Goal: Information Seeking & Learning: Learn about a topic

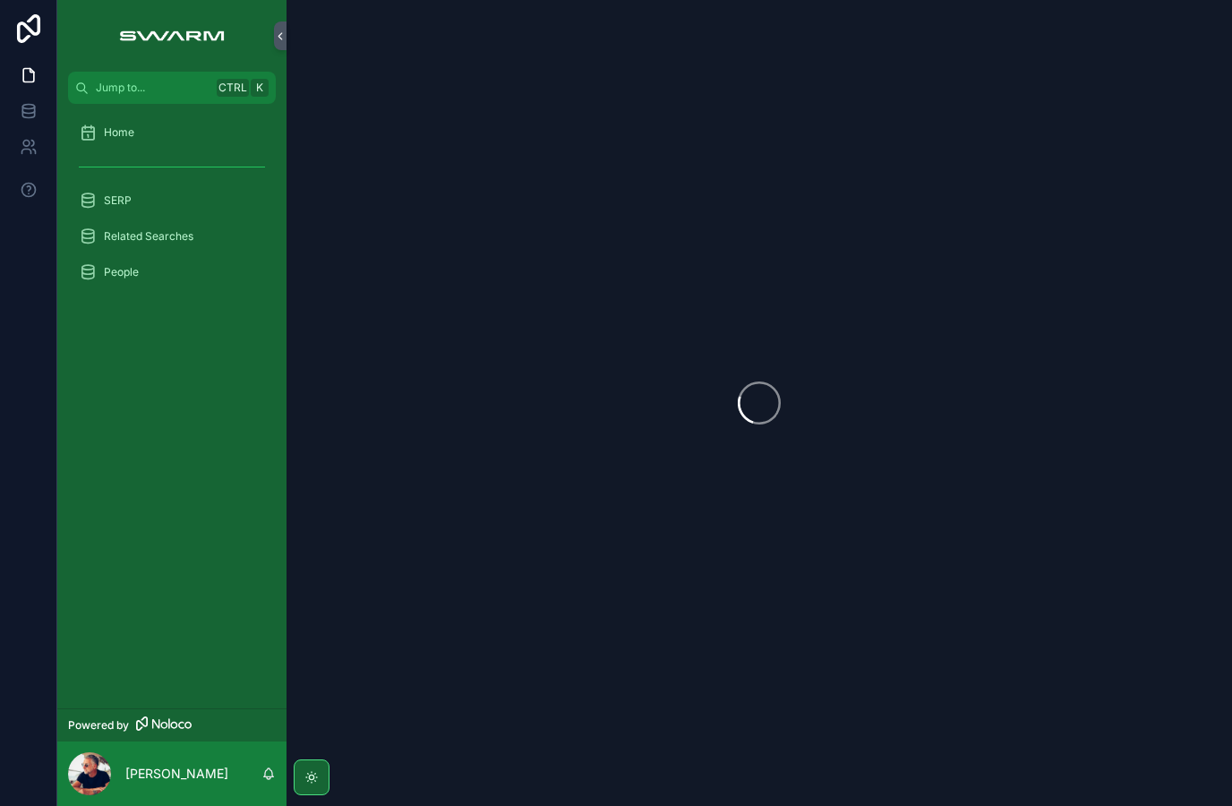
scroll to position [72, 0]
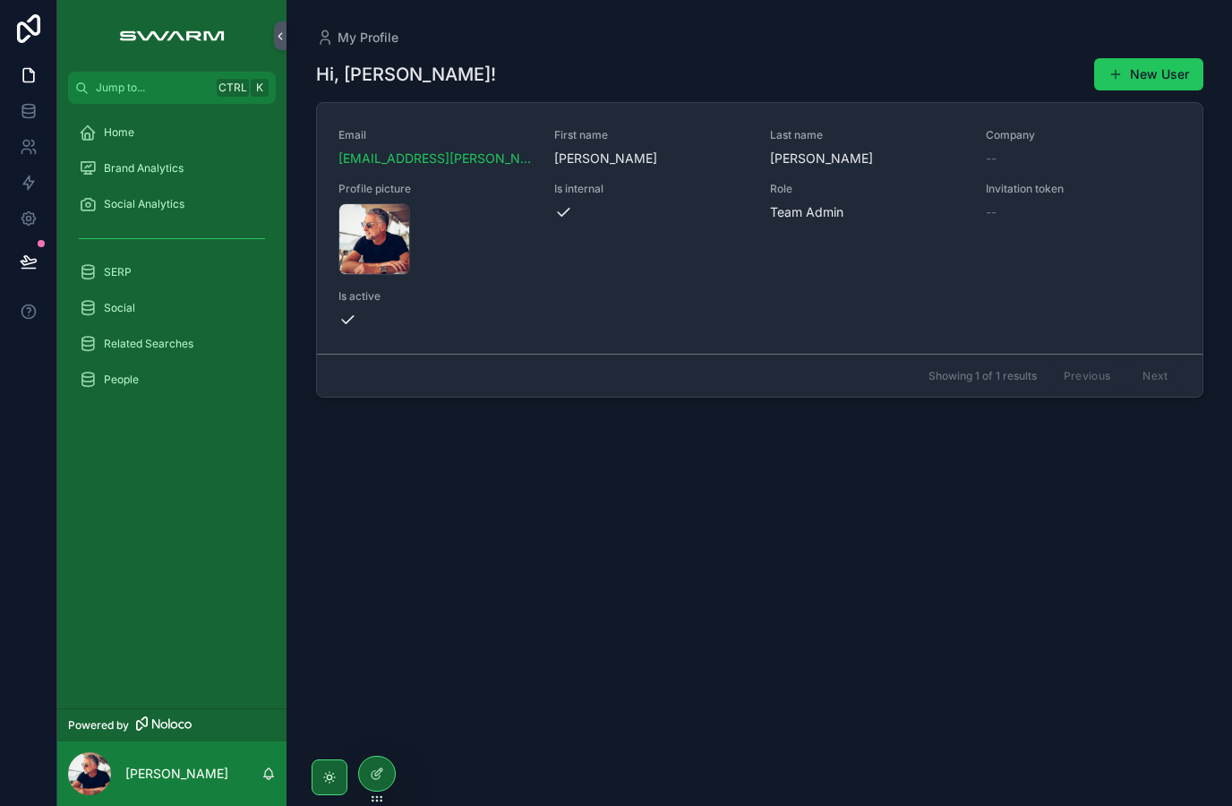
click at [126, 141] on div "Home" at bounding box center [172, 132] width 186 height 29
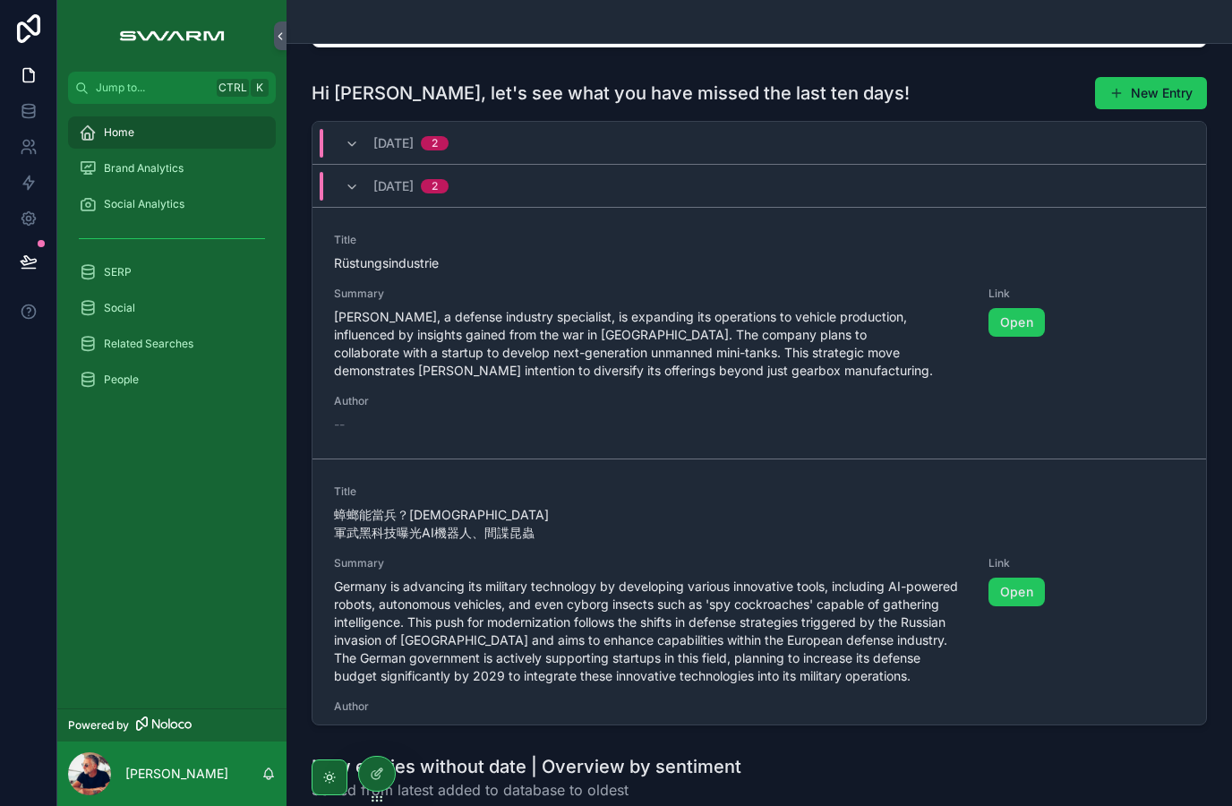
scroll to position [434, 0]
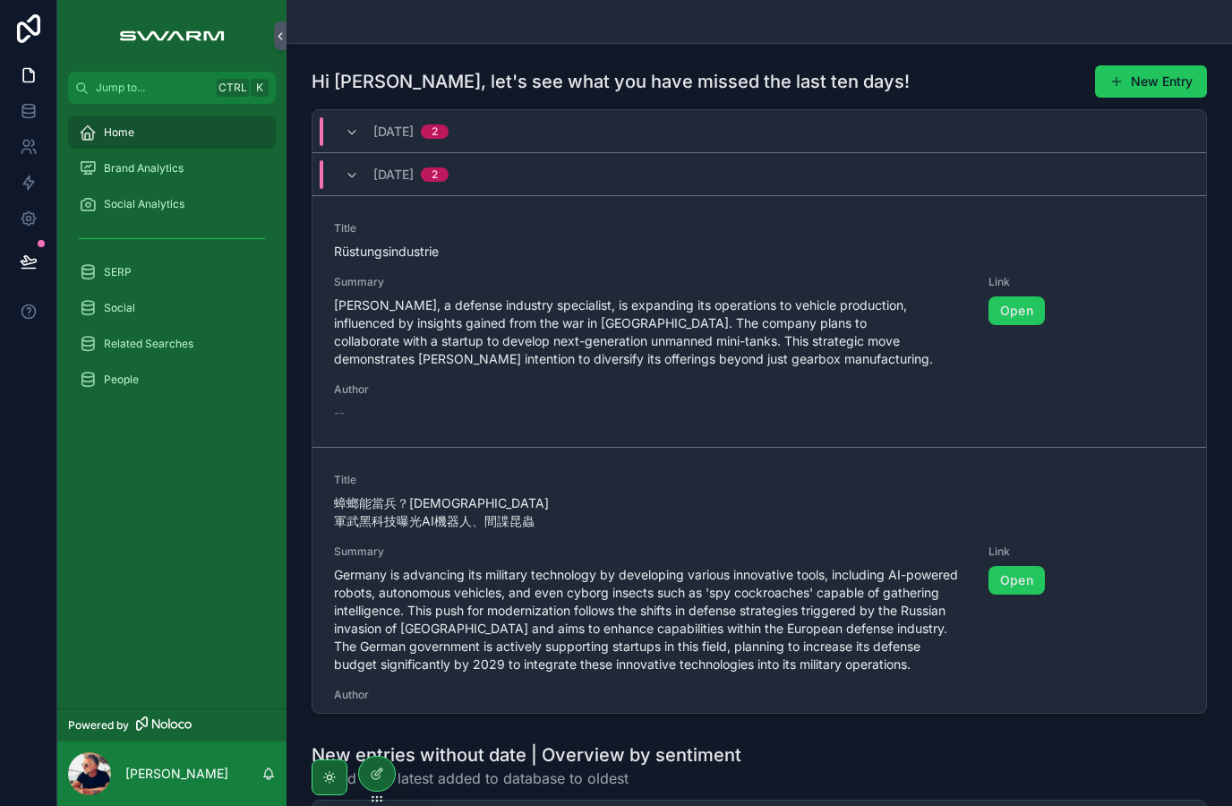
click at [346, 183] on icon "scrollable content" at bounding box center [352, 175] width 14 height 14
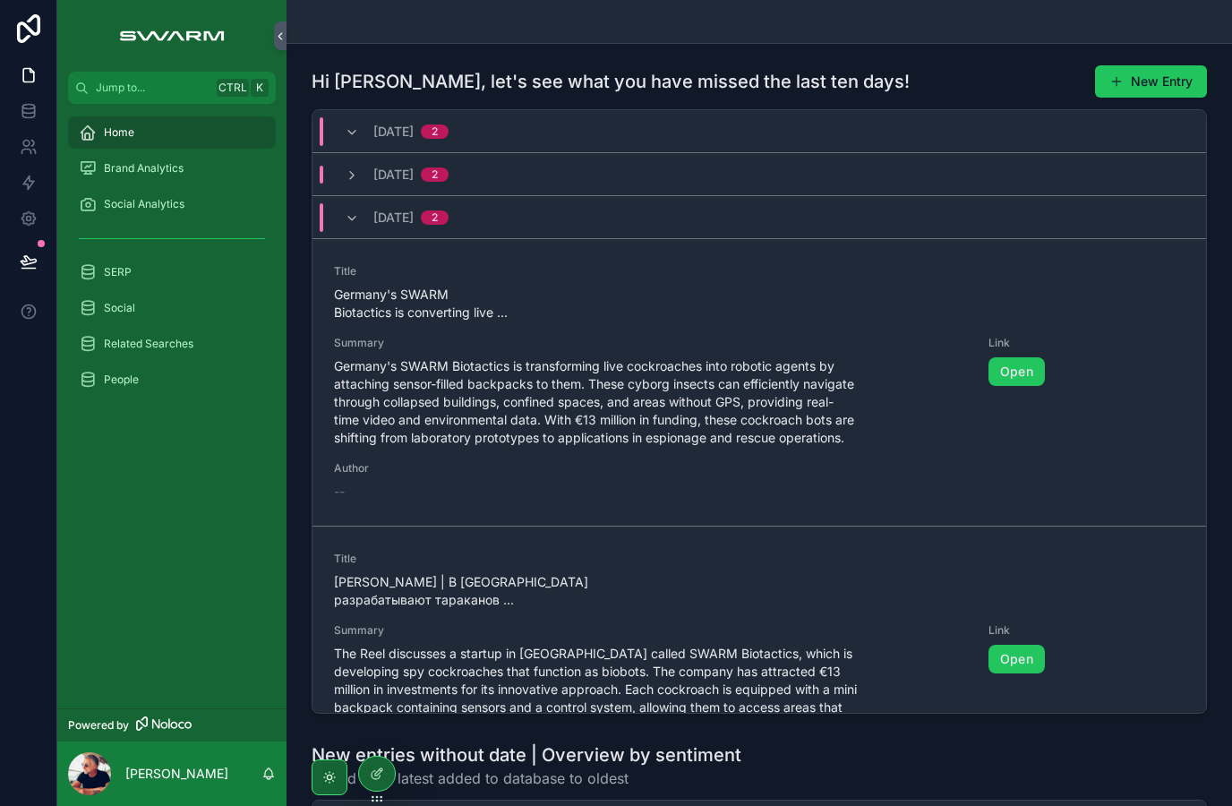
click at [429, 225] on div "24.8.2025 2" at bounding box center [410, 217] width 75 height 29
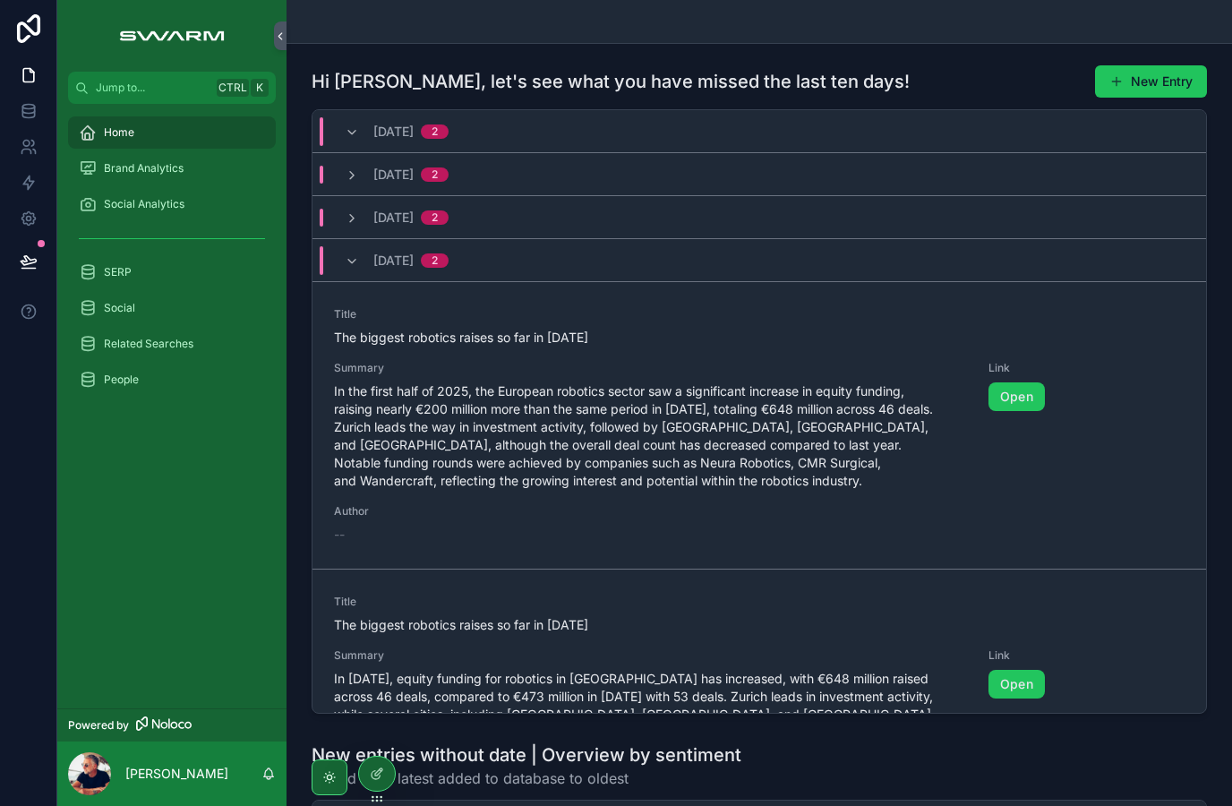
click at [414, 226] on span "[DATE]" at bounding box center [393, 218] width 40 height 18
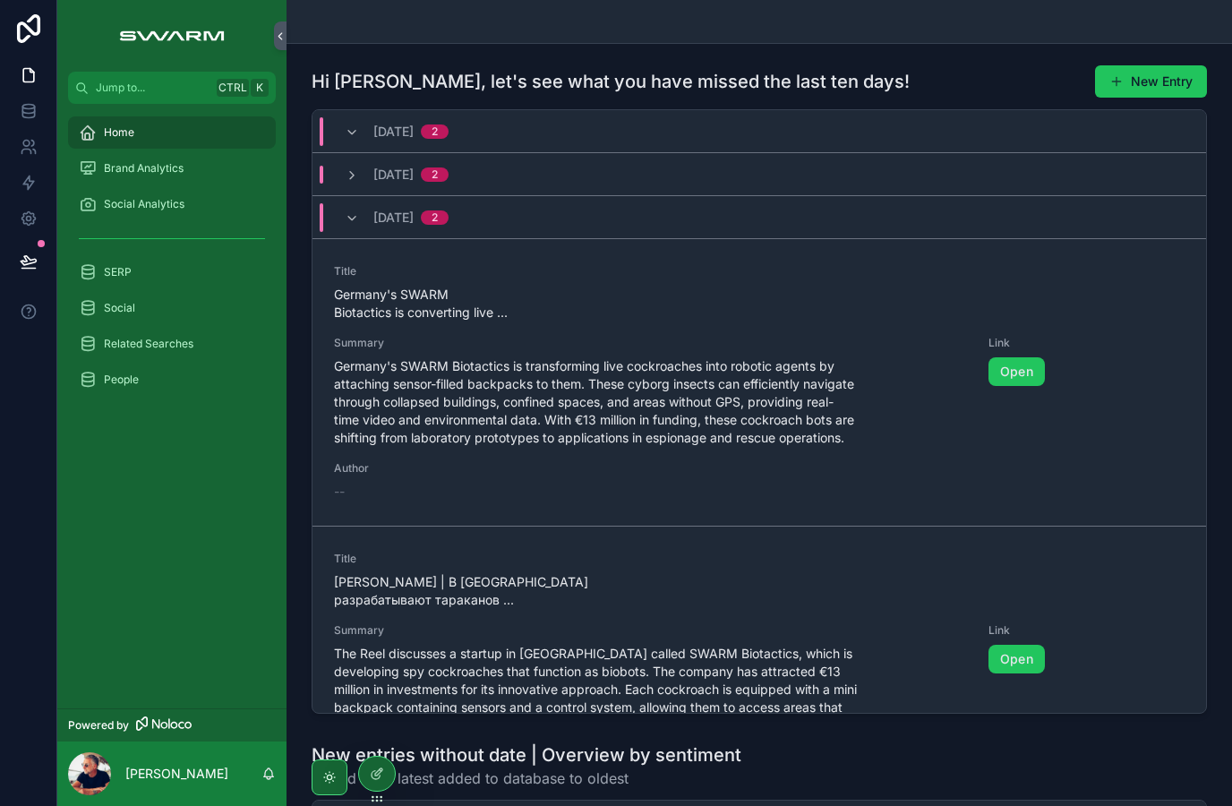
click at [442, 225] on span "2" at bounding box center [435, 217] width 28 height 14
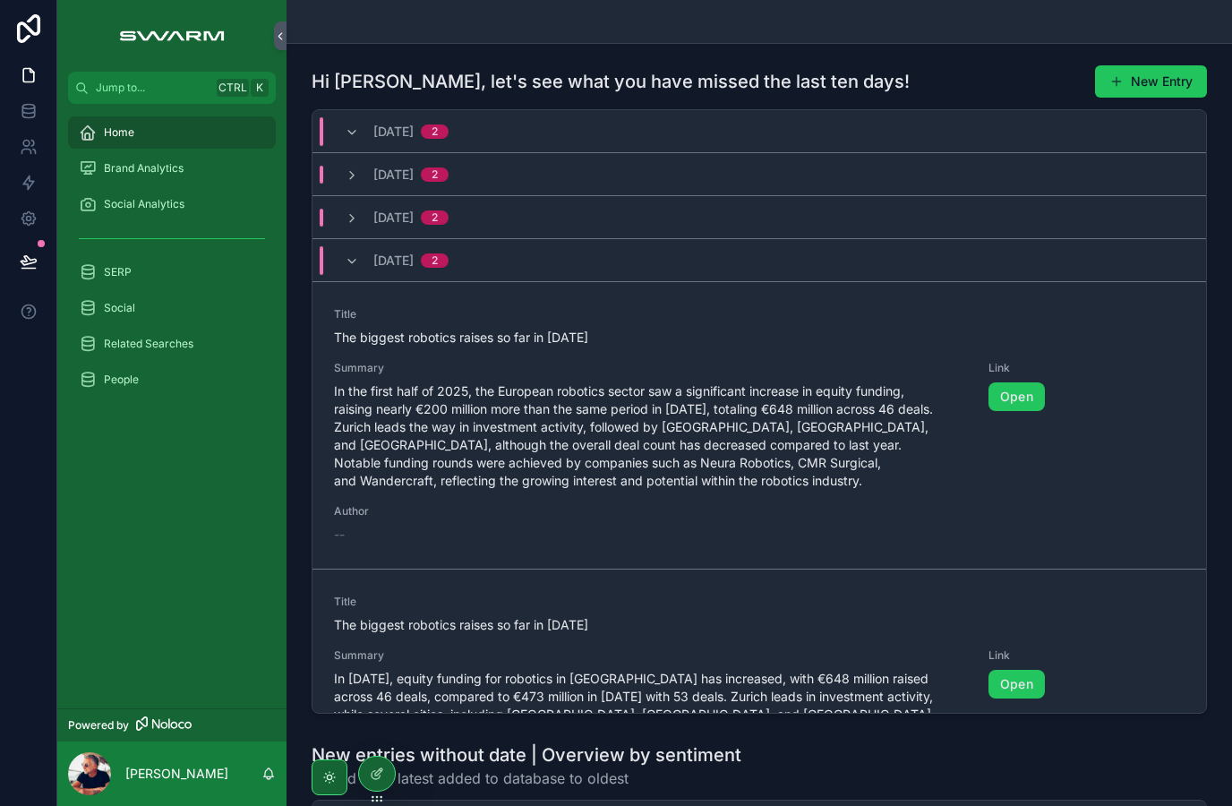
click at [414, 269] on span "21.8.2025" at bounding box center [393, 261] width 40 height 18
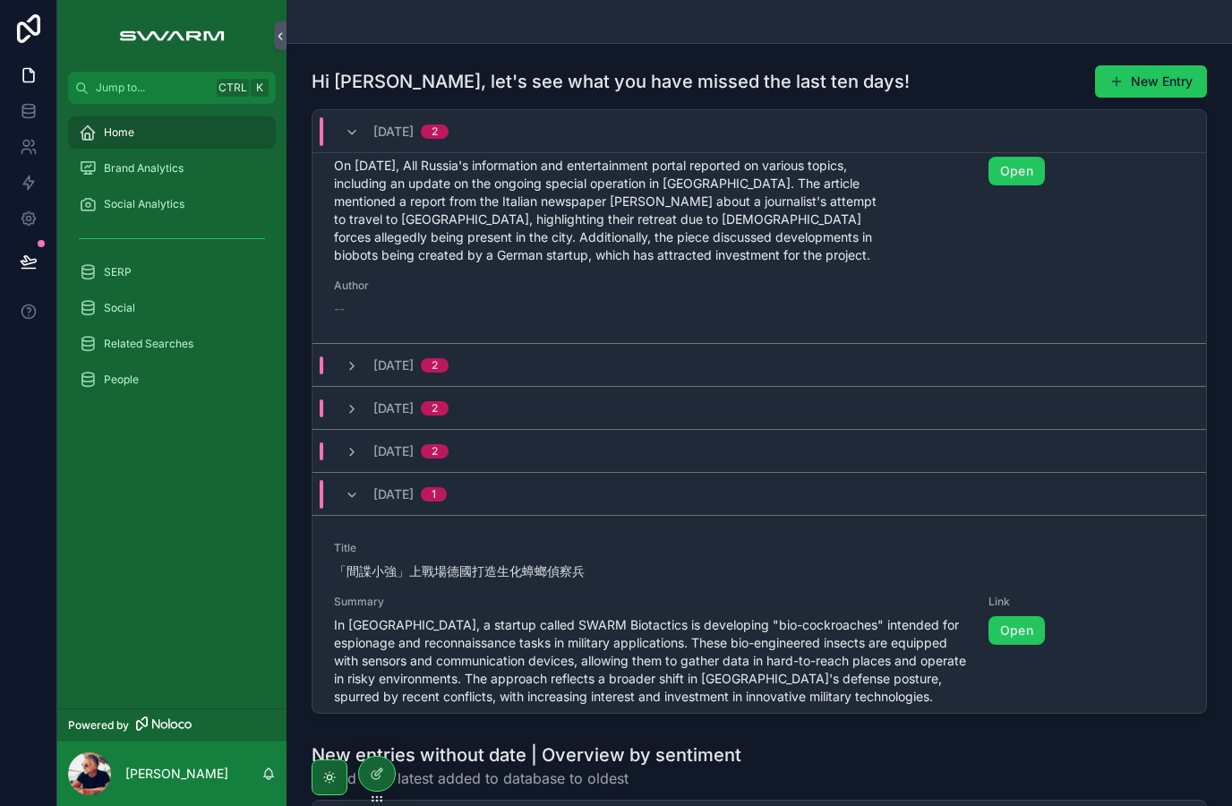
click at [470, 146] on div "27.8.2025 2" at bounding box center [396, 131] width 147 height 29
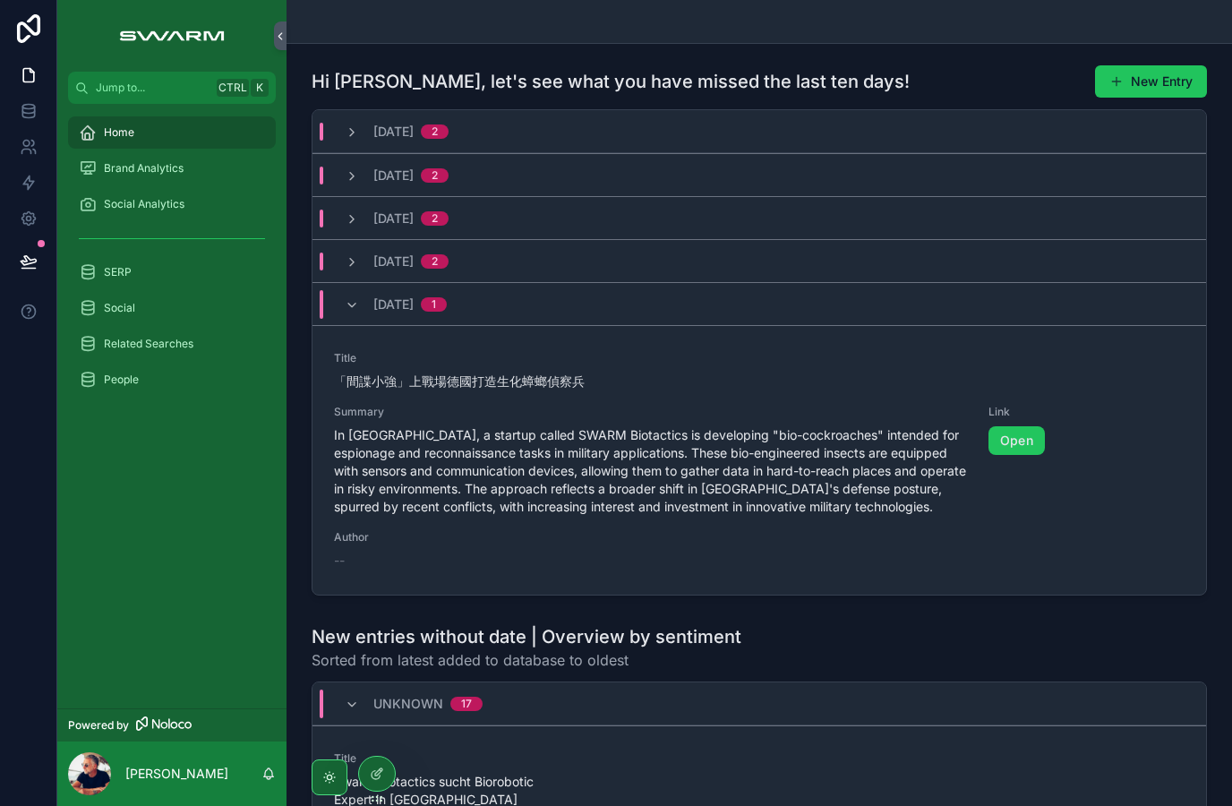
click at [468, 319] on div "19.8.2025 1" at bounding box center [395, 304] width 145 height 29
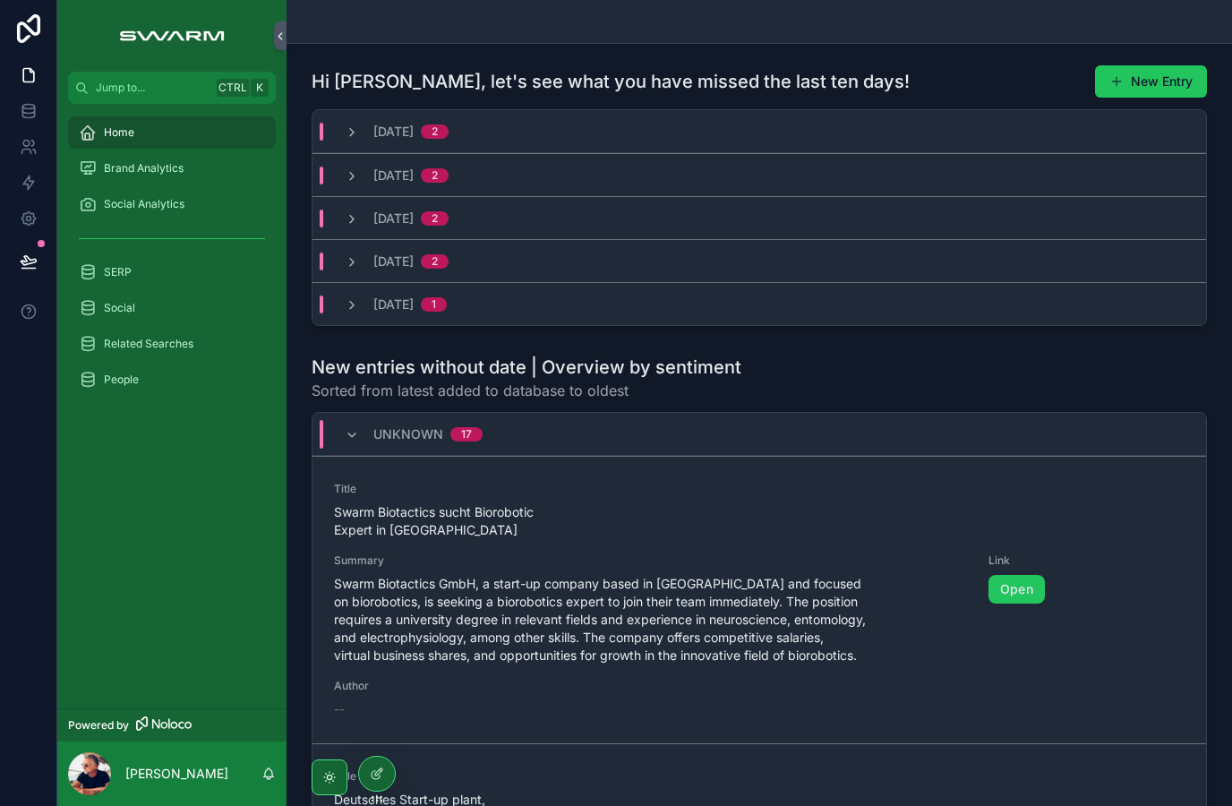
click at [505, 456] on div "unknown 17" at bounding box center [758, 434] width 893 height 43
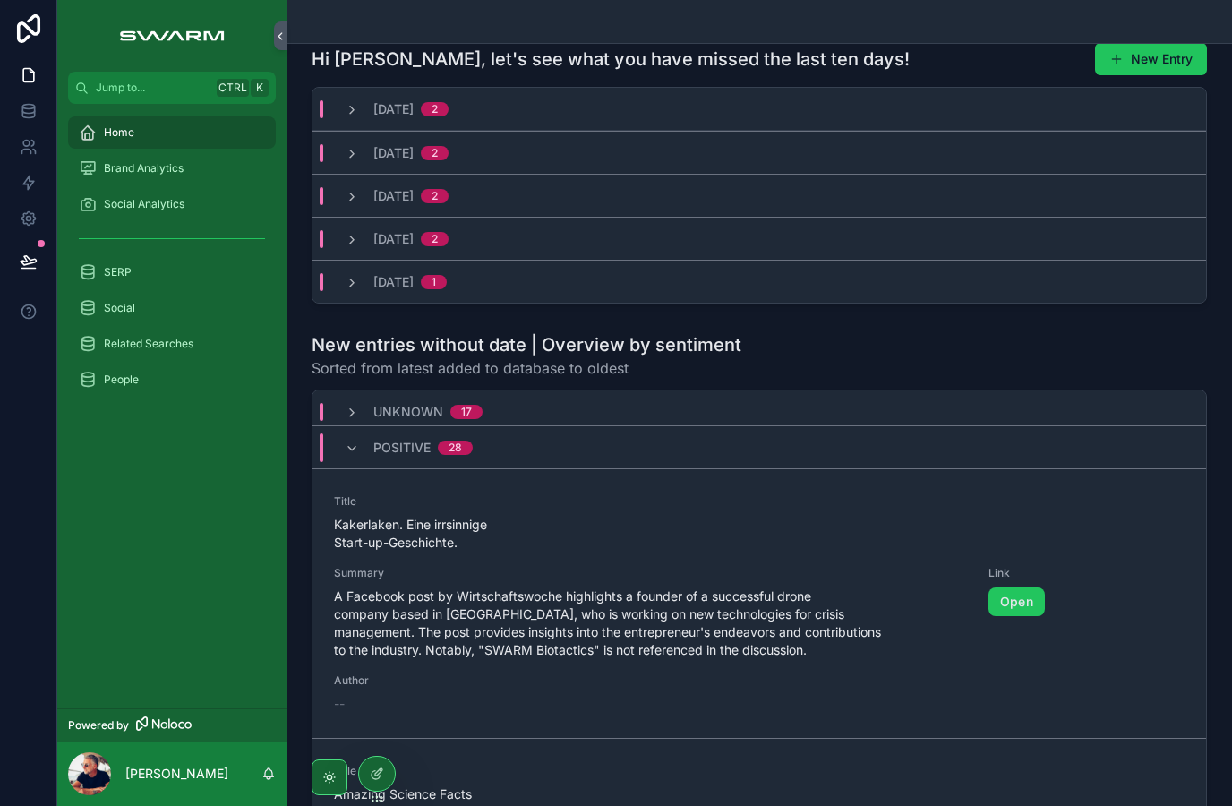
scroll to position [456, 0]
click at [351, 117] on span "scrollable content" at bounding box center [352, 110] width 14 height 14
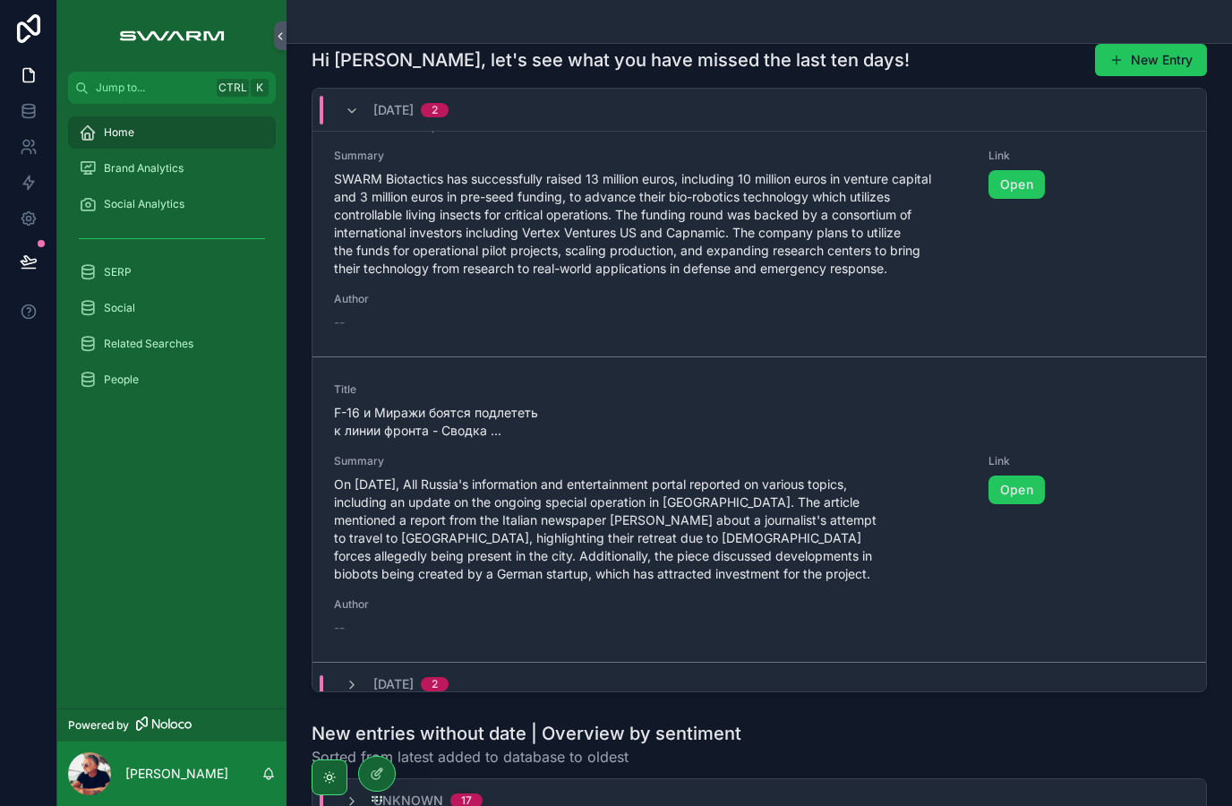
scroll to position [80, 0]
click at [159, 170] on span "Brand Analytics" at bounding box center [144, 168] width 80 height 14
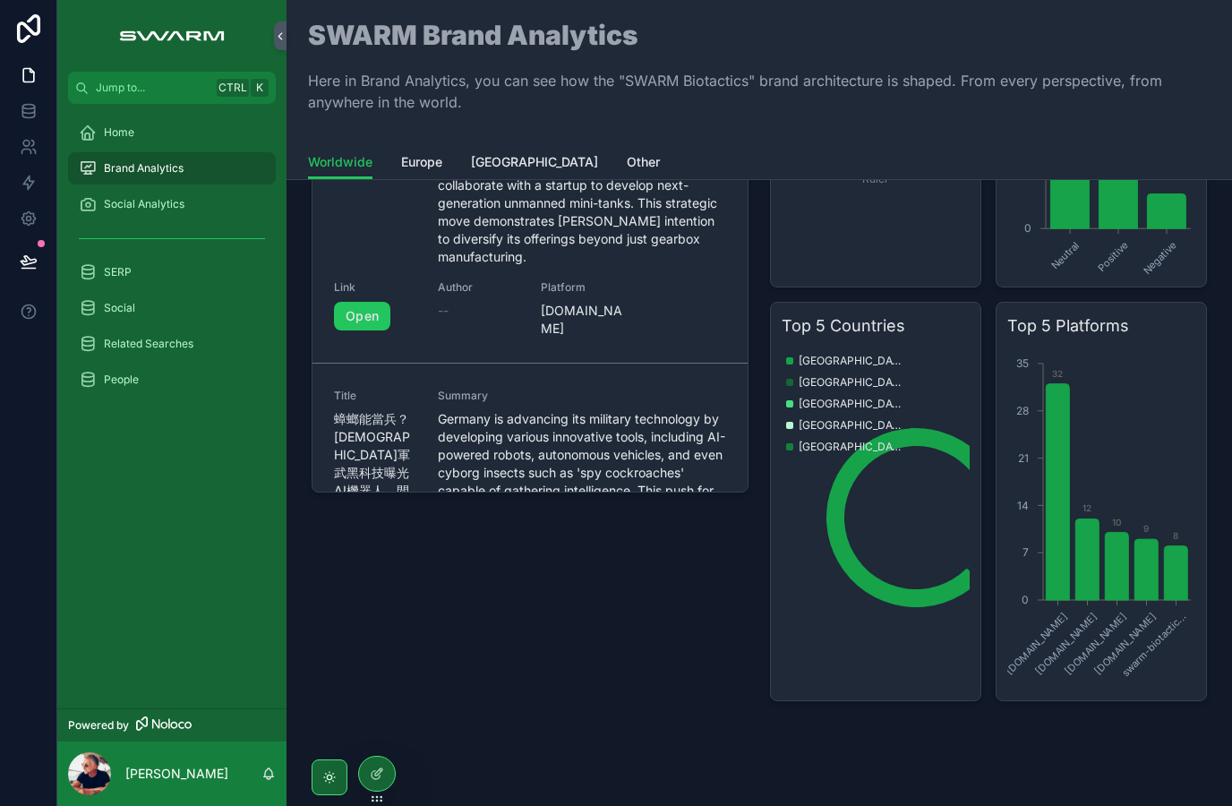
scroll to position [630, 0]
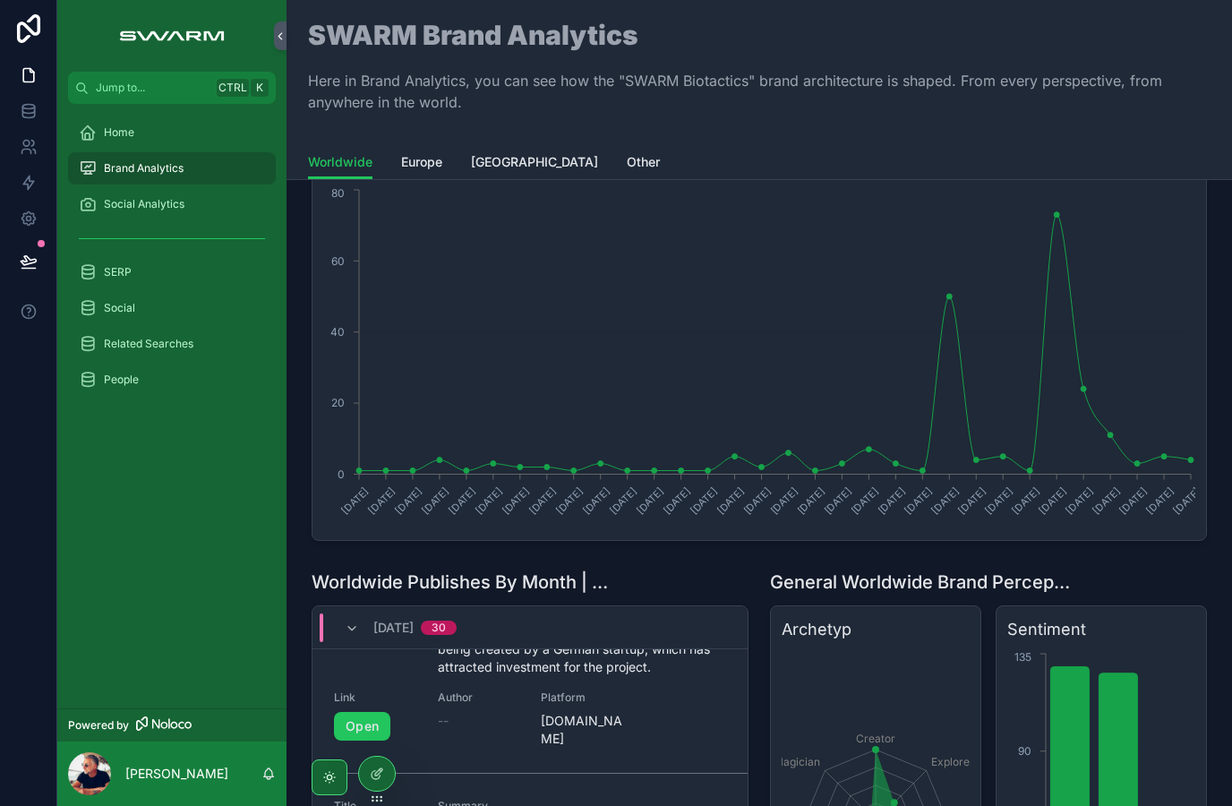
click at [124, 307] on span "Social" at bounding box center [119, 308] width 31 height 14
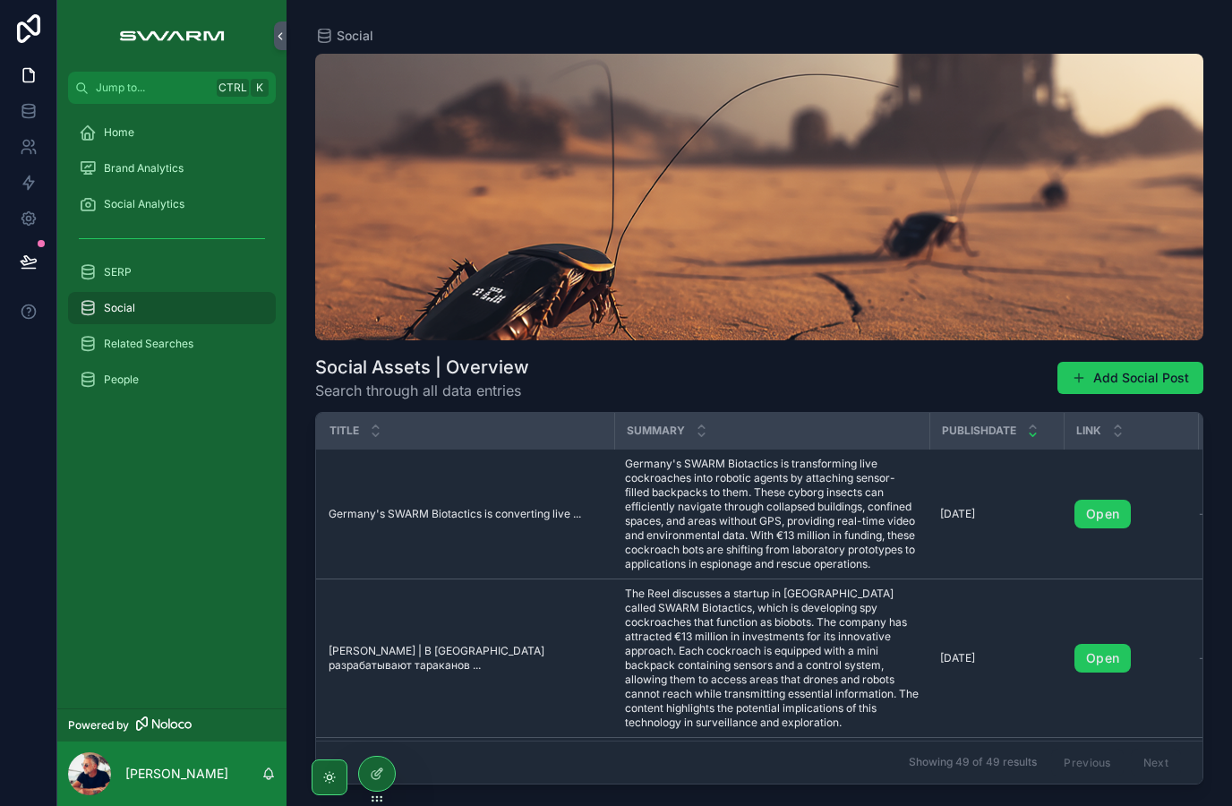
click at [136, 270] on div "SERP" at bounding box center [172, 272] width 186 height 29
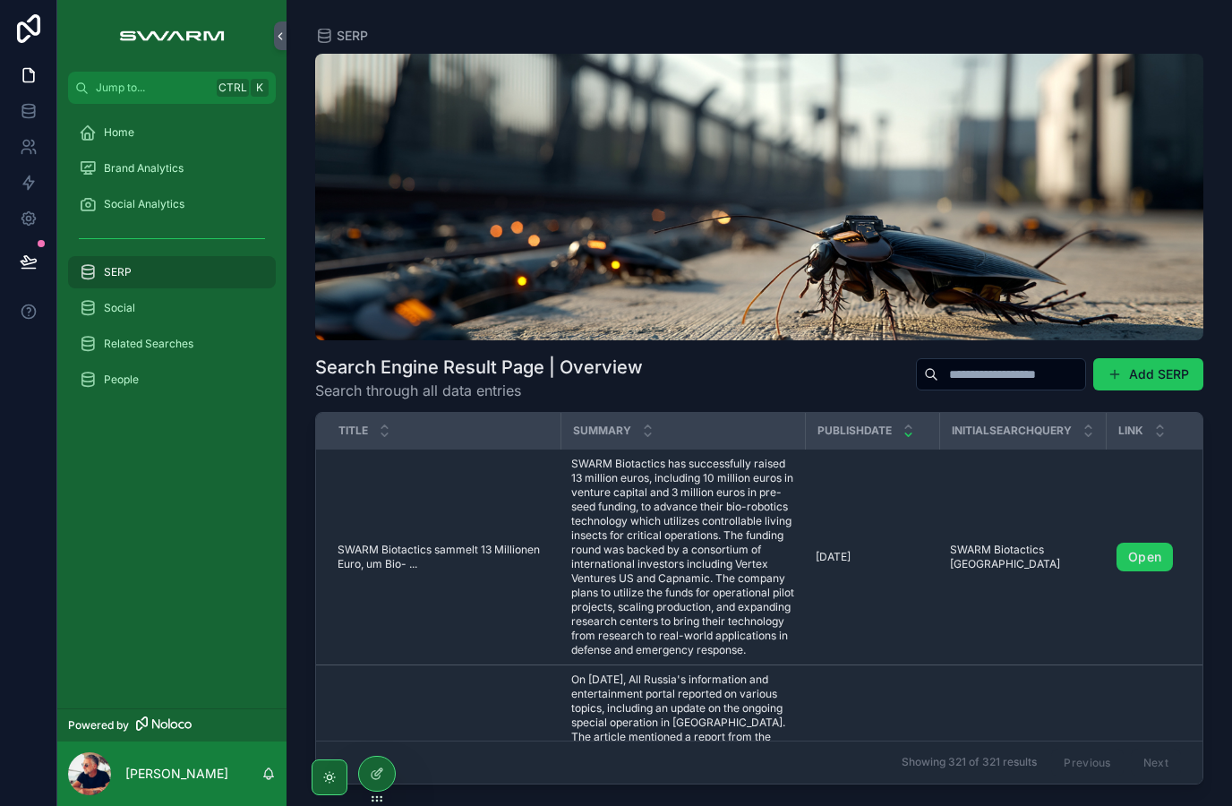
scroll to position [19, 0]
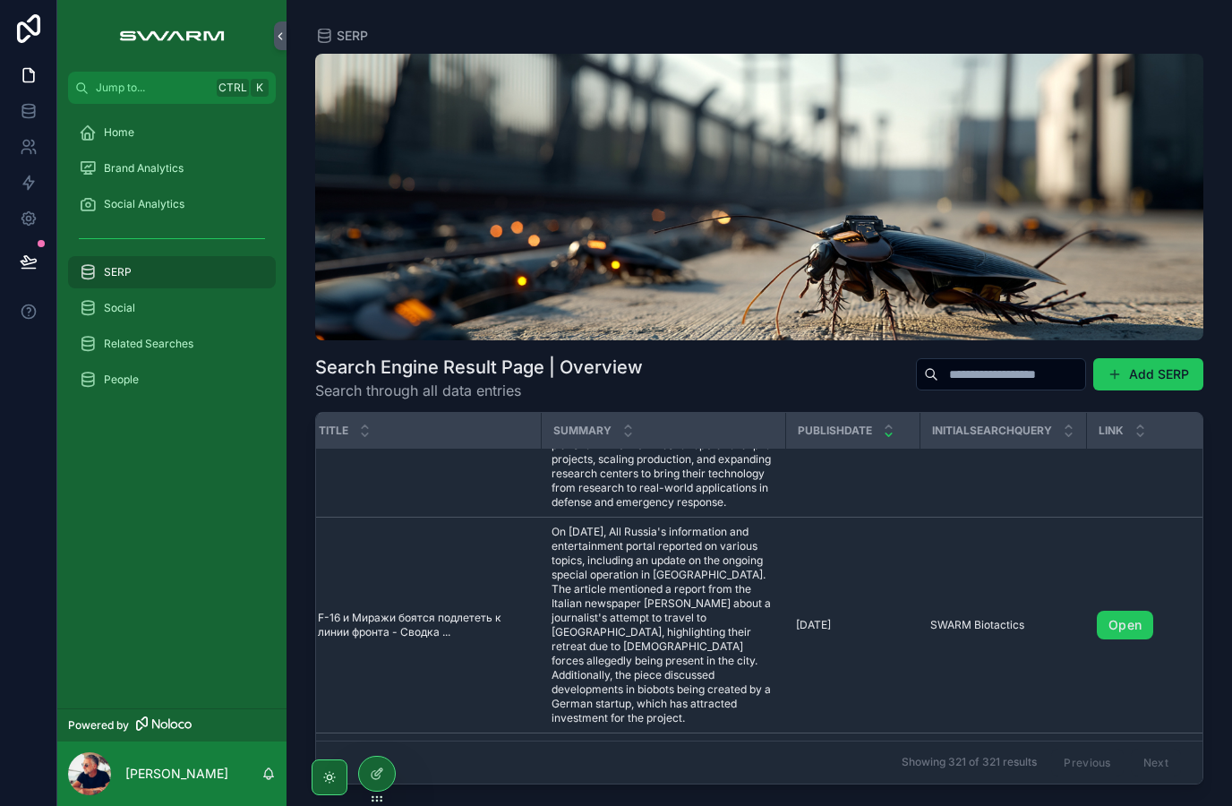
click at [1126, 636] on link "Open" at bounding box center [1125, 625] width 56 height 29
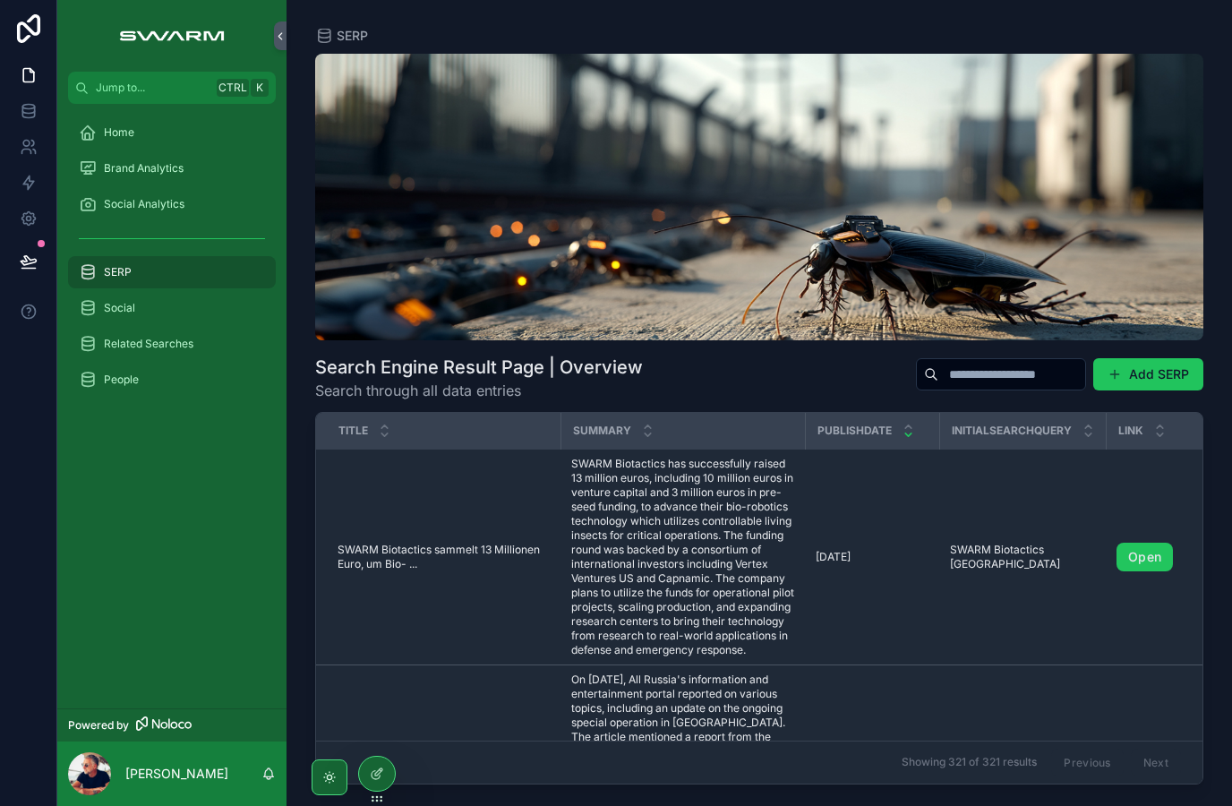
scroll to position [0, 0]
click at [133, 138] on span "Home" at bounding box center [119, 132] width 30 height 14
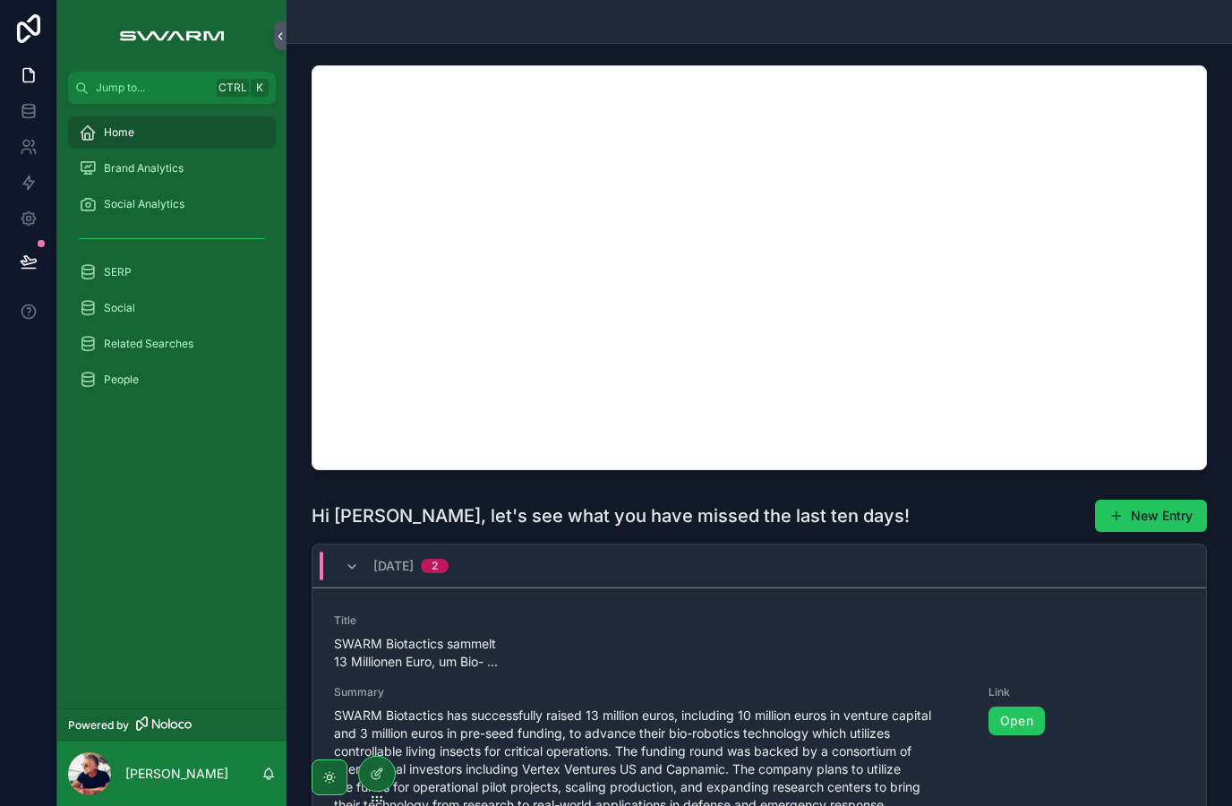
click at [166, 144] on div "Home" at bounding box center [172, 132] width 186 height 29
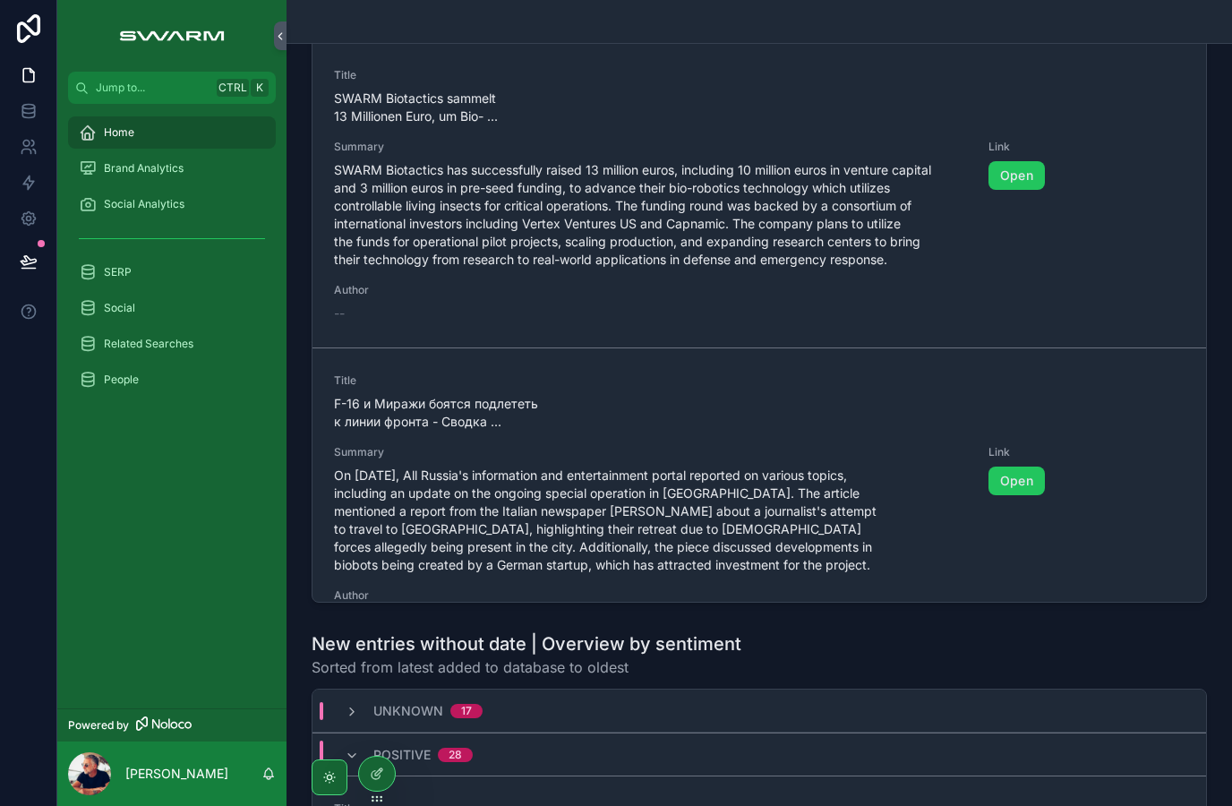
scroll to position [543, 0]
click at [460, 44] on div "27.8.2025 2" at bounding box center [758, 22] width 893 height 43
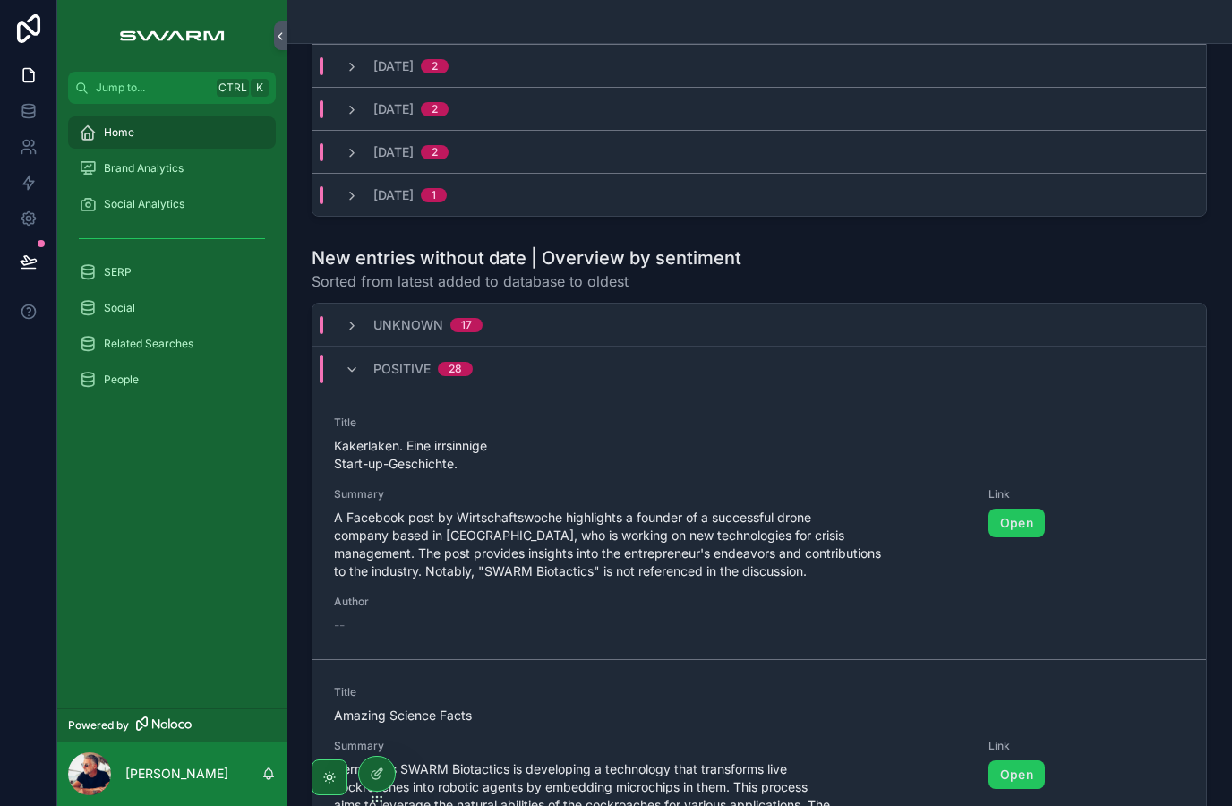
scroll to position [0, 0]
click at [526, 389] on div "Positive 28" at bounding box center [758, 367] width 893 height 43
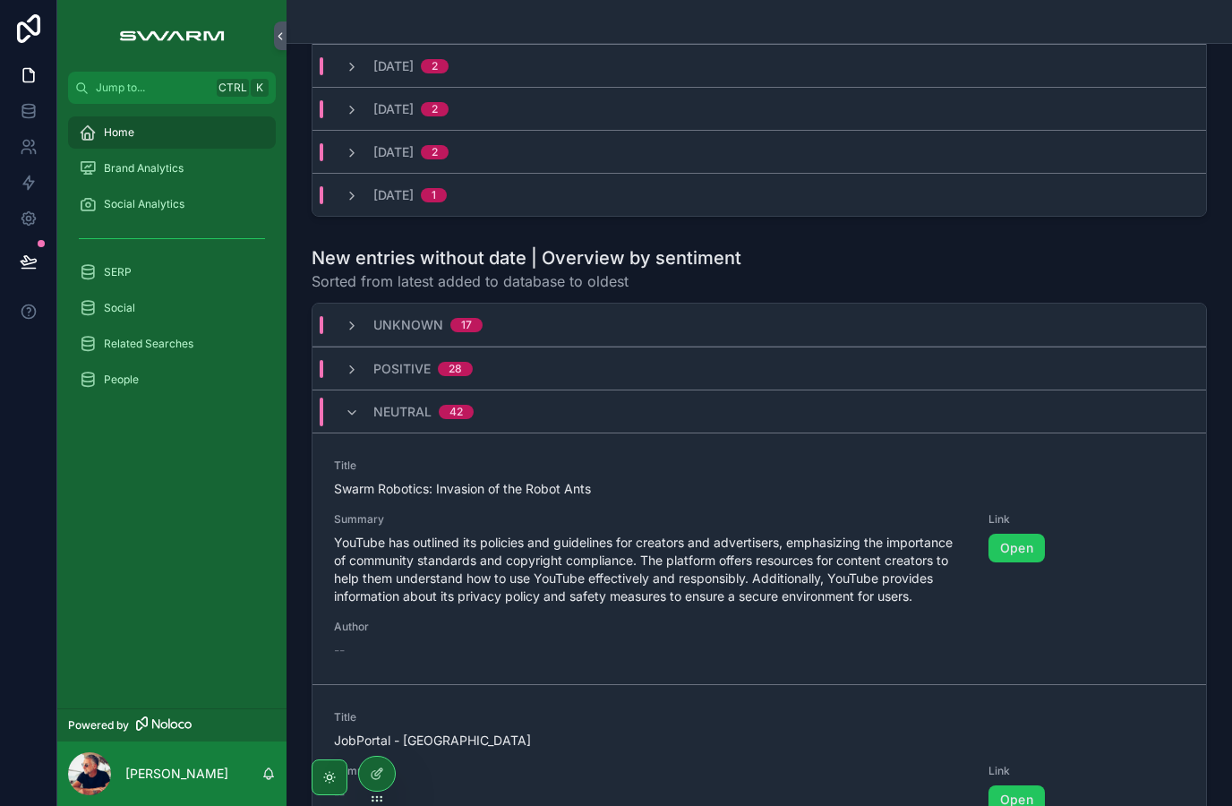
click at [457, 432] on div "Neutral 42" at bounding box center [758, 410] width 893 height 43
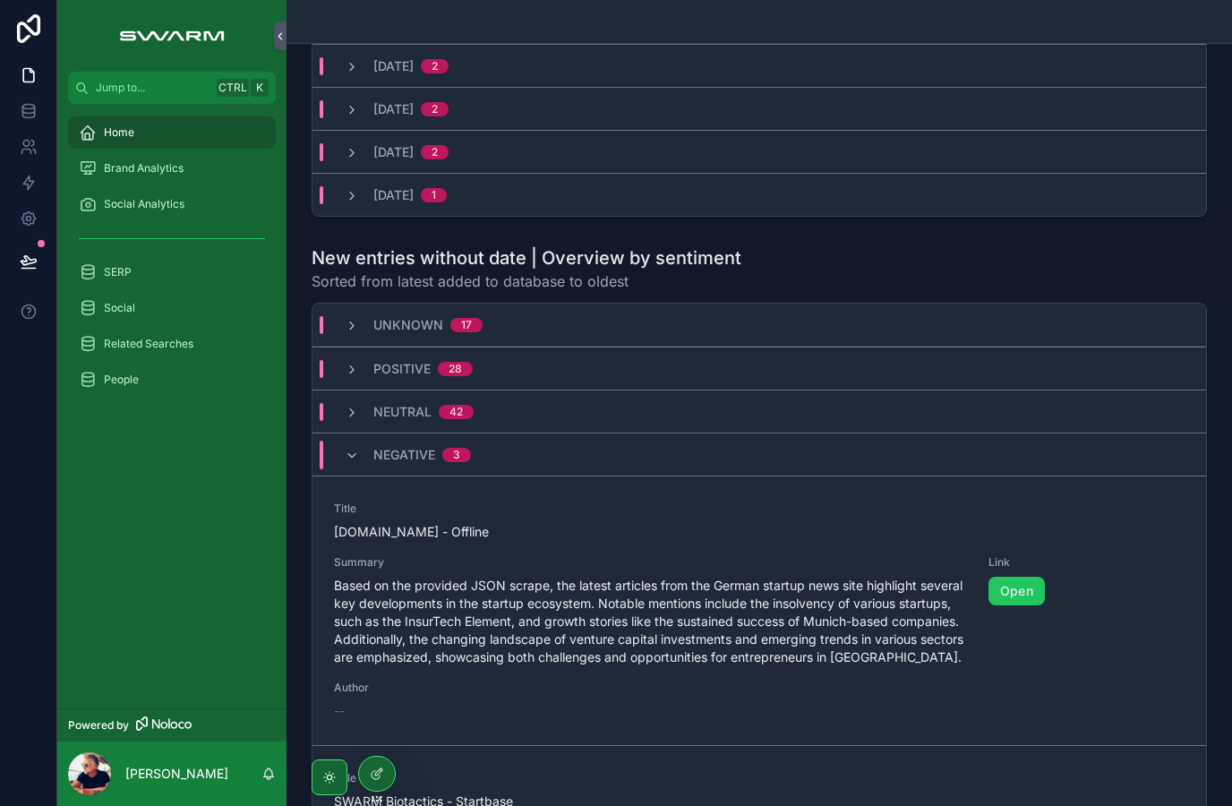
click at [446, 462] on div "3" at bounding box center [456, 455] width 29 height 14
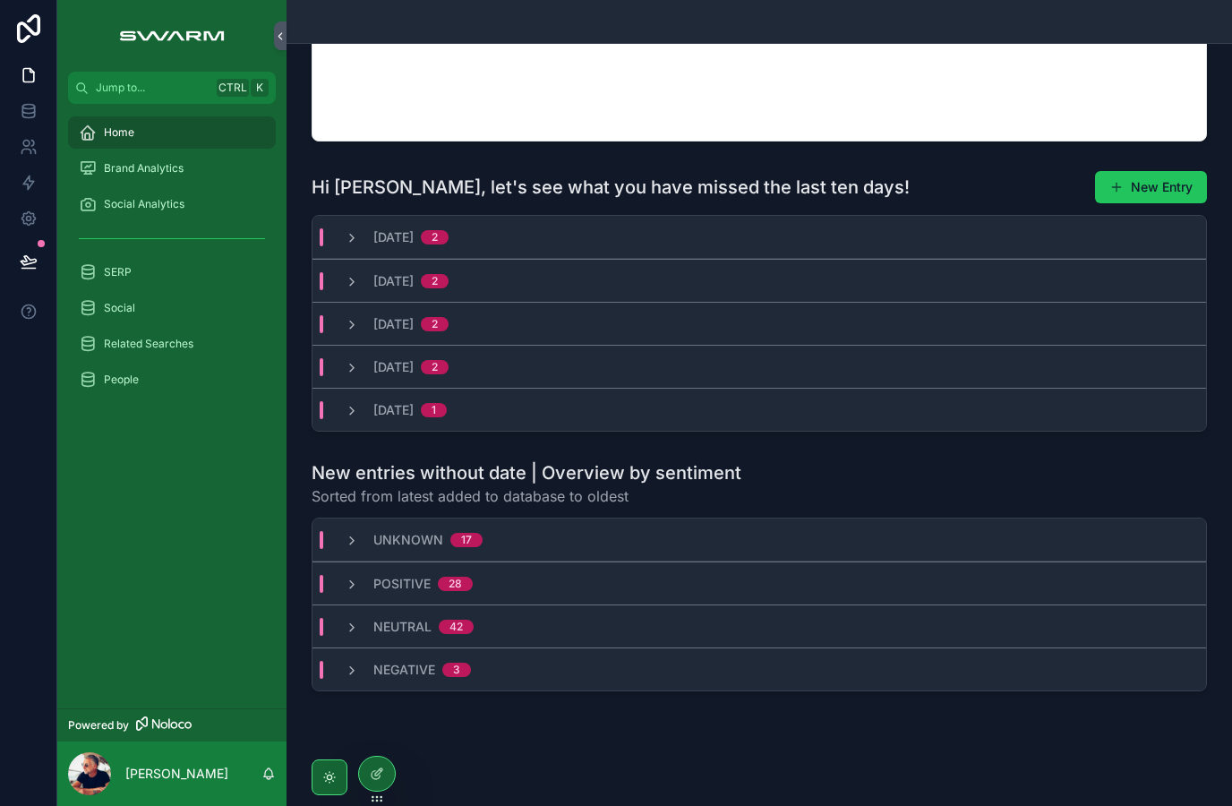
click at [429, 679] on span "Negative" at bounding box center [404, 670] width 62 height 18
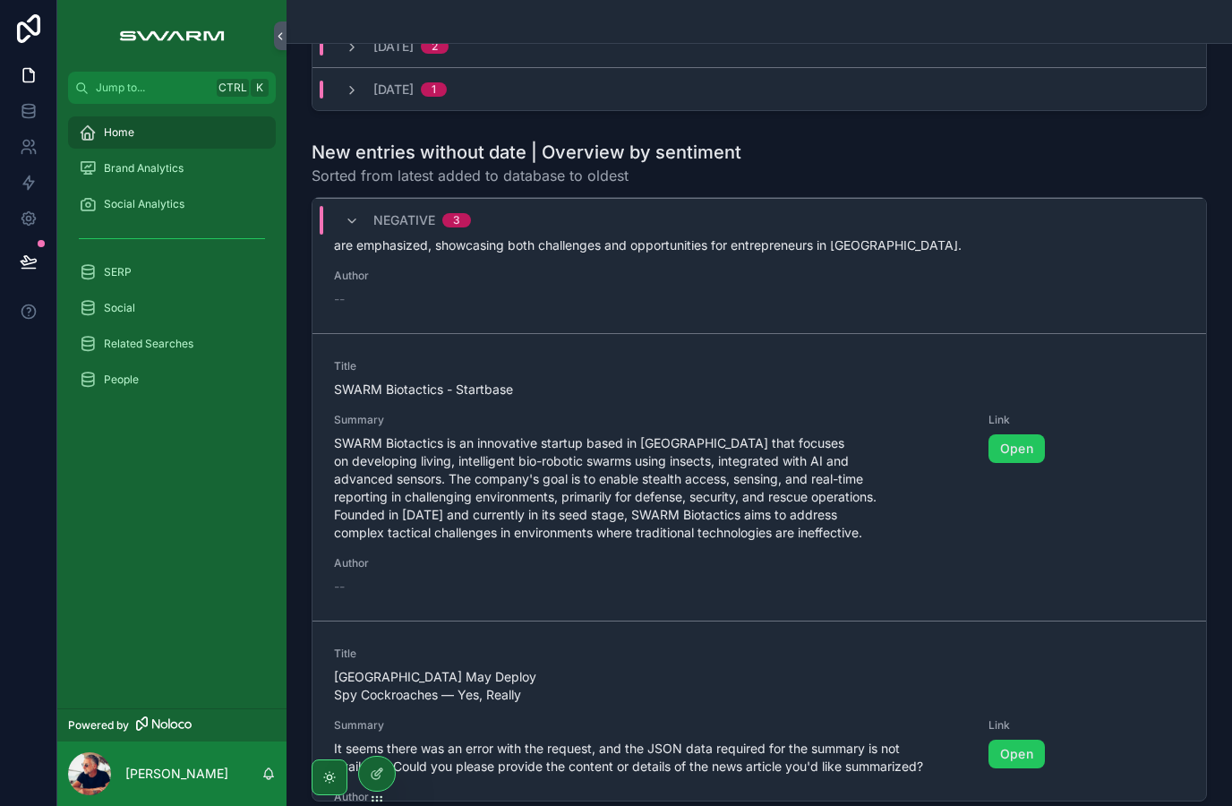
scroll to position [652, 0]
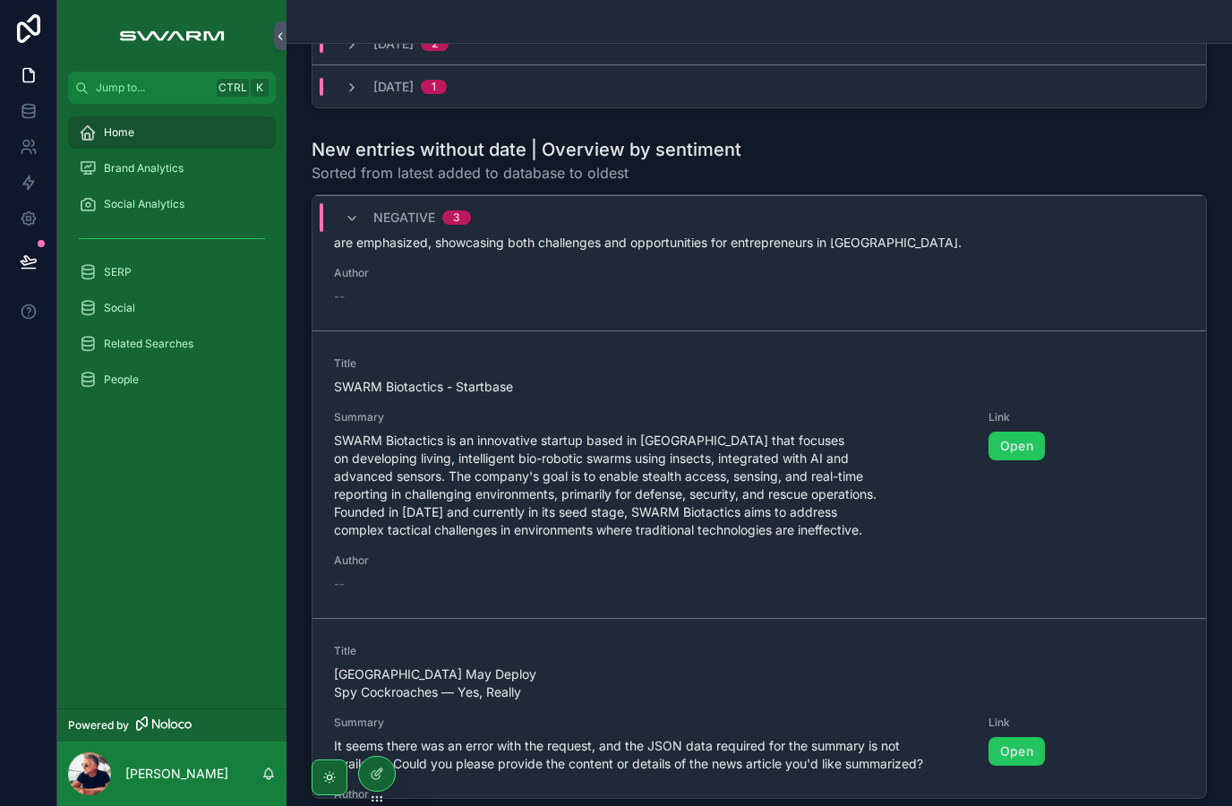
click at [1021, 460] on link "Open" at bounding box center [1016, 445] width 56 height 29
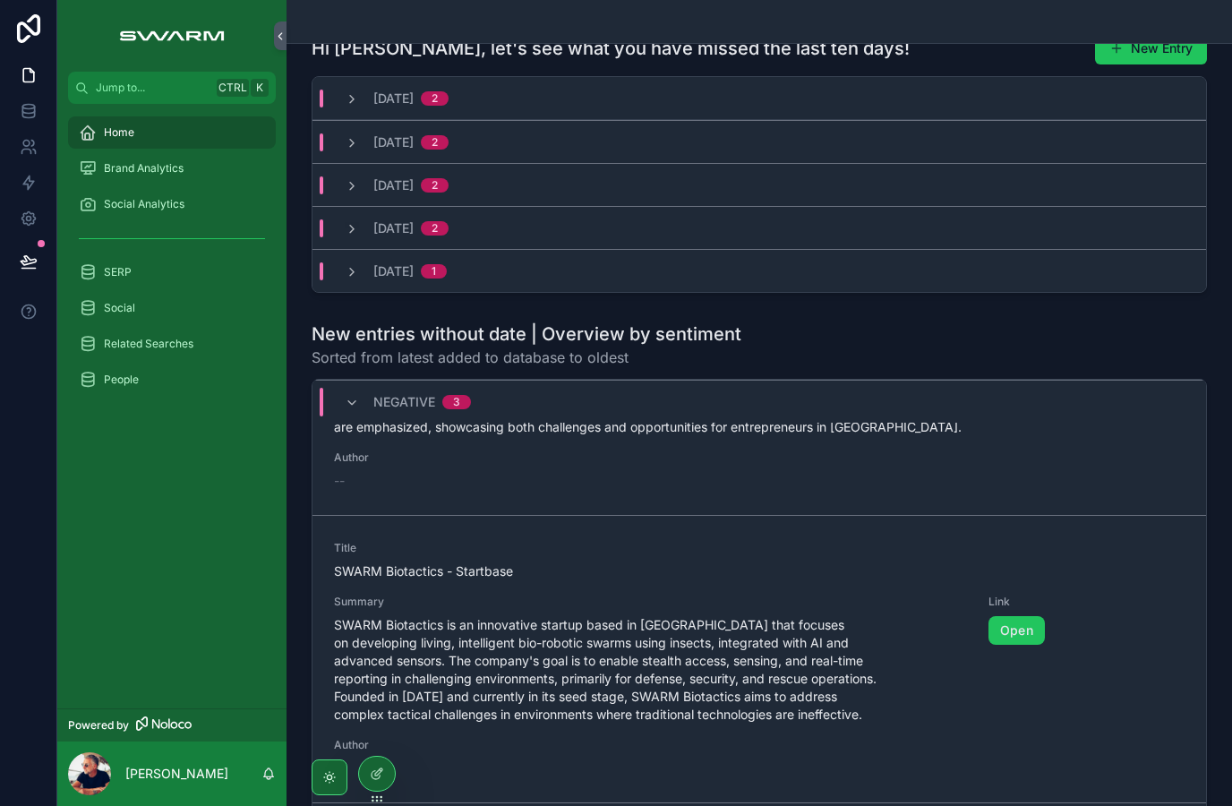
scroll to position [461, 0]
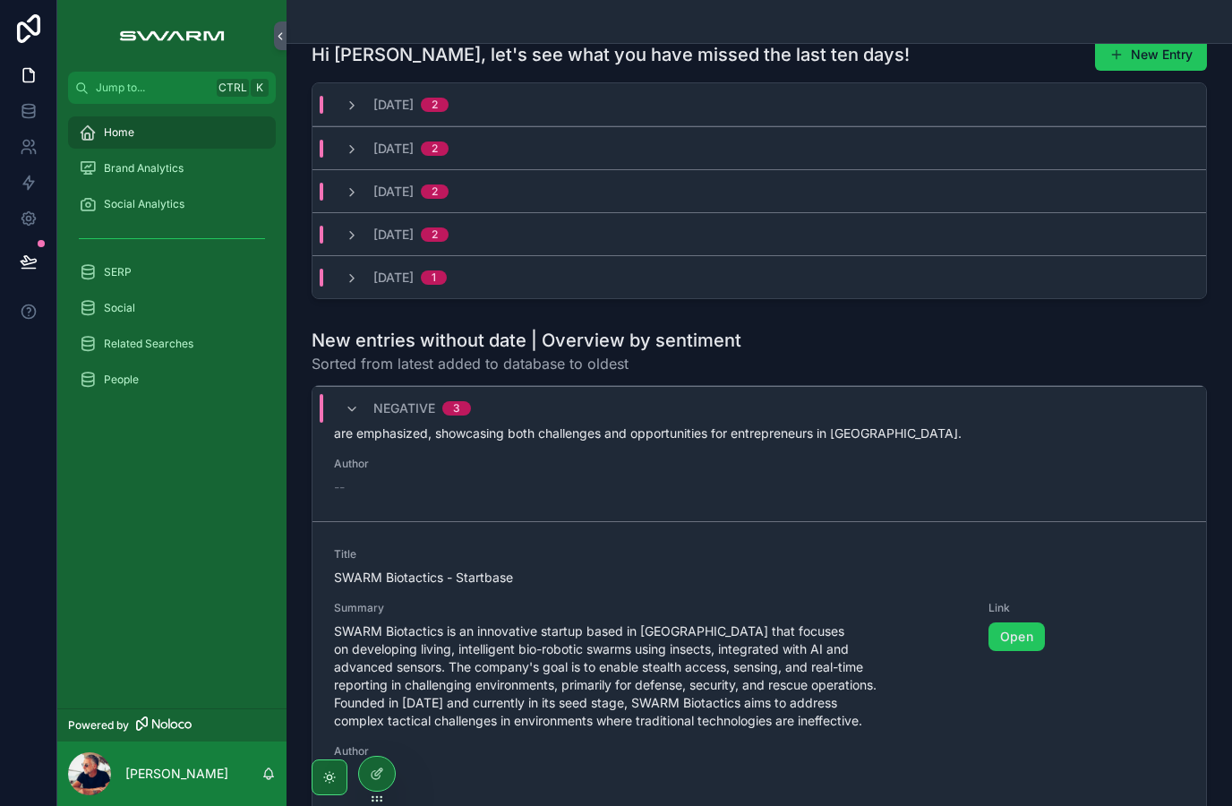
click at [339, 423] on div "Negative 3" at bounding box center [407, 408] width 169 height 29
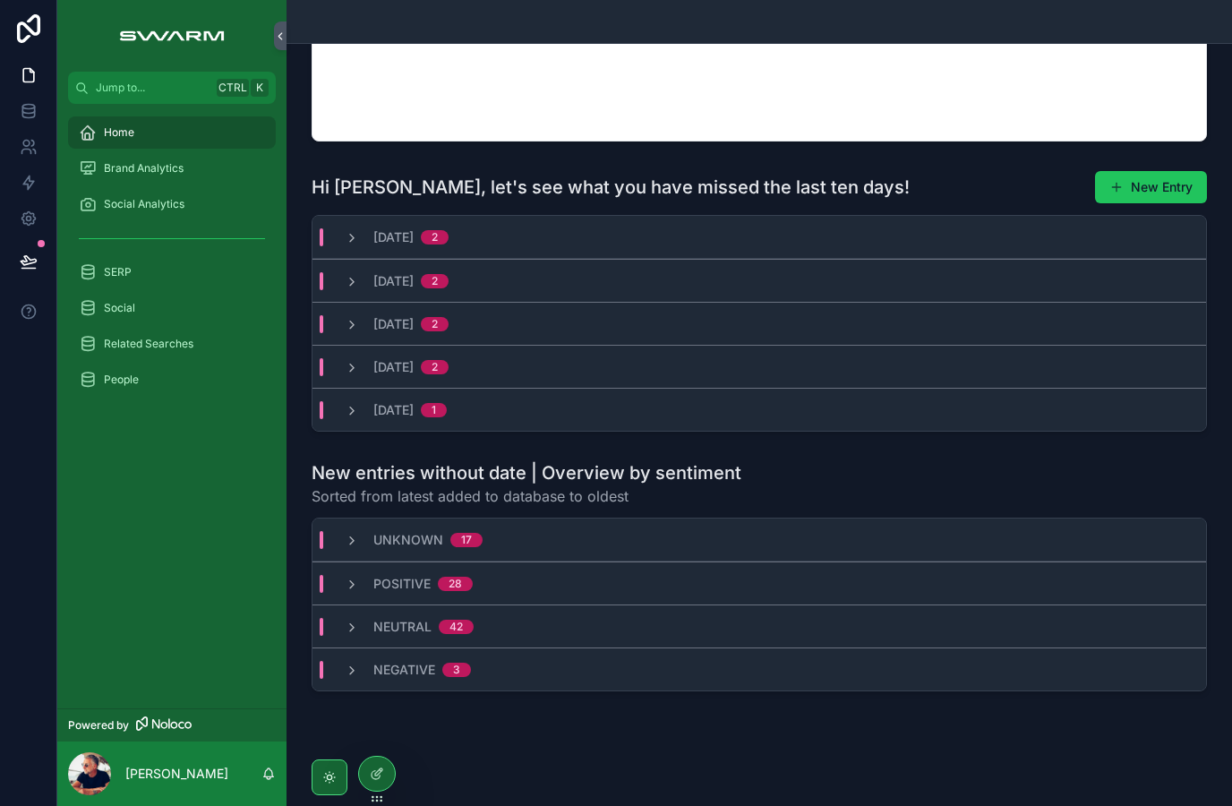
click at [130, 177] on div "Brand Analytics" at bounding box center [172, 168] width 186 height 29
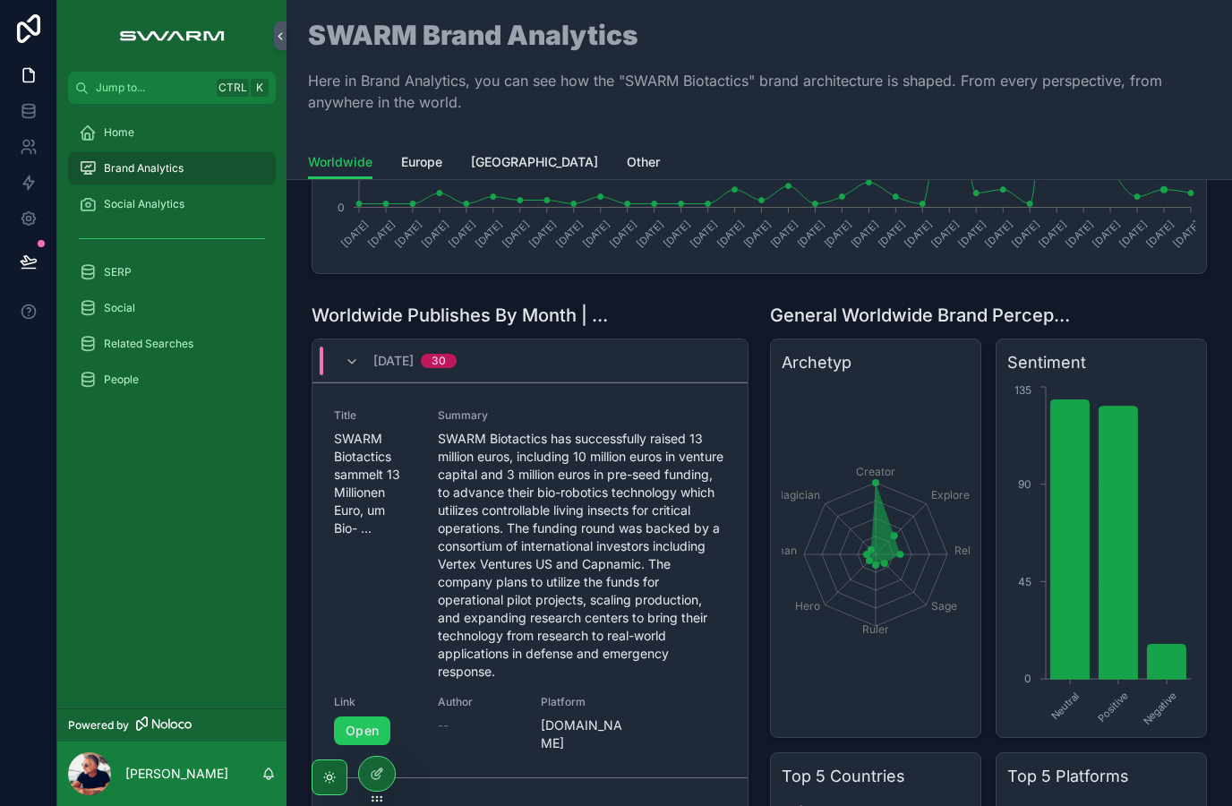
scroll to position [331, 0]
click at [369, 360] on div "August, 2025 30" at bounding box center [401, 360] width 112 height 29
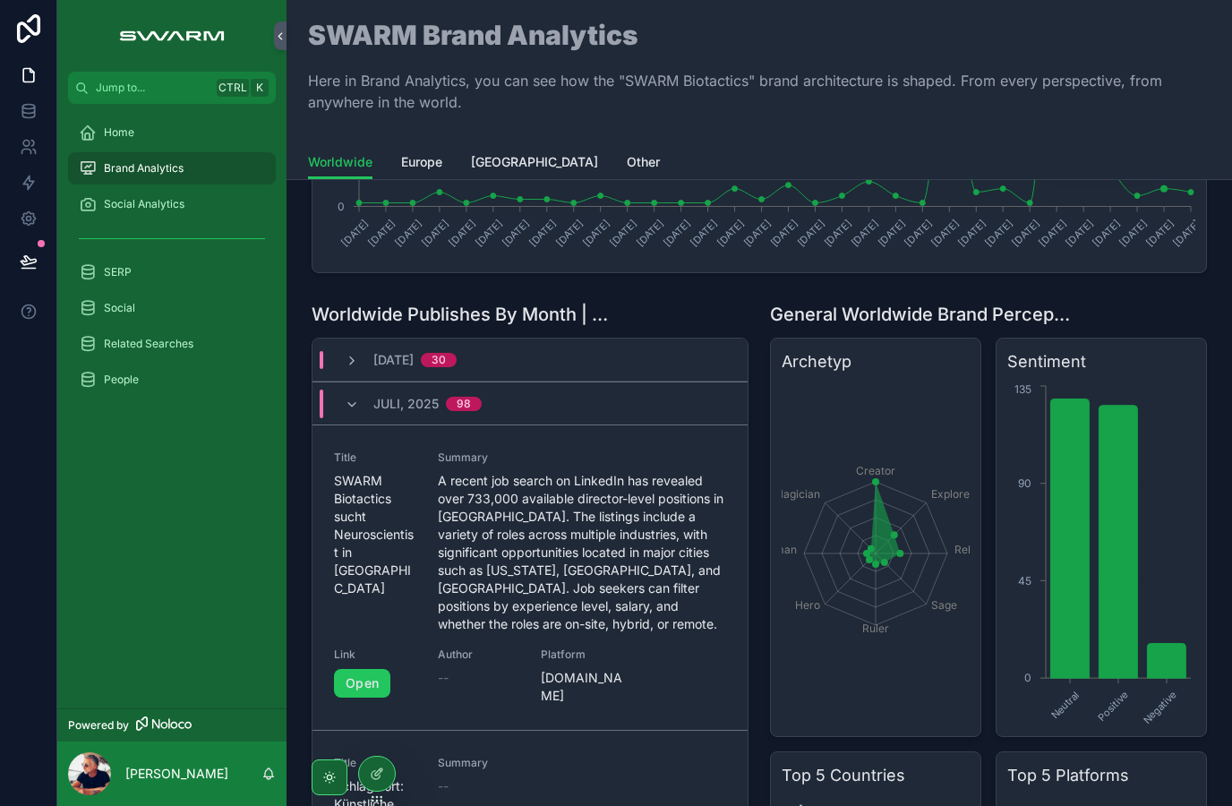
click at [345, 403] on icon "scrollable content" at bounding box center [352, 404] width 14 height 14
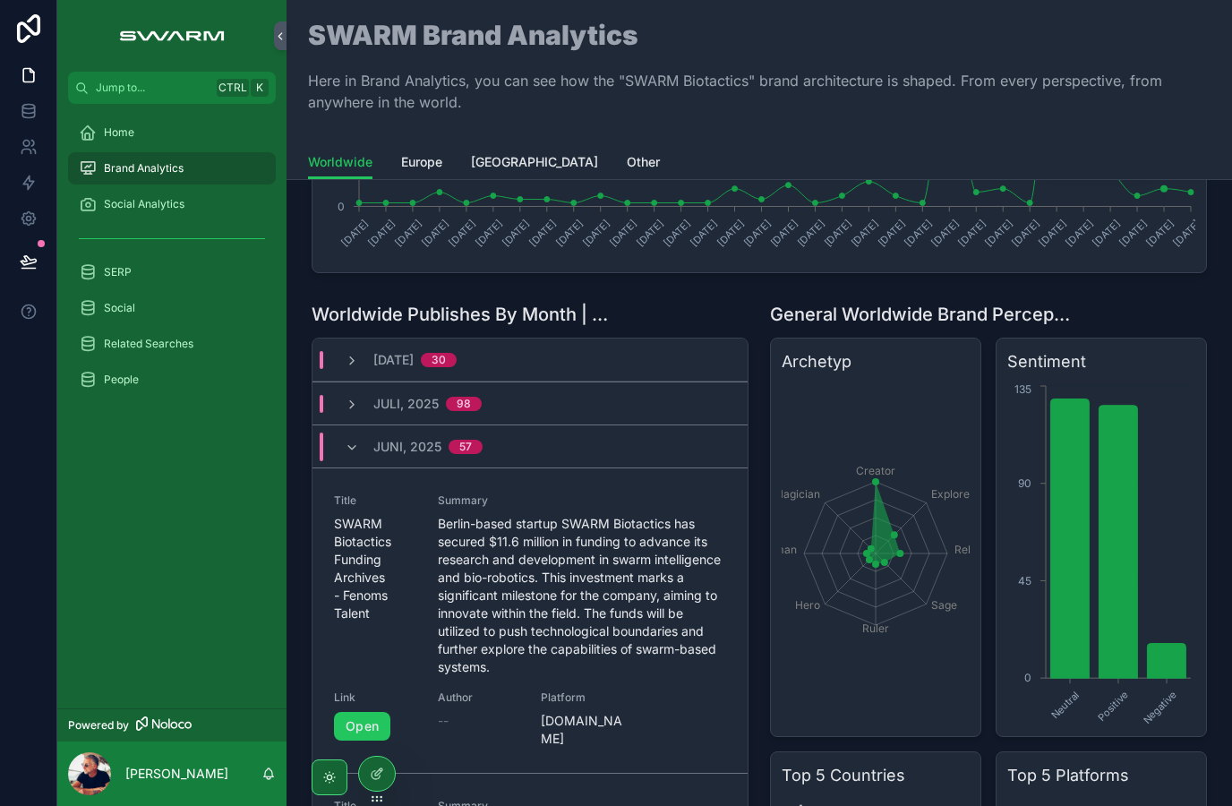
click at [353, 451] on icon "scrollable content" at bounding box center [352, 447] width 14 height 14
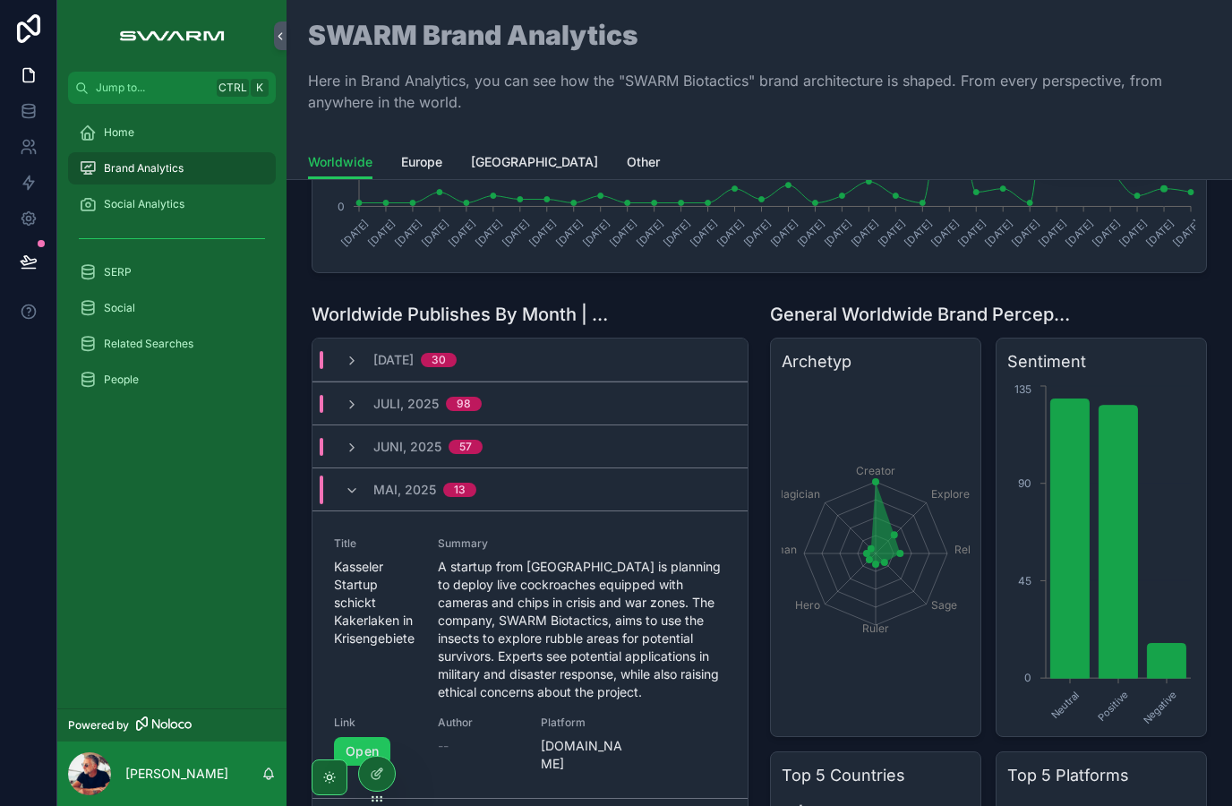
click at [352, 491] on icon "scrollable content" at bounding box center [352, 490] width 14 height 14
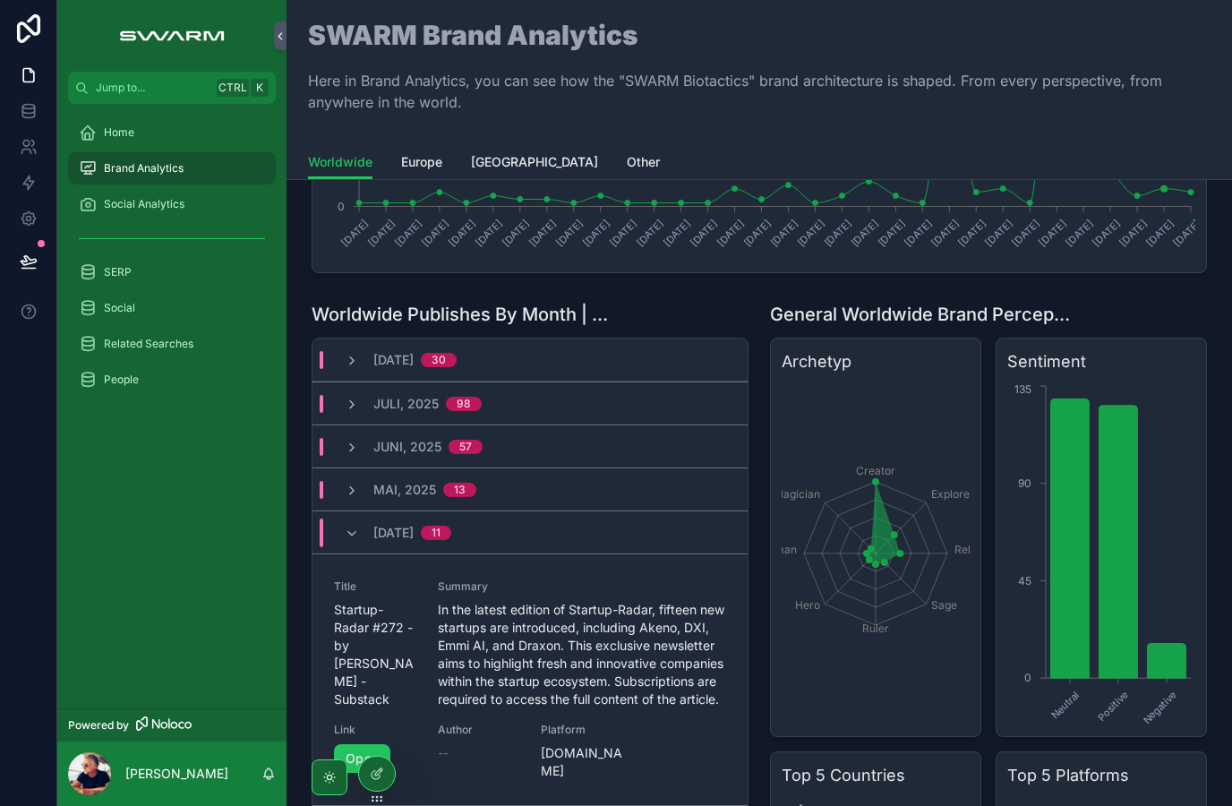
click at [346, 539] on icon "scrollable content" at bounding box center [352, 533] width 14 height 14
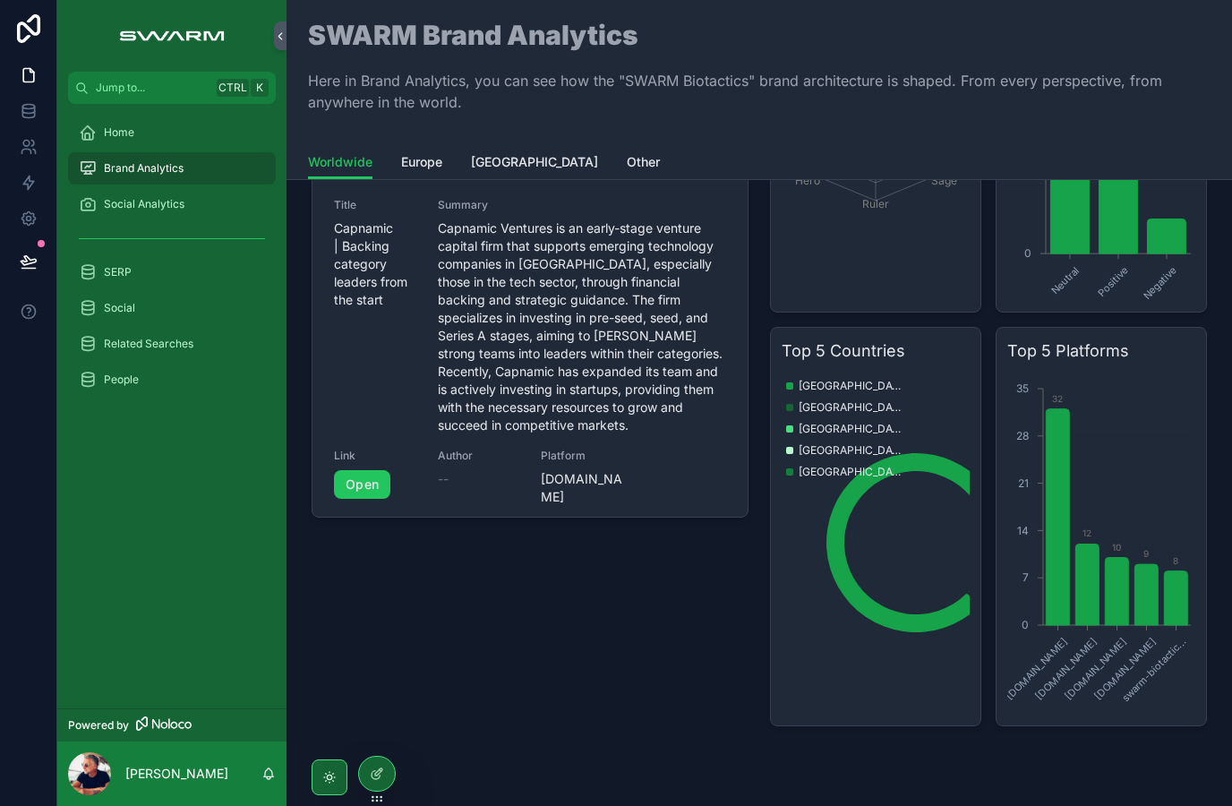
scroll to position [755, 0]
click at [835, 522] on div "Germany United States India Denmark Australia" at bounding box center [846, 548] width 120 height 344
click at [840, 524] on div "Germany United States India Denmark Australia" at bounding box center [846, 548] width 120 height 344
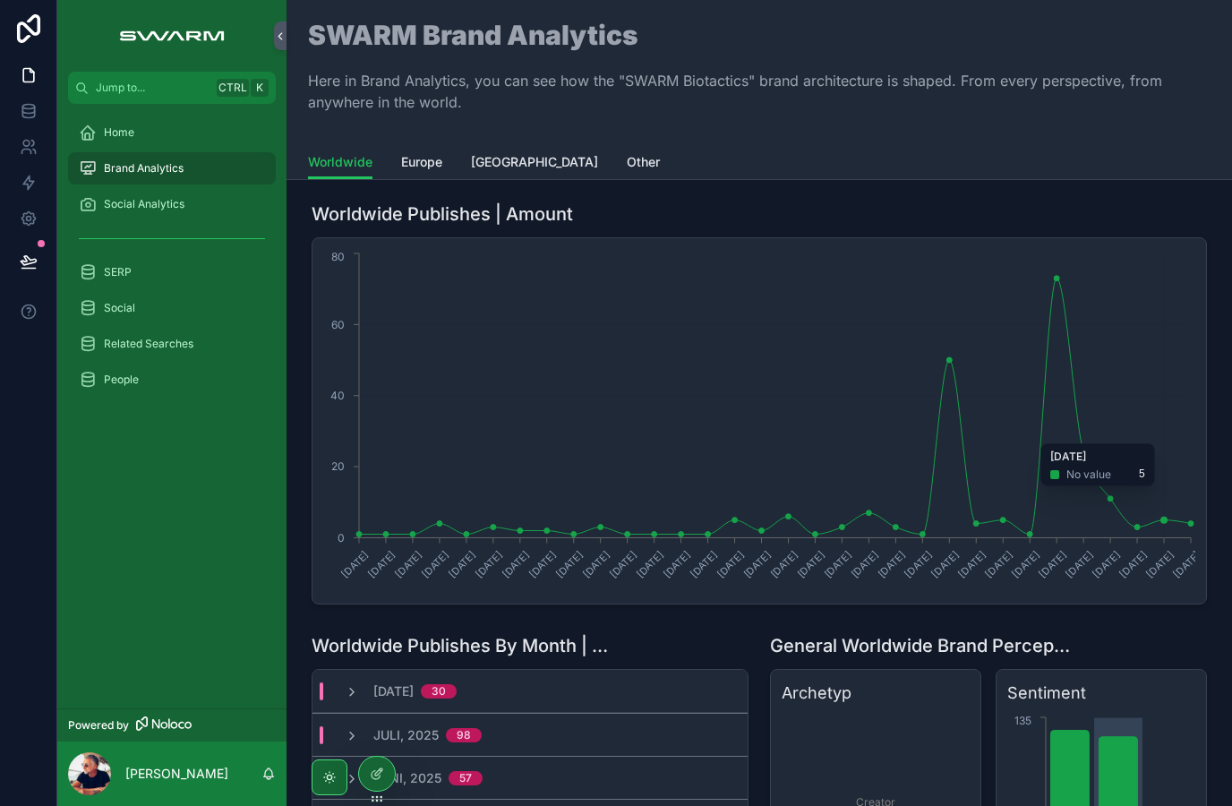
scroll to position [0, 0]
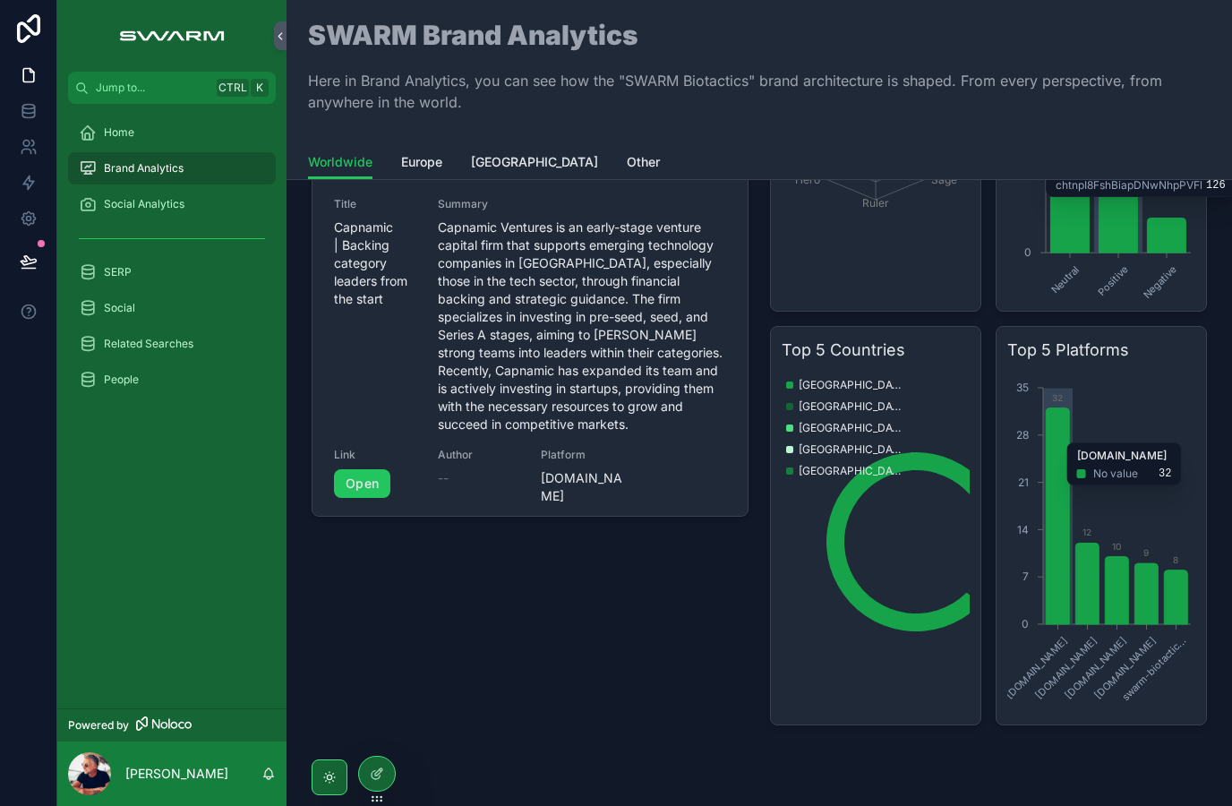
click at [1230, 483] on div "Worldwide Publishes | Amount 12.6.2017 19.6.2023 26.6.2023 24.7.2023 19.8.2024 …" at bounding box center [758, 134] width 945 height 1423
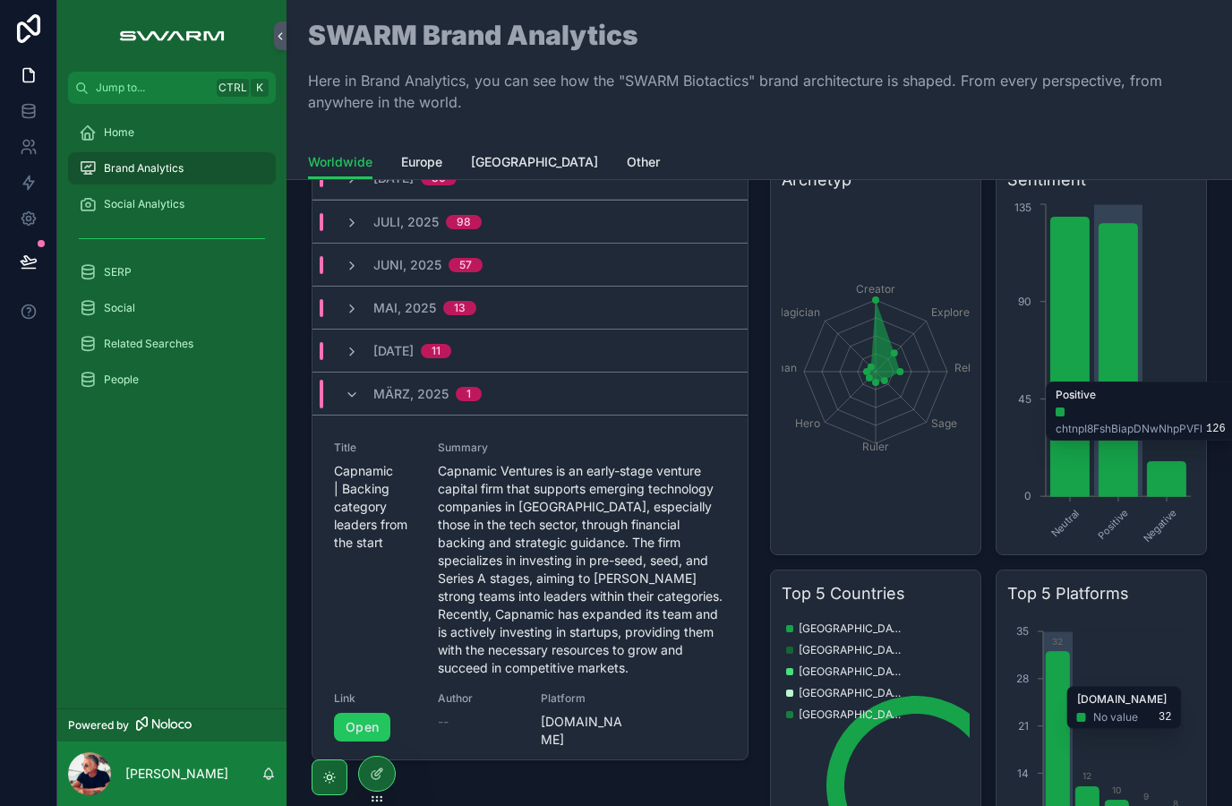
scroll to position [542, 0]
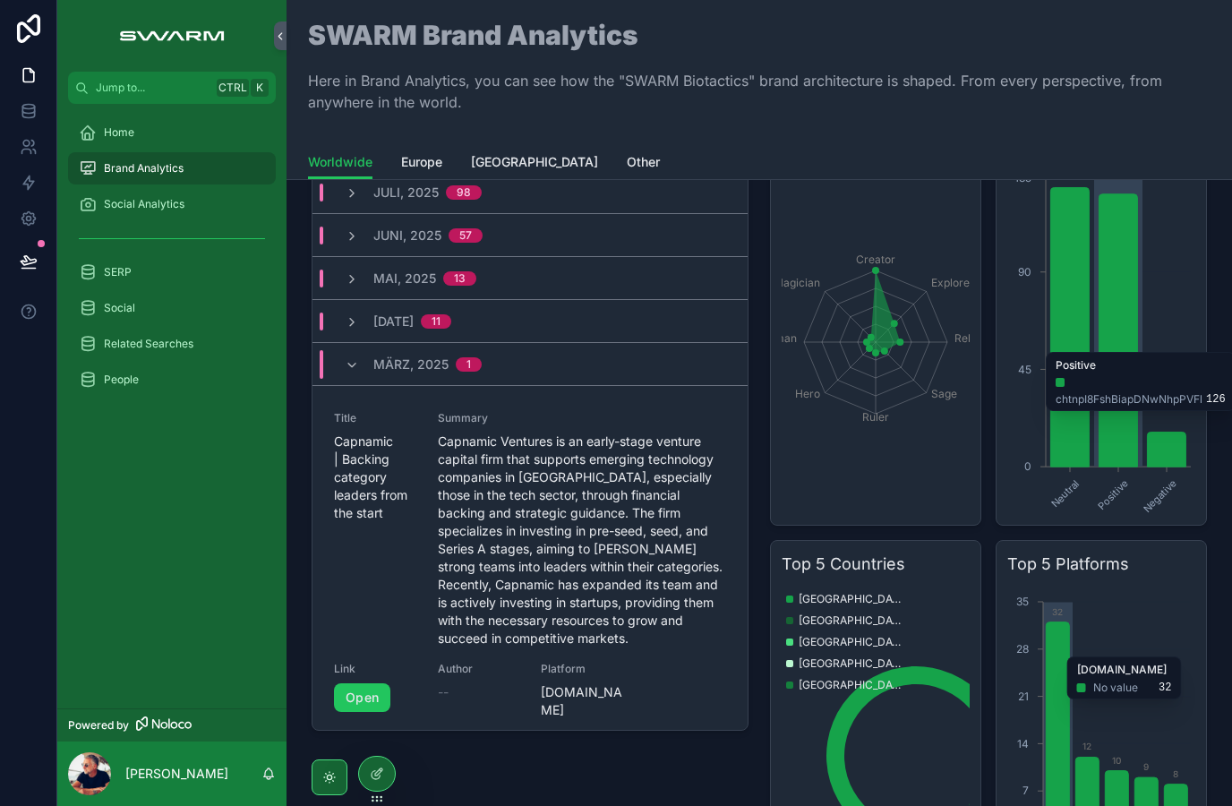
click at [353, 372] on span "scrollable content" at bounding box center [352, 364] width 14 height 14
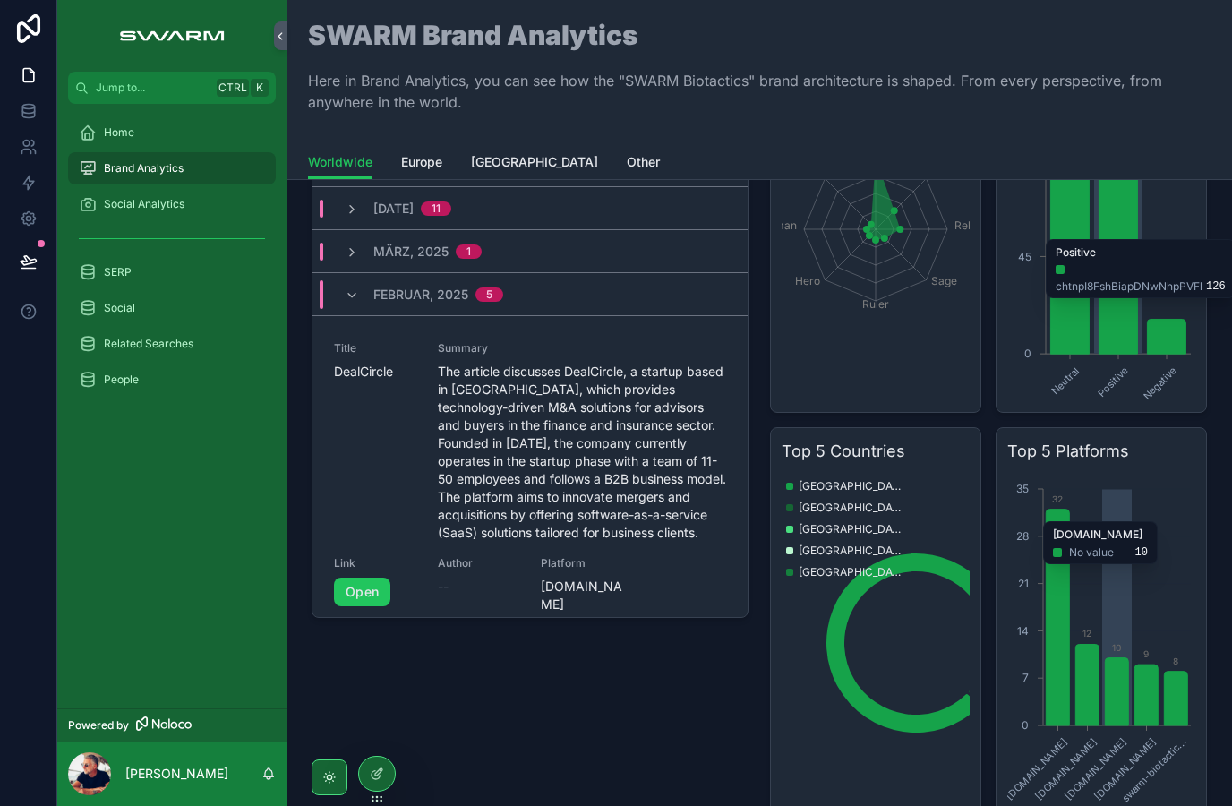
scroll to position [715, 0]
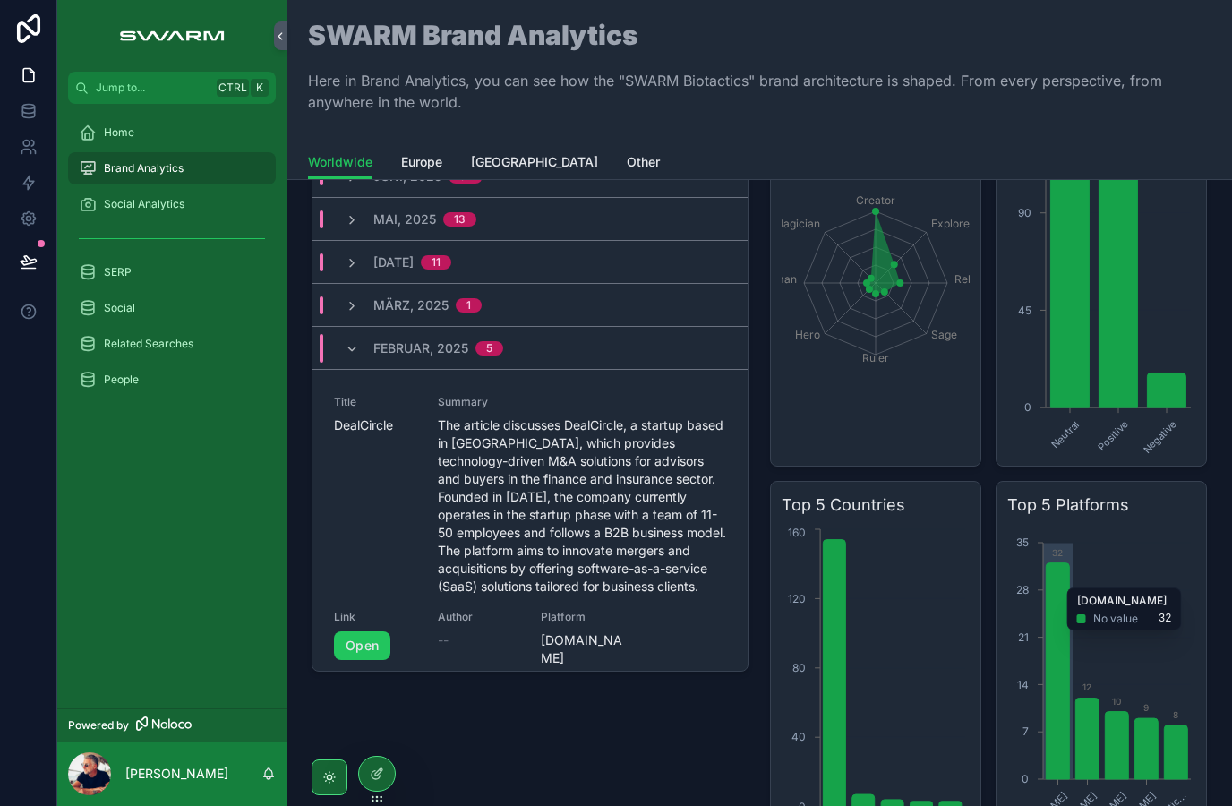
scroll to position [610, 0]
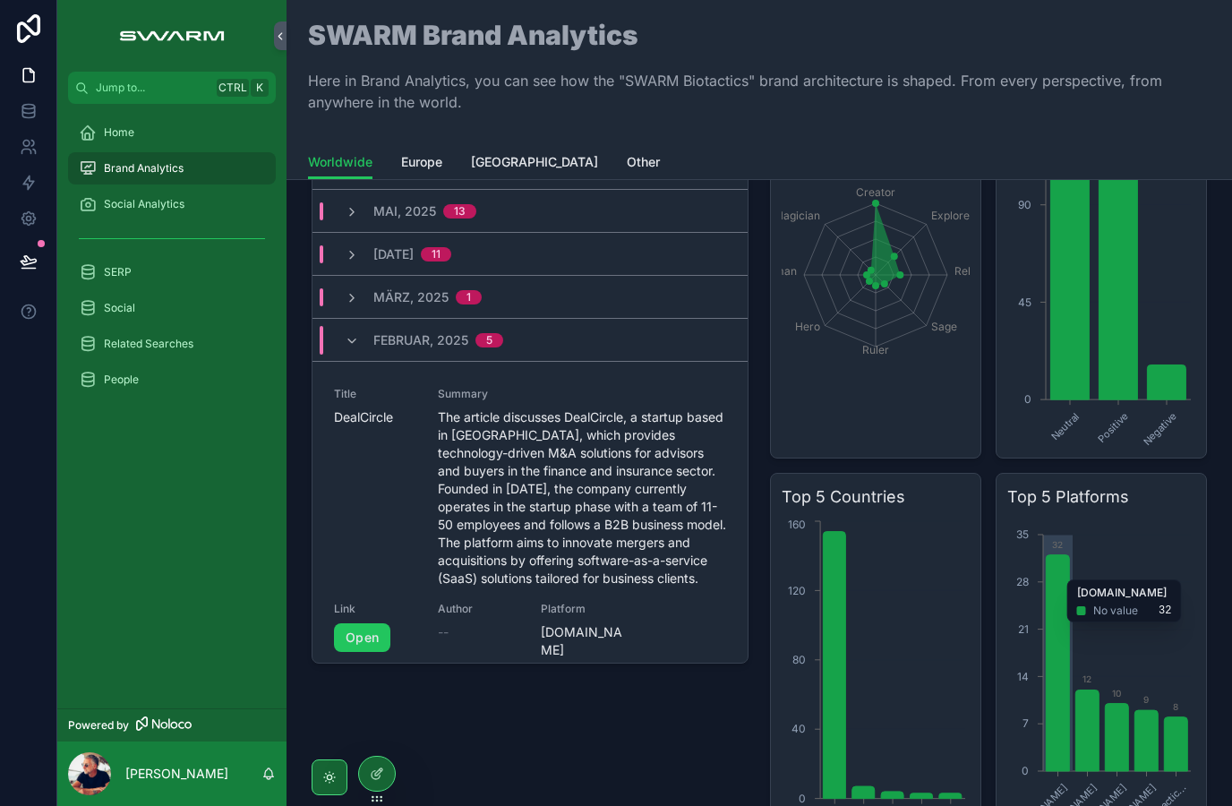
click at [355, 347] on span "scrollable content" at bounding box center [352, 340] width 14 height 14
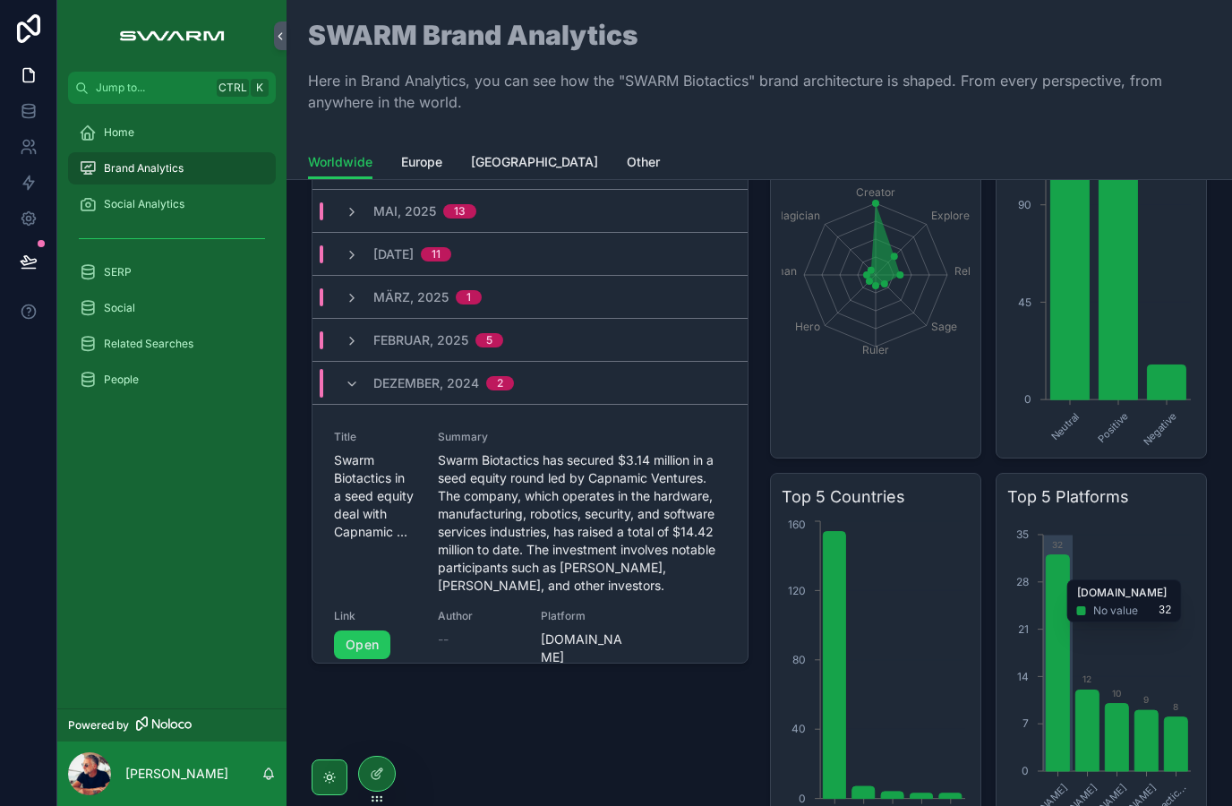
click at [368, 394] on div "Dezember, 2024 2" at bounding box center [429, 383] width 169 height 29
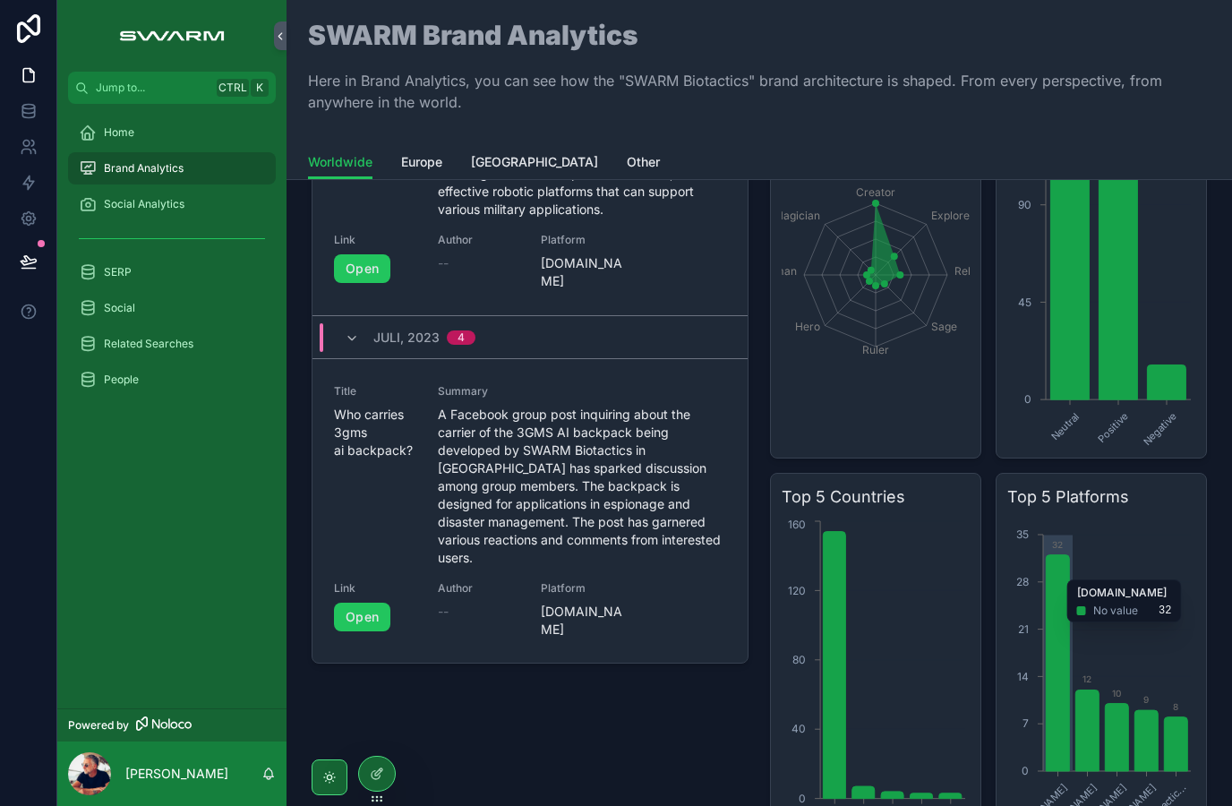
scroll to position [2721, 0]
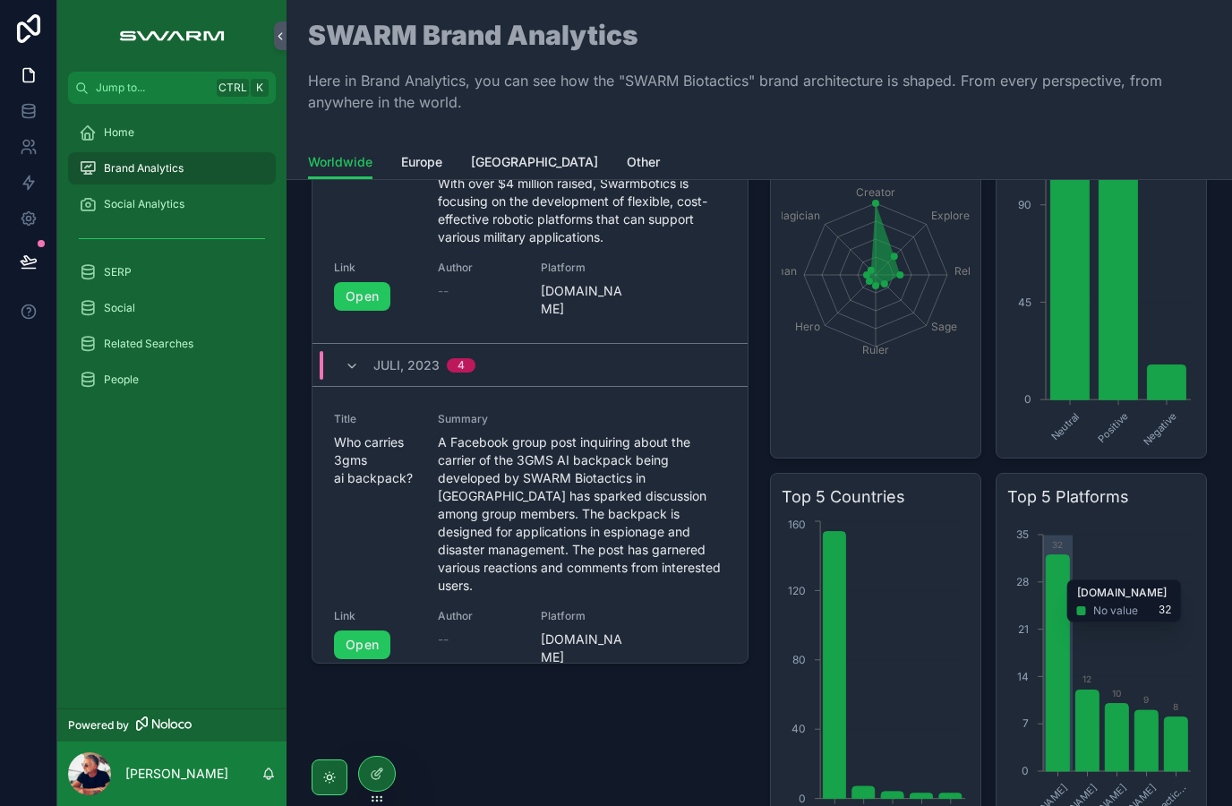
click at [355, 359] on icon "scrollable content" at bounding box center [352, 366] width 14 height 14
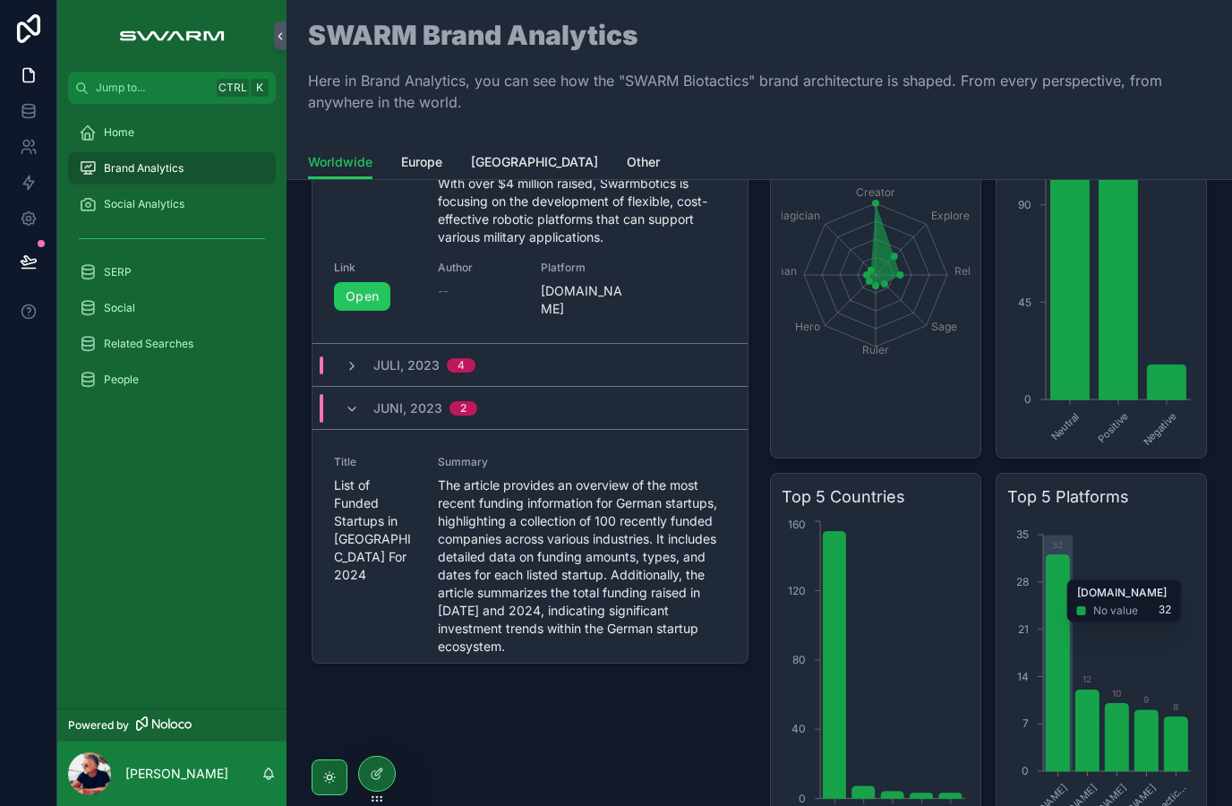
click at [368, 394] on div "Juni, 2023 2" at bounding box center [411, 408] width 132 height 29
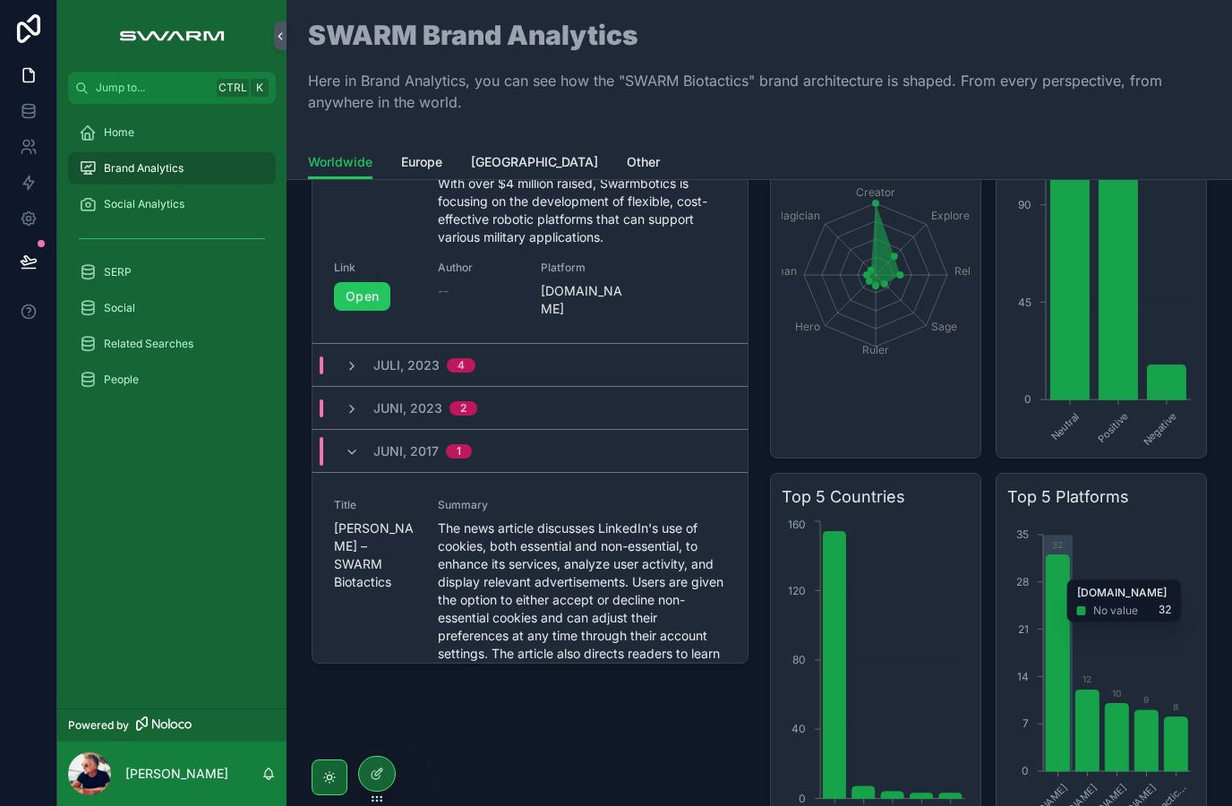
click at [373, 442] on span "Juni, 2017" at bounding box center [405, 451] width 65 height 18
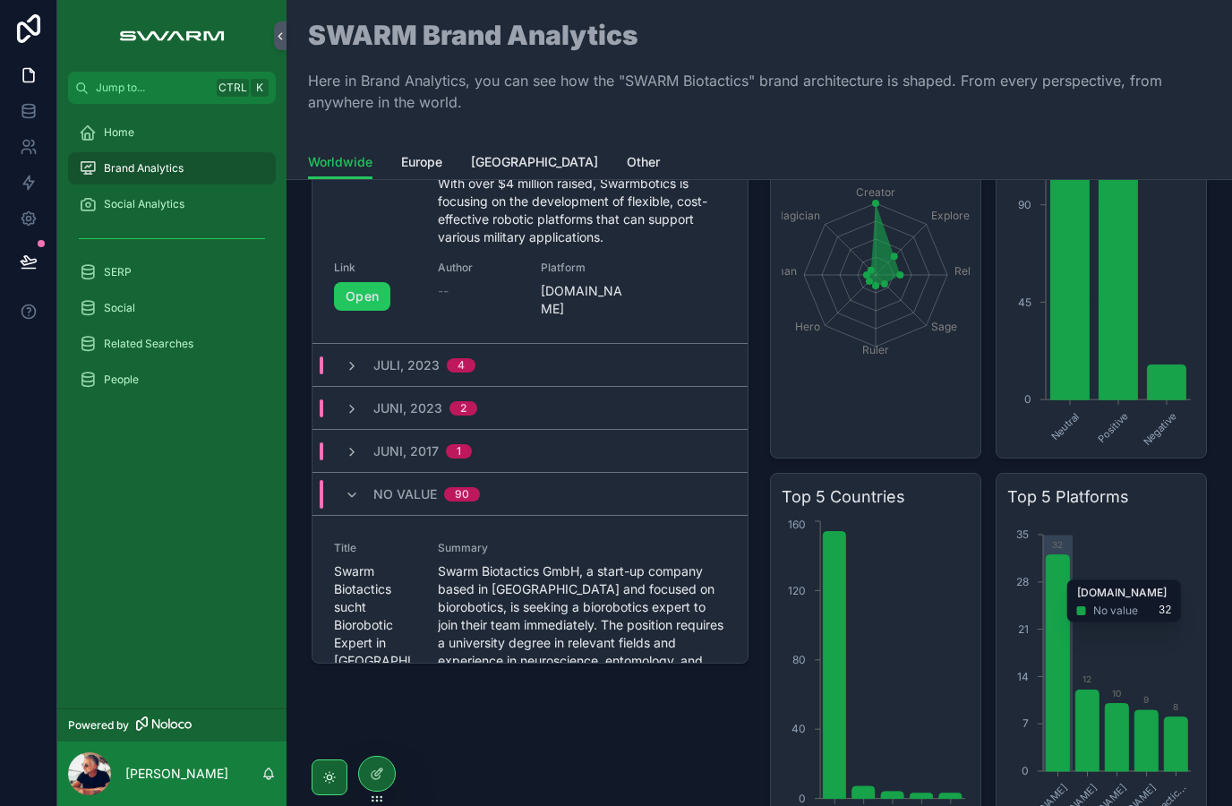
click at [379, 485] on span "No value" at bounding box center [405, 494] width 64 height 18
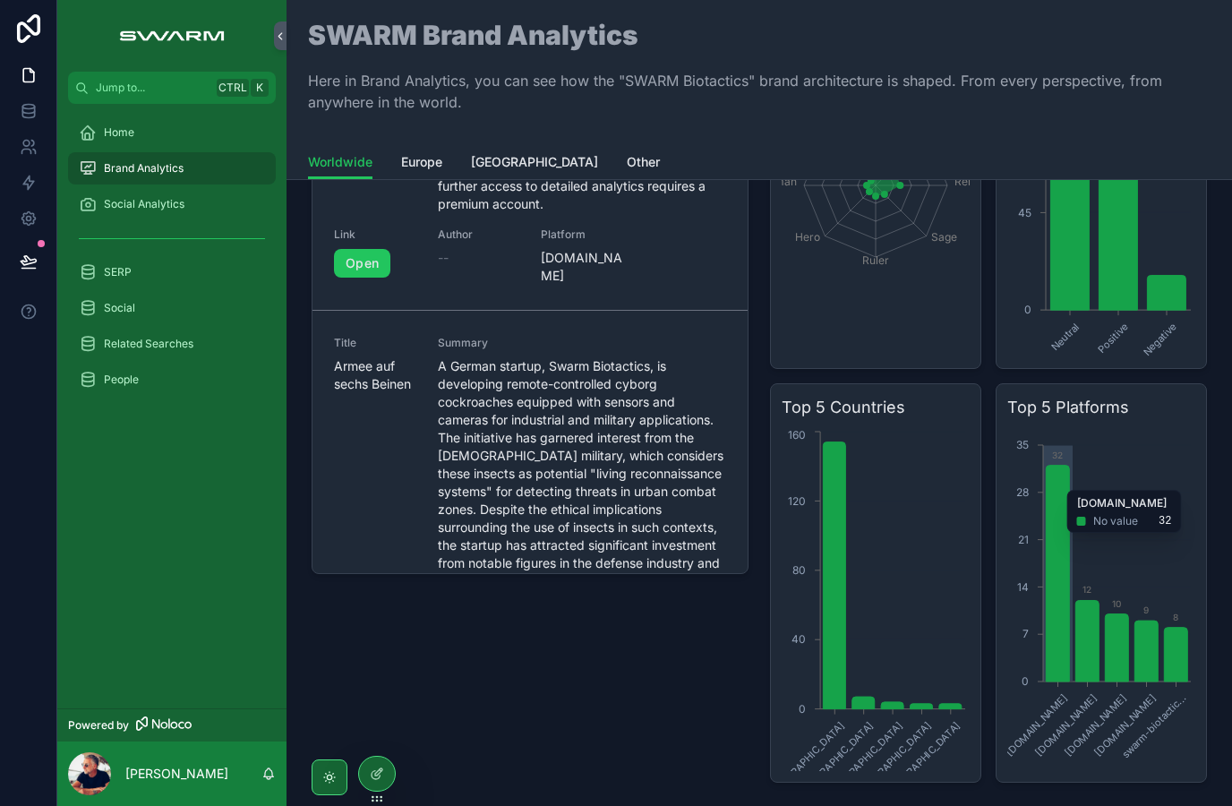
scroll to position [1828, 0]
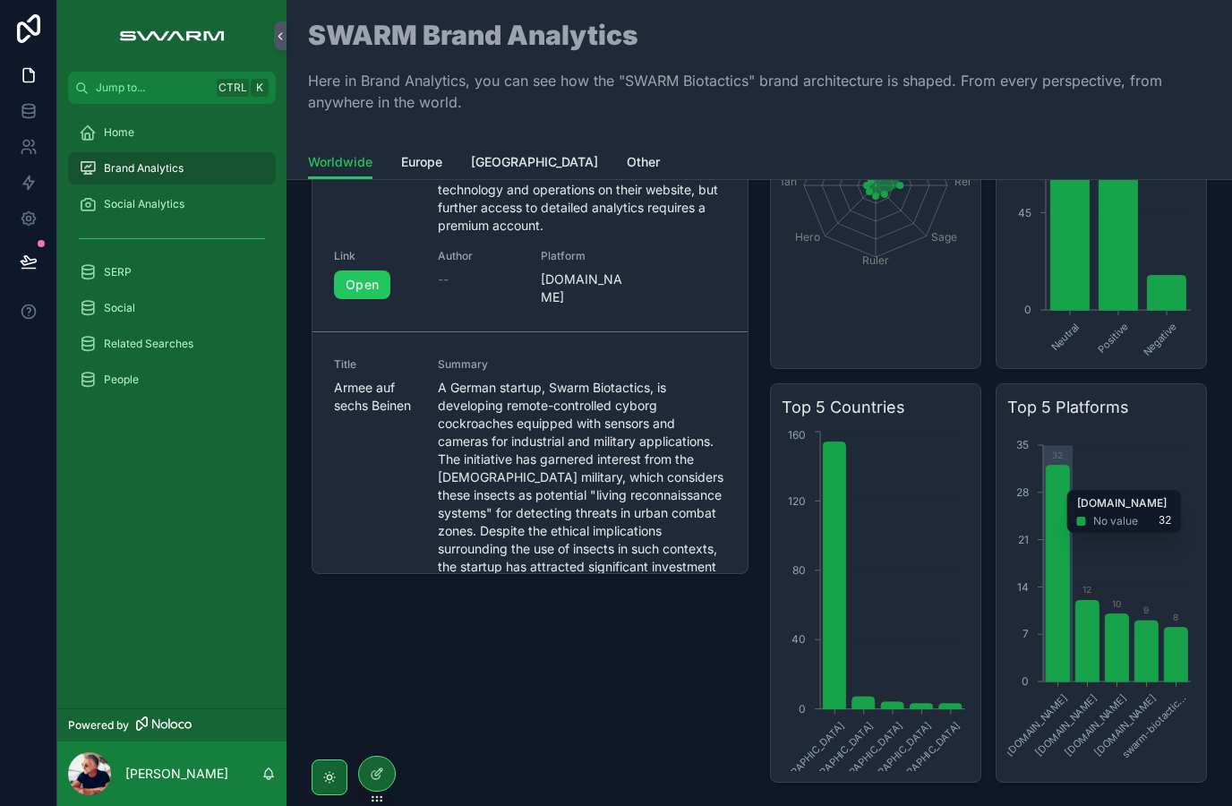
click at [95, 126] on icon "scrollable content" at bounding box center [88, 133] width 18 height 18
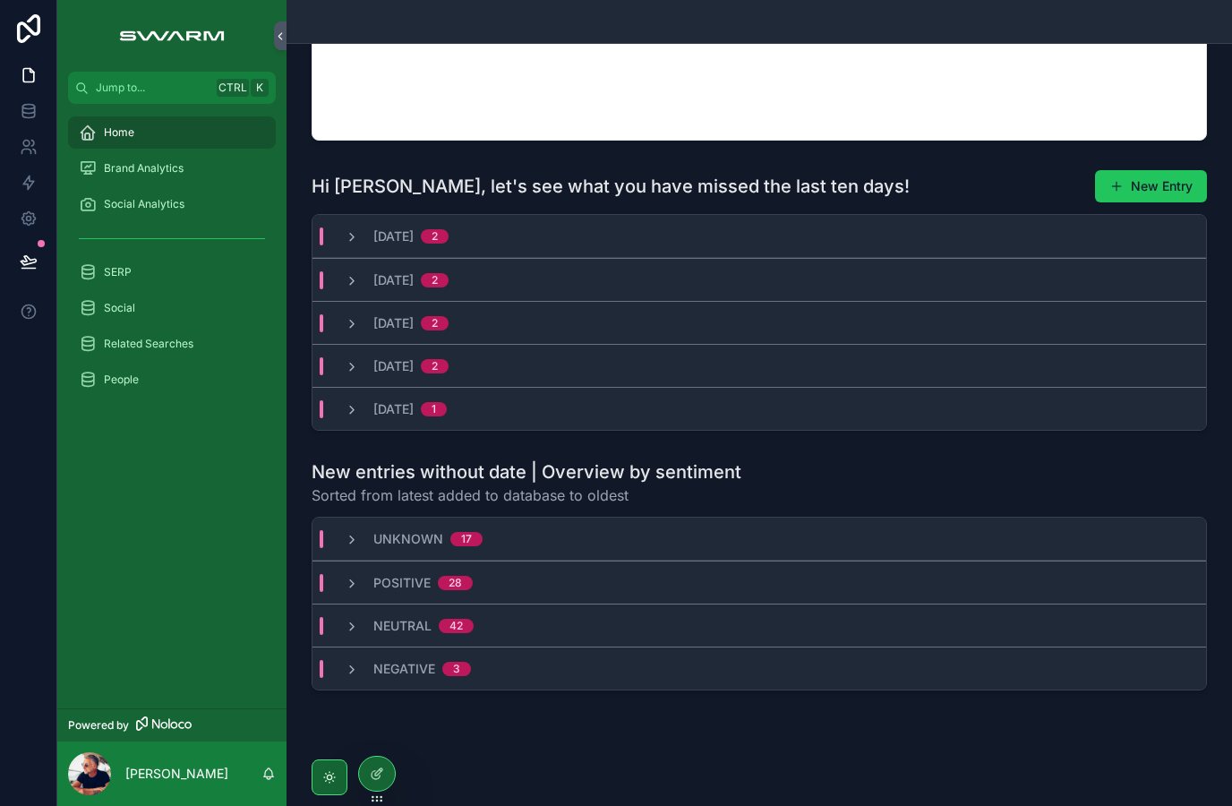
scroll to position [329, 0]
click at [355, 678] on icon "scrollable content" at bounding box center [352, 670] width 14 height 14
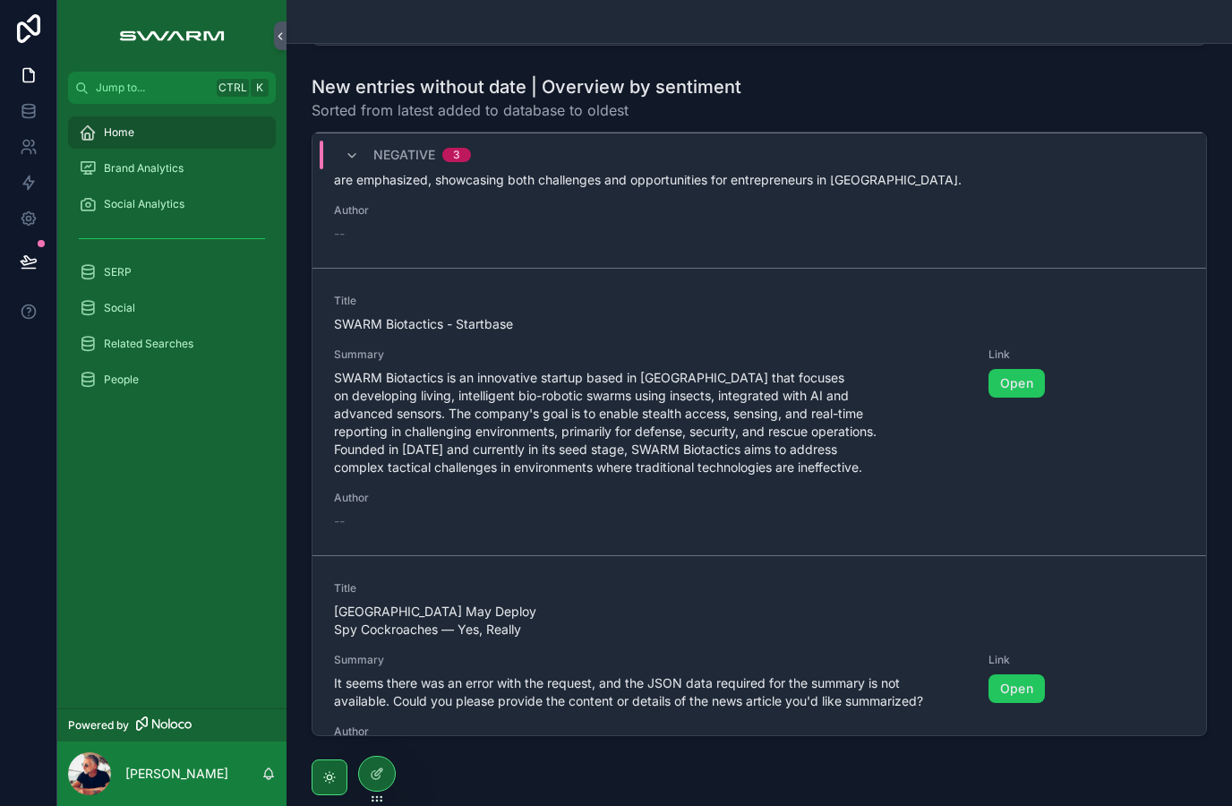
scroll to position [716, 0]
click at [1009, 396] on link "Open" at bounding box center [1016, 381] width 56 height 29
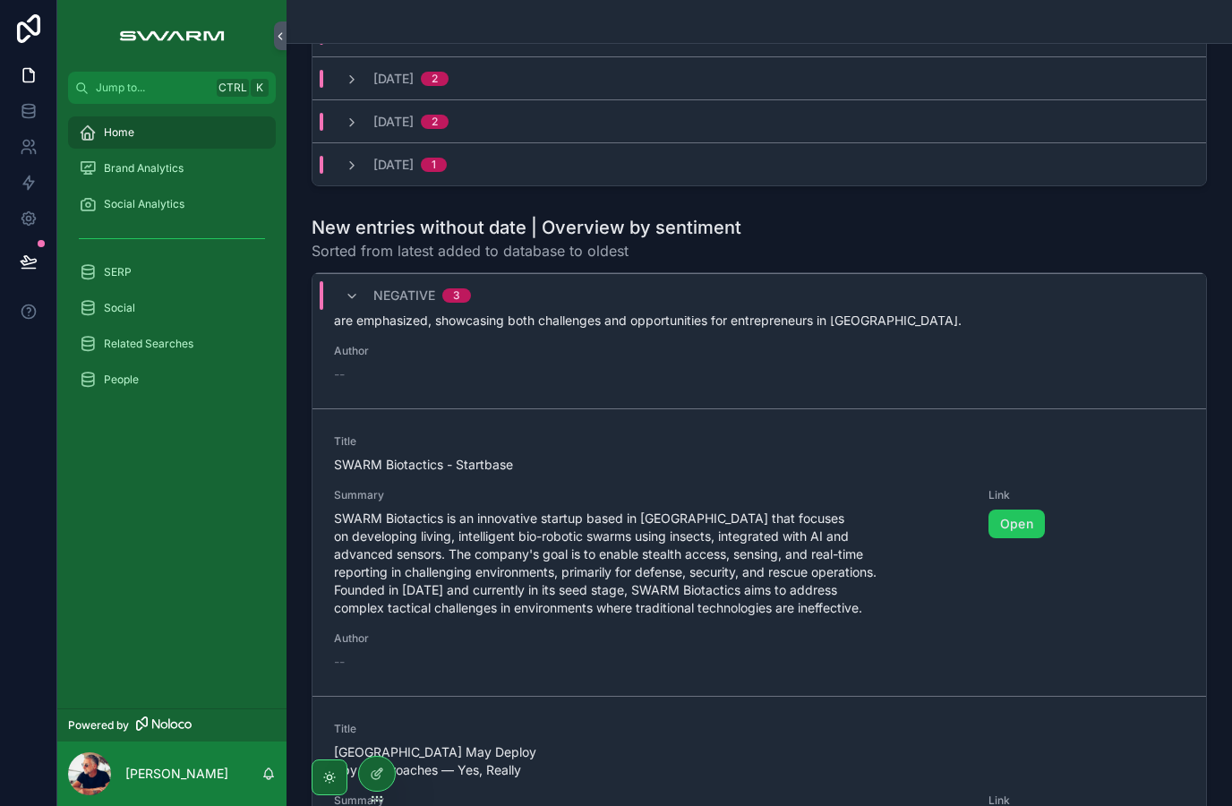
scroll to position [573, 0]
click at [358, 304] on icon "scrollable content" at bounding box center [352, 297] width 14 height 14
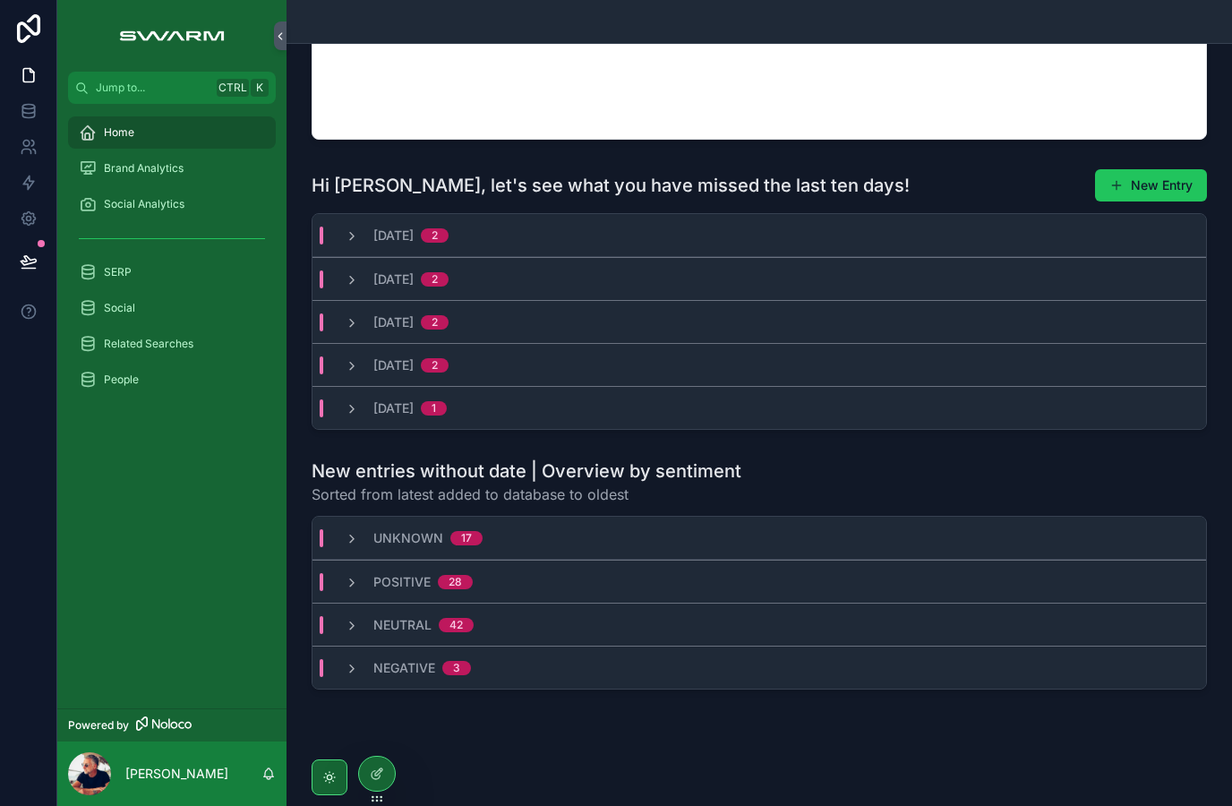
scroll to position [329, 0]
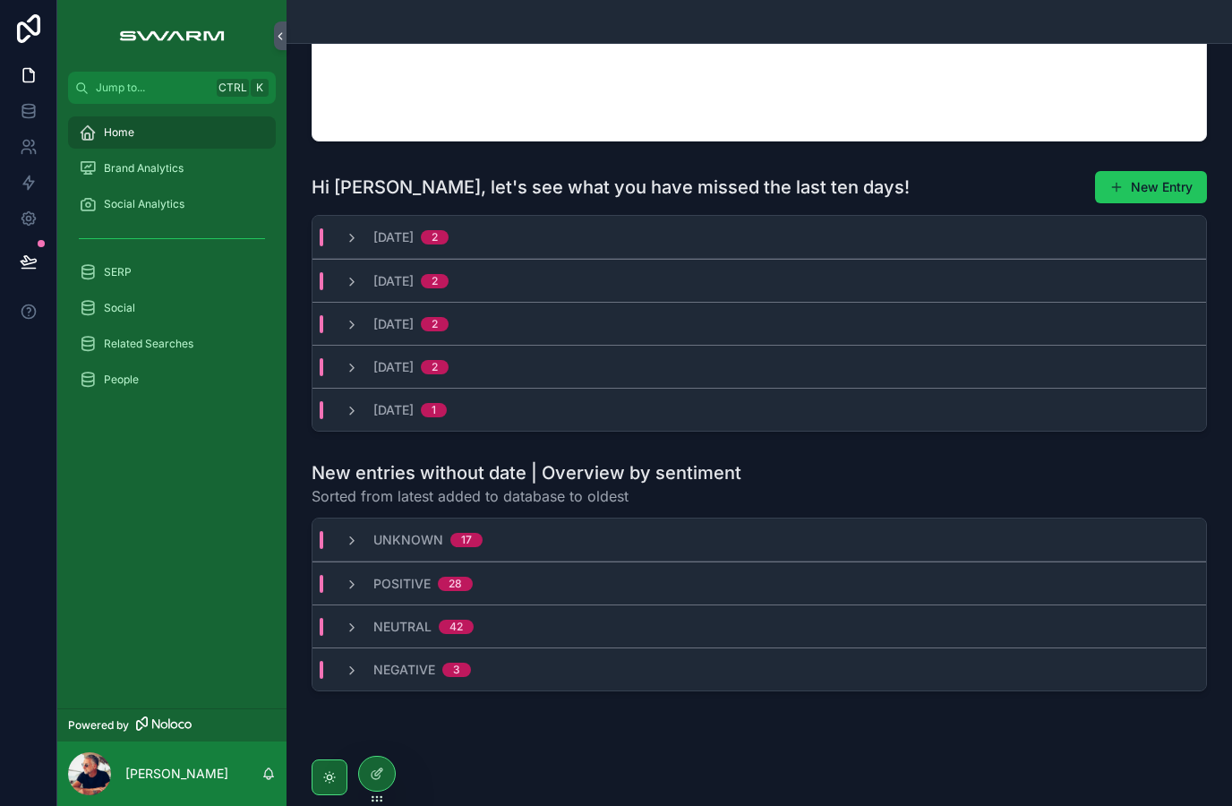
click at [352, 678] on icon "scrollable content" at bounding box center [352, 670] width 14 height 14
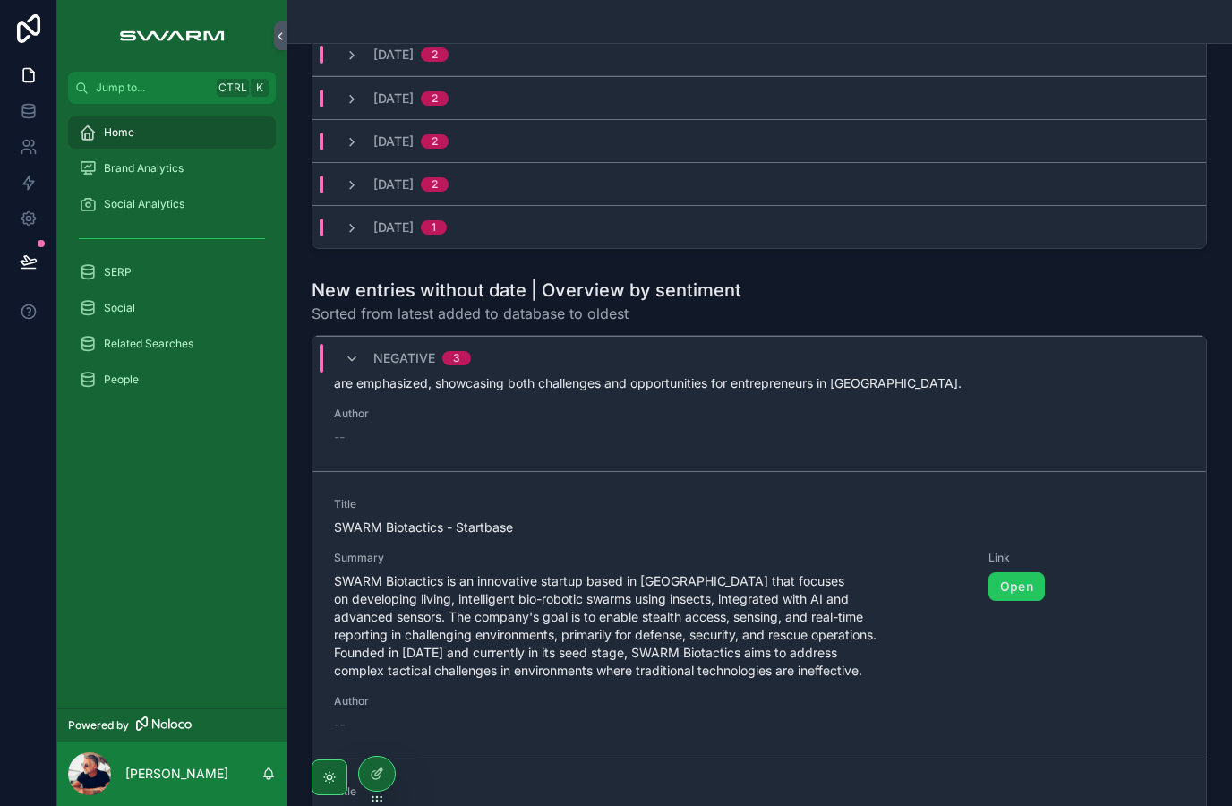
scroll to position [520, 0]
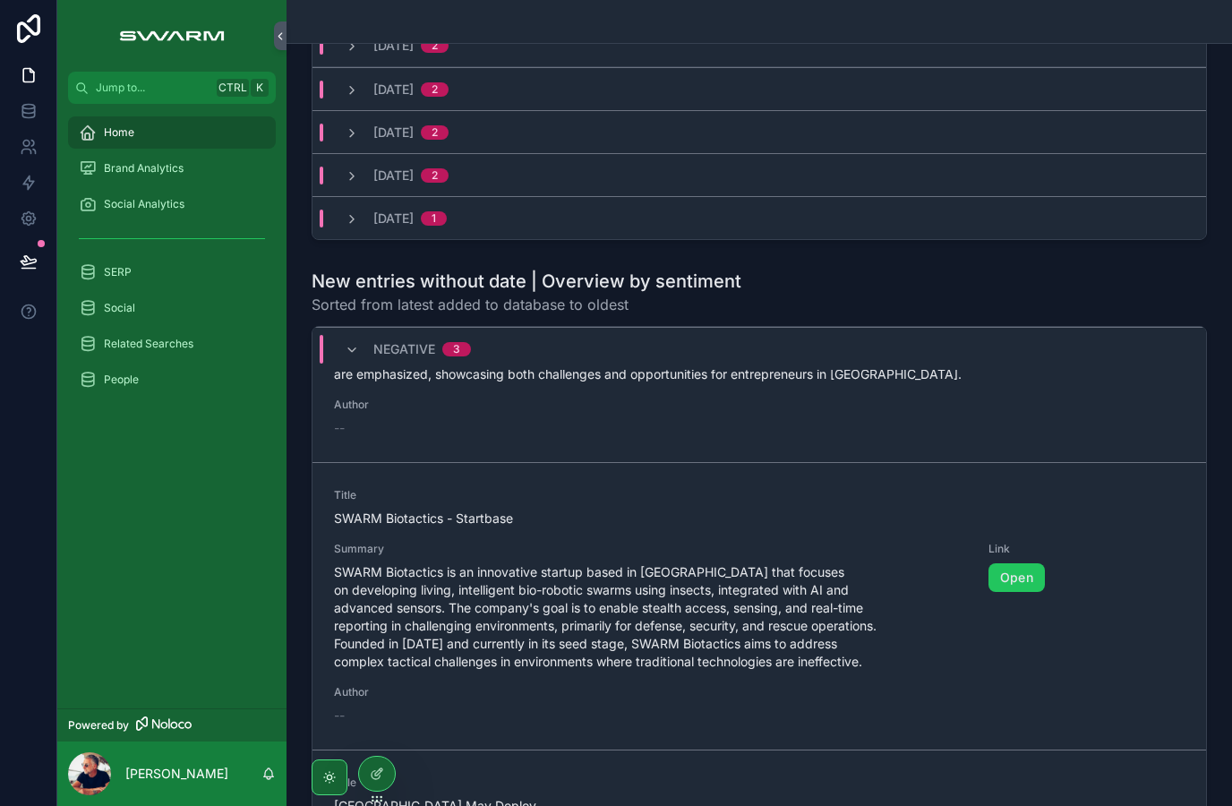
click at [1035, 592] on link "Open" at bounding box center [1016, 577] width 56 height 29
click at [369, 363] on div "Negative 3" at bounding box center [408, 349] width 126 height 29
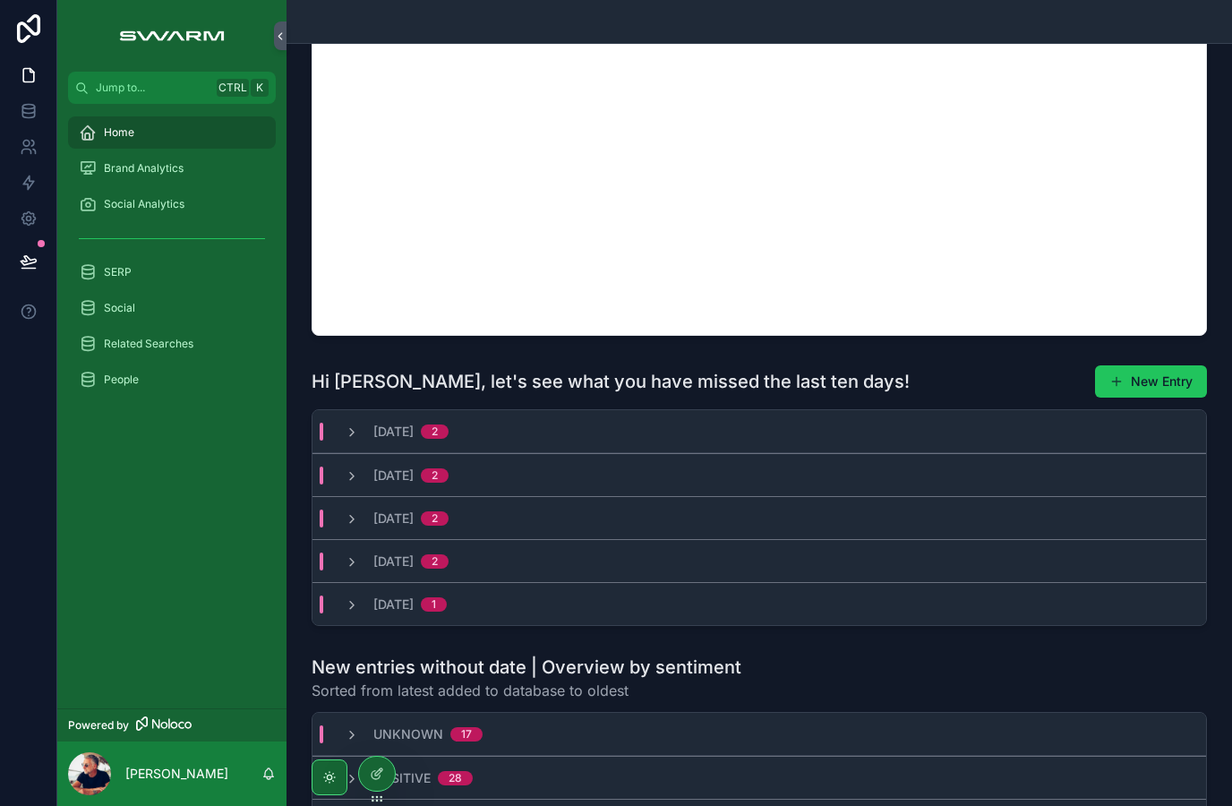
scroll to position [132, 0]
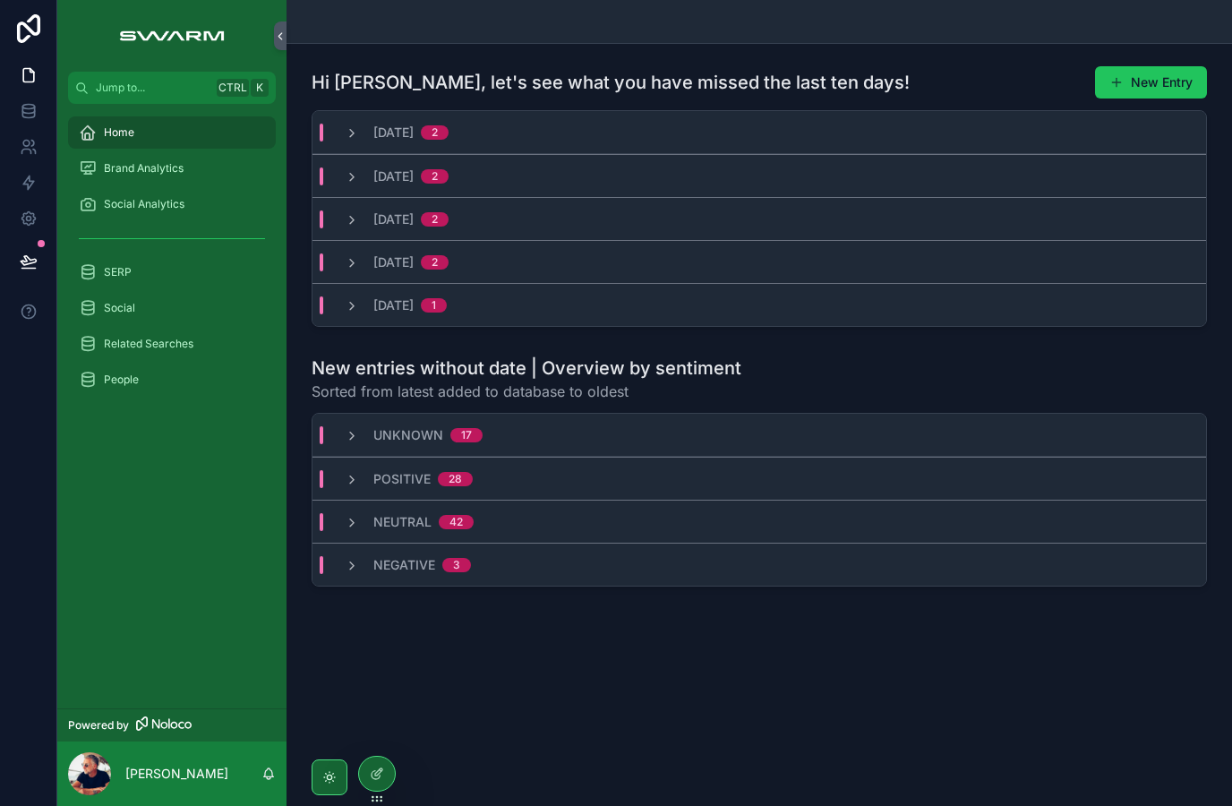
click at [90, 175] on icon "scrollable content" at bounding box center [88, 168] width 18 height 18
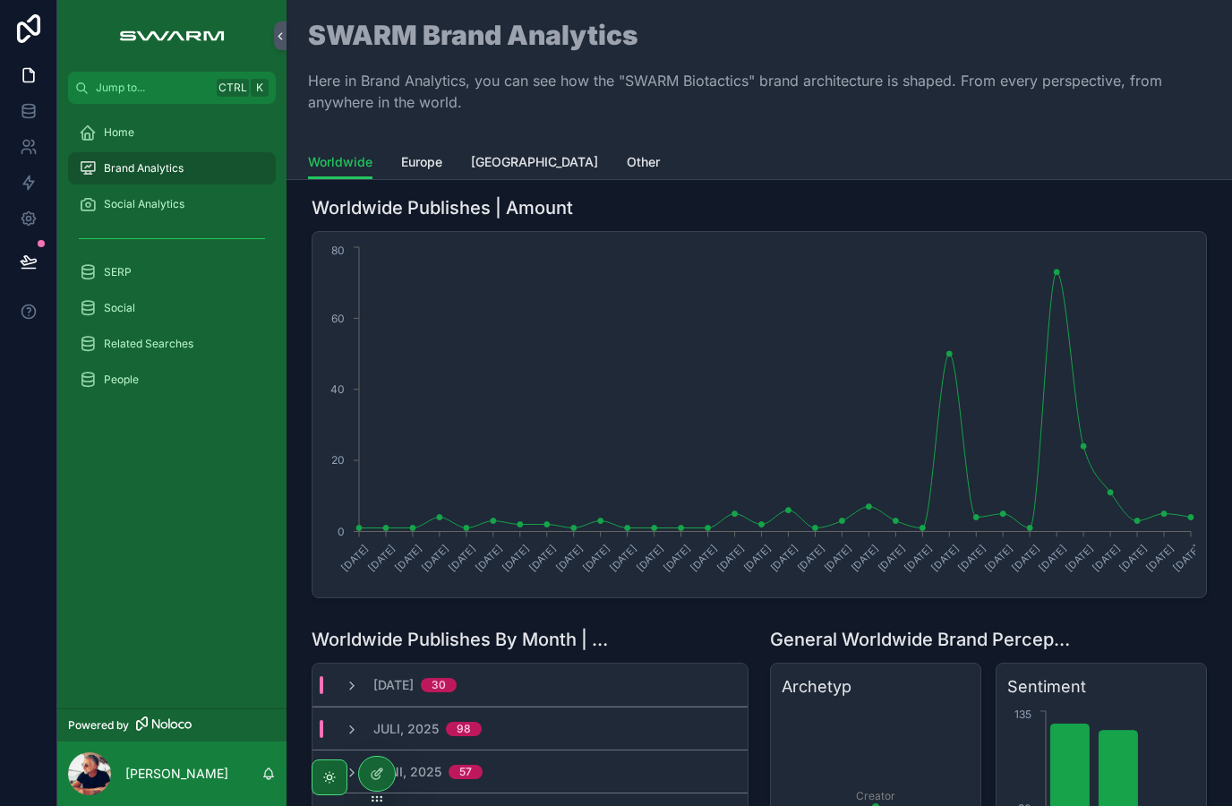
scroll to position [3, 0]
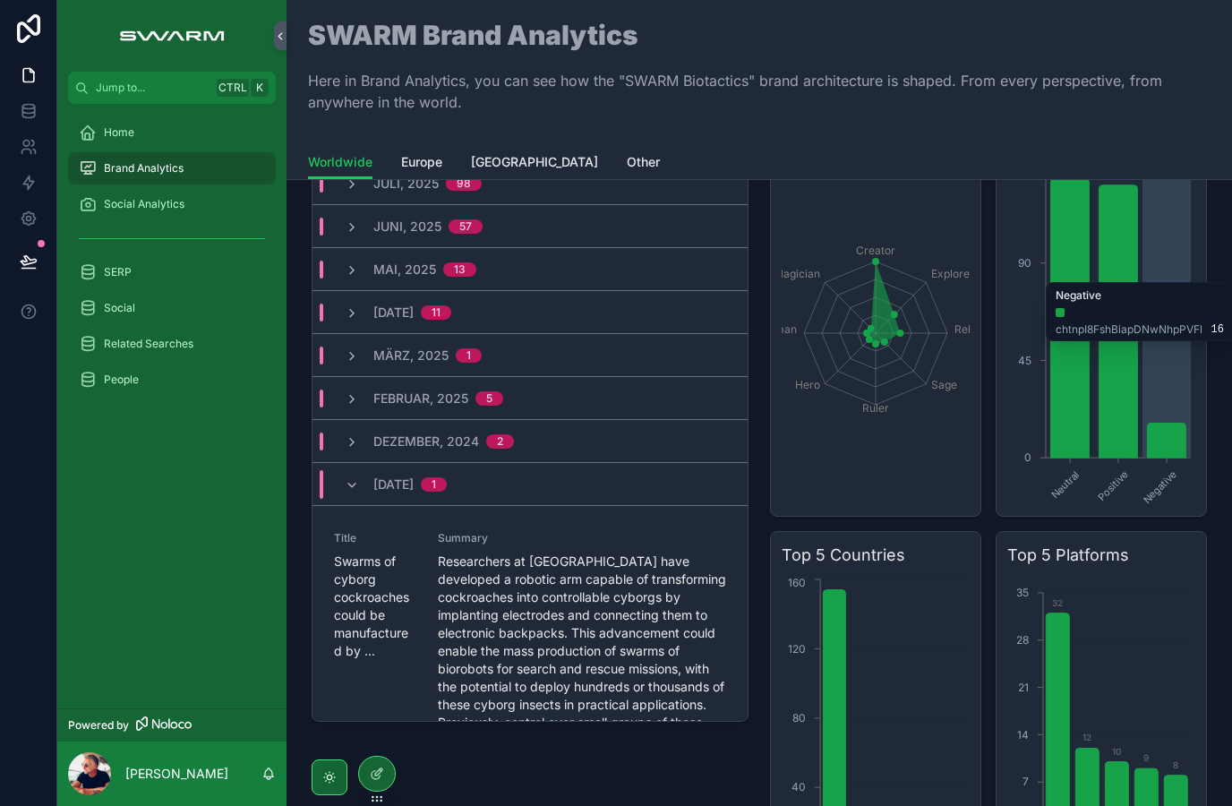
scroll to position [548, 0]
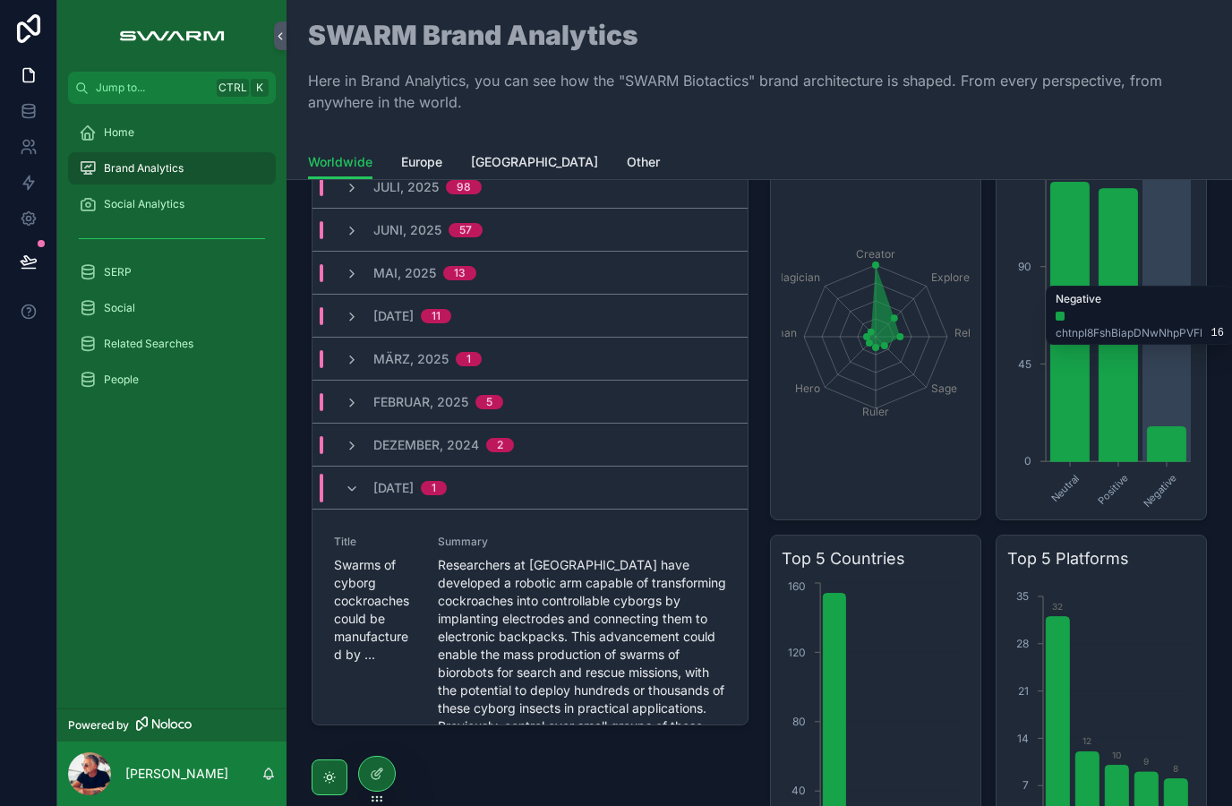
click at [414, 483] on span "[DATE]" at bounding box center [393, 488] width 40 height 18
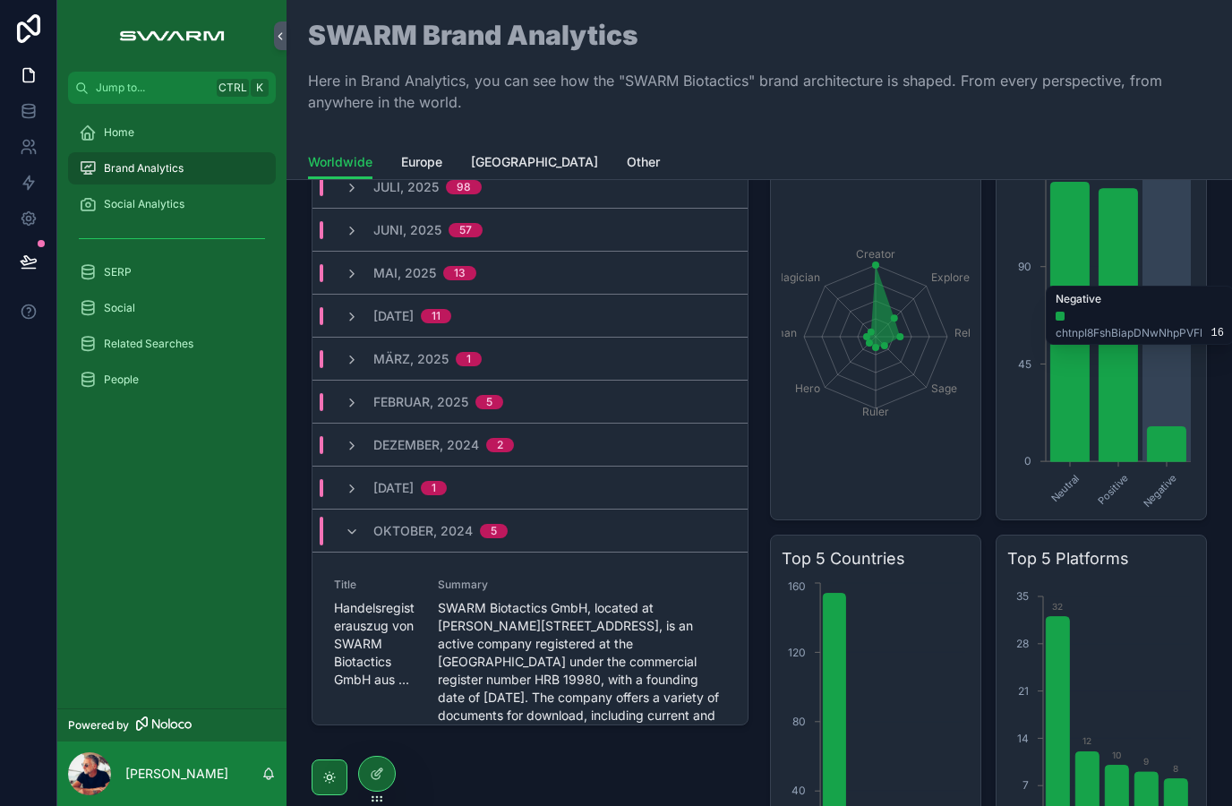
click at [467, 534] on span "Oktober, 2024" at bounding box center [422, 531] width 99 height 18
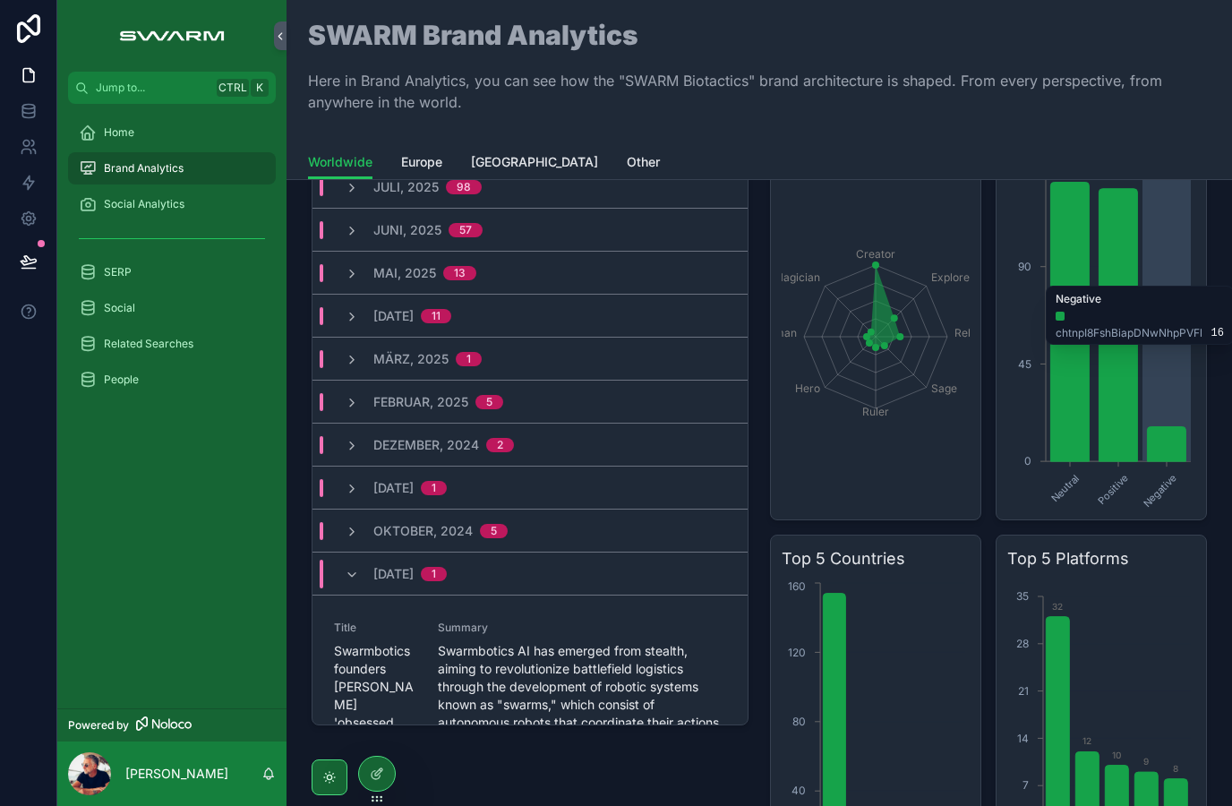
click at [414, 573] on span "August, 2024" at bounding box center [393, 574] width 40 height 18
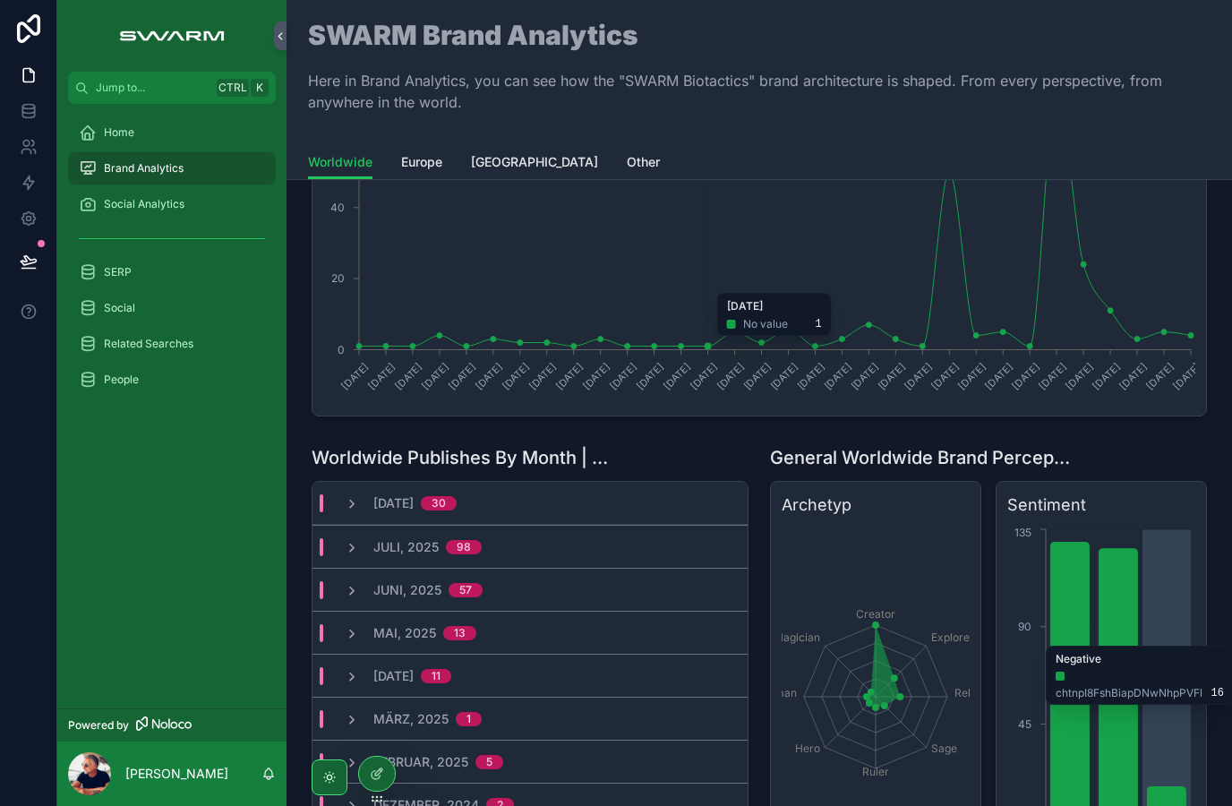
scroll to position [186, 0]
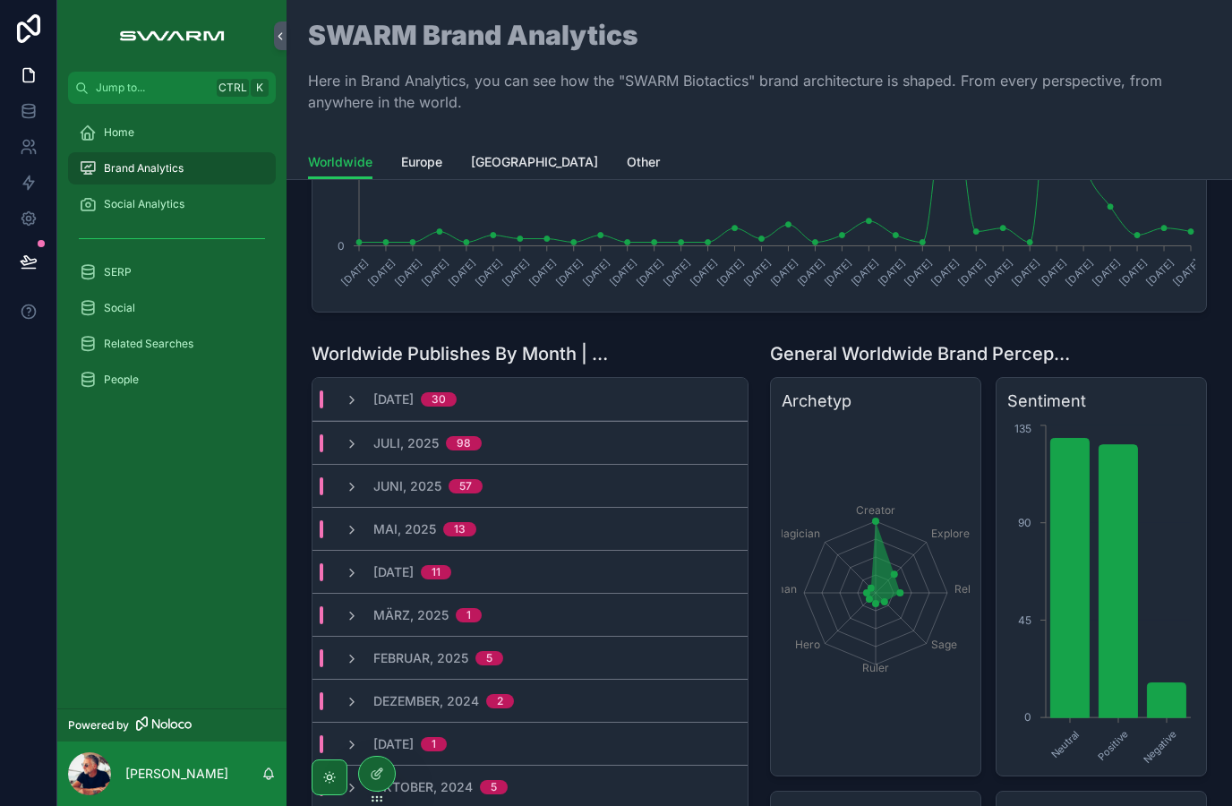
scroll to position [311, 0]
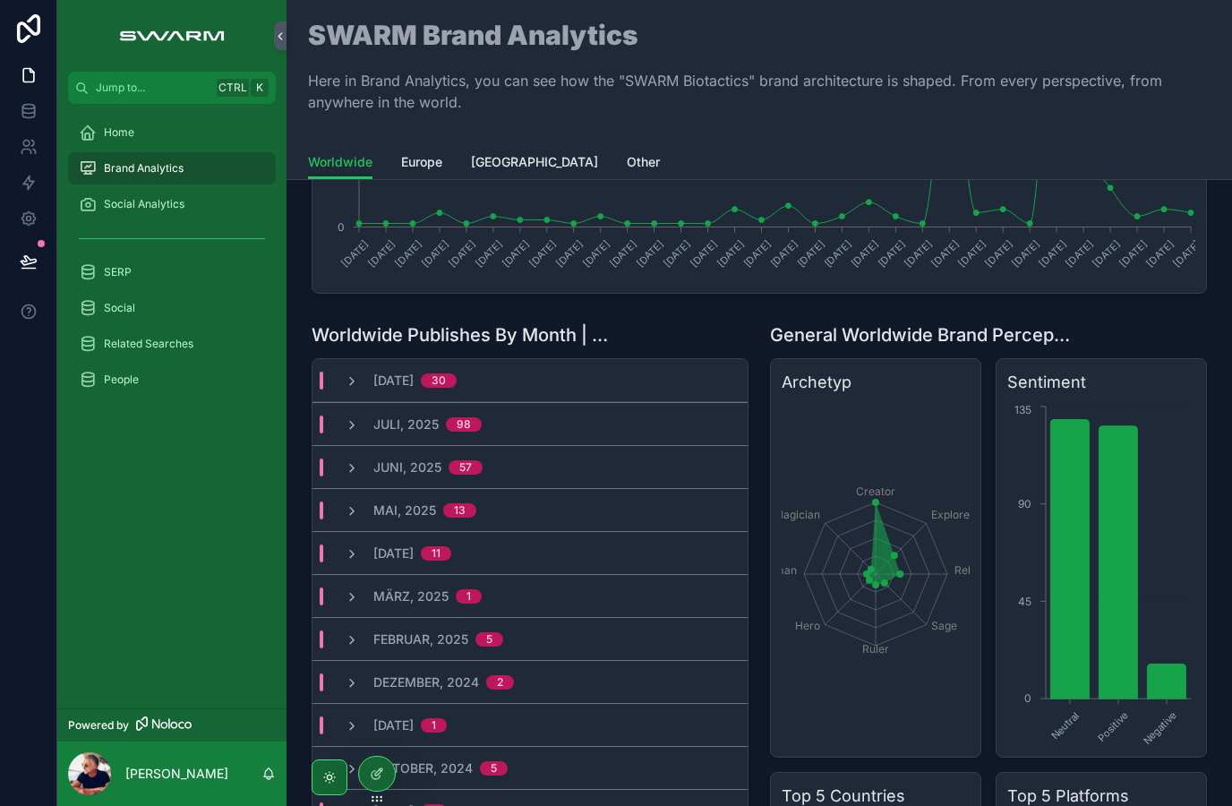
click at [340, 380] on div "August, 2025 30" at bounding box center [400, 381] width 155 height 18
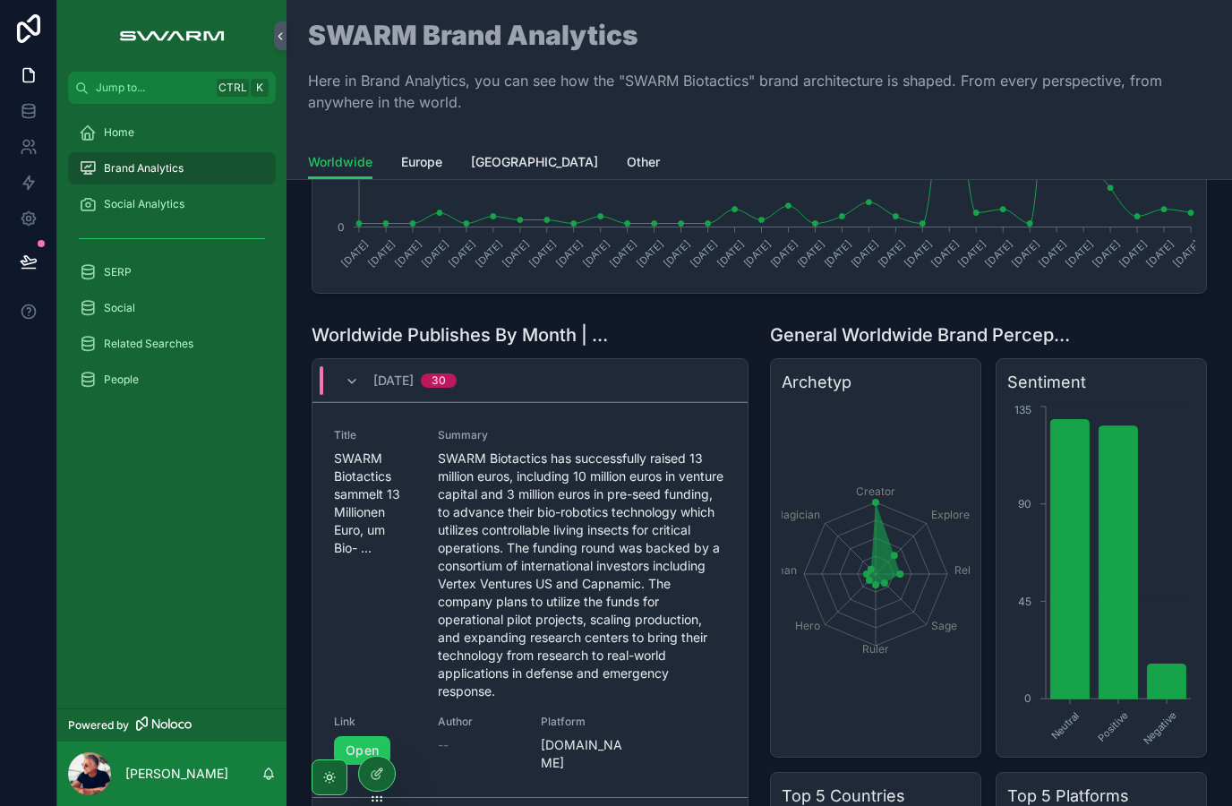
click at [348, 378] on icon "scrollable content" at bounding box center [352, 381] width 14 height 14
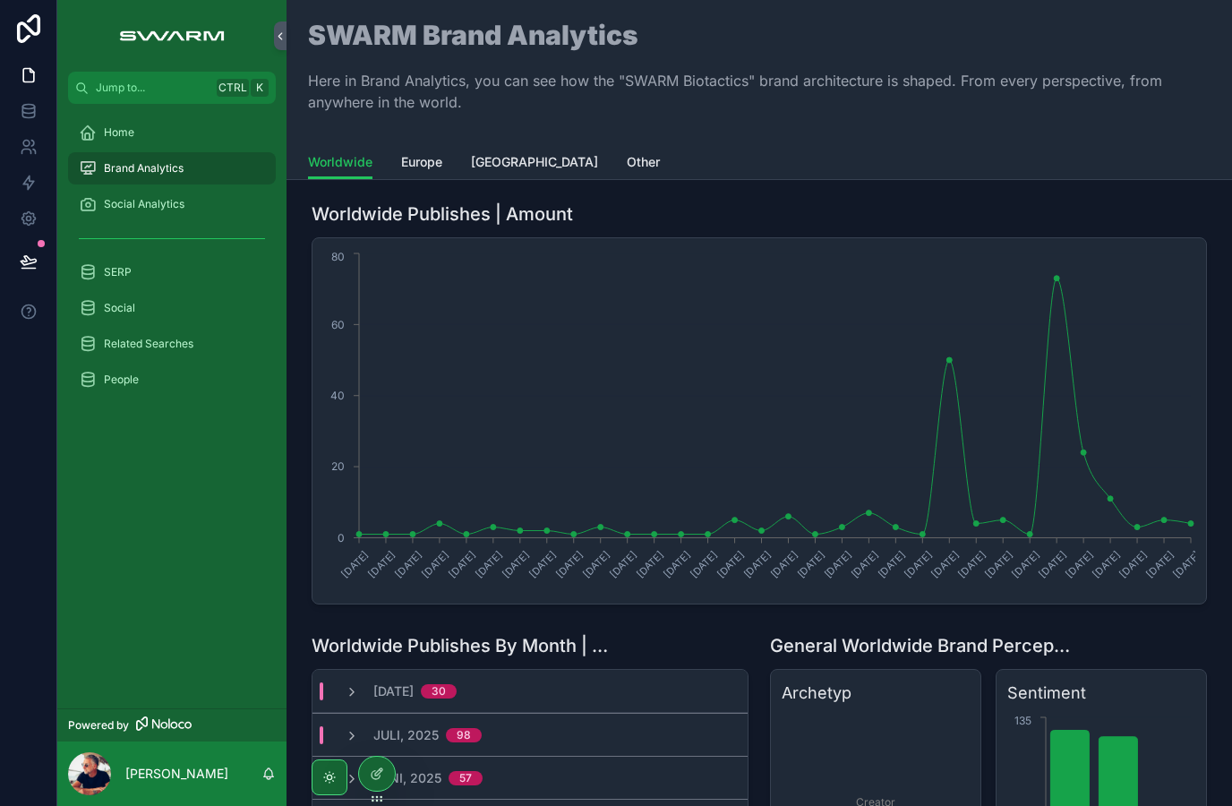
scroll to position [0, 0]
click at [99, 212] on div "Social Analytics" at bounding box center [172, 204] width 186 height 29
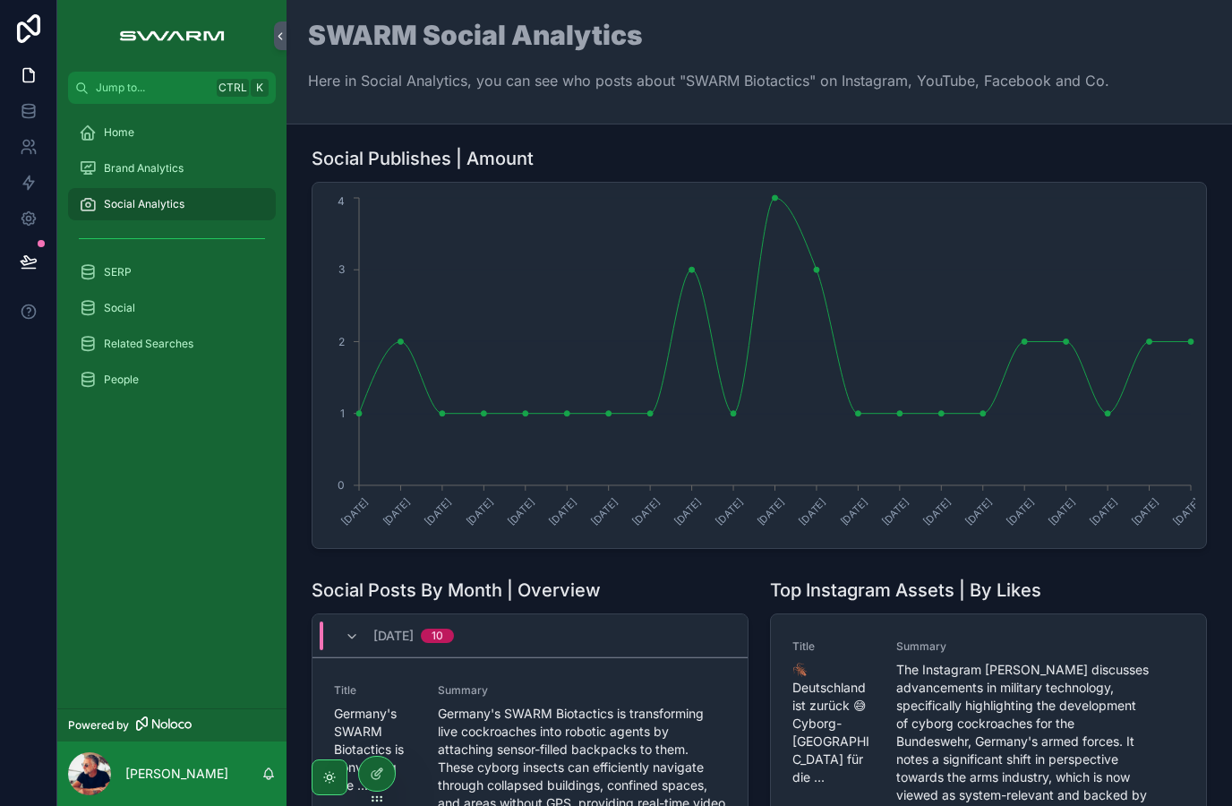
click at [57, 231] on div "scrollable content" at bounding box center [171, 238] width 229 height 32
click at [96, 169] on icon "scrollable content" at bounding box center [88, 168] width 18 height 18
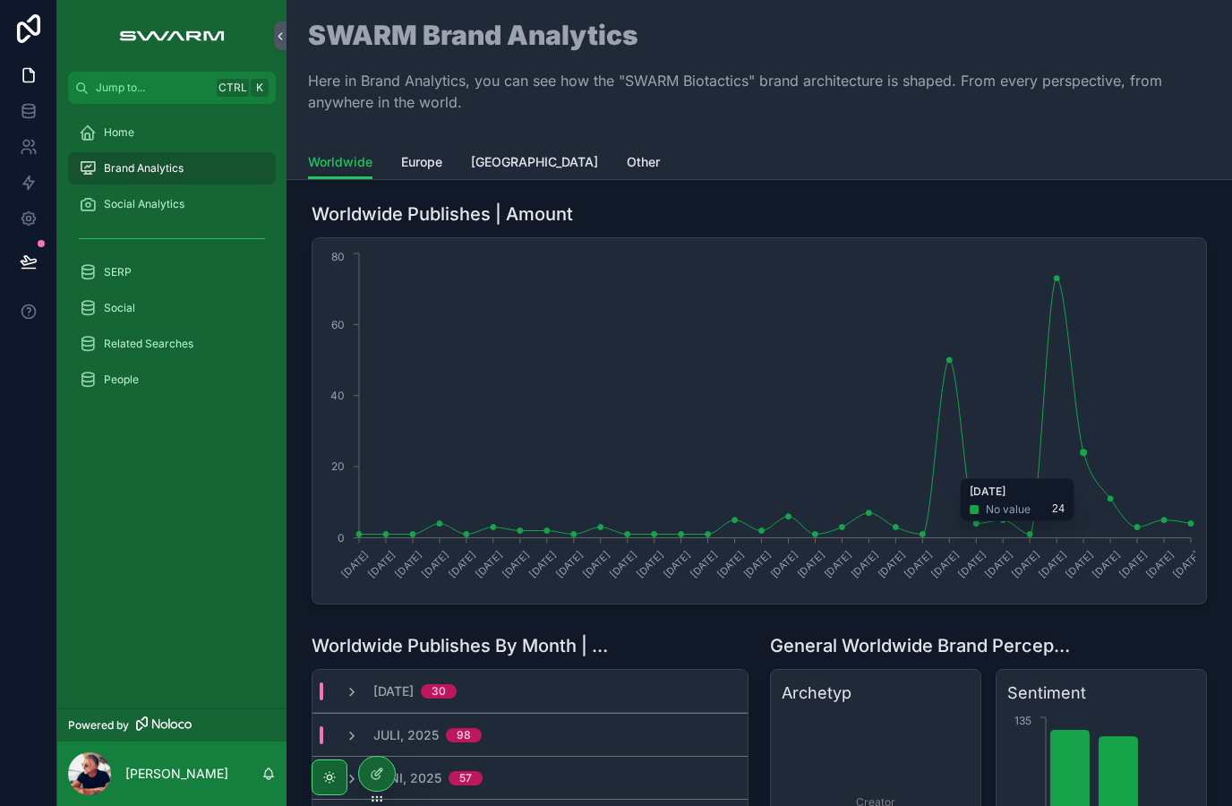
click at [92, 139] on icon "scrollable content" at bounding box center [88, 133] width 18 height 18
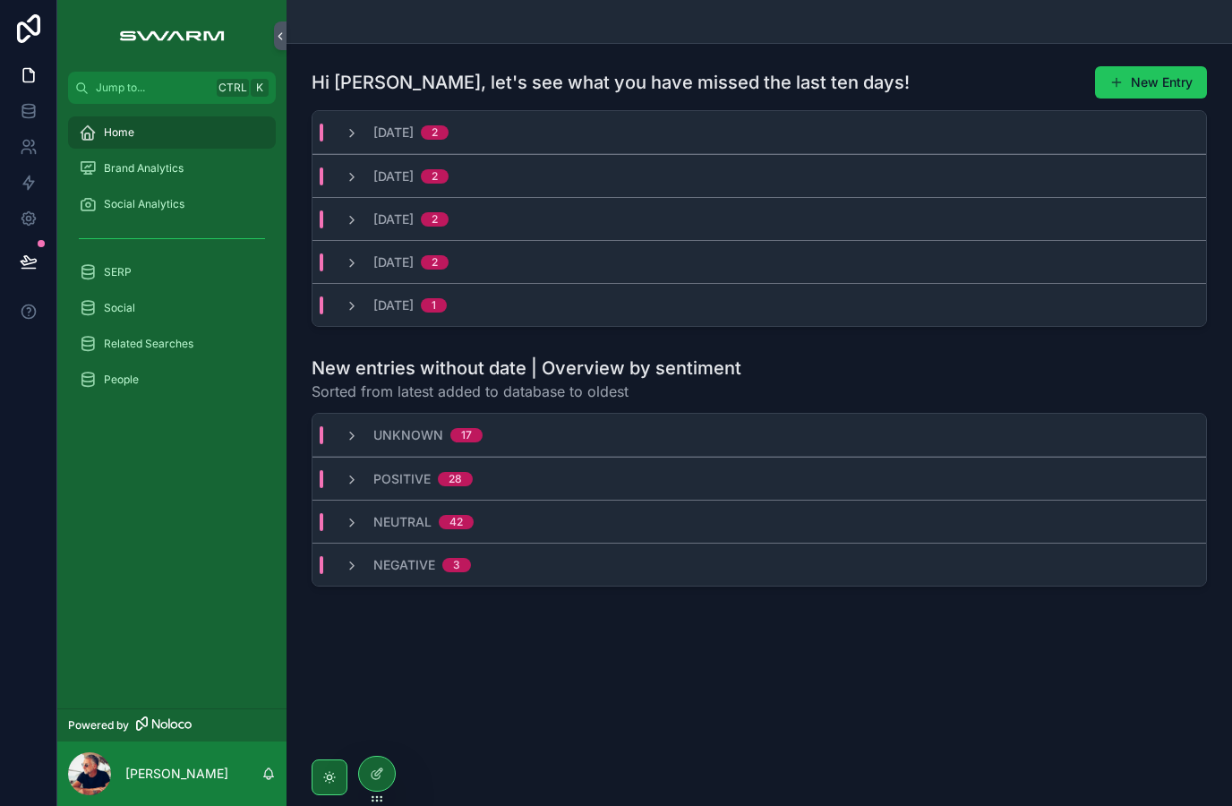
click at [90, 182] on div "Brand Analytics" at bounding box center [172, 168] width 186 height 29
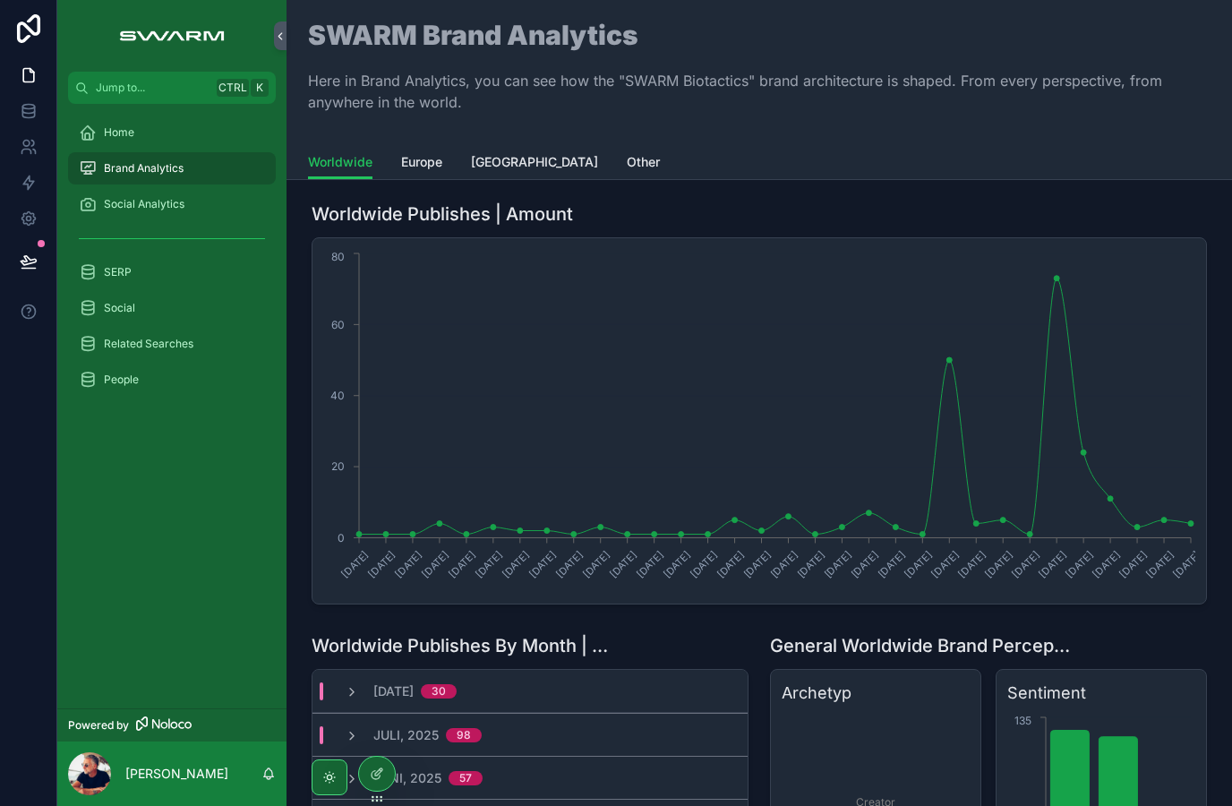
click at [721, 771] on div "Juni, 2025 57" at bounding box center [529, 777] width 435 height 43
click at [184, 191] on div "Social Analytics" at bounding box center [172, 204] width 186 height 29
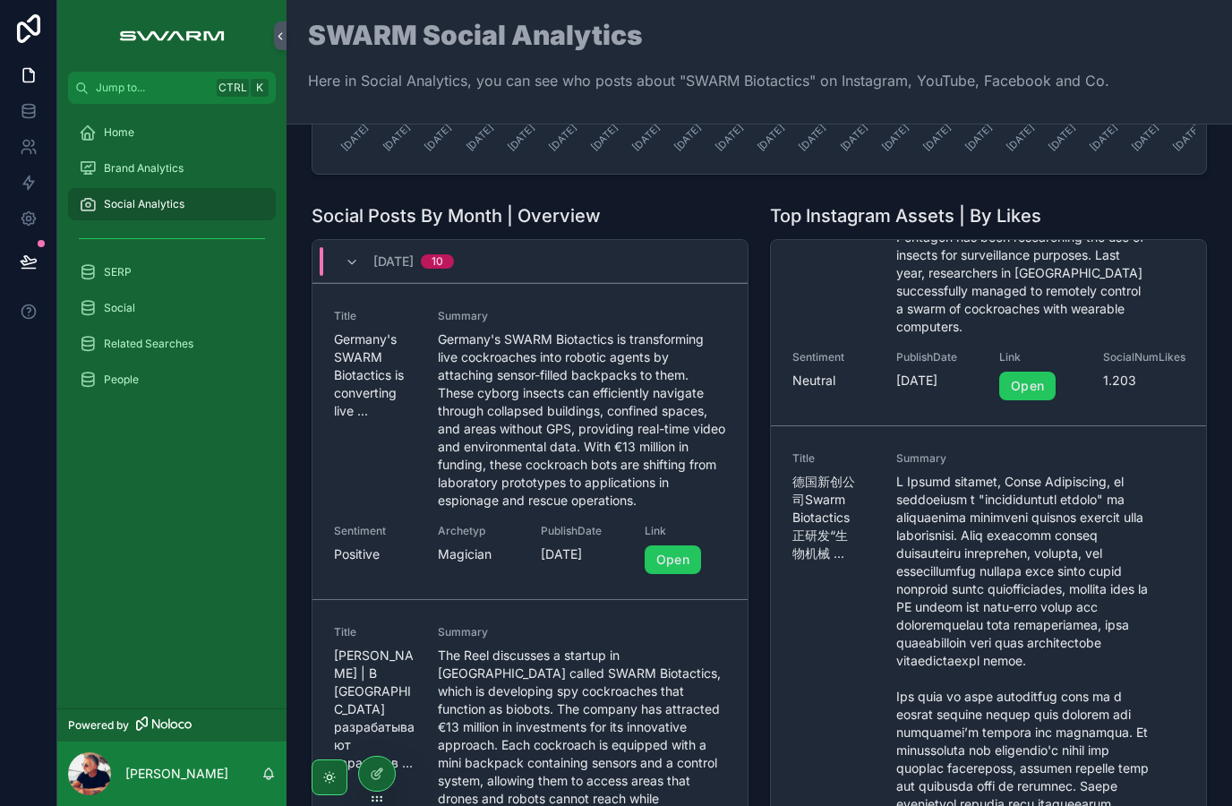
click at [177, 170] on span "Brand Analytics" at bounding box center [144, 168] width 80 height 14
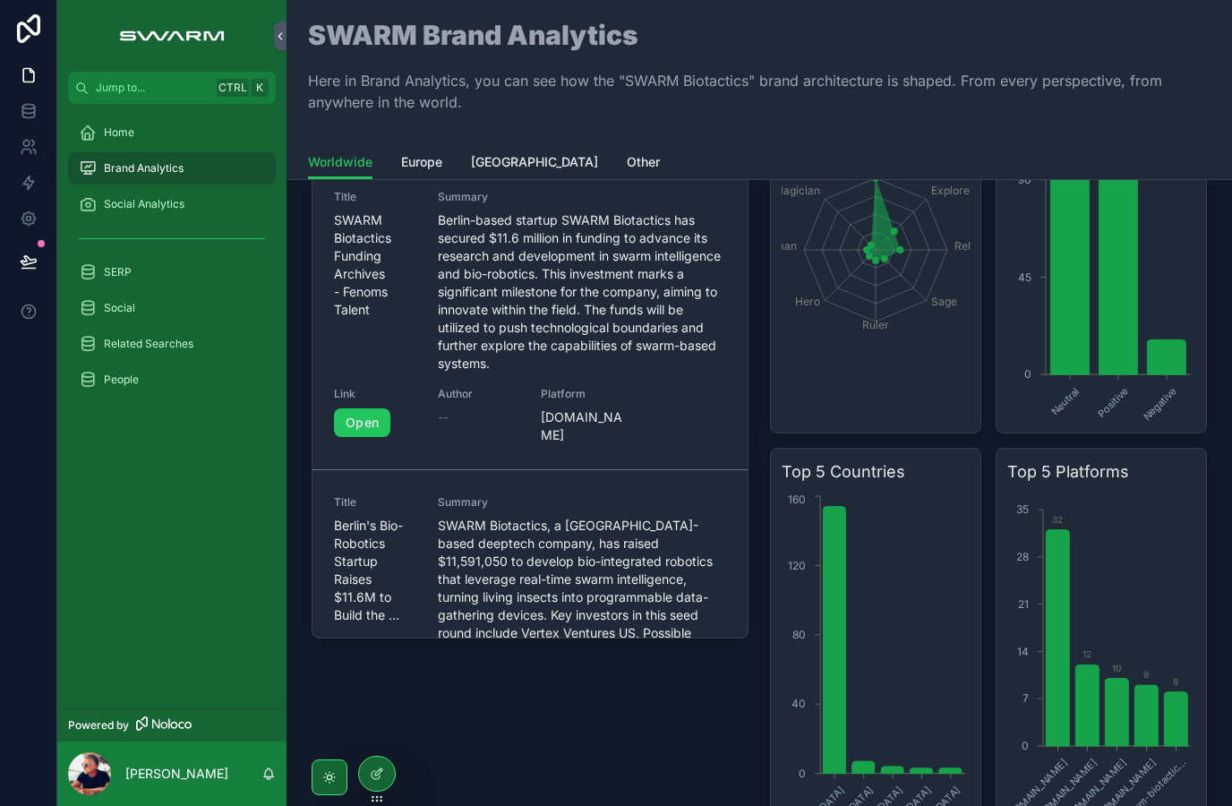
scroll to position [-2, 0]
click at [160, 205] on span "Social Analytics" at bounding box center [144, 204] width 81 height 14
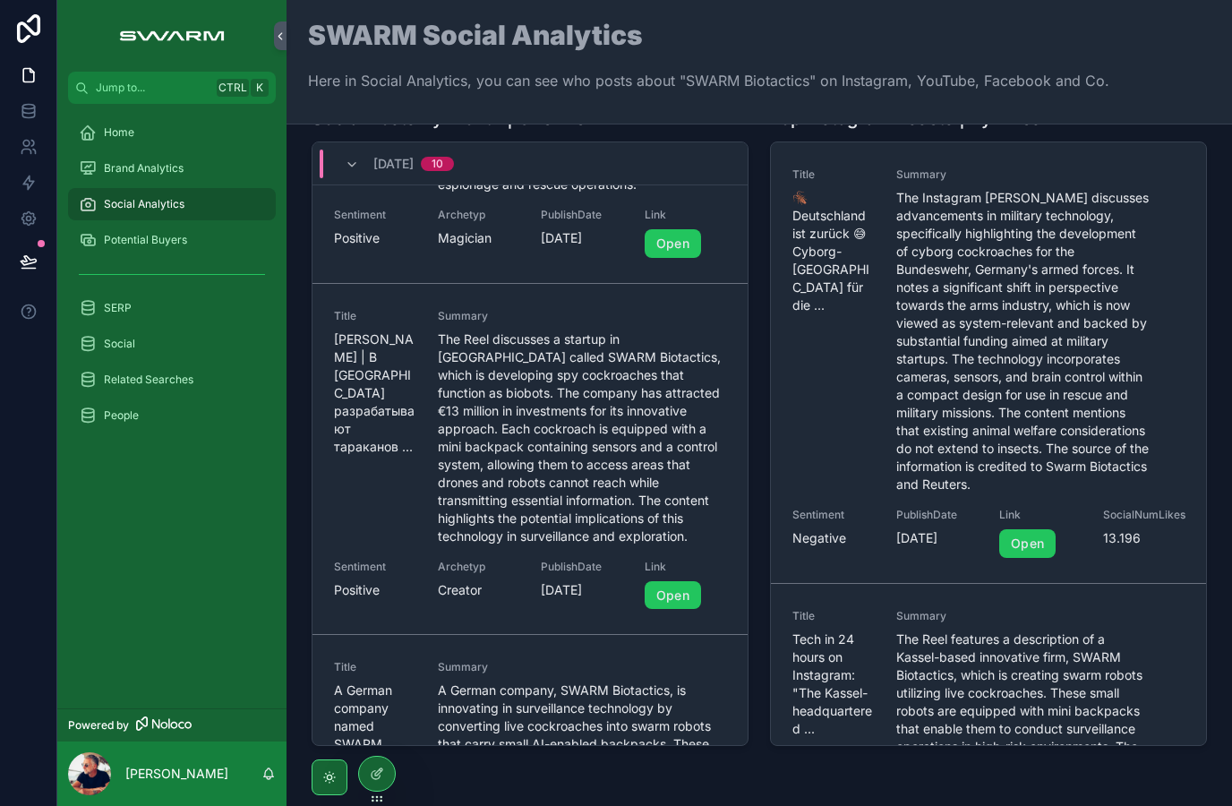
scroll to position [215, 0]
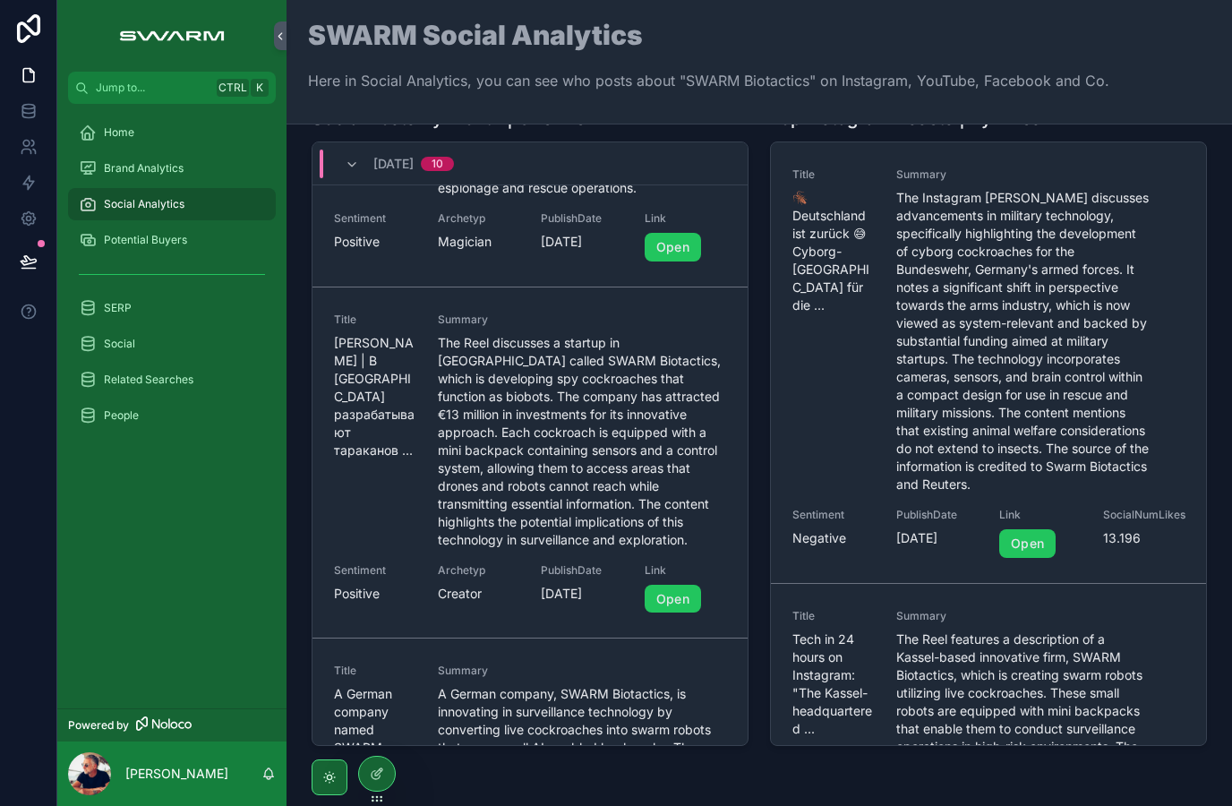
click at [992, 1] on div "SWARM Social Analytics Here in Social Analytics, you can see who posts about "S…" at bounding box center [759, 62] width 902 height 124
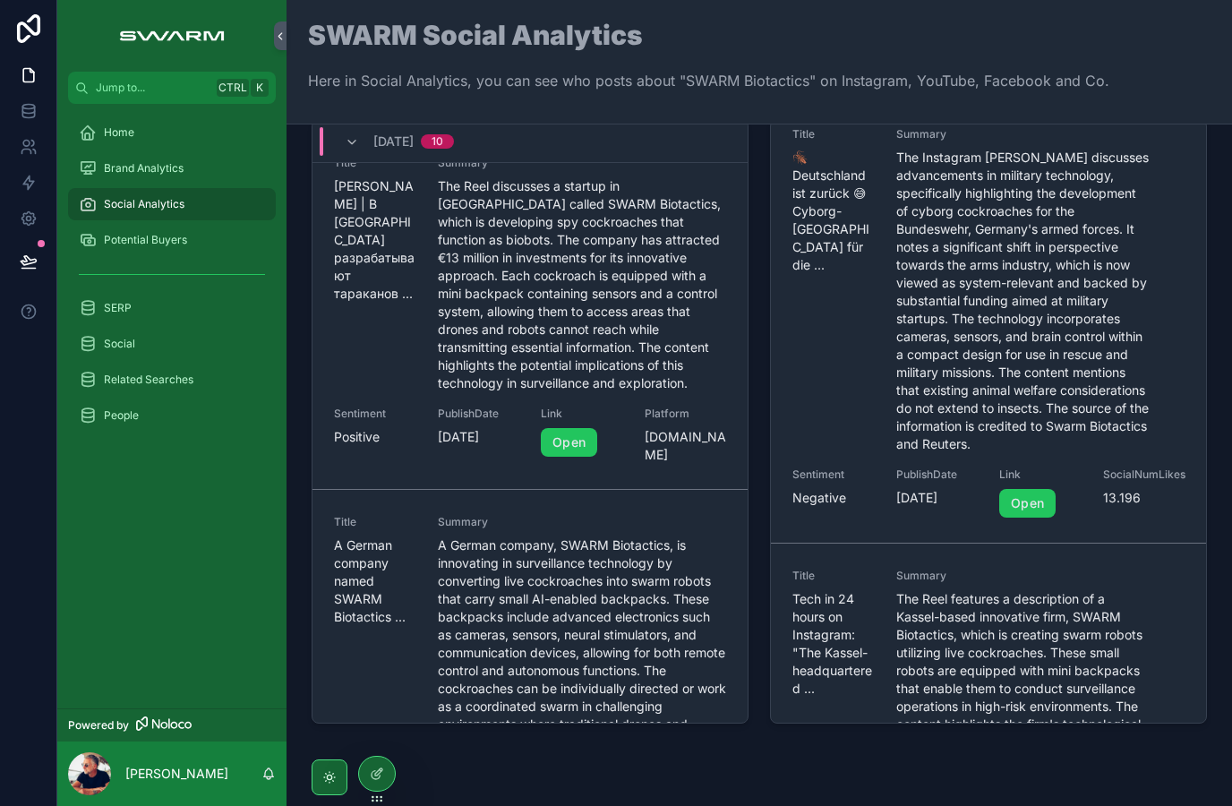
scroll to position [355, 0]
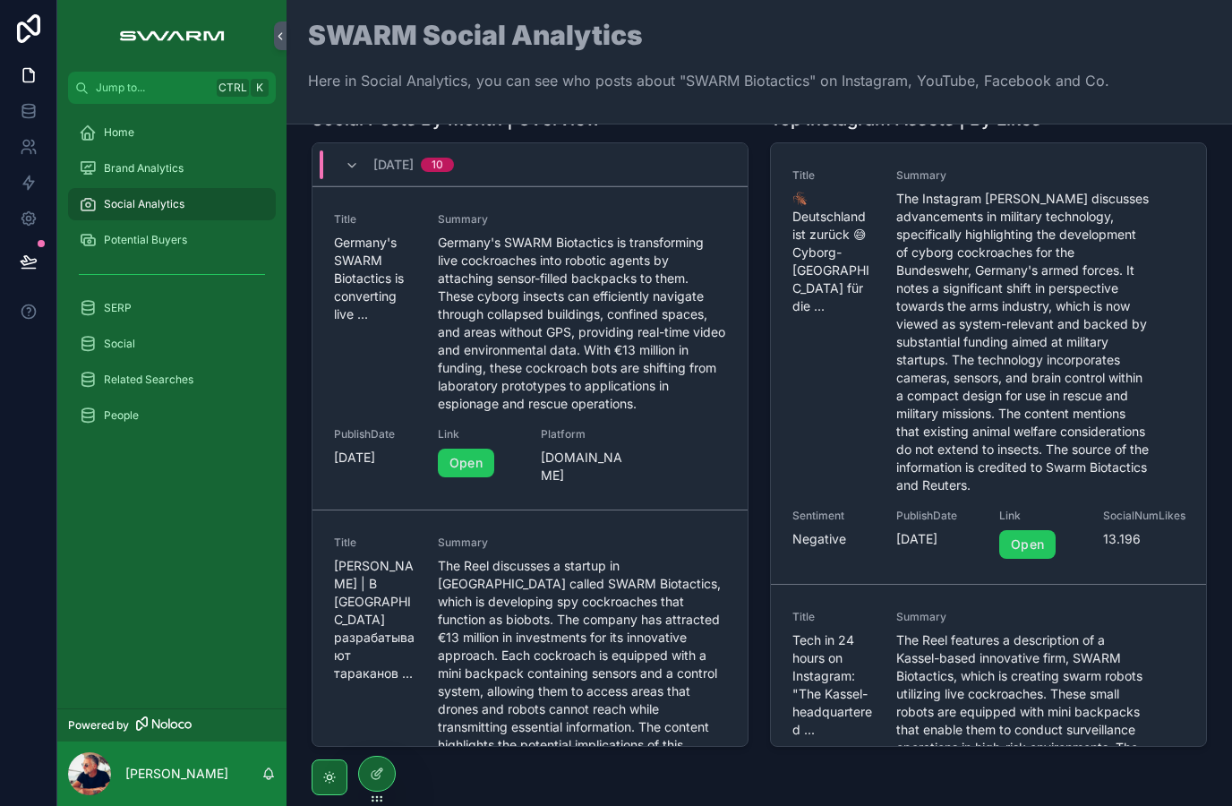
scroll to position [472, 0]
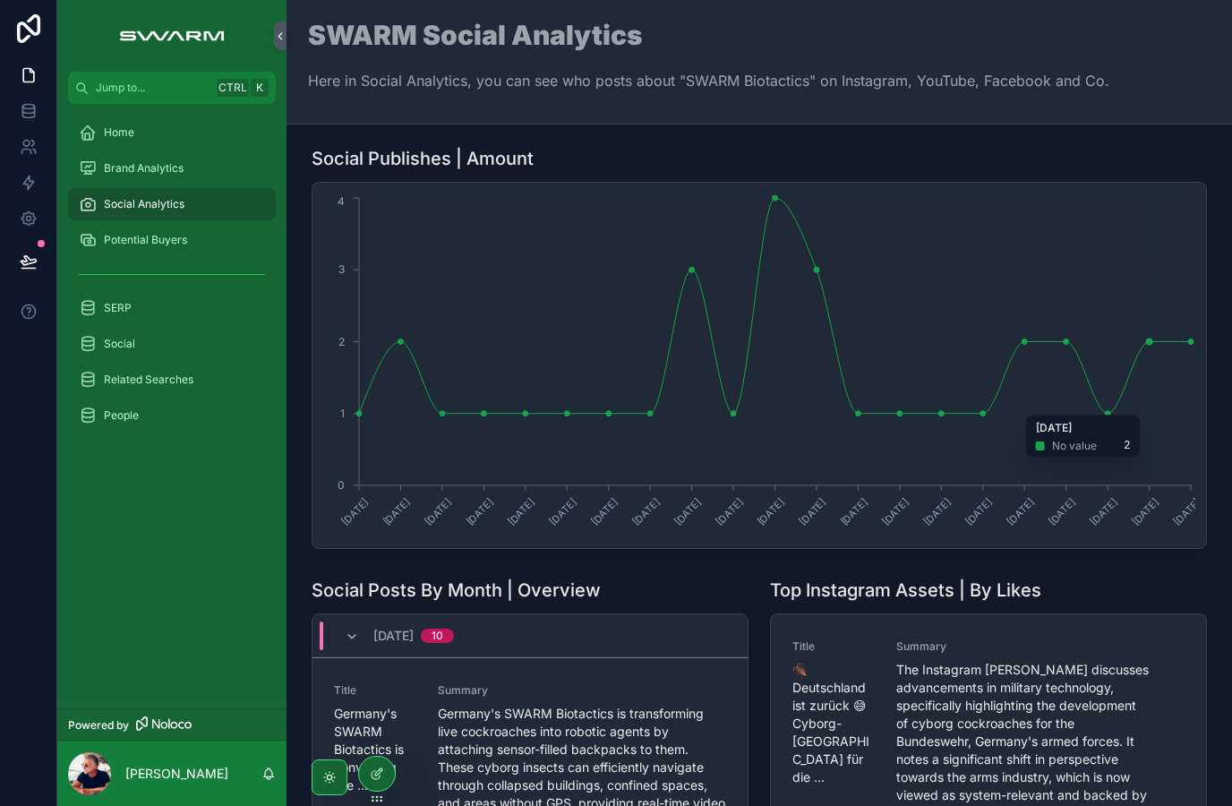
click at [188, 226] on div "Potential Buyers" at bounding box center [172, 240] width 186 height 29
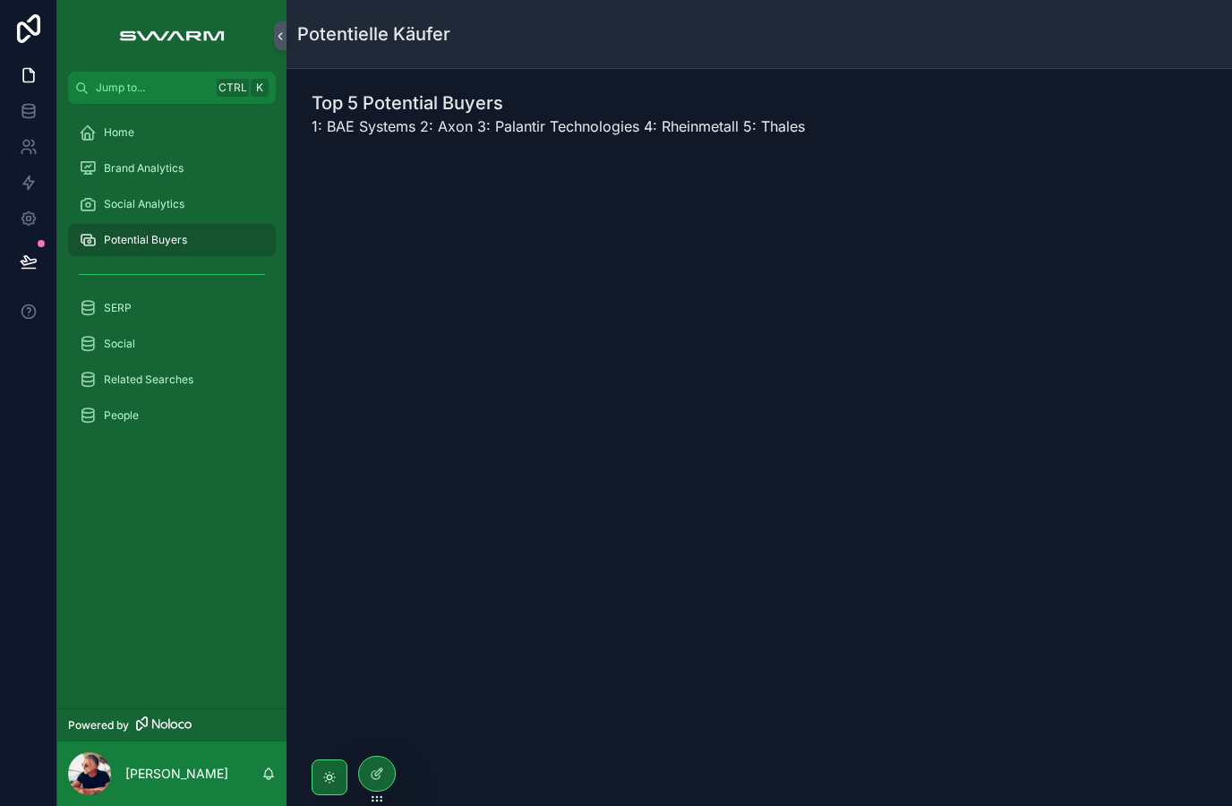
scroll to position [10, 0]
click at [99, 136] on div "Home" at bounding box center [172, 132] width 186 height 29
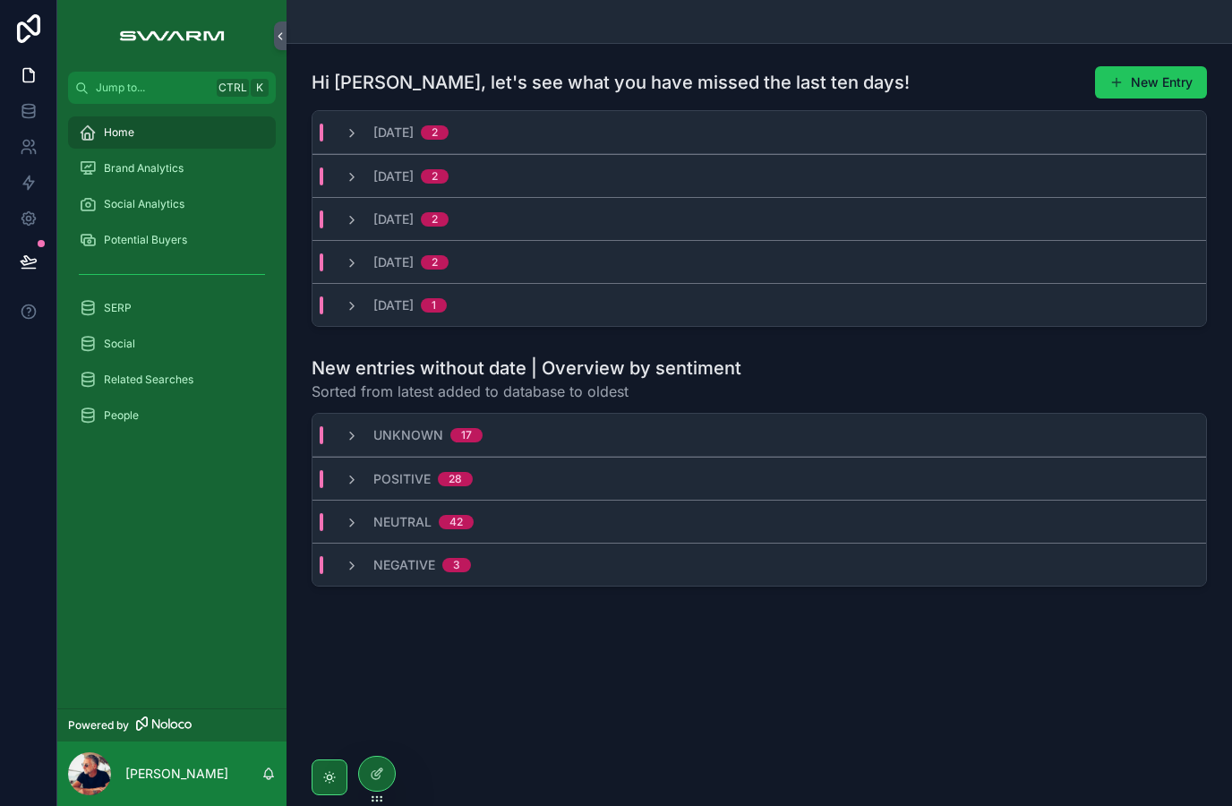
click at [115, 159] on div "Brand Analytics" at bounding box center [172, 168] width 186 height 29
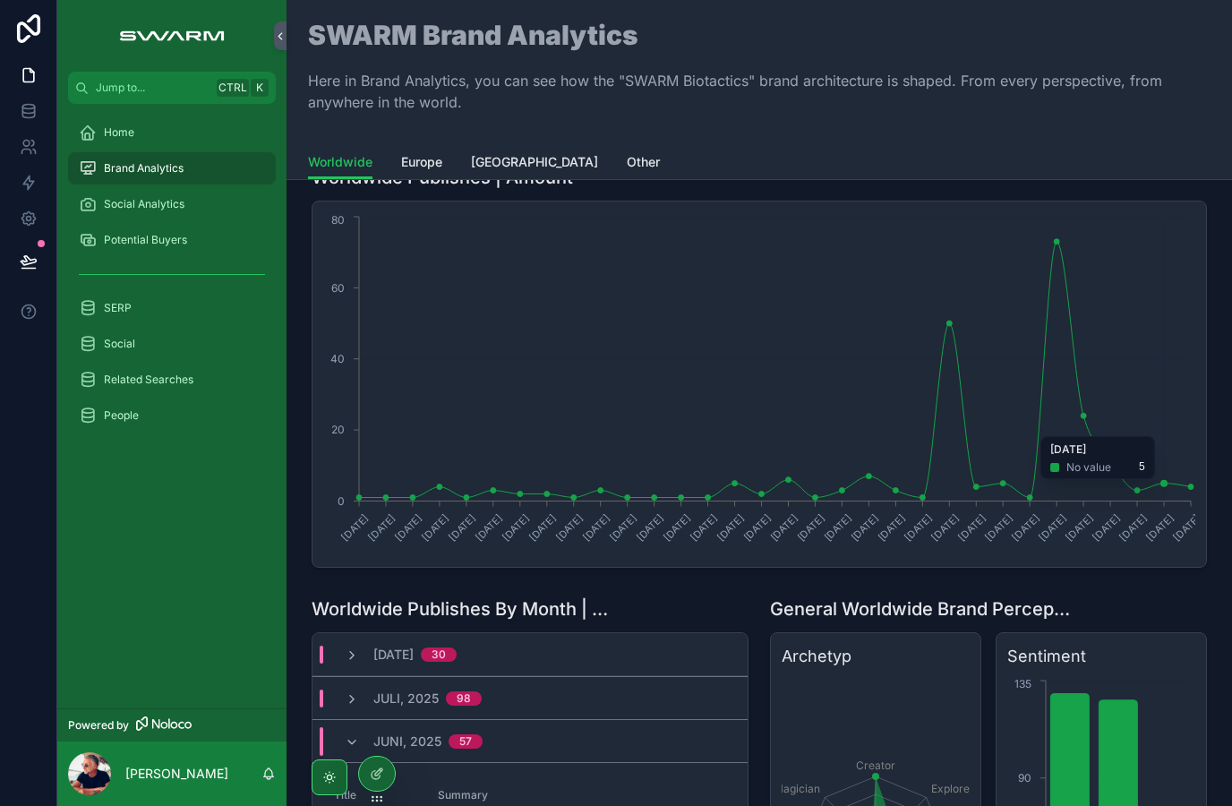
scroll to position [46, 0]
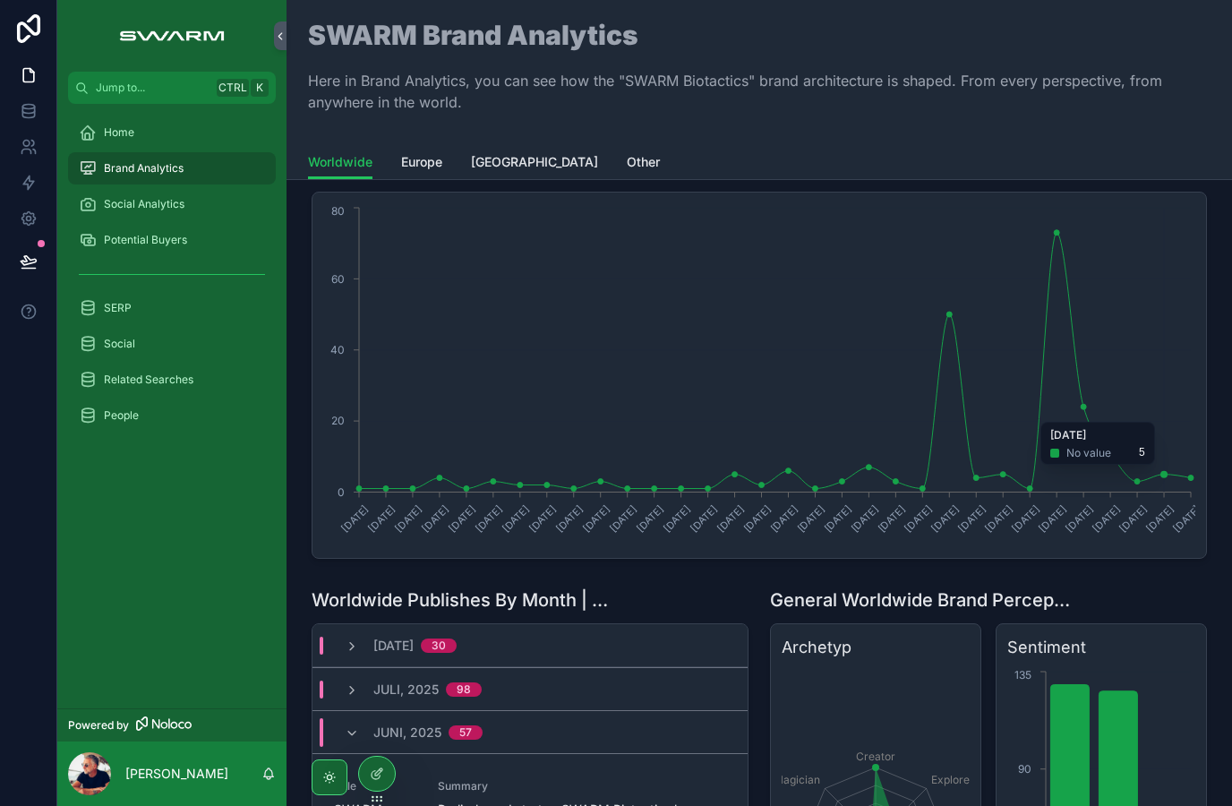
click at [1170, 474] on icon "12.6.2017 19.6.2023 26.6.2023 24.7.2023 19.8.2024 30.9.2024 28.10.2024 25.11.20…" at bounding box center [759, 375] width 872 height 344
click at [1176, 473] on icon "12.6.2017 19.6.2023 26.6.2023 24.7.2023 19.8.2024 30.9.2024 28.10.2024 25.11.20…" at bounding box center [759, 375] width 872 height 344
click at [1166, 471] on circle "chart" at bounding box center [1163, 474] width 7 height 7
click at [1194, 482] on icon "12.6.2017 19.6.2023 26.6.2023 24.7.2023 19.8.2024 30.9.2024 28.10.2024 25.11.20…" at bounding box center [759, 375] width 872 height 344
click at [1194, 476] on icon "12.6.2017 19.6.2023 26.6.2023 24.7.2023 19.8.2024 30.9.2024 28.10.2024 25.11.20…" at bounding box center [759, 375] width 872 height 344
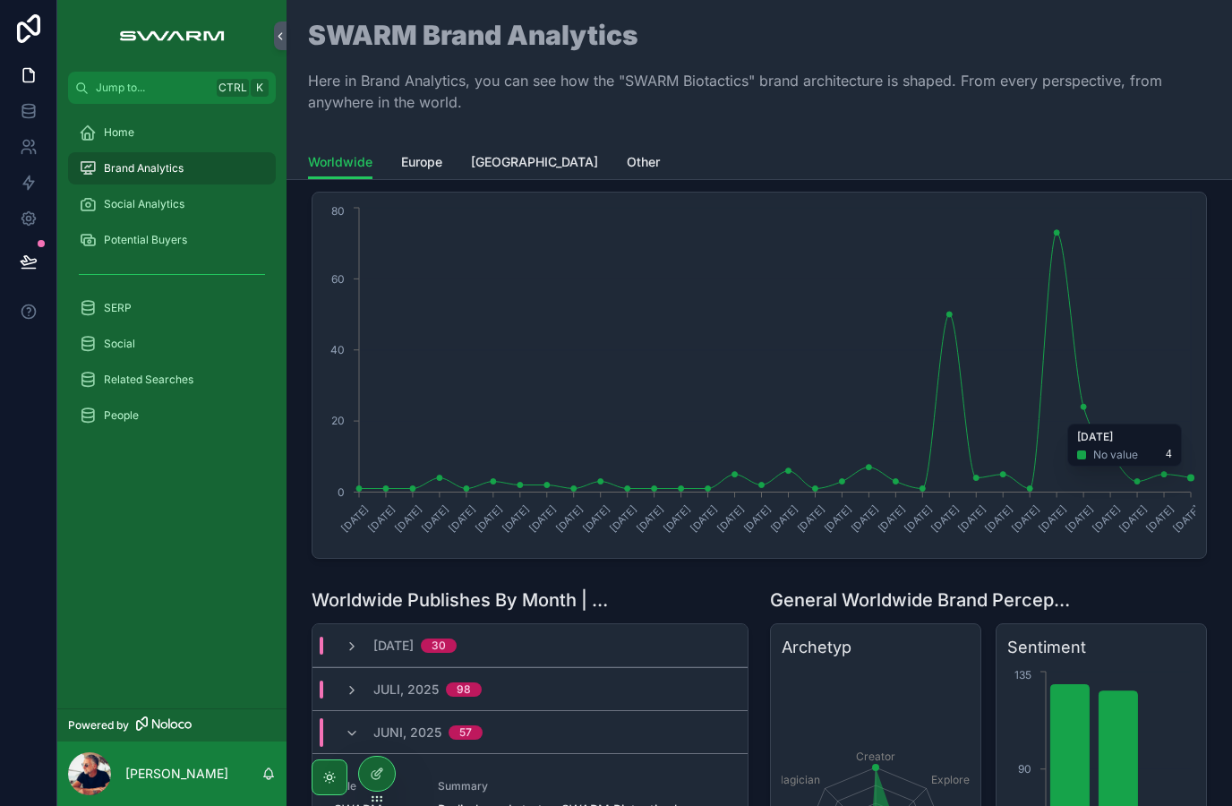
click at [1191, 475] on circle "chart" at bounding box center [1190, 477] width 7 height 7
click at [1186, 459] on icon "12.6.2017 19.6.2023 26.6.2023 24.7.2023 19.8.2024 30.9.2024 28.10.2024 25.11.20…" at bounding box center [759, 375] width 872 height 344
click at [1163, 467] on icon "12.6.2017 19.6.2023 26.6.2023 24.7.2023 19.8.2024 30.9.2024 28.10.2024 25.11.20…" at bounding box center [759, 375] width 872 height 344
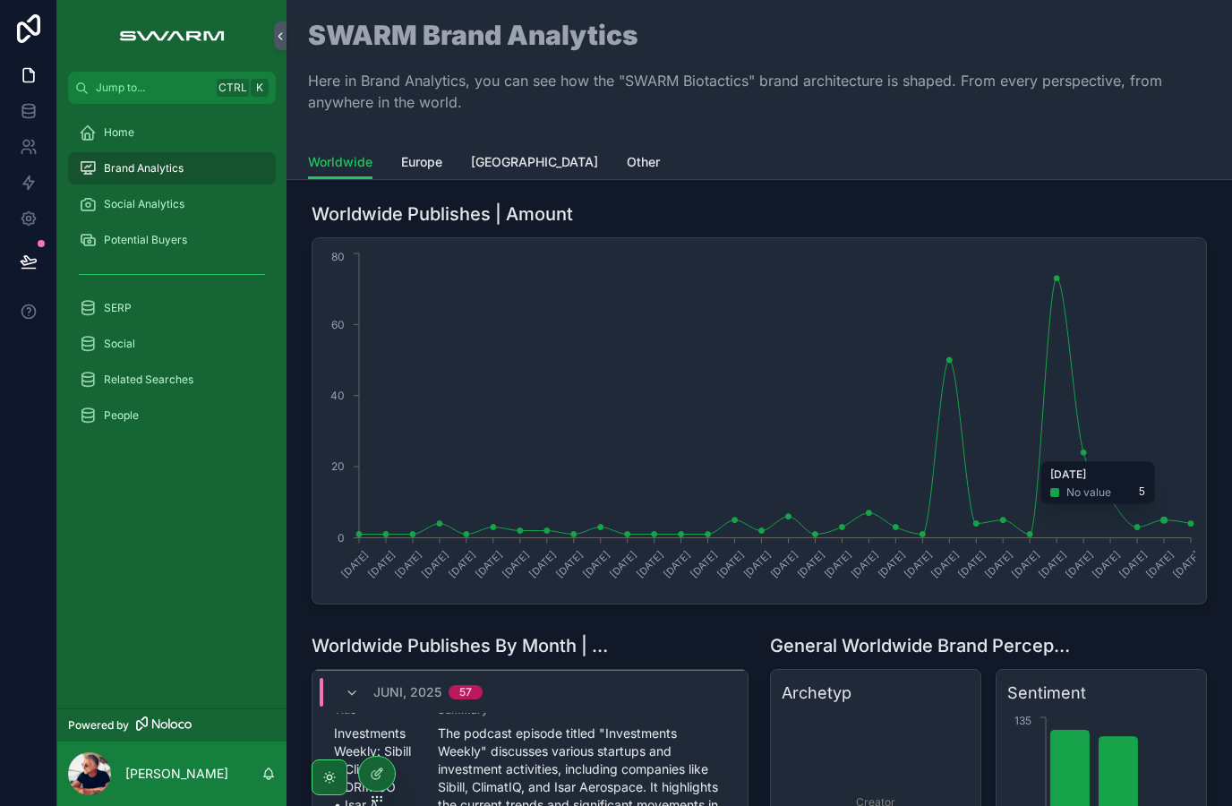
scroll to position [0, 0]
click at [136, 135] on div "Home" at bounding box center [172, 132] width 186 height 29
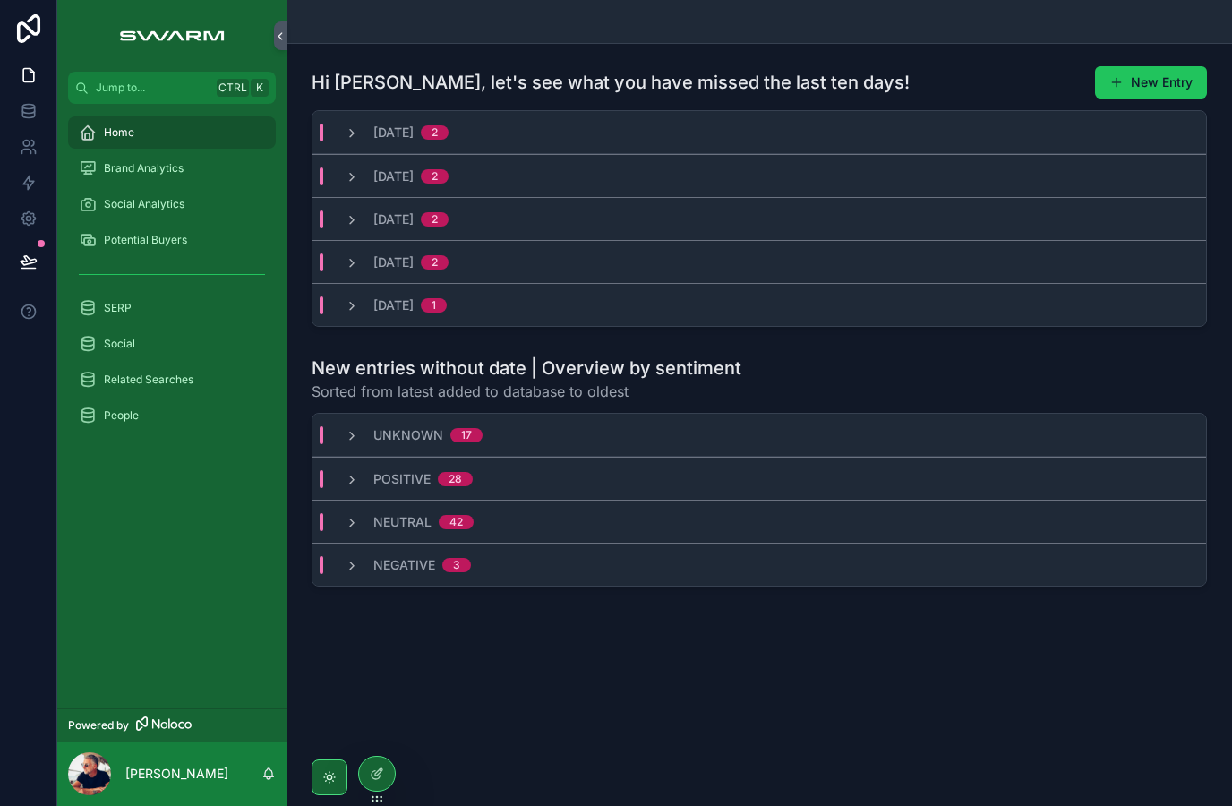
click at [91, 164] on icon "scrollable content" at bounding box center [88, 168] width 18 height 18
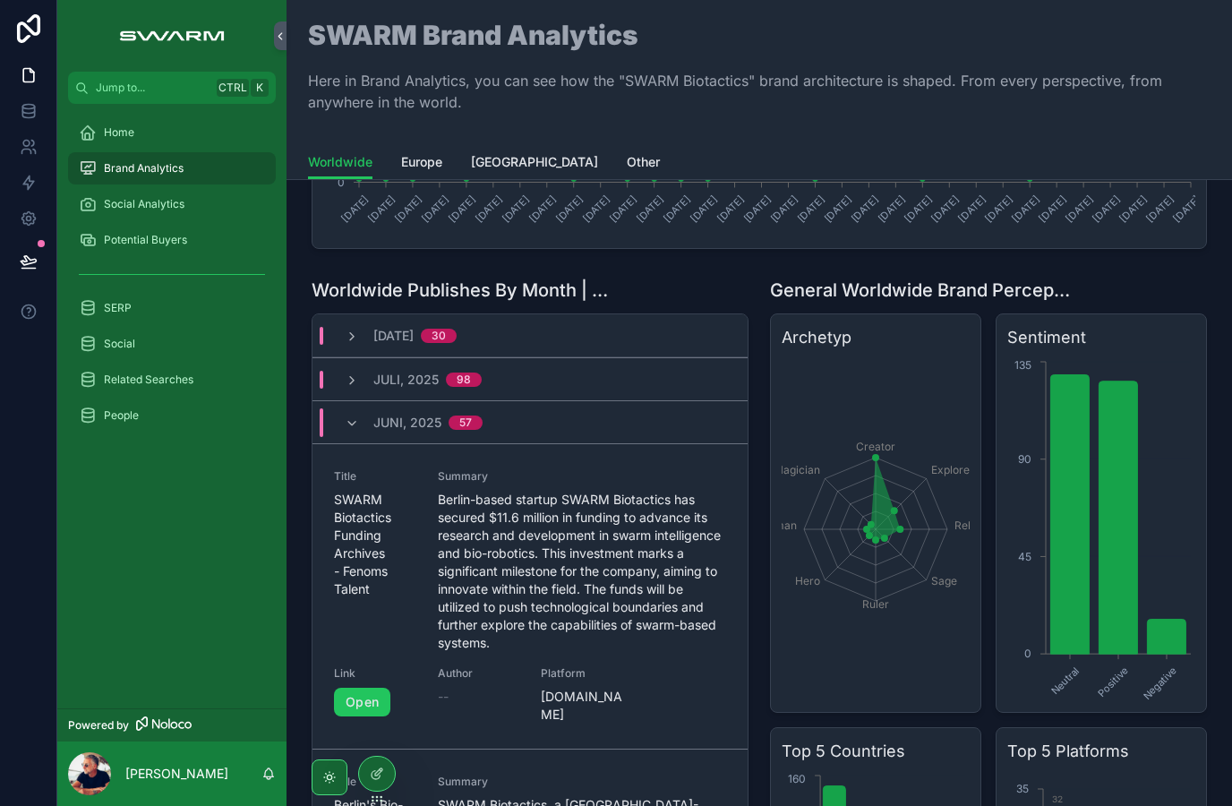
scroll to position [354, 0]
click at [351, 428] on icon "scrollable content" at bounding box center [352, 425] width 14 height 14
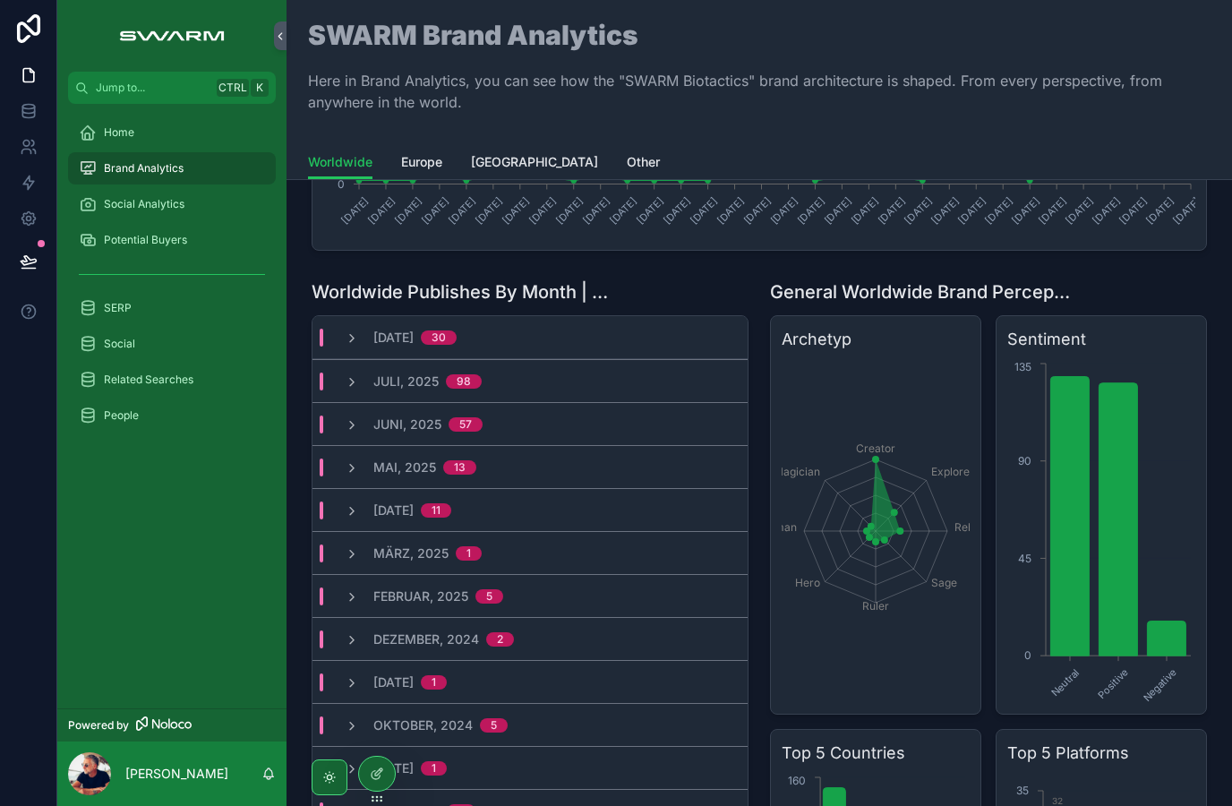
click at [335, 380] on div "Juli, 2025 98" at bounding box center [413, 381] width 180 height 18
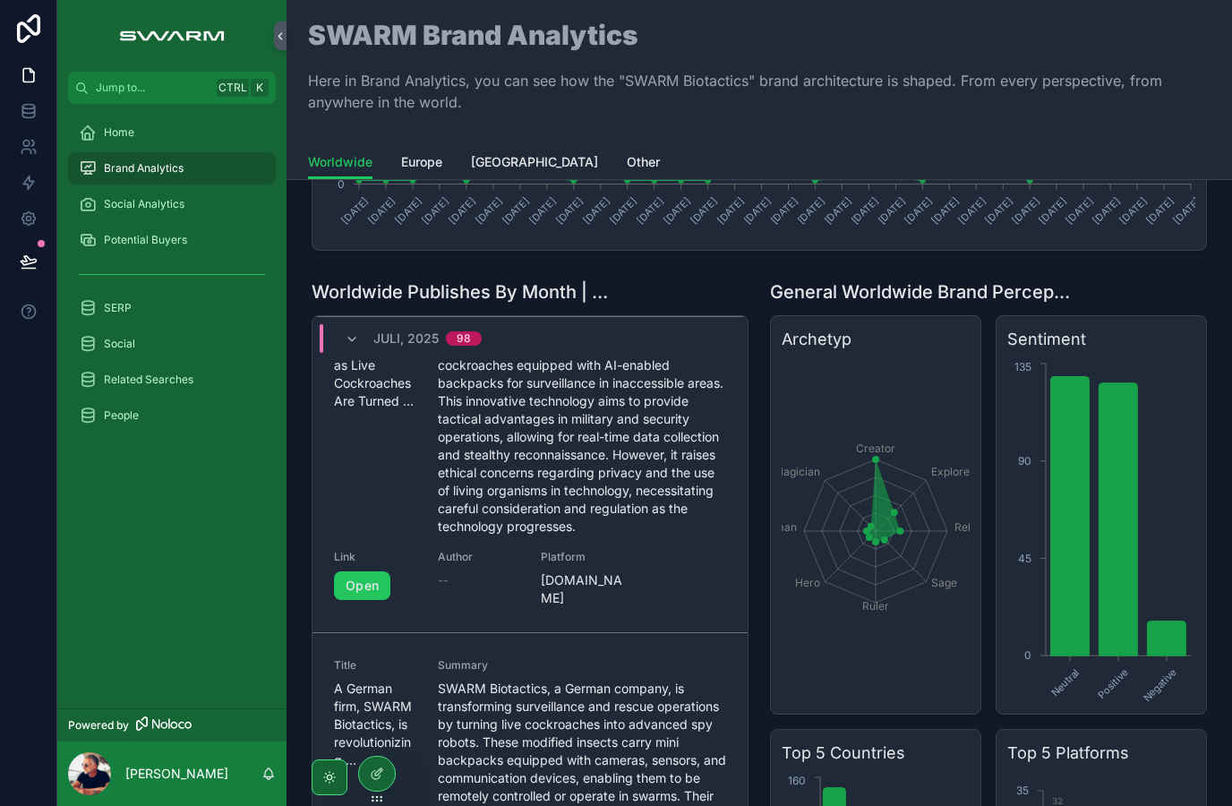
scroll to position [642, 0]
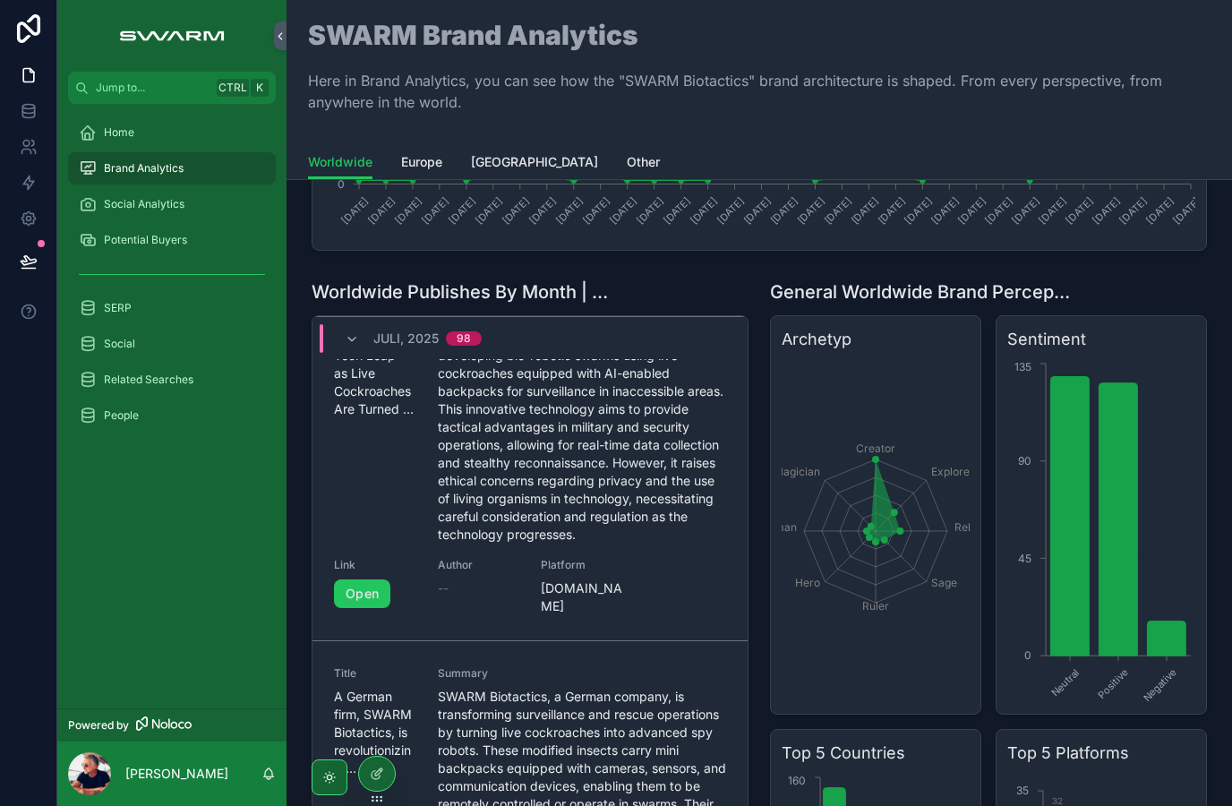
click at [380, 584] on link "Open" at bounding box center [362, 593] width 56 height 29
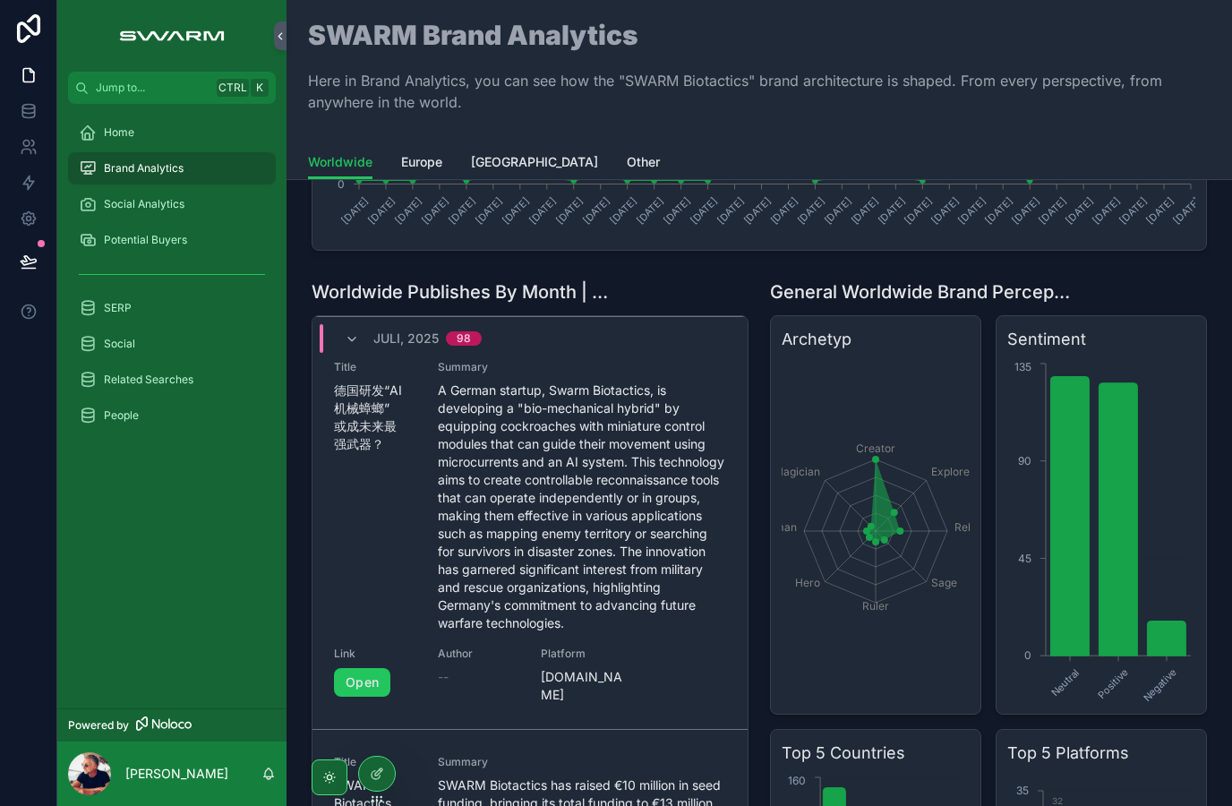
scroll to position [3020, 0]
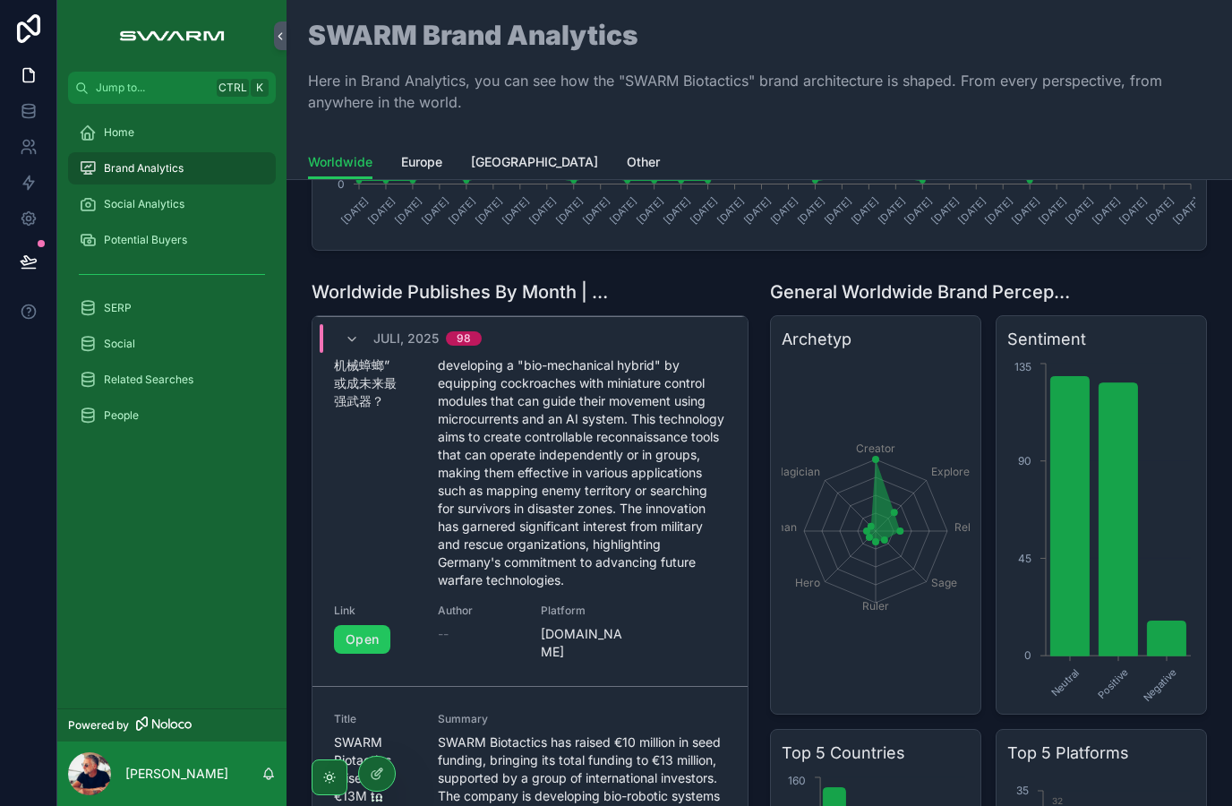
click at [363, 654] on link "Open" at bounding box center [362, 639] width 56 height 29
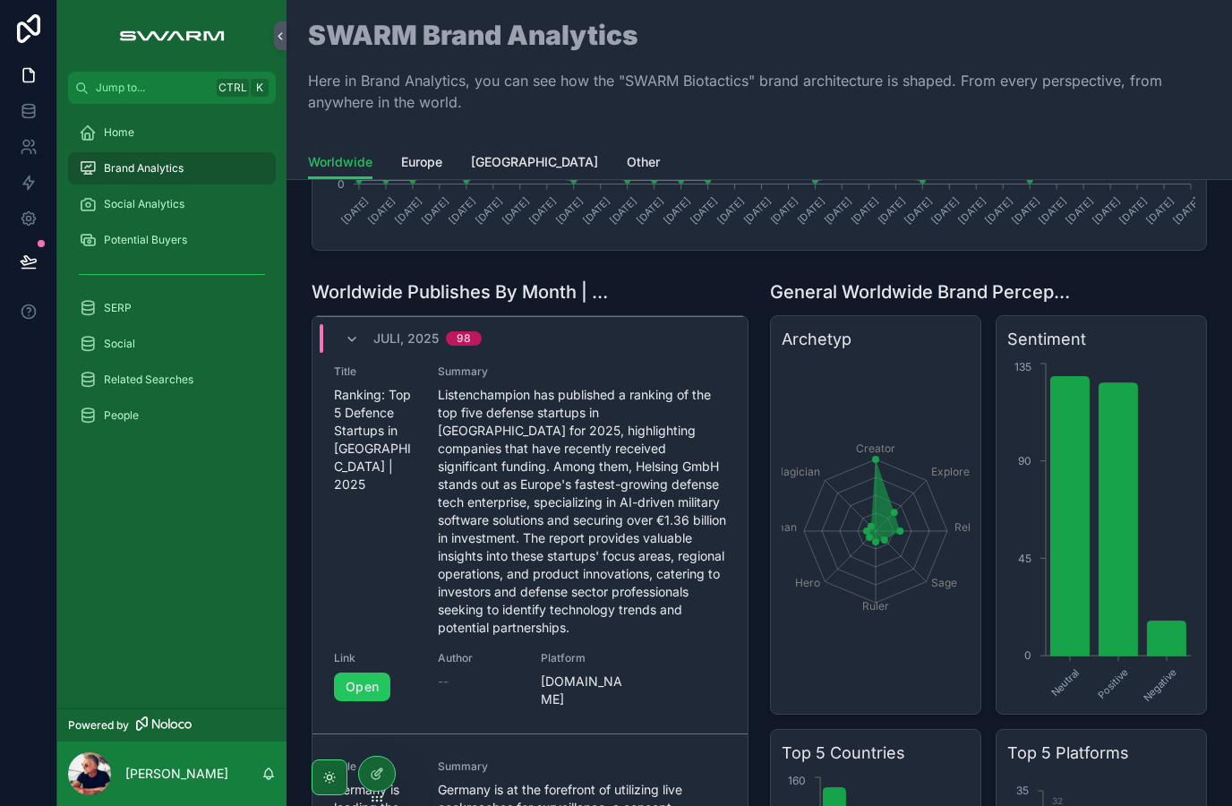
scroll to position [3727, 0]
click at [106, 207] on span "Social Analytics" at bounding box center [144, 204] width 81 height 14
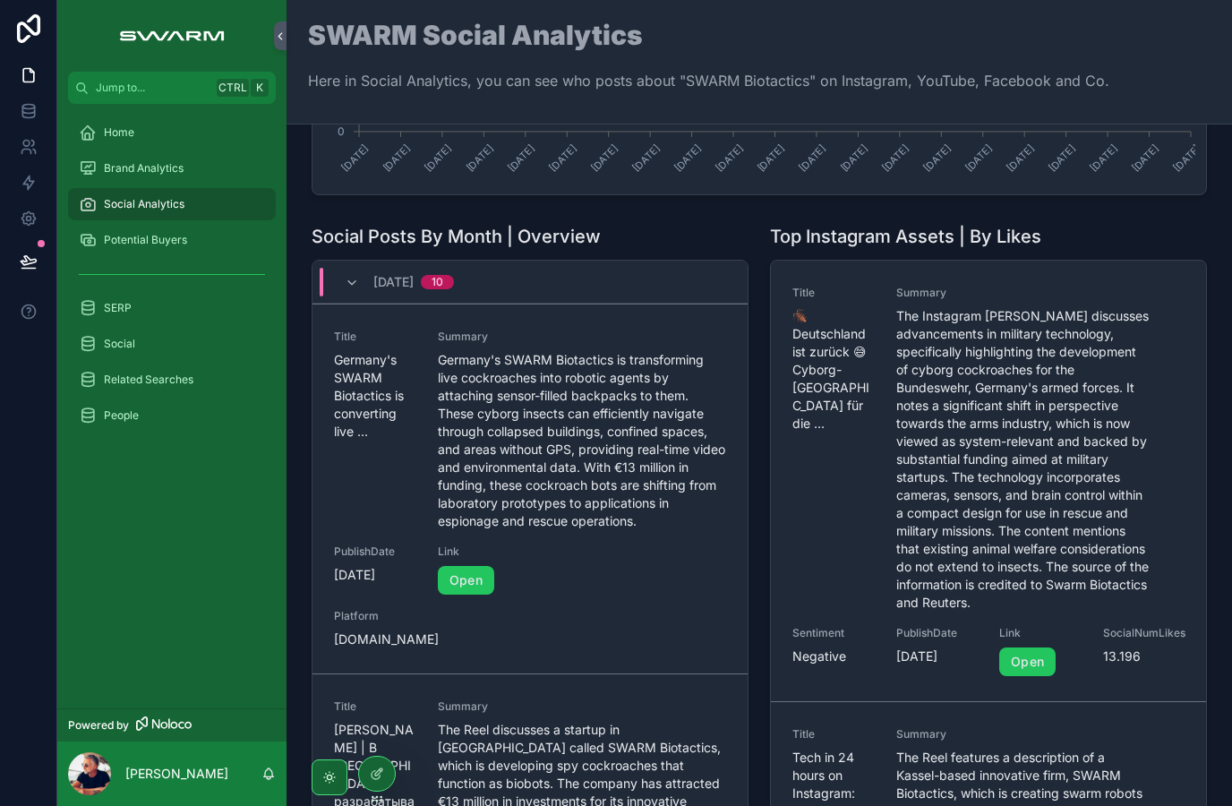
click at [348, 286] on icon "scrollable content" at bounding box center [352, 283] width 14 height 14
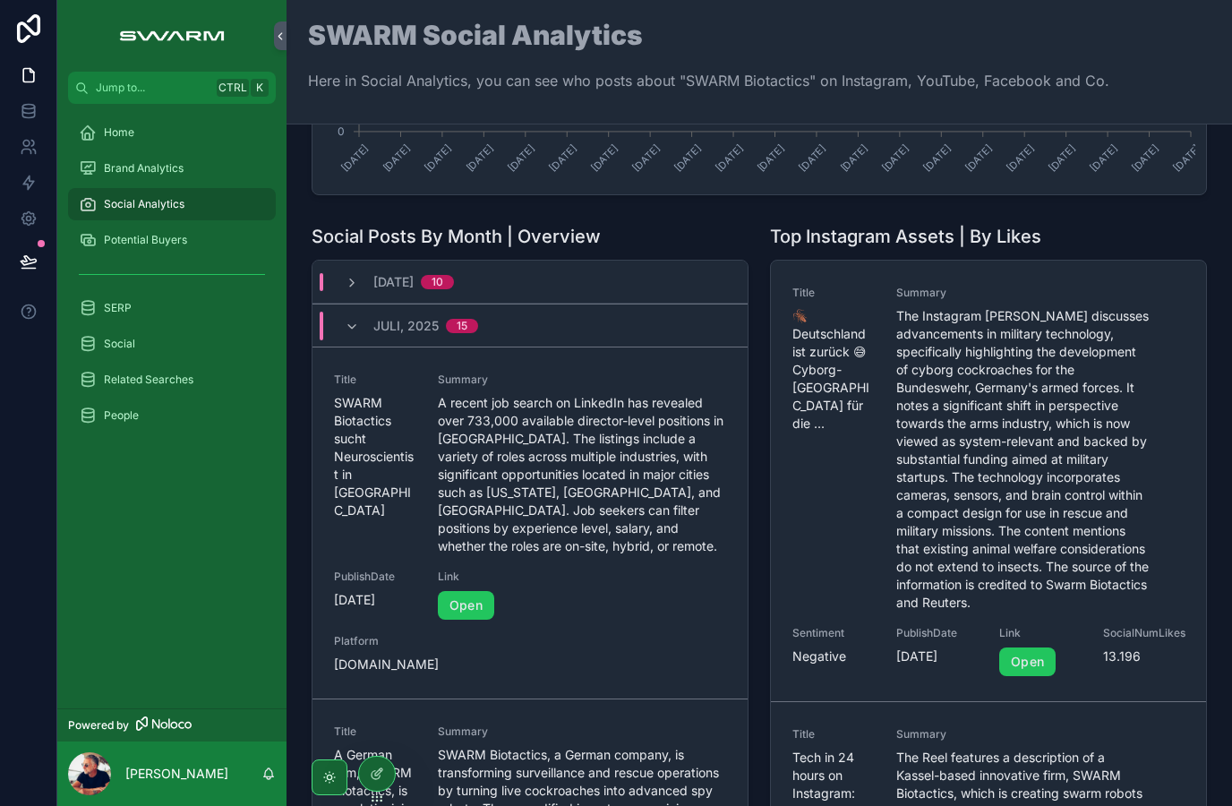
click at [346, 330] on icon "scrollable content" at bounding box center [352, 327] width 14 height 14
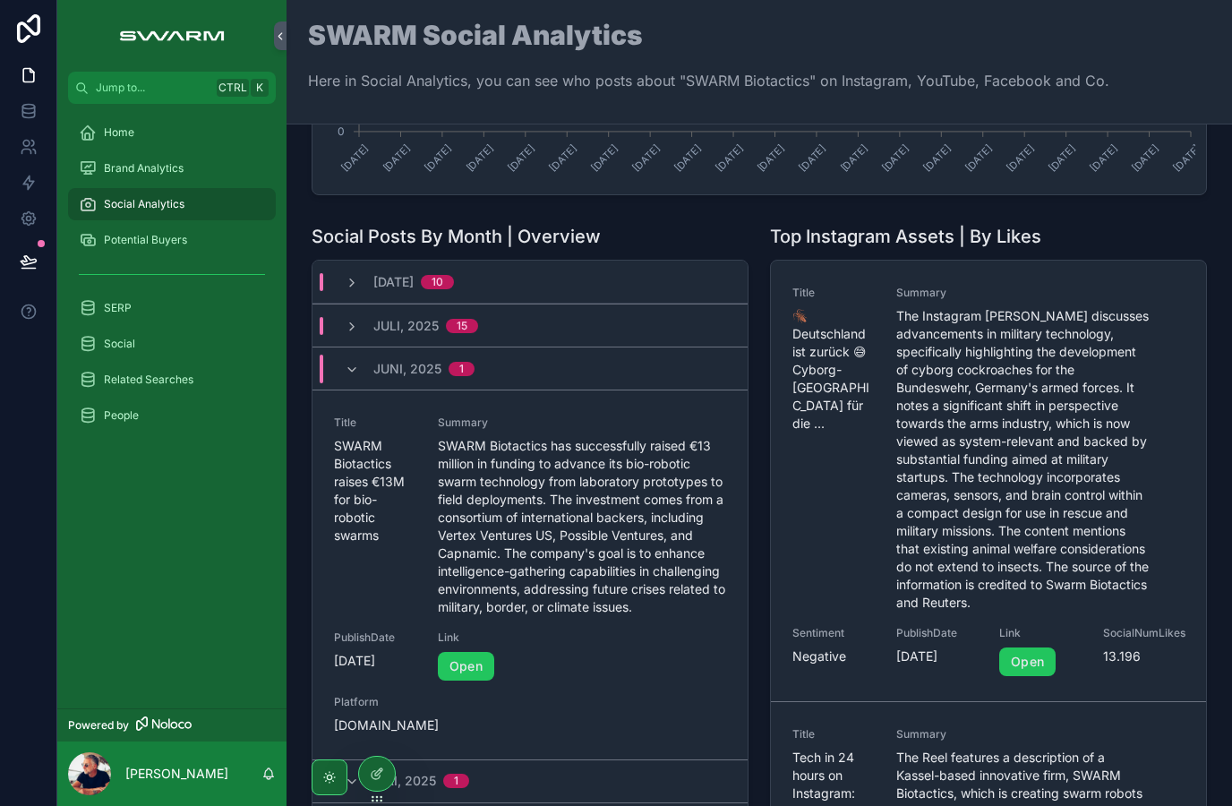
click at [84, 405] on div "People" at bounding box center [172, 415] width 186 height 29
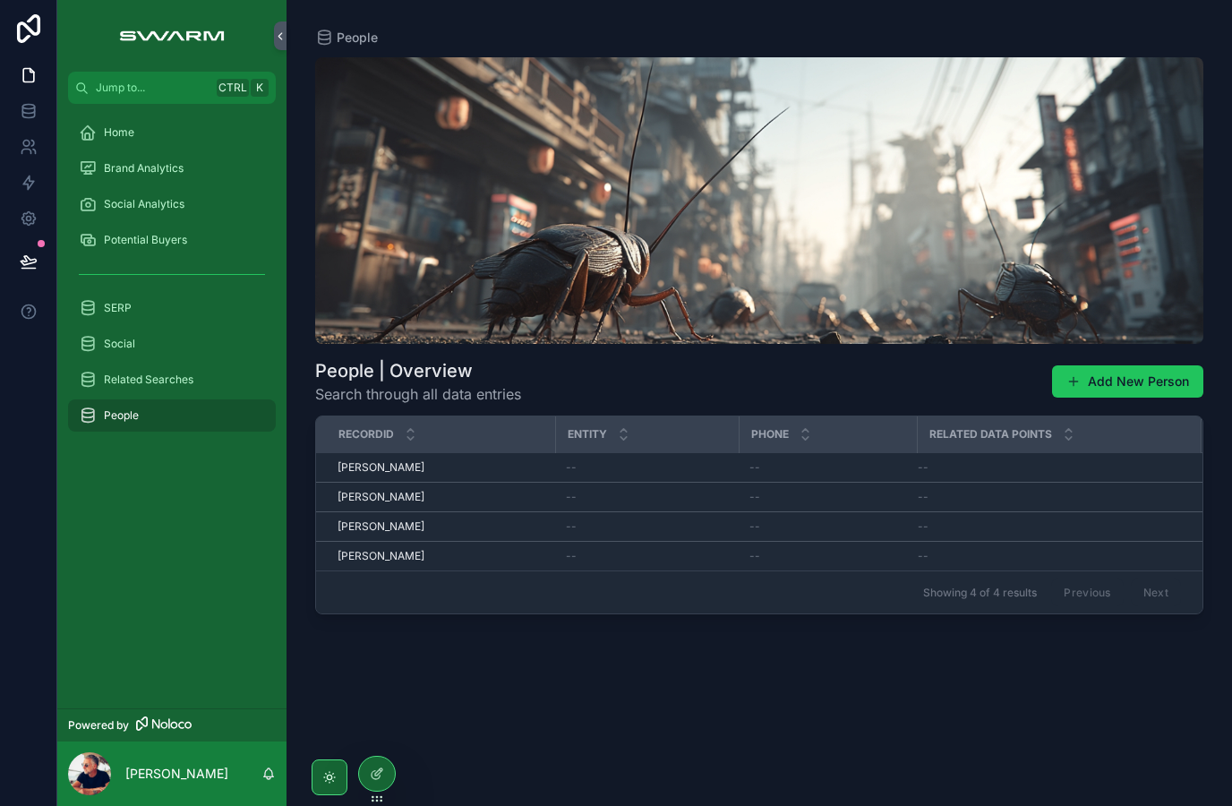
click at [89, 358] on link "Social" at bounding box center [172, 344] width 208 height 32
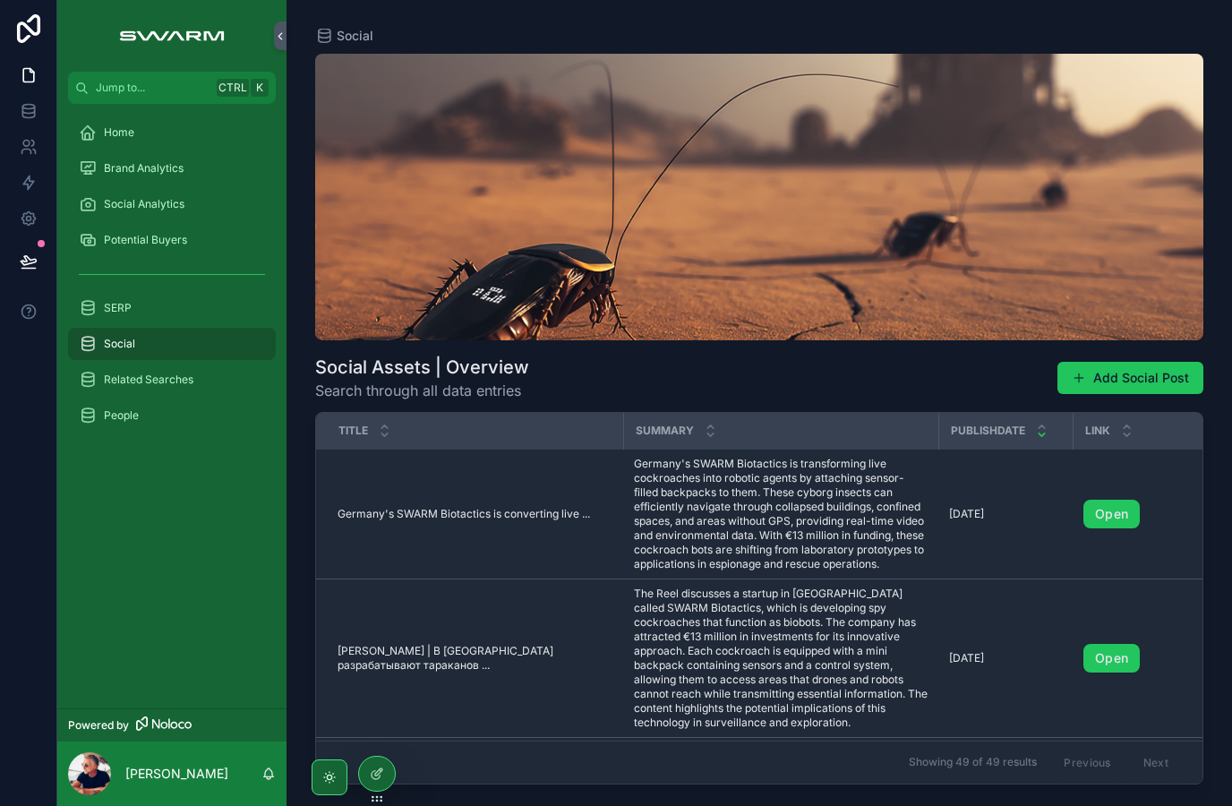
click at [105, 413] on span "People" at bounding box center [121, 415] width 35 height 14
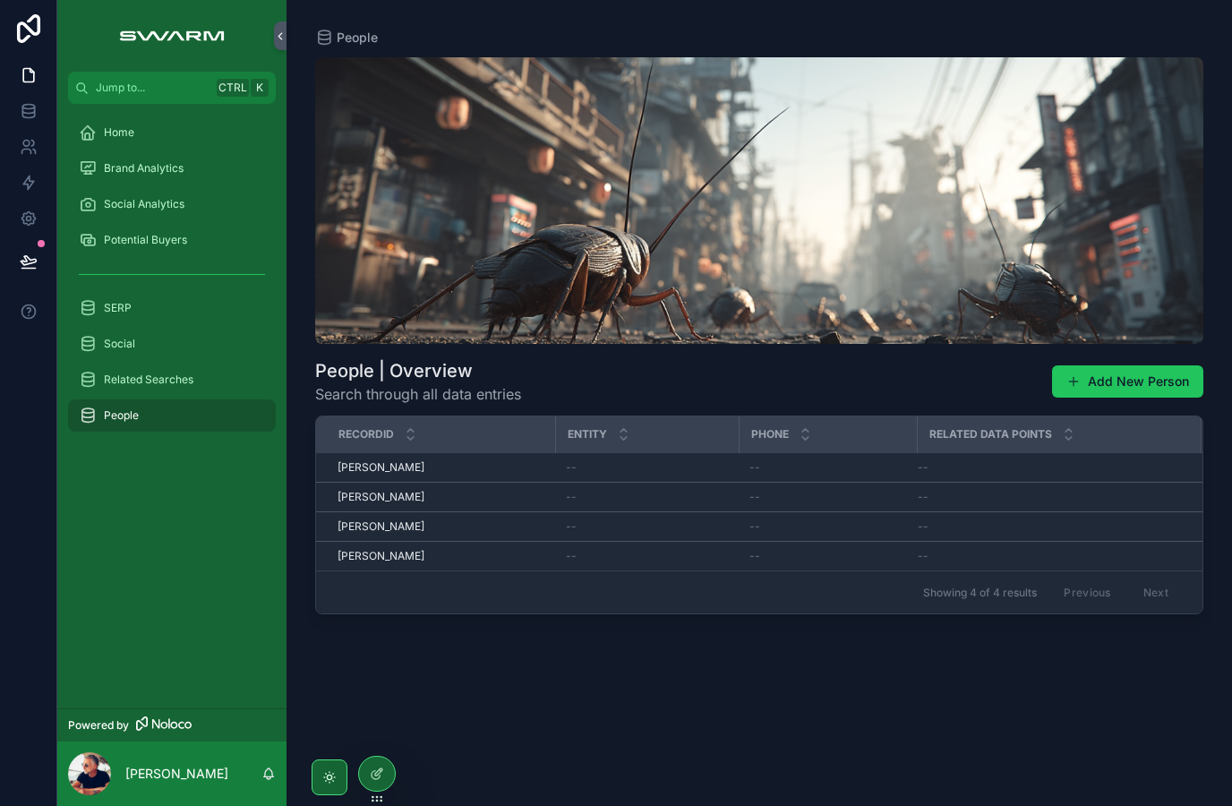
click at [147, 374] on span "Related Searches" at bounding box center [149, 379] width 90 height 14
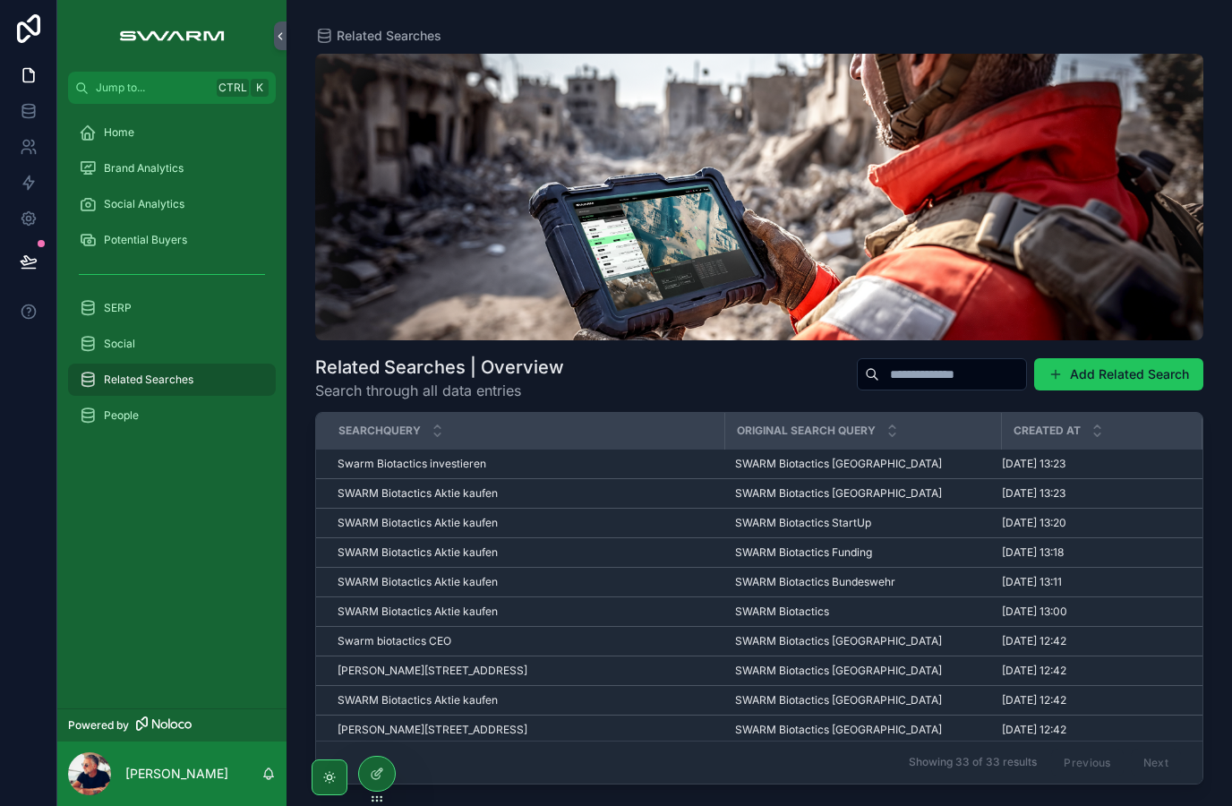
click at [122, 312] on span "SERP" at bounding box center [118, 308] width 28 height 14
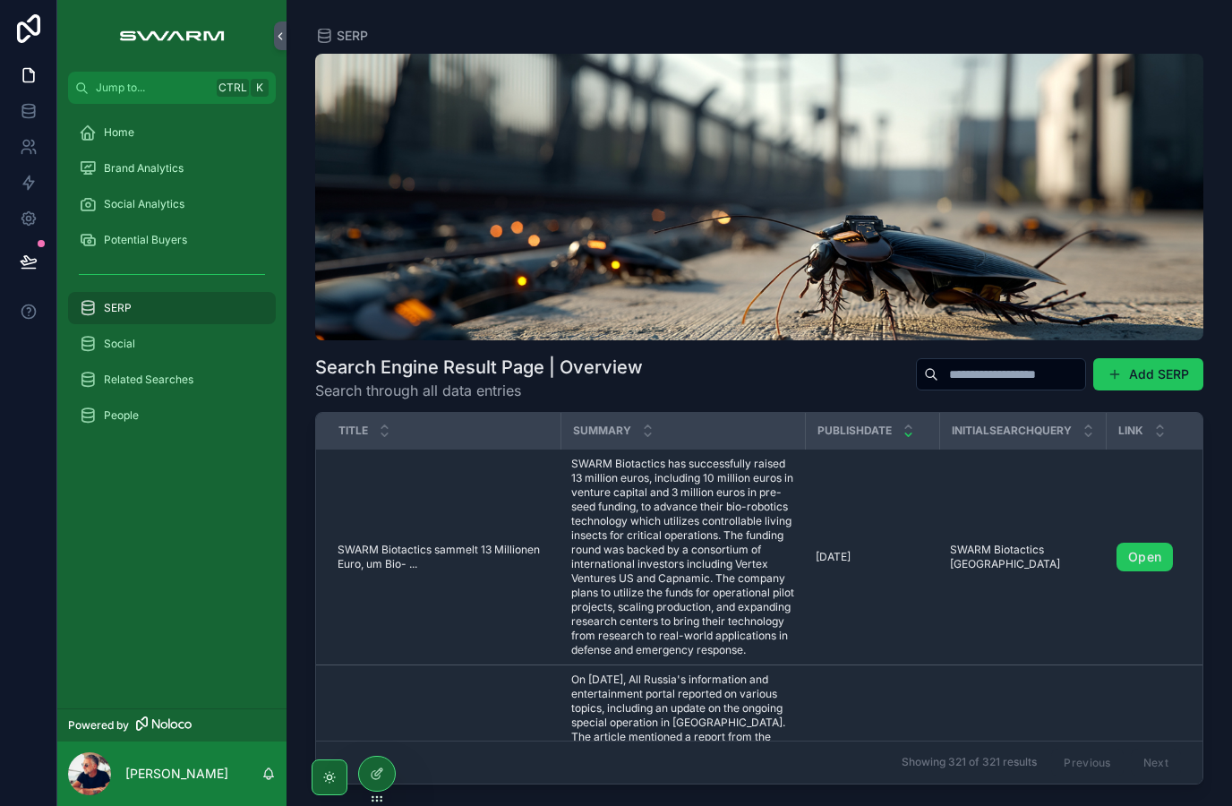
click at [944, 368] on input "scrollable content" at bounding box center [1011, 374] width 147 height 25
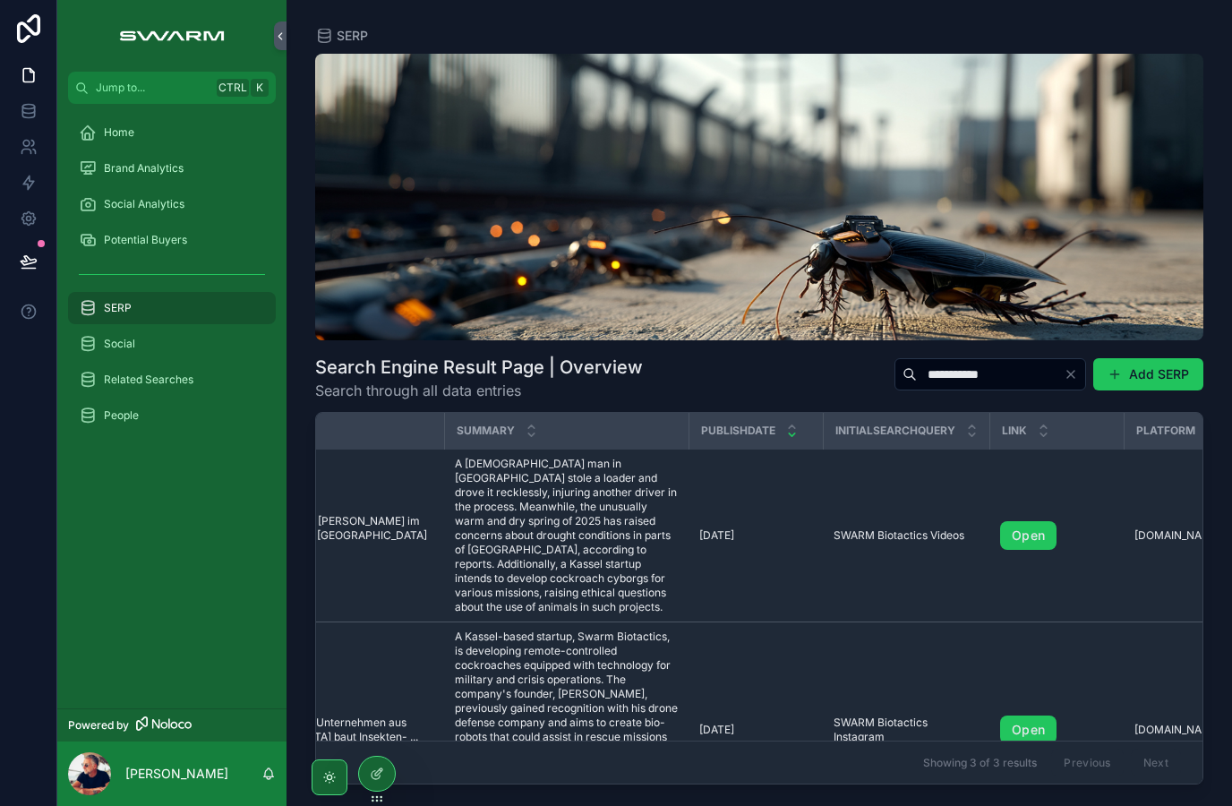
scroll to position [0, 124]
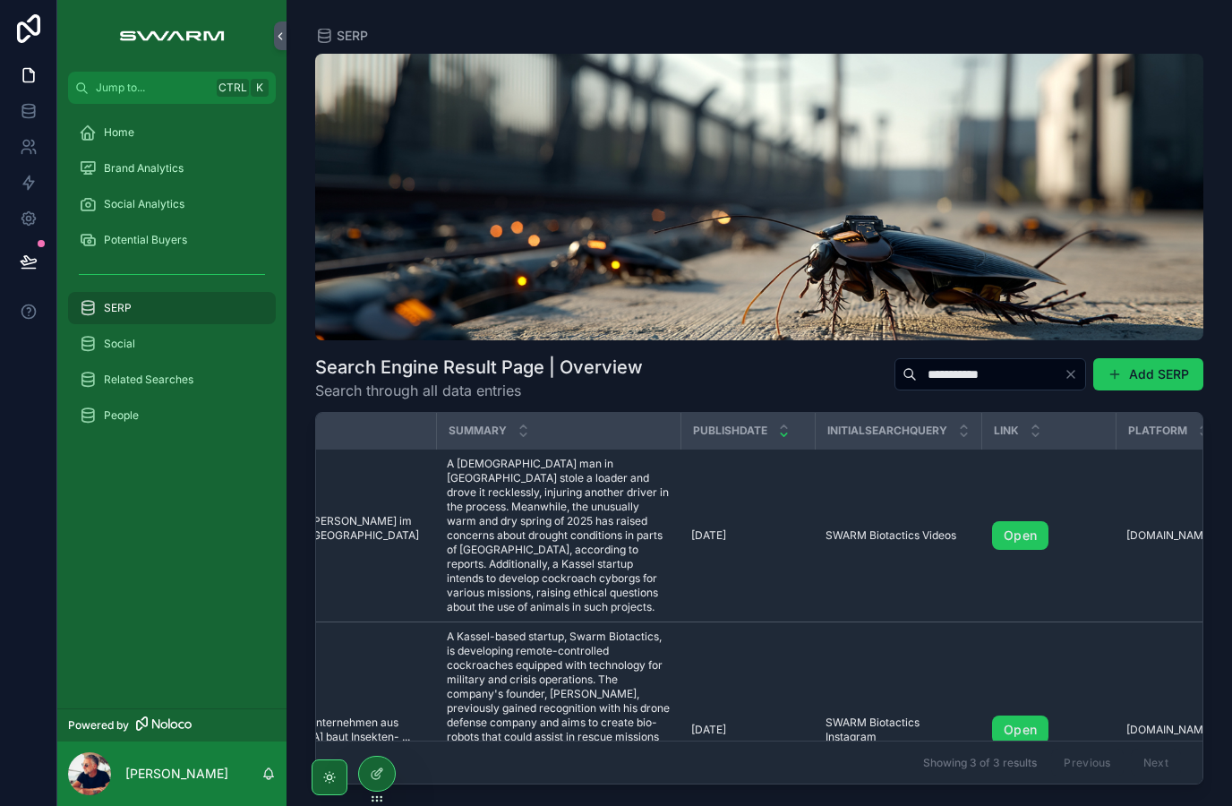
type input "**********"
click at [1023, 521] on link "Open" at bounding box center [1020, 535] width 56 height 29
click at [1073, 367] on icon "Clear" at bounding box center [1071, 374] width 14 height 14
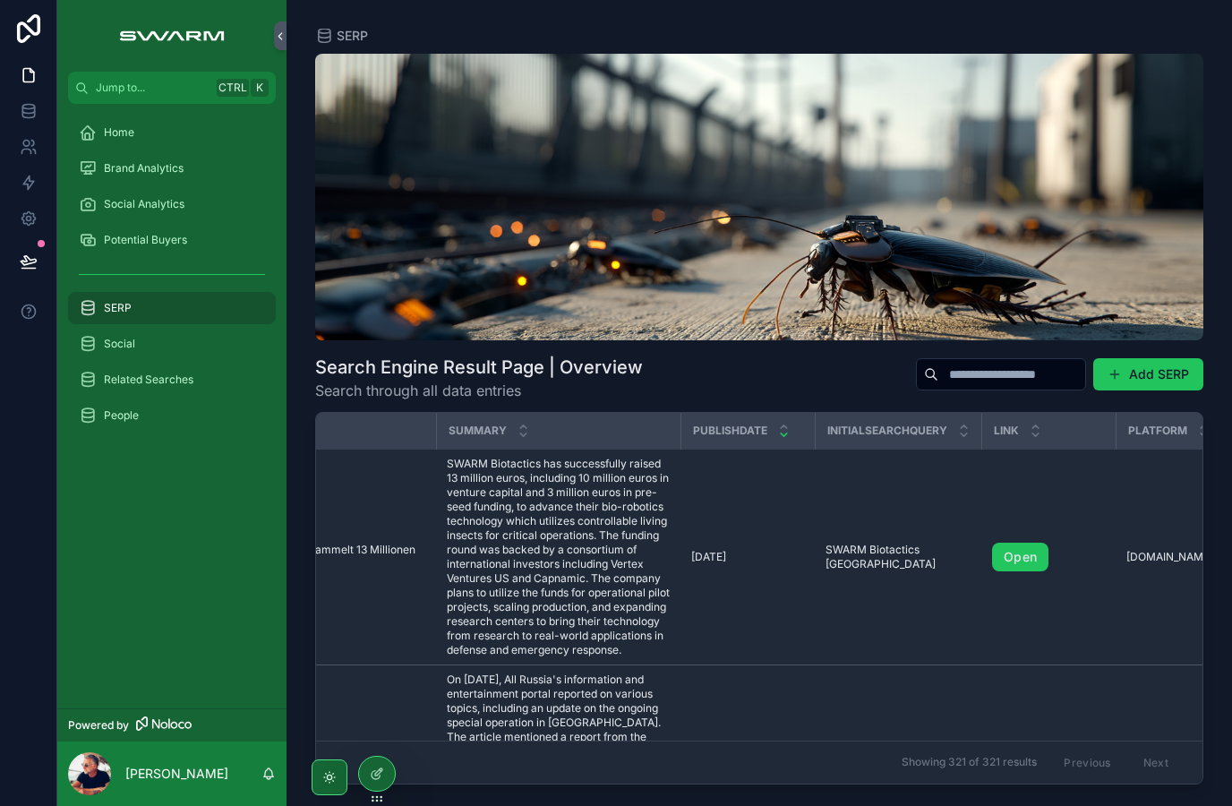
click at [938, 362] on input "scrollable content" at bounding box center [1011, 374] width 147 height 25
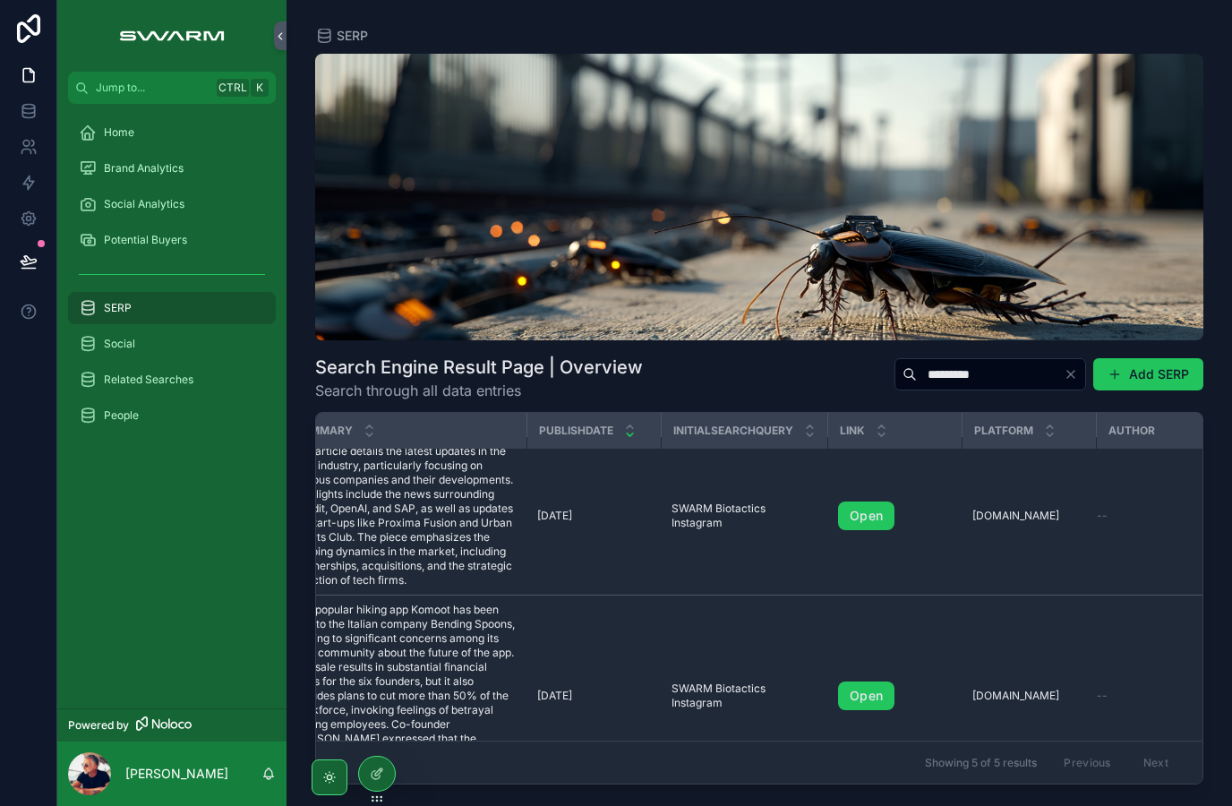
scroll to position [13, 279]
type input "*********"
click at [880, 501] on link "Open" at bounding box center [865, 515] width 56 height 29
click at [131, 226] on div "Potential Buyers" at bounding box center [172, 240] width 186 height 29
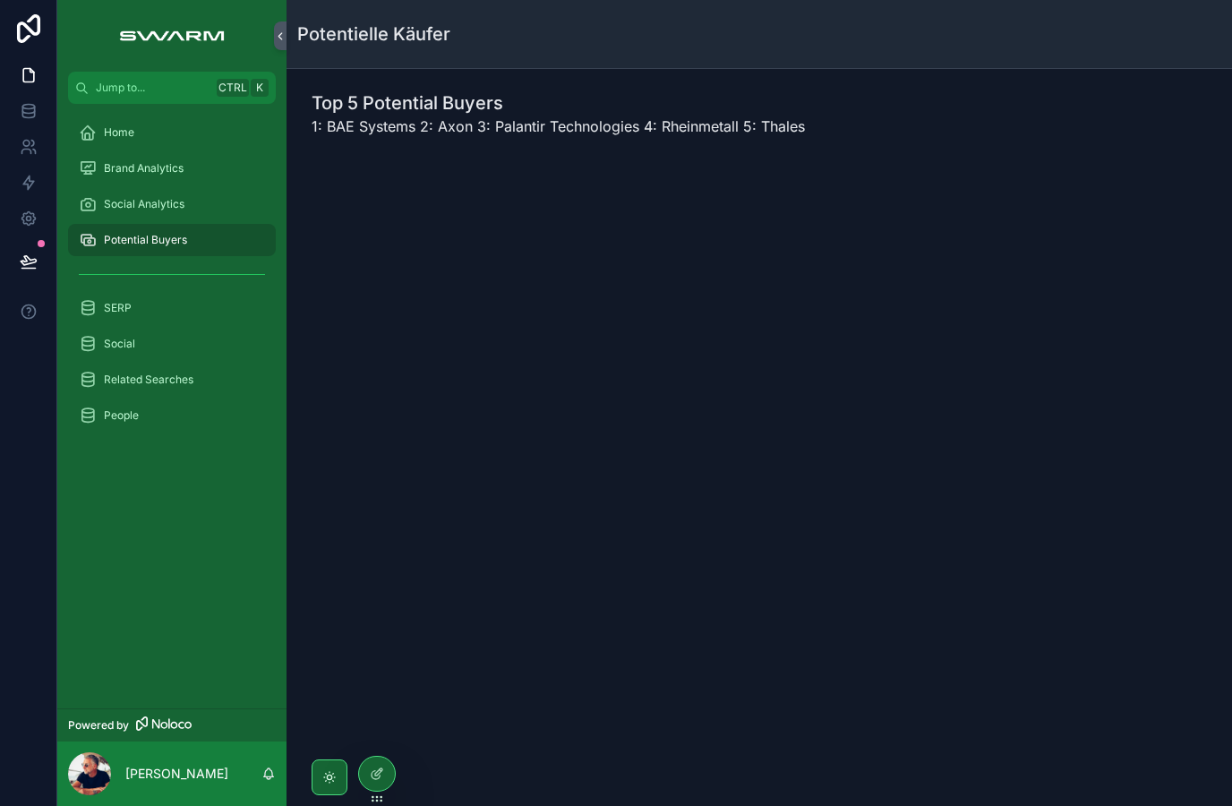
click at [508, 800] on div "Potentielle Käufer Top 5 Potential Buyers 1: BAE Systems 2: Axon 3: Palantir Te…" at bounding box center [758, 403] width 945 height 806
click at [97, 141] on div "Home" at bounding box center [172, 132] width 186 height 29
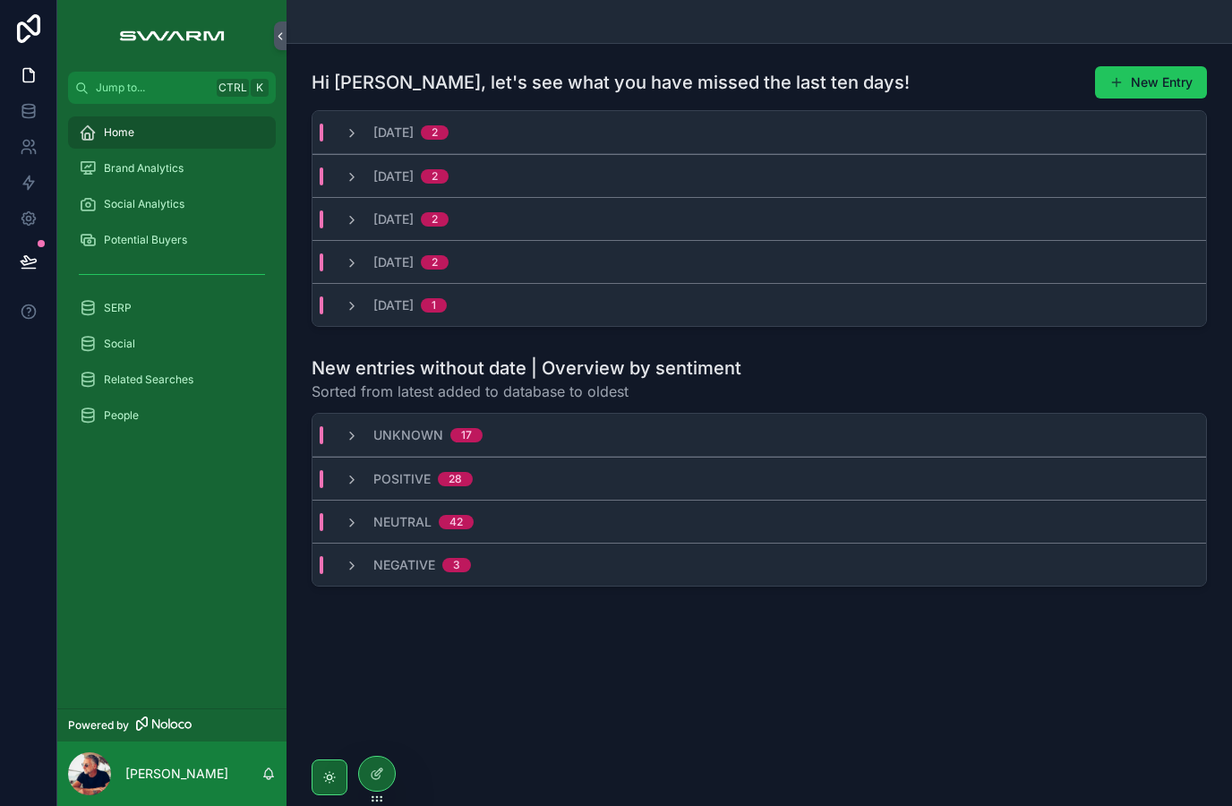
click at [125, 171] on span "Brand Analytics" at bounding box center [144, 168] width 80 height 14
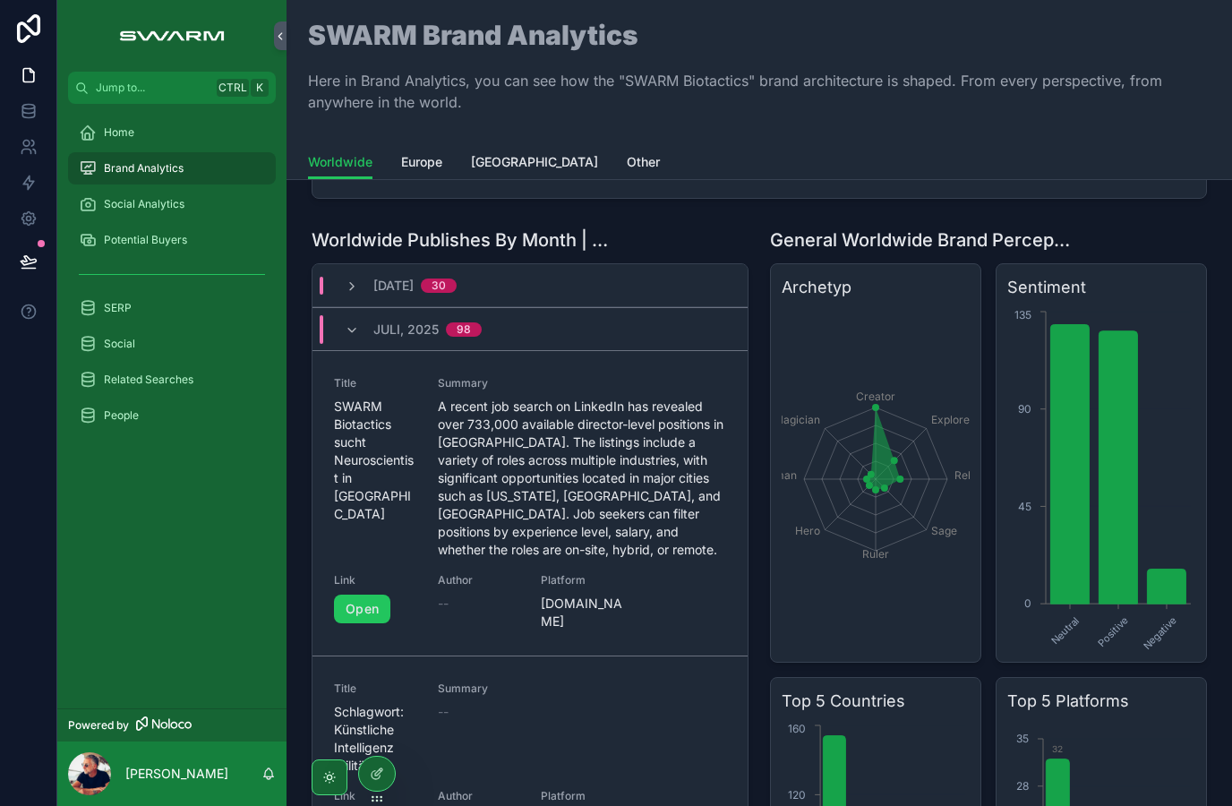
scroll to position [564, 0]
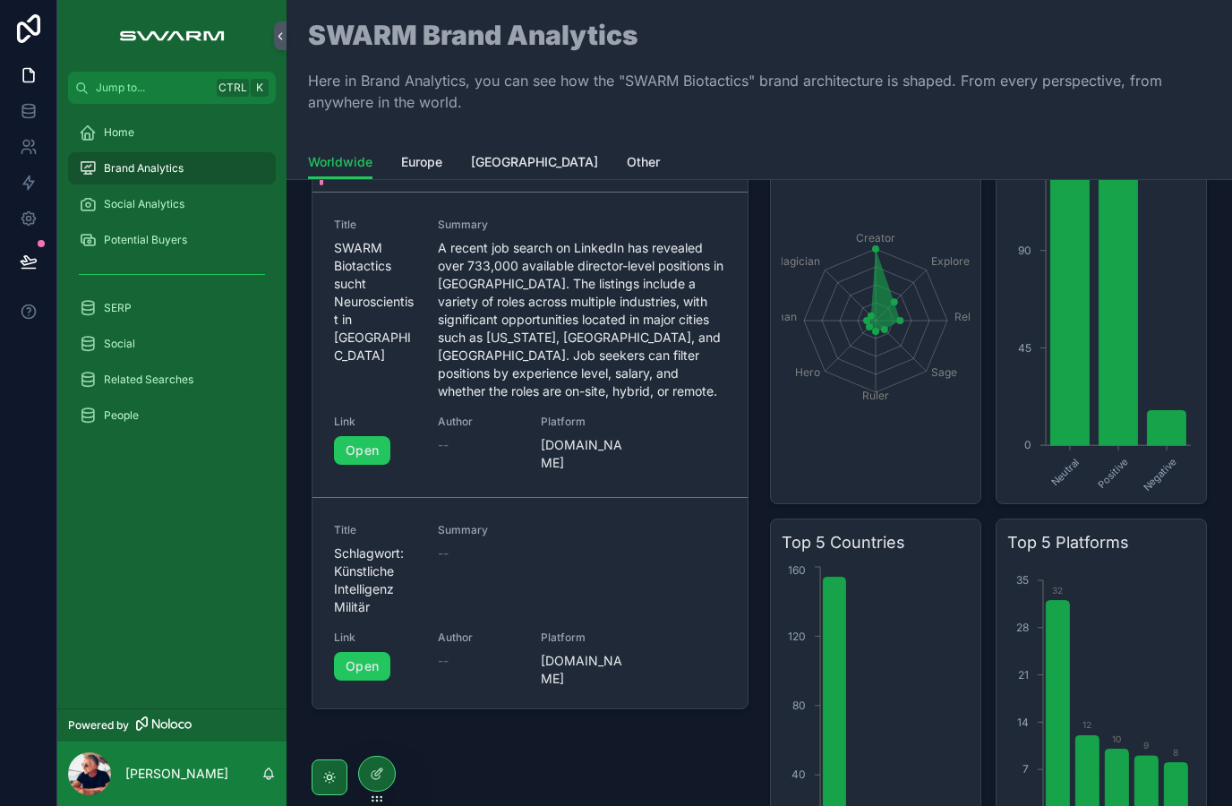
click at [879, 254] on icon "Creator Explorer Rebel Sage Ruler Hero Everyman Magician" at bounding box center [876, 321] width 188 height 344
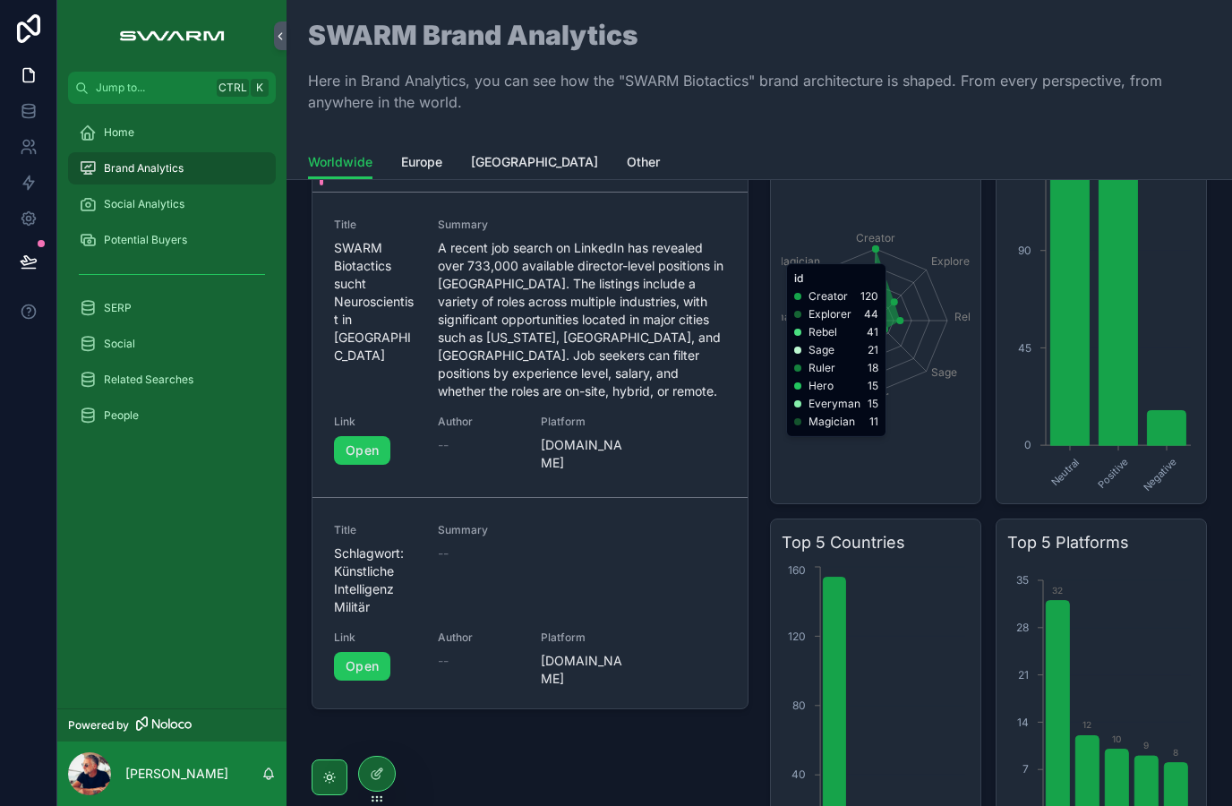
click at [940, 491] on icon "Creator Explorer Rebel Sage Ruler Hero Everyman Magician" at bounding box center [876, 321] width 188 height 344
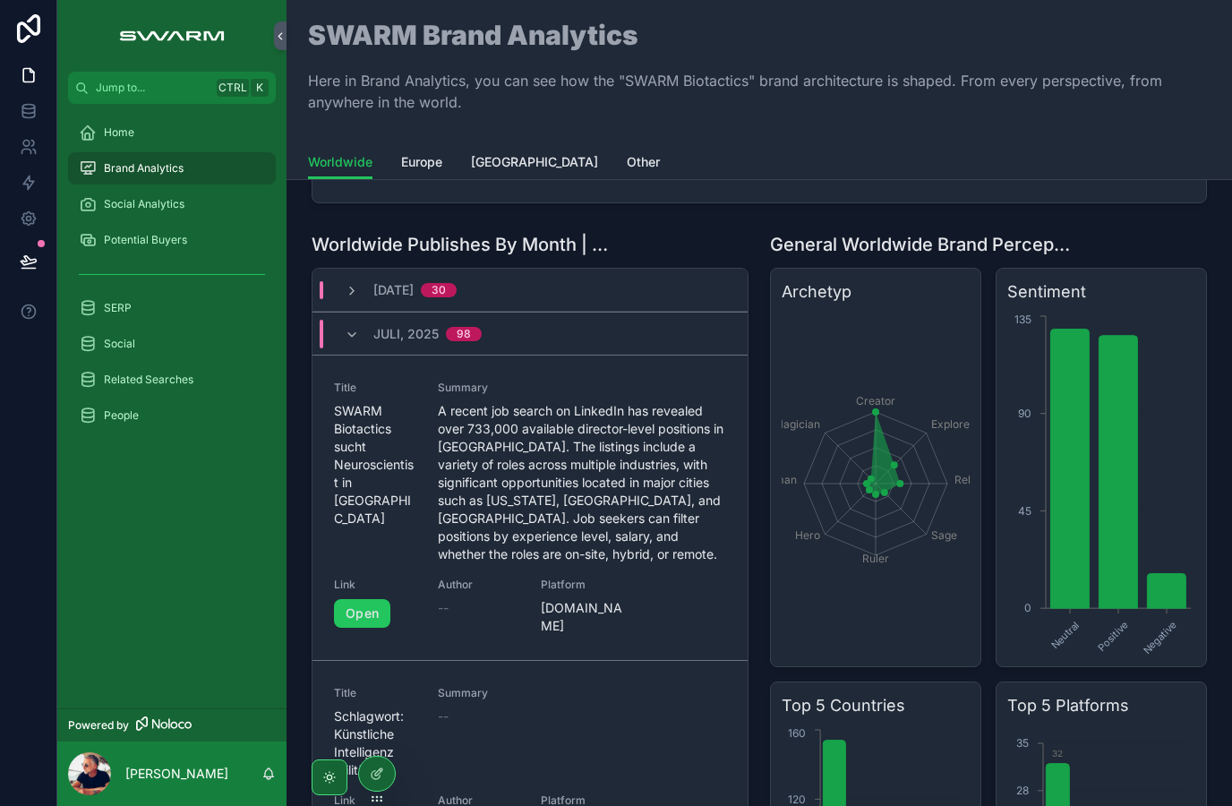
scroll to position [415, 0]
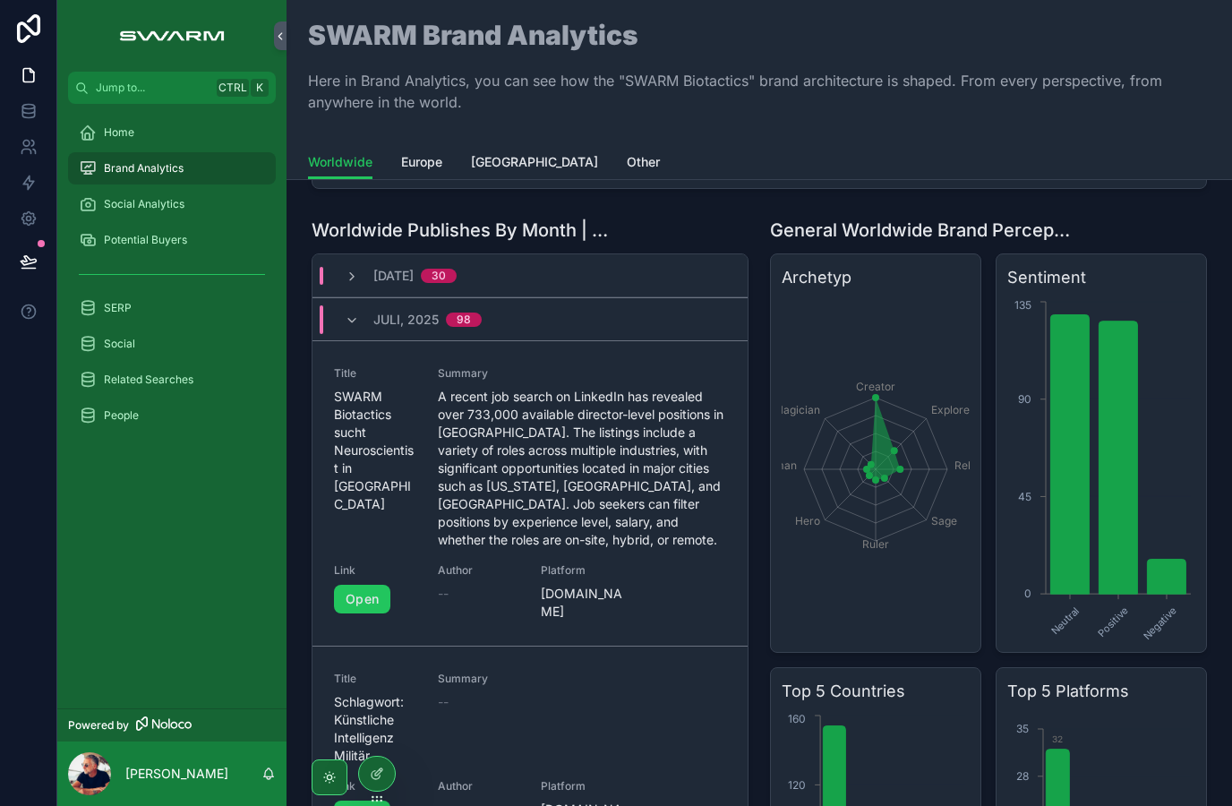
click at [1079, 464] on icon "chart" at bounding box center [1069, 453] width 38 height 279
click at [1130, 420] on icon "chart" at bounding box center [1117, 457] width 38 height 272
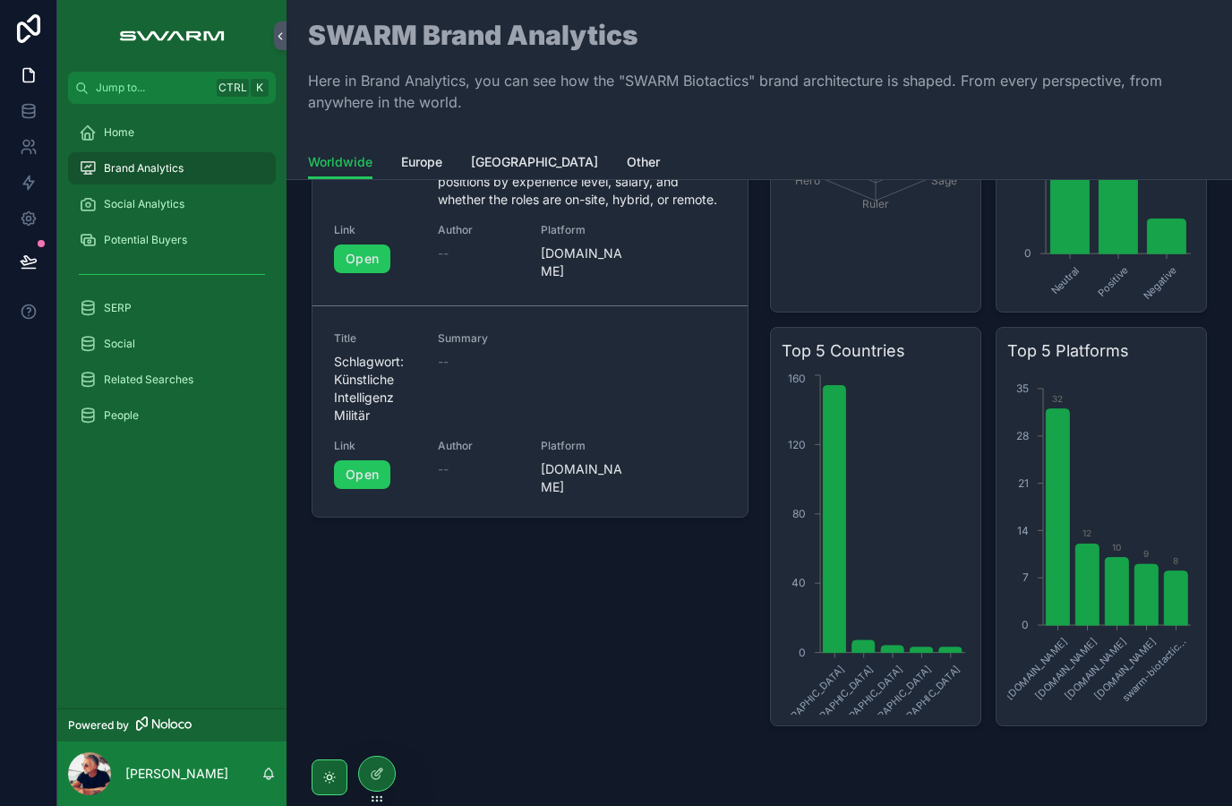
scroll to position [755, 0]
click at [893, 650] on icon "chart" at bounding box center [892, 649] width 22 height 7
click at [898, 645] on icon "Germany United States India Denmark Australia 0 40 80 120 160" at bounding box center [876, 544] width 188 height 344
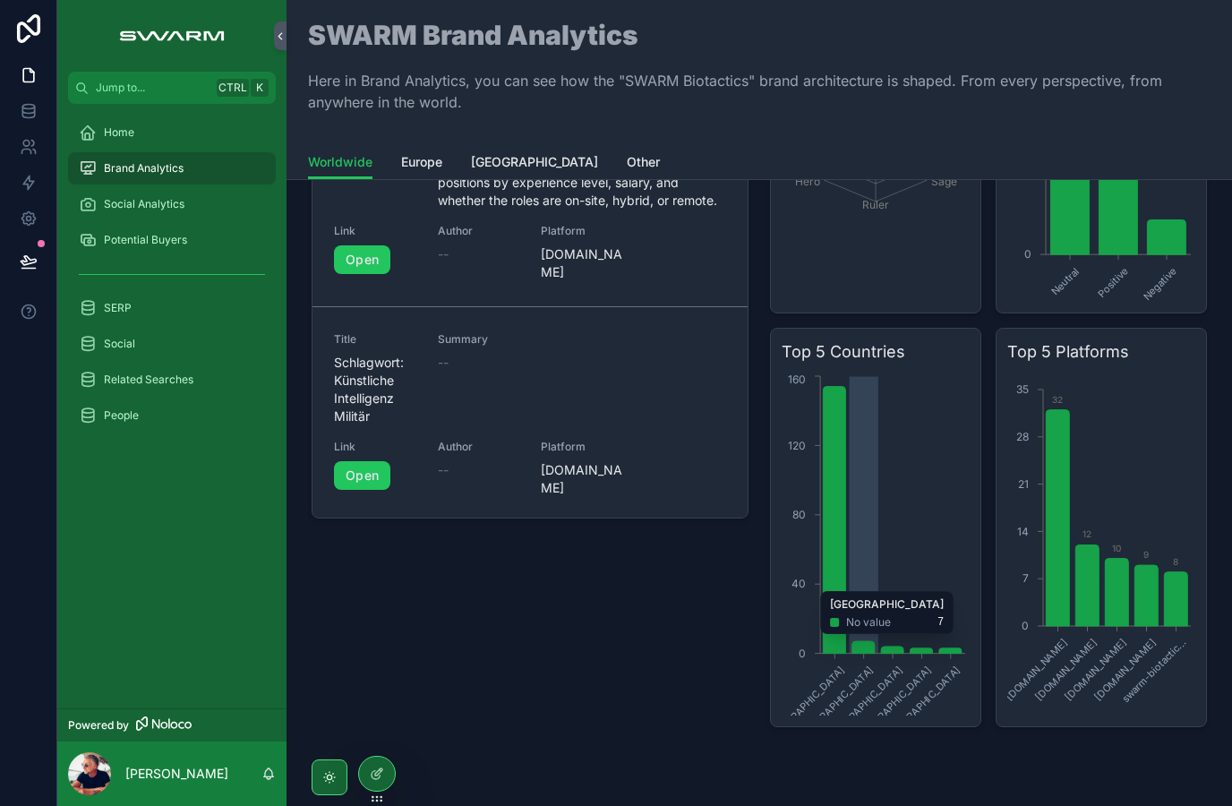
click at [863, 643] on icon "chart" at bounding box center [863, 647] width 22 height 13
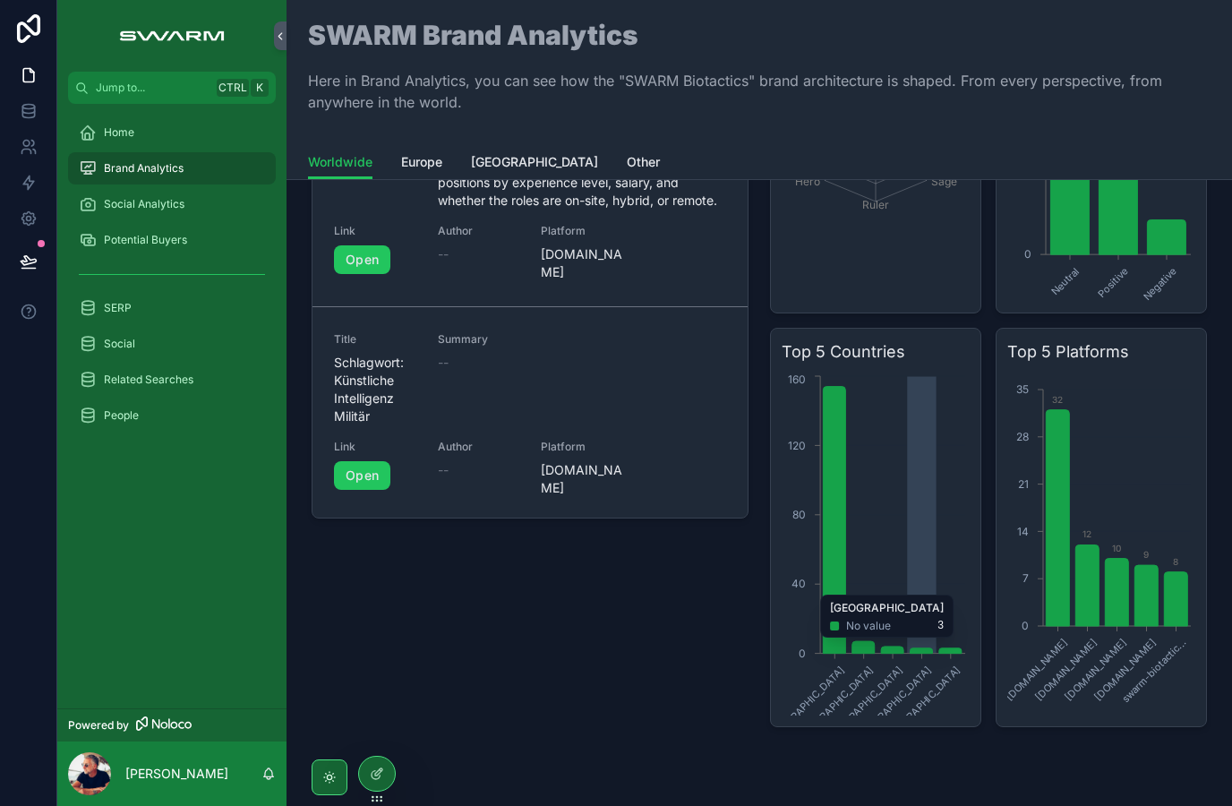
click at [922, 646] on icon "Germany United States India Denmark Australia 0 40 80 120 160" at bounding box center [876, 544] width 188 height 344
click at [955, 642] on icon "Germany United States India Denmark Australia 0 40 80 120 160" at bounding box center [876, 544] width 188 height 344
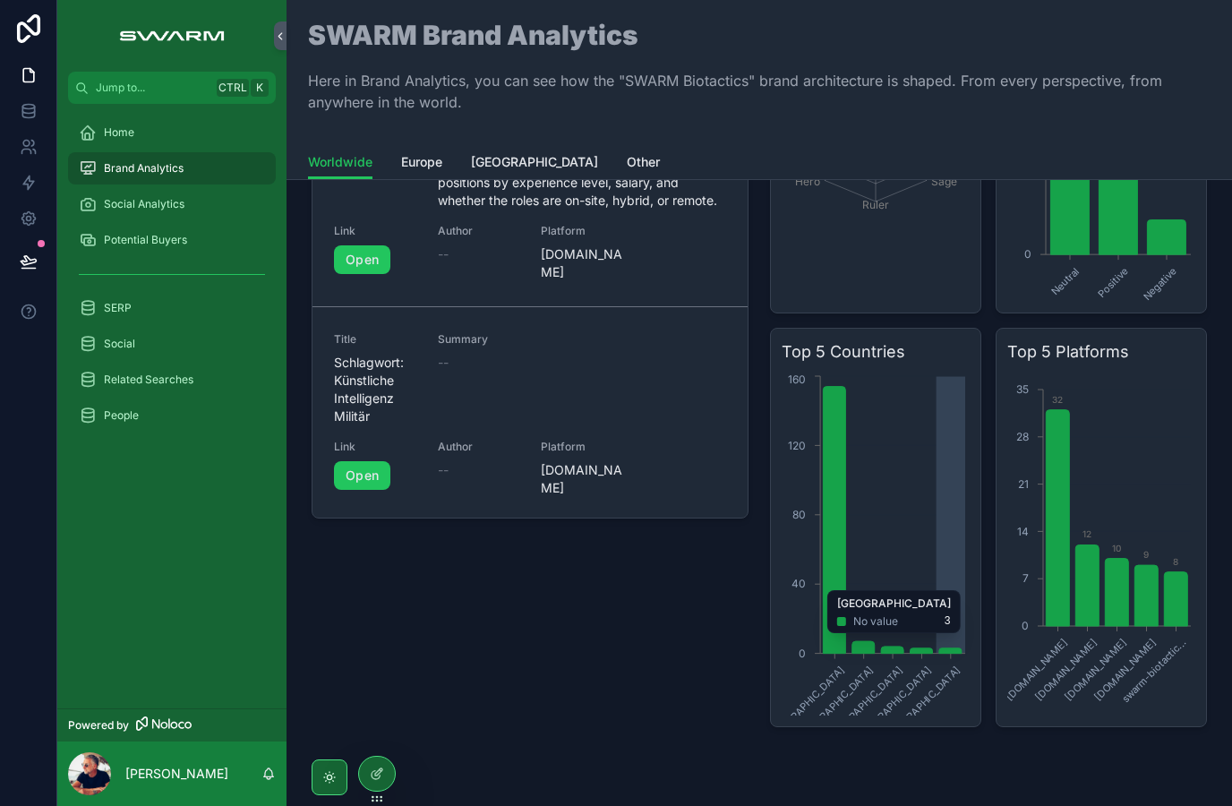
click at [718, 706] on div "Worldwide Publishes By Month | Overview August, 2025 30 Juli, 2025 98 Title SWA…" at bounding box center [530, 302] width 458 height 863
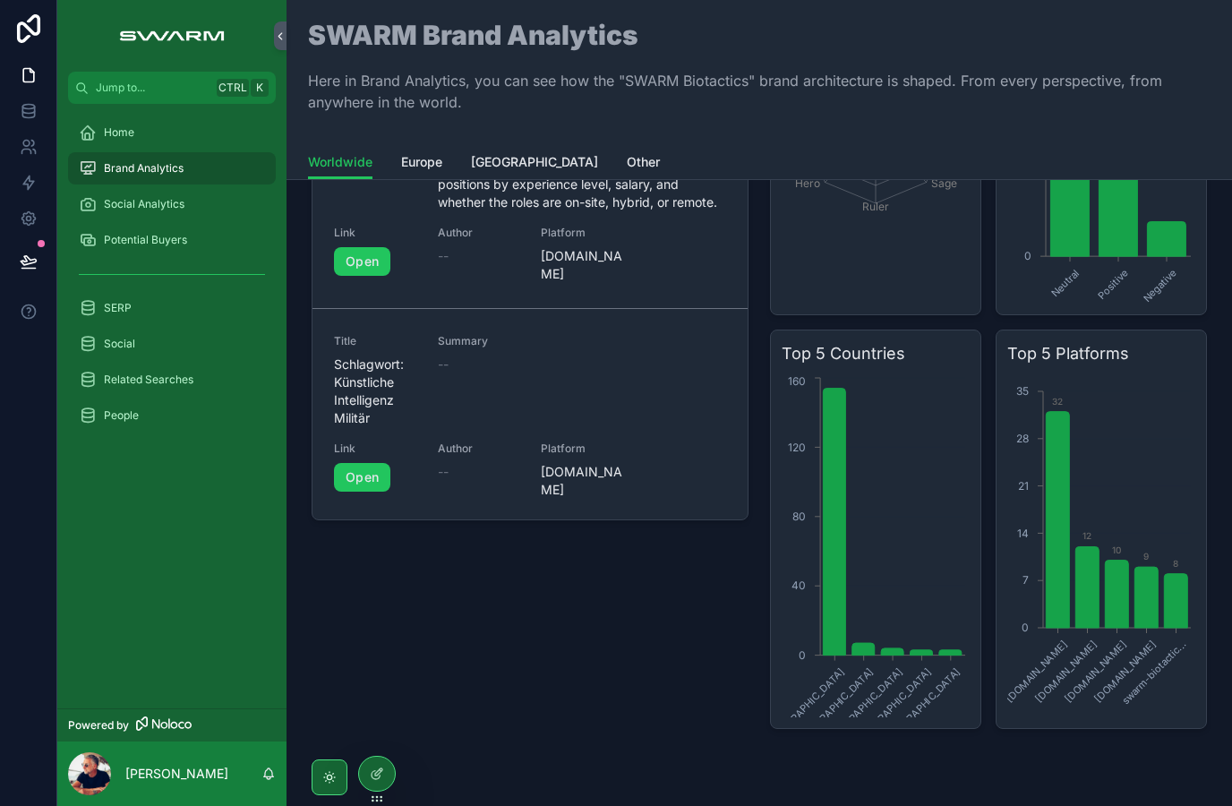
scroll to position [754, 0]
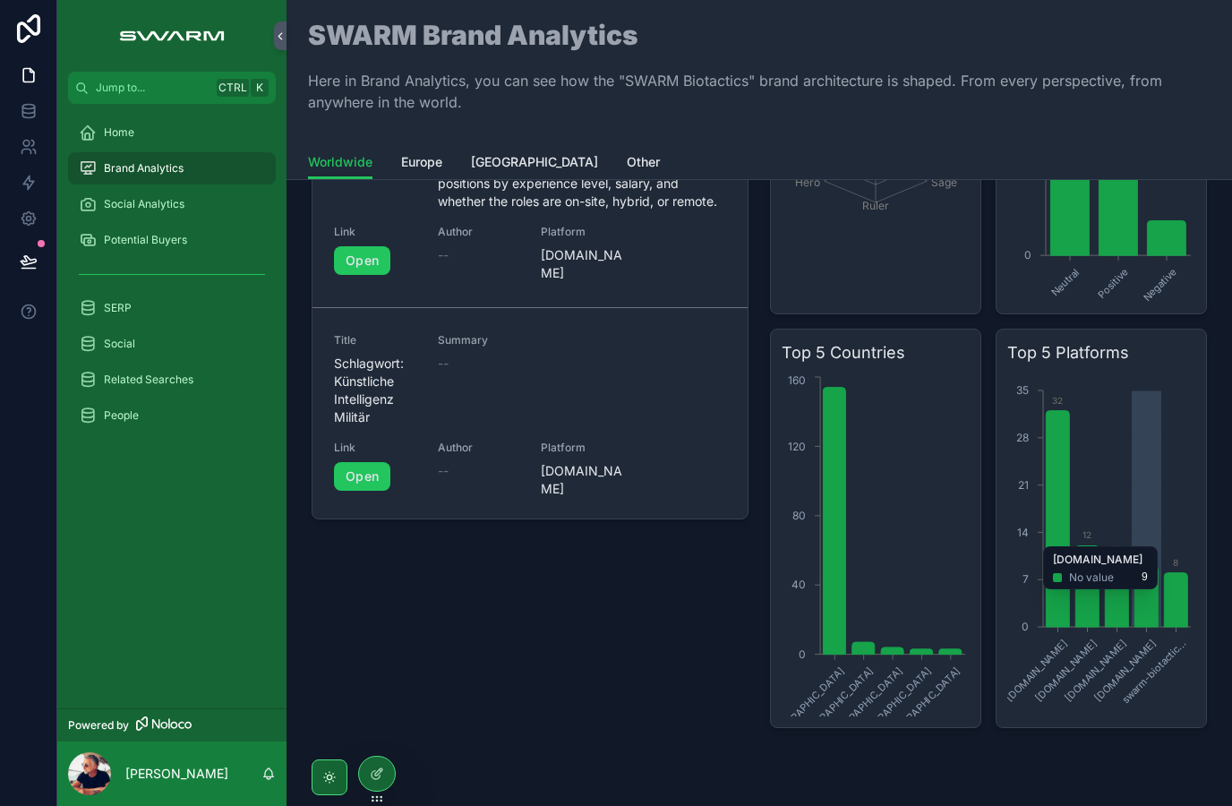
click at [1146, 598] on icon "chart" at bounding box center [1145, 596] width 23 height 61
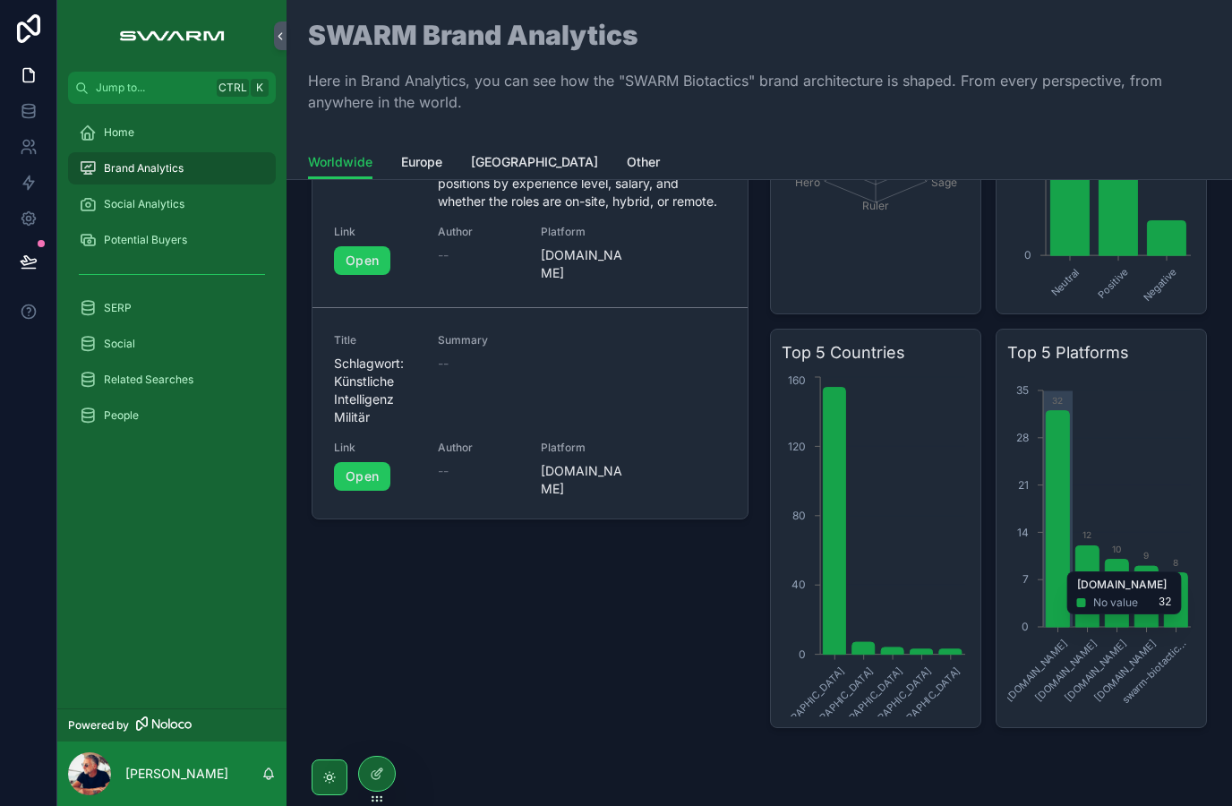
click at [1070, 715] on icon "instagram.com linkedin.com facebook.com dealroom.co swarm-biotactic... 0 7 14 2…" at bounding box center [1101, 544] width 188 height 344
click at [115, 204] on span "Social Analytics" at bounding box center [144, 204] width 81 height 14
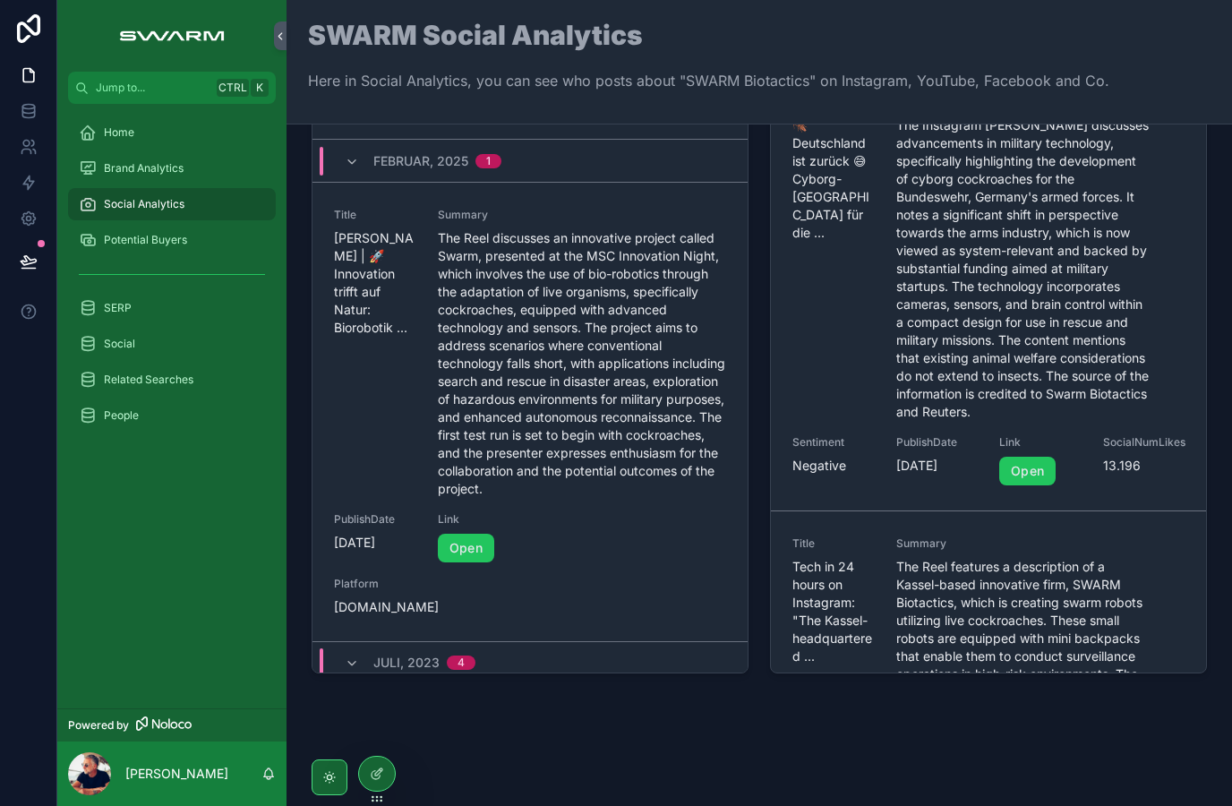
scroll to position [880, 0]
click at [471, 543] on link "Open" at bounding box center [466, 545] width 56 height 29
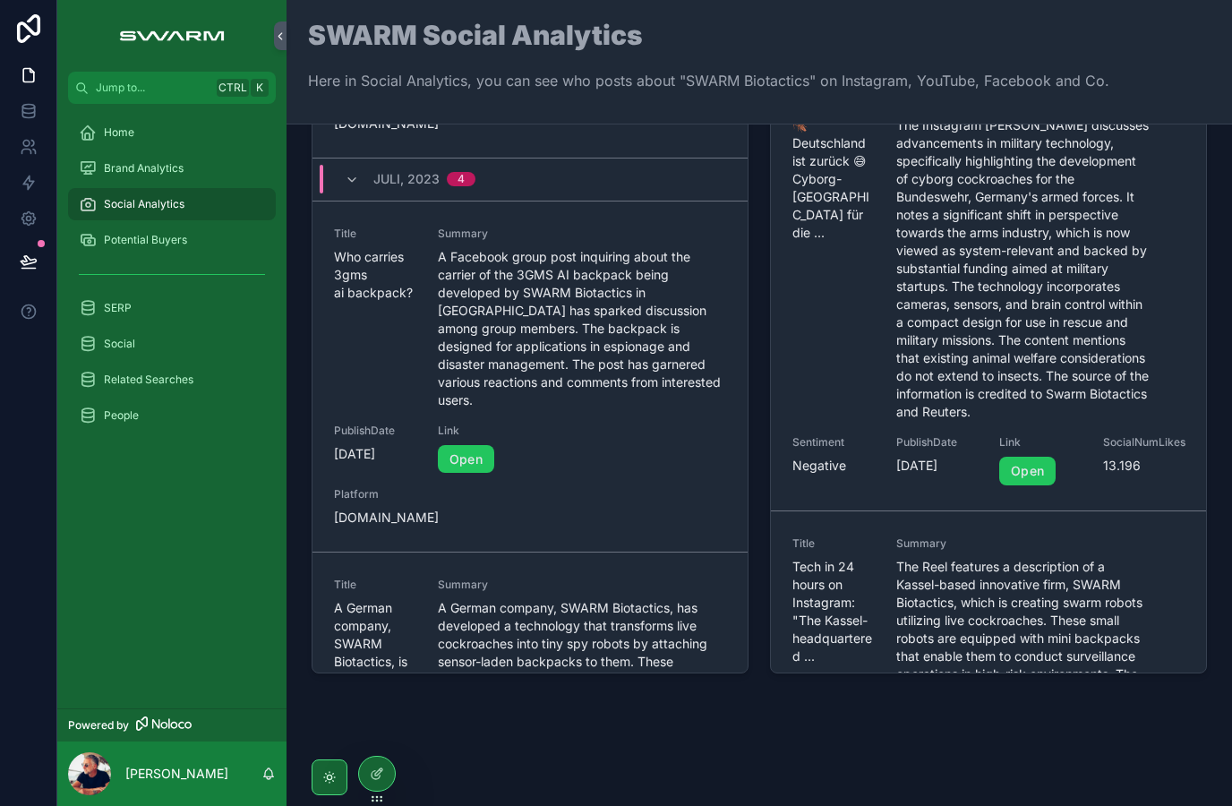
scroll to position [1359, 0]
click at [479, 447] on link "Open" at bounding box center [466, 461] width 56 height 29
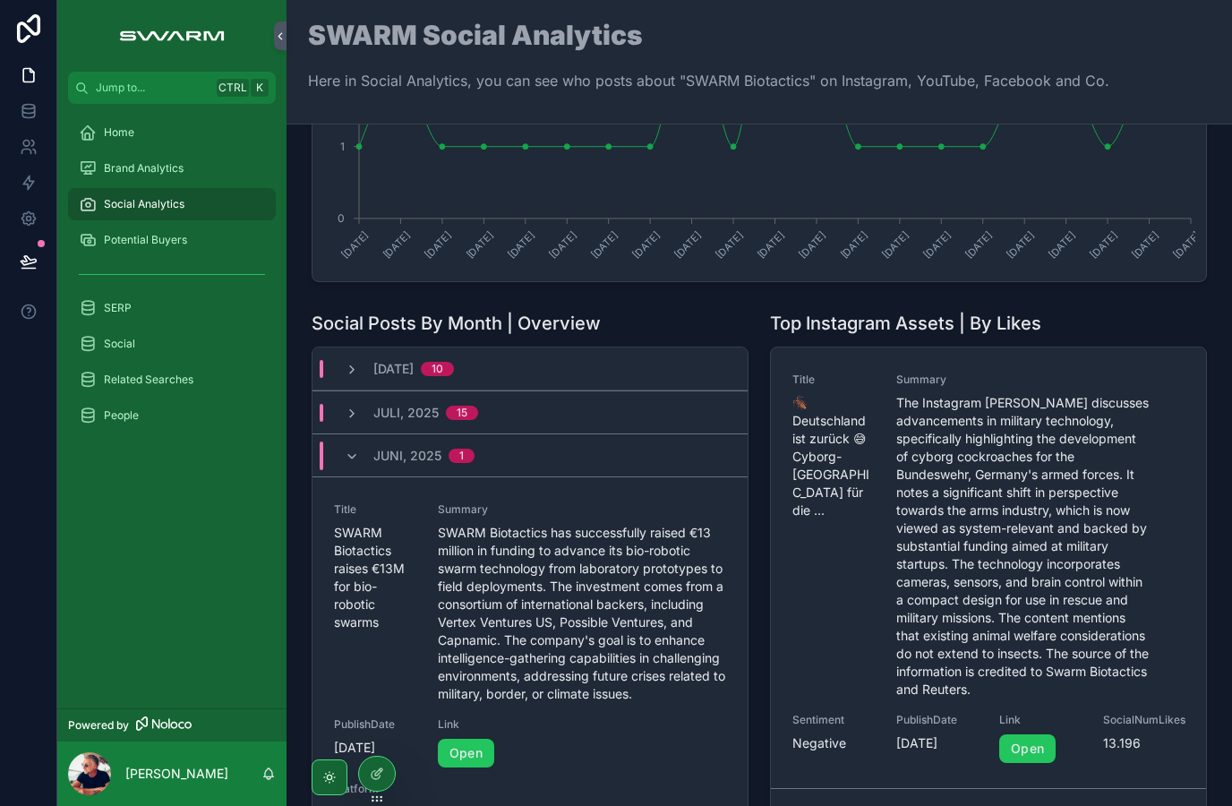
scroll to position [279, 0]
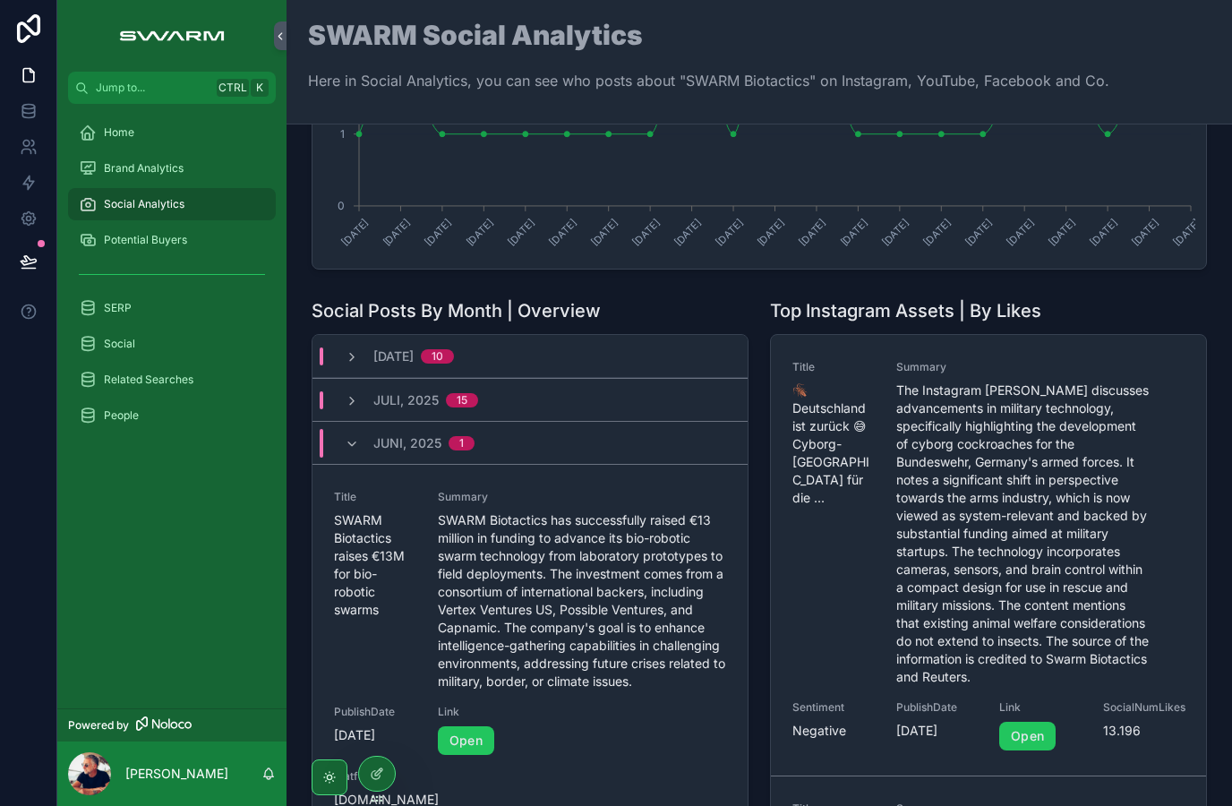
click at [176, 170] on span "Brand Analytics" at bounding box center [144, 168] width 80 height 14
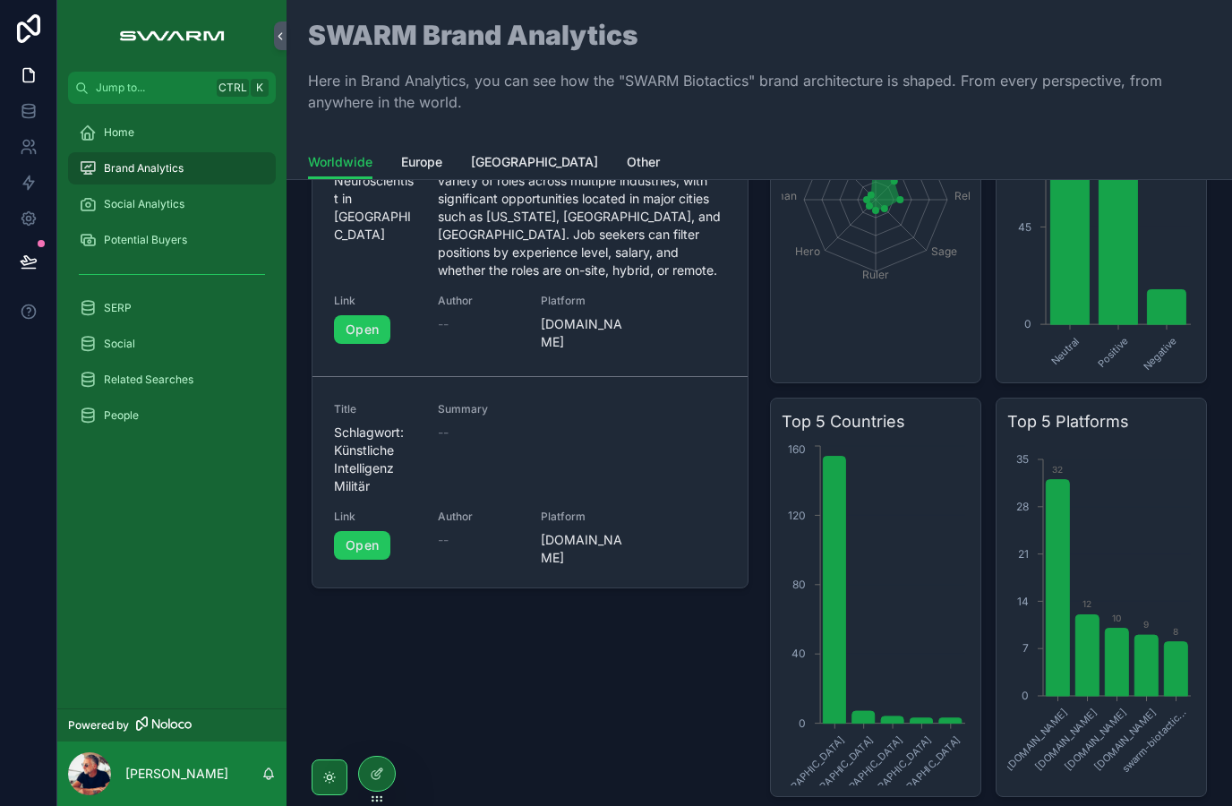
scroll to position [675, 0]
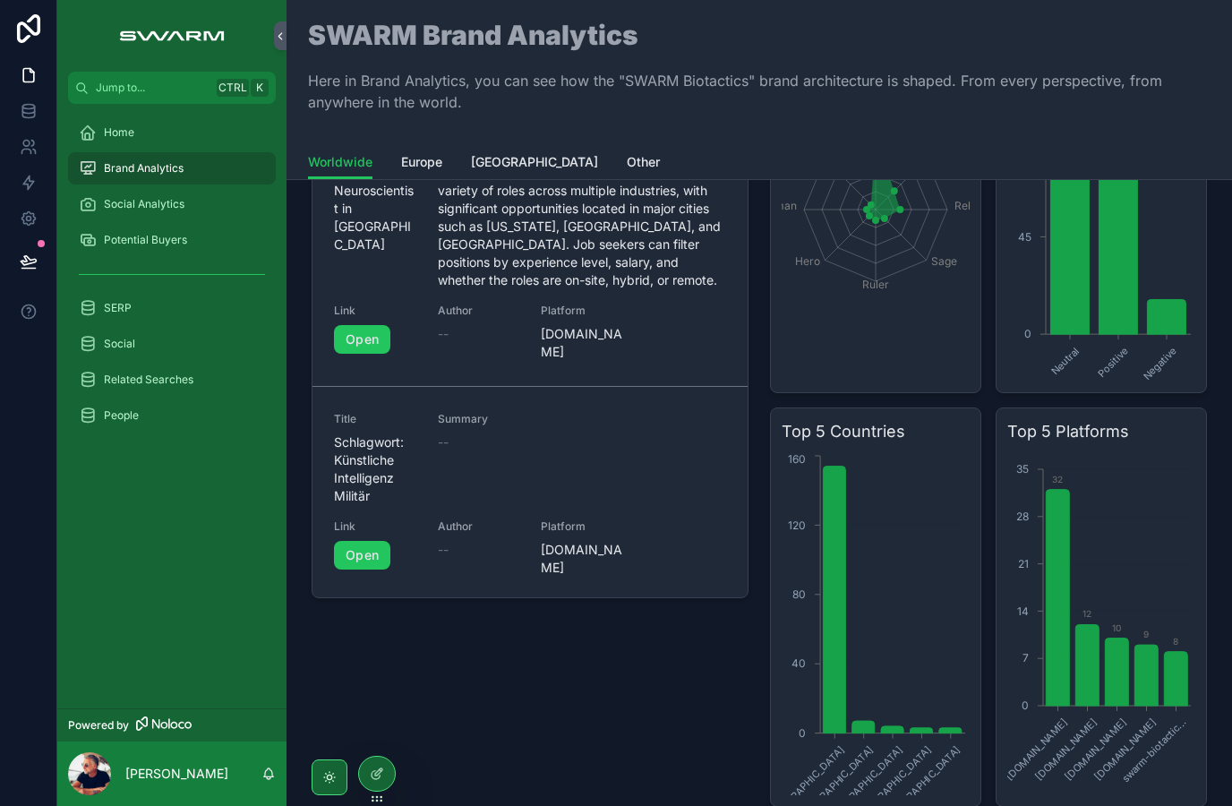
click at [372, 546] on link "Open" at bounding box center [362, 555] width 56 height 29
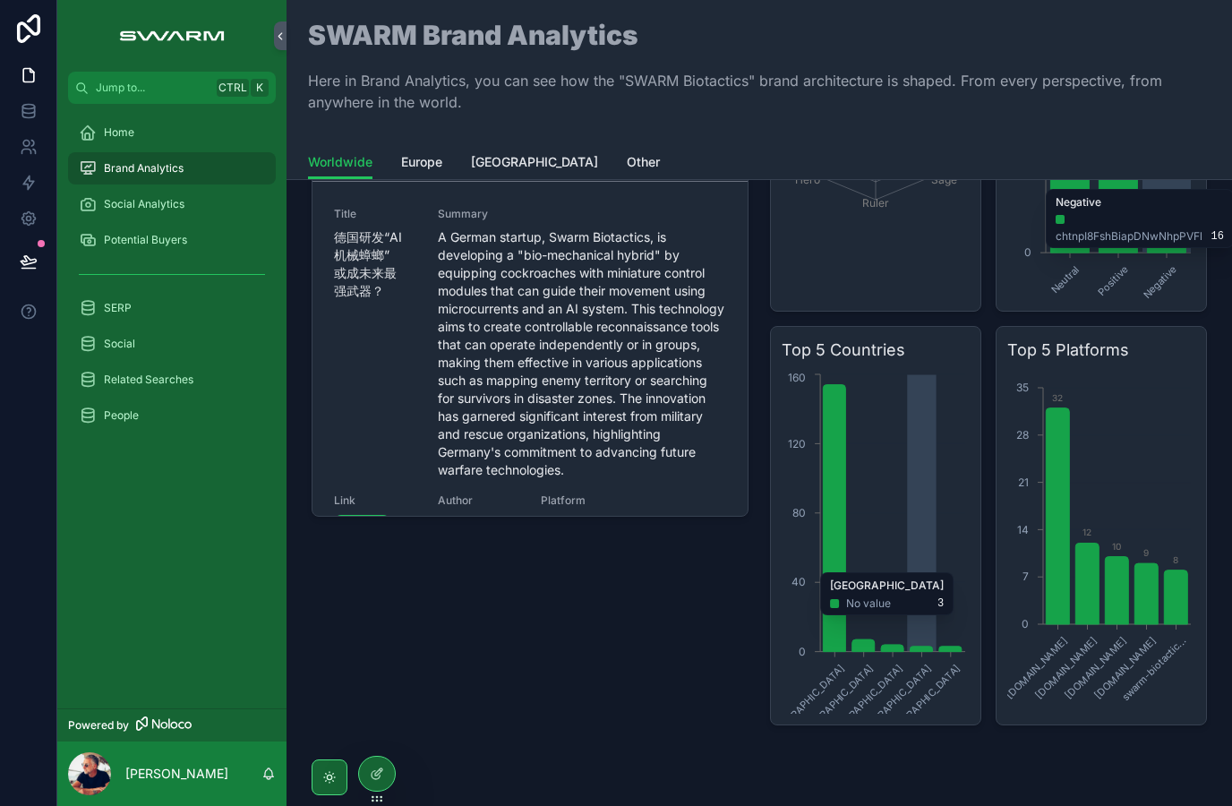
scroll to position [755, 0]
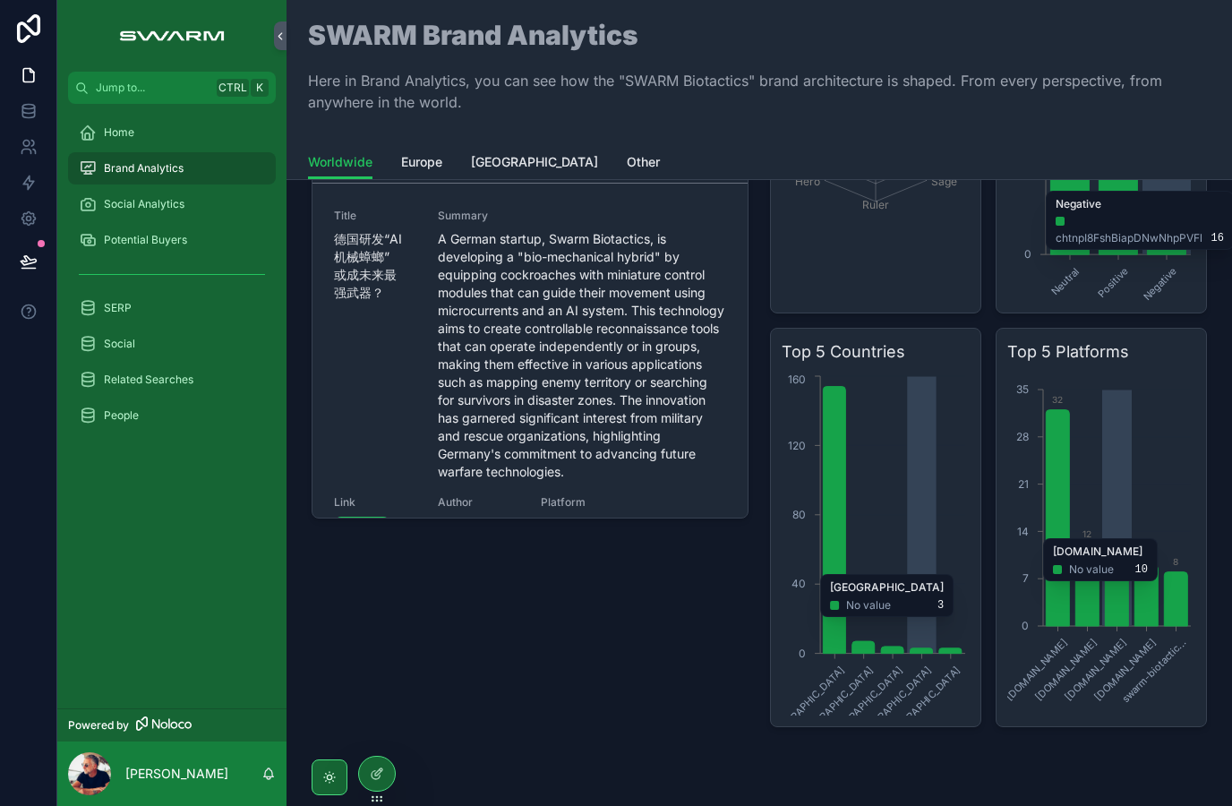
click at [1186, 609] on icon "chart" at bounding box center [1175, 599] width 23 height 54
click at [1062, 489] on icon "chart" at bounding box center [1057, 518] width 23 height 216
click at [1064, 560] on icon "chart" at bounding box center [1057, 518] width 23 height 216
click at [136, 346] on div "Social" at bounding box center [172, 343] width 186 height 29
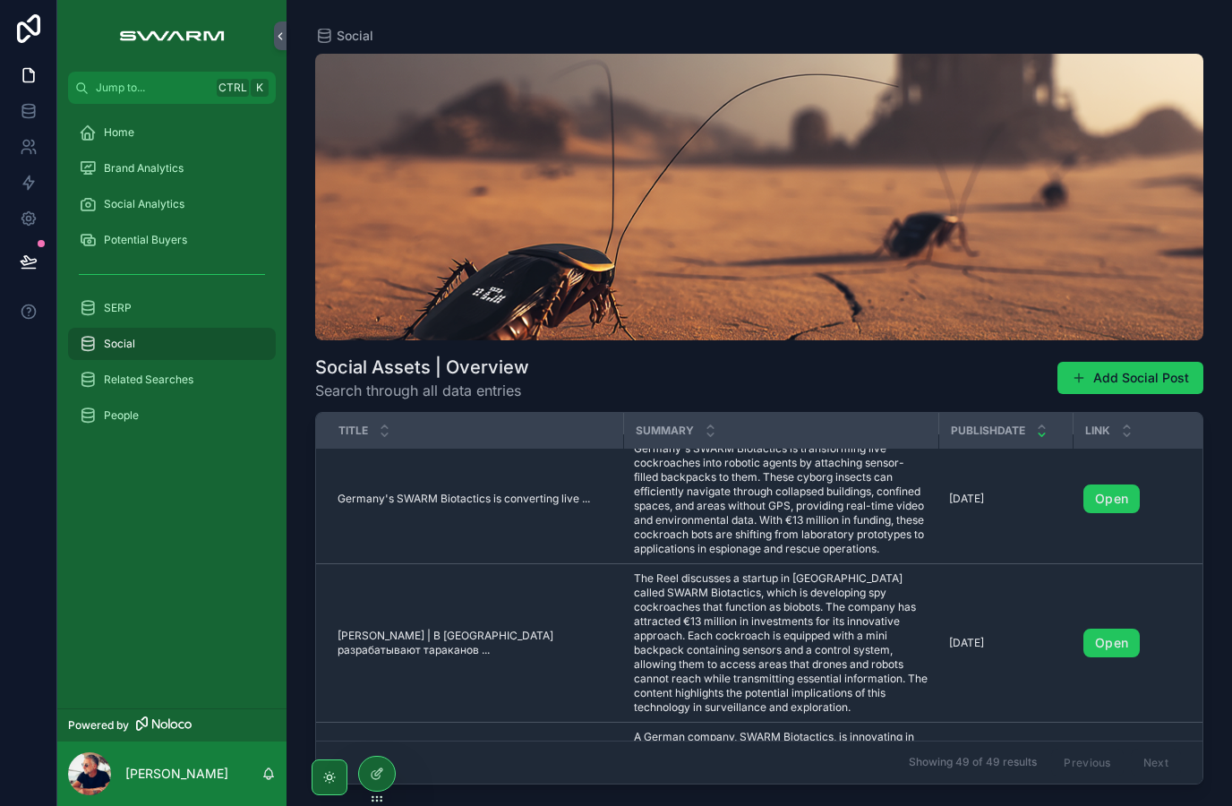
click at [1114, 499] on link "Open" at bounding box center [1111, 498] width 56 height 29
click at [1119, 506] on link "Open" at bounding box center [1111, 498] width 56 height 29
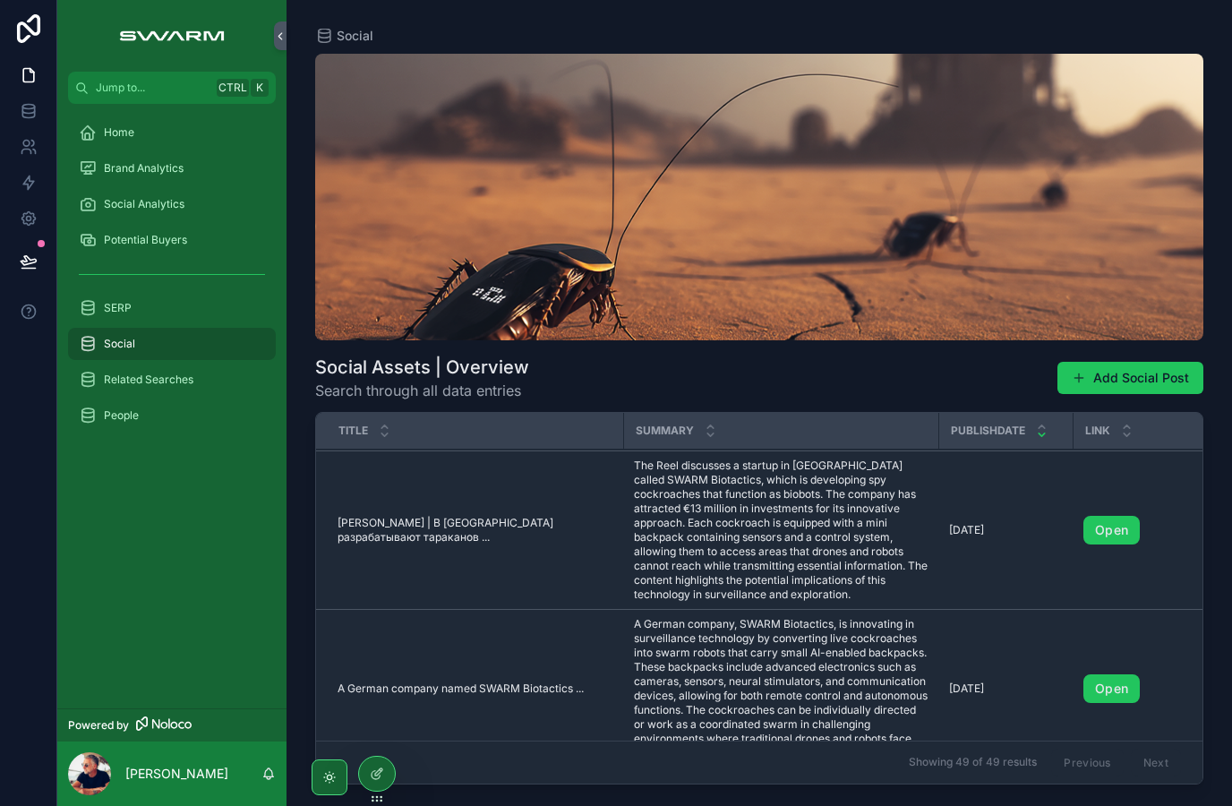
click at [1124, 696] on link "Open" at bounding box center [1111, 688] width 56 height 29
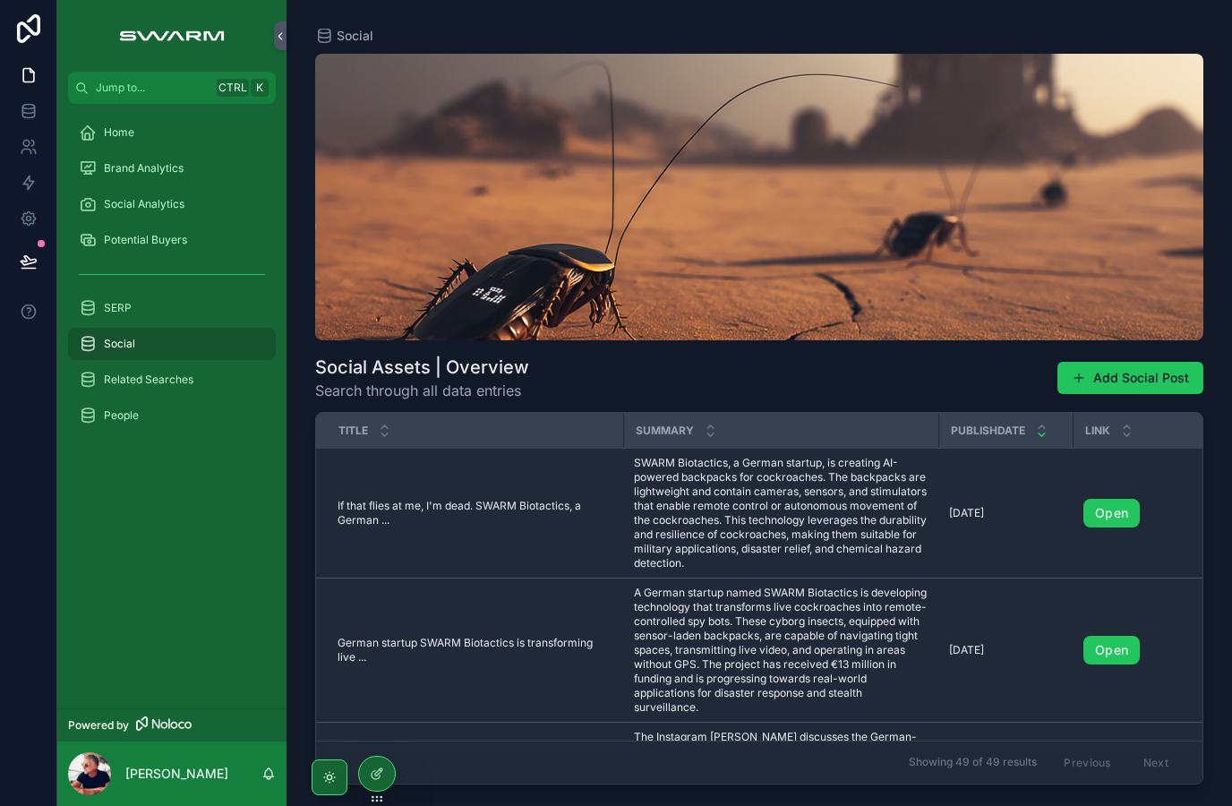
scroll to position [640, 0]
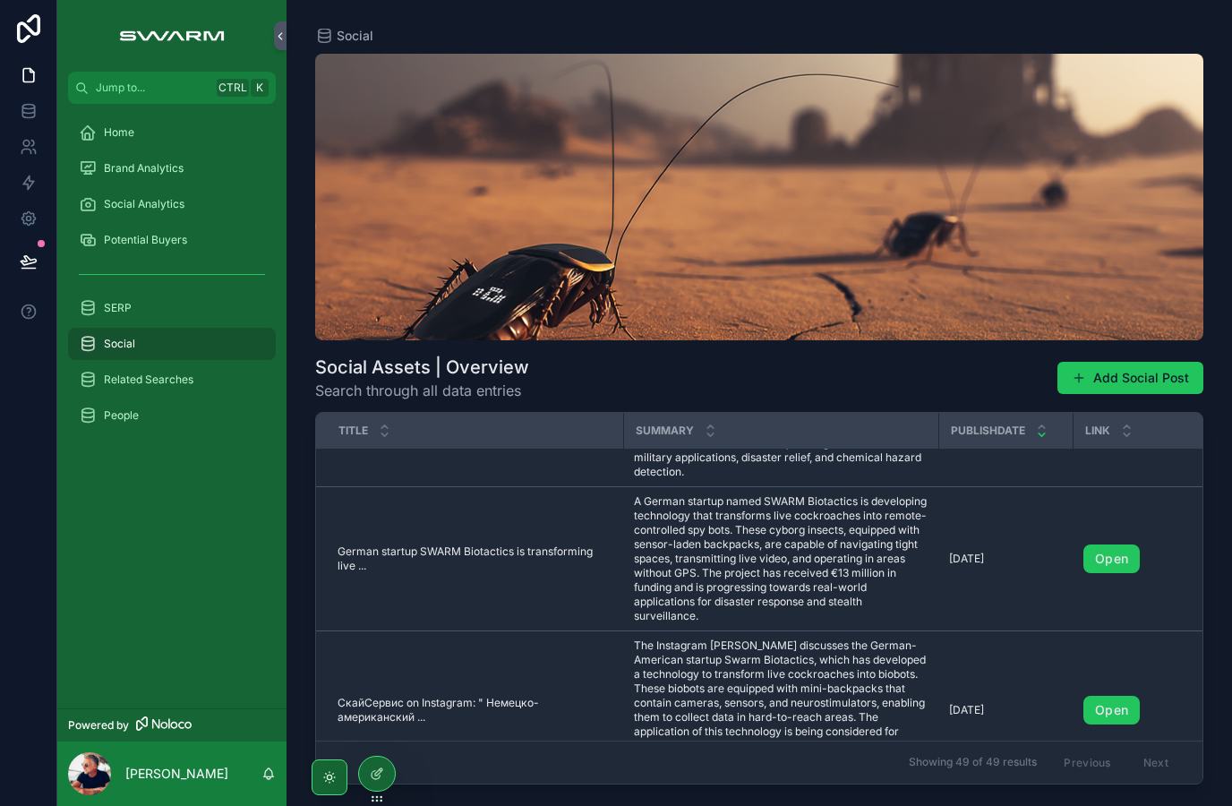
click at [1122, 559] on link "Open" at bounding box center [1111, 558] width 56 height 29
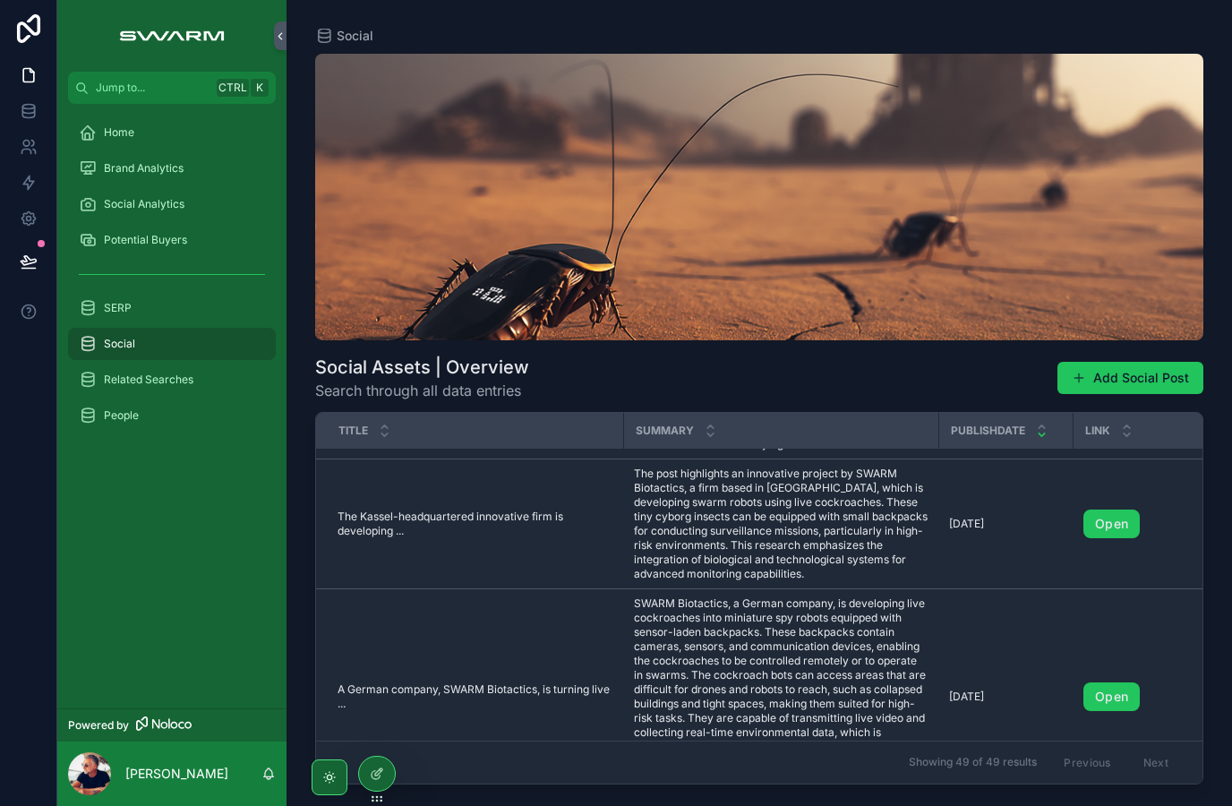
scroll to position [1144, 0]
click at [1131, 524] on link "Open" at bounding box center [1111, 522] width 56 height 29
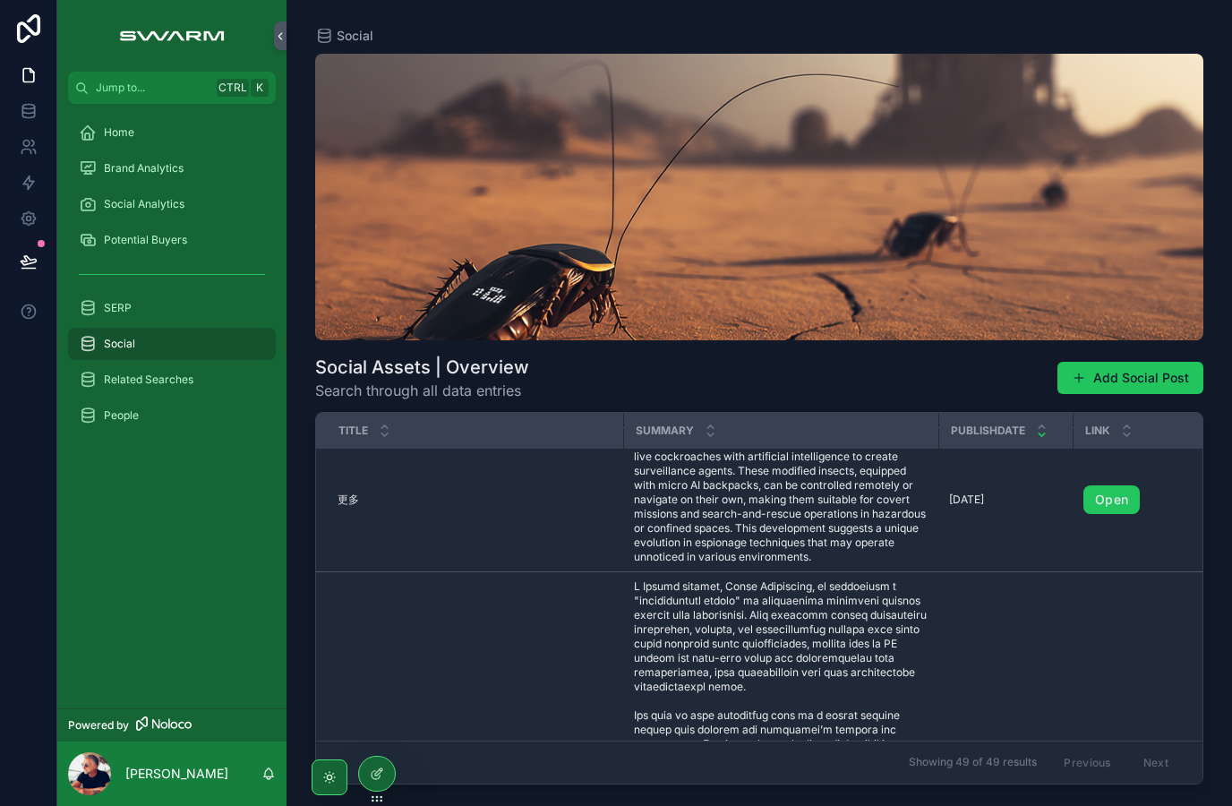
scroll to position [1968, 0]
click at [1122, 512] on link "Open" at bounding box center [1111, 498] width 56 height 29
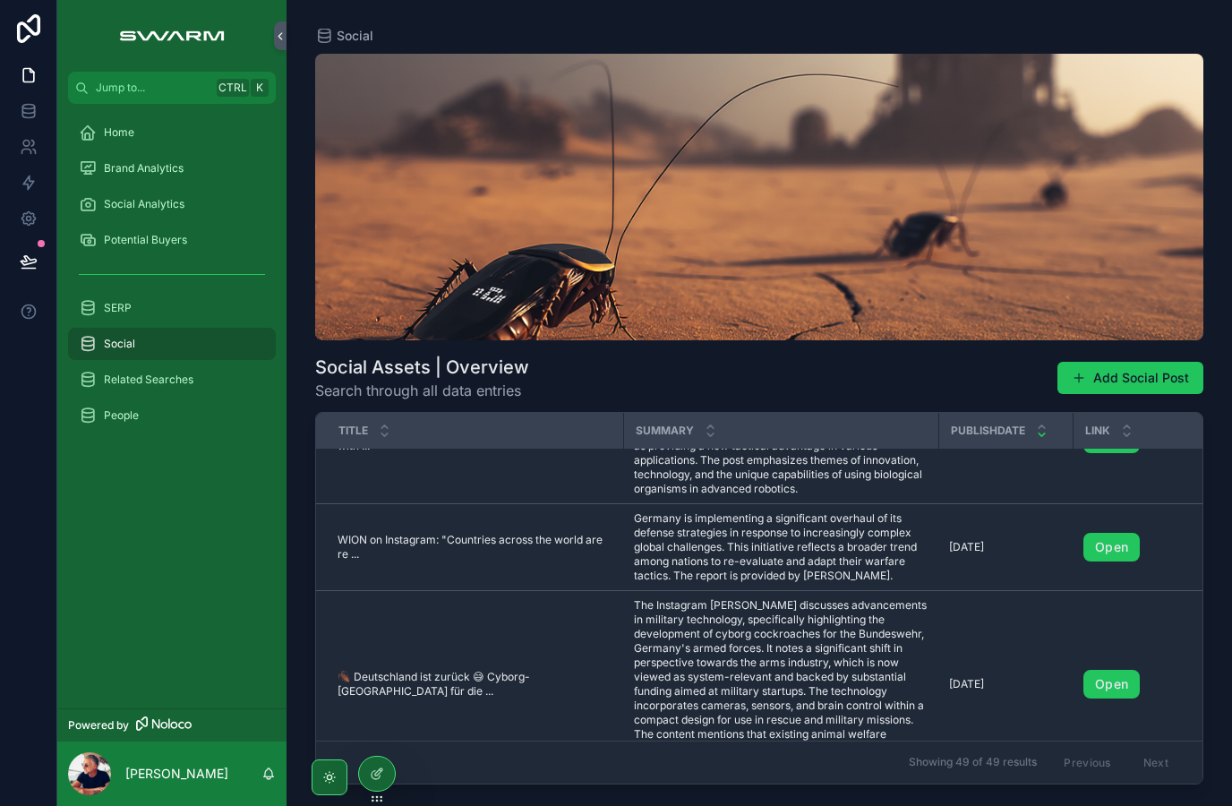
scroll to position [3259, 0]
click at [1120, 696] on link "Open" at bounding box center [1111, 682] width 56 height 29
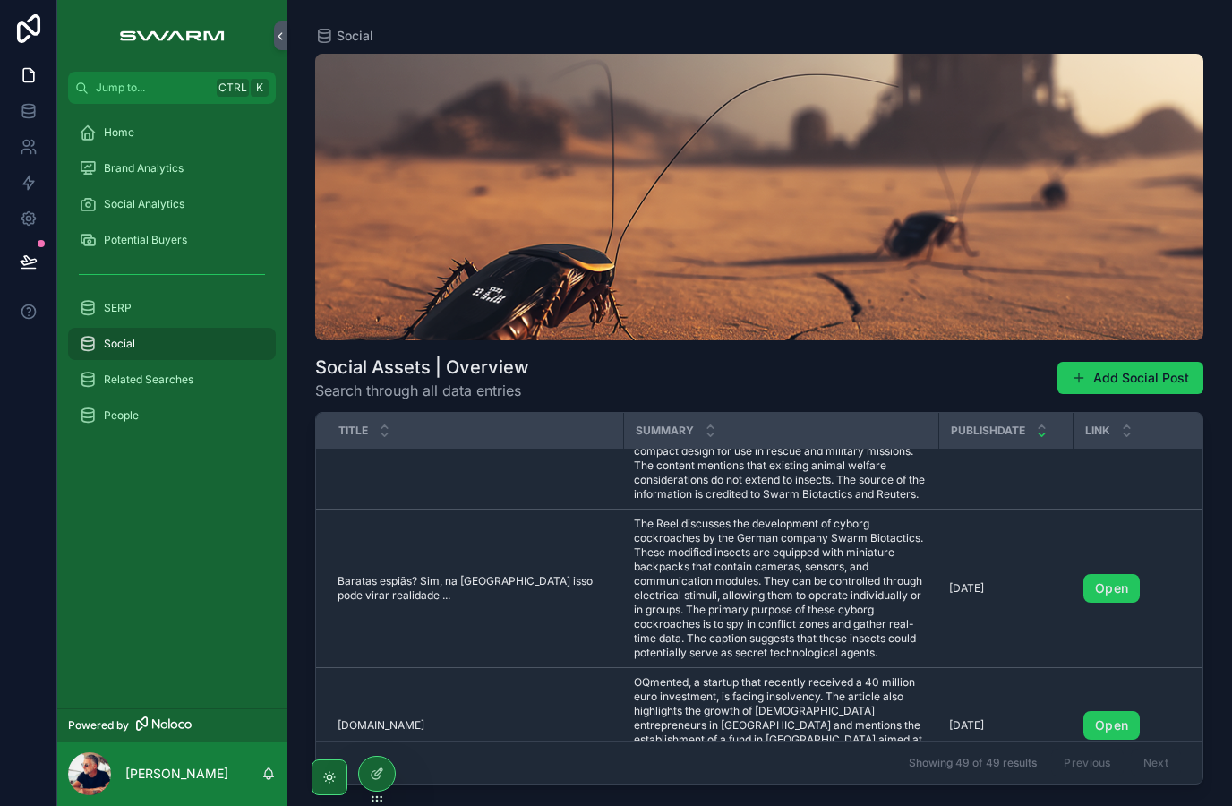
scroll to position [3527, 0]
click at [1126, 602] on link "Open" at bounding box center [1111, 587] width 56 height 29
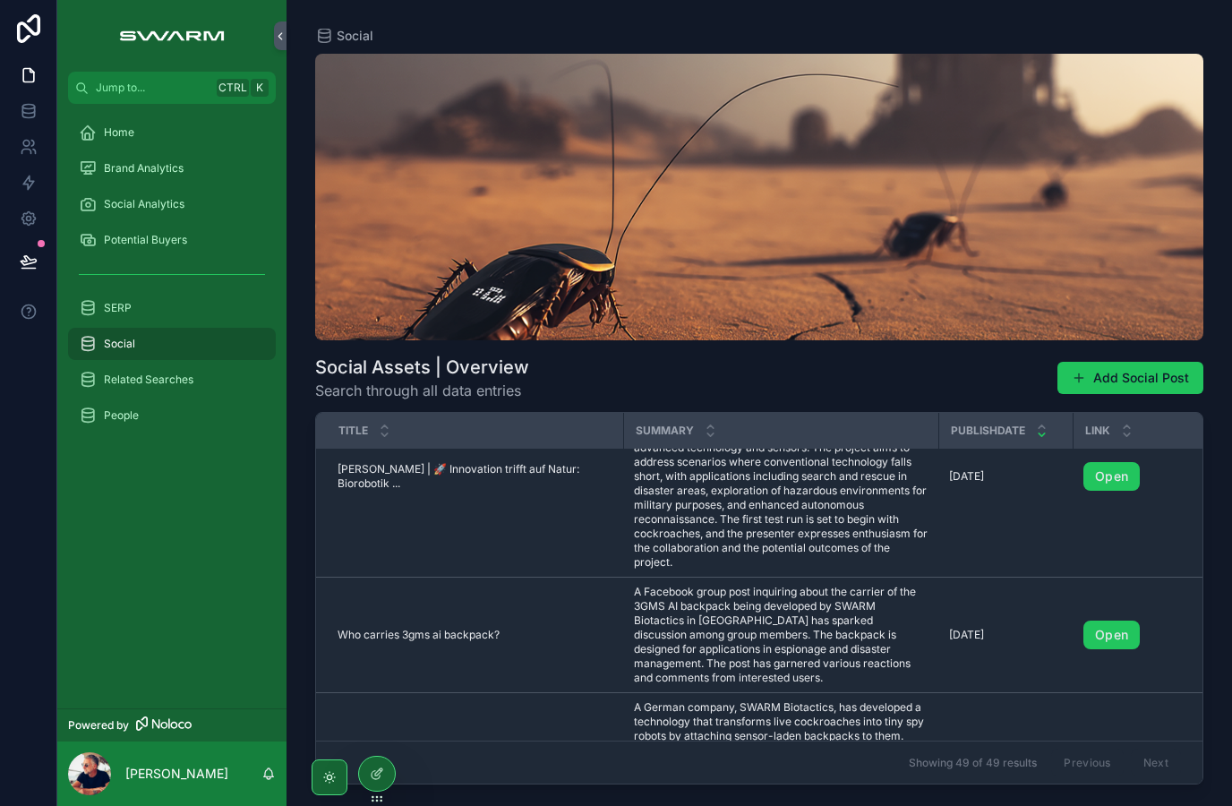
scroll to position [4130, 0]
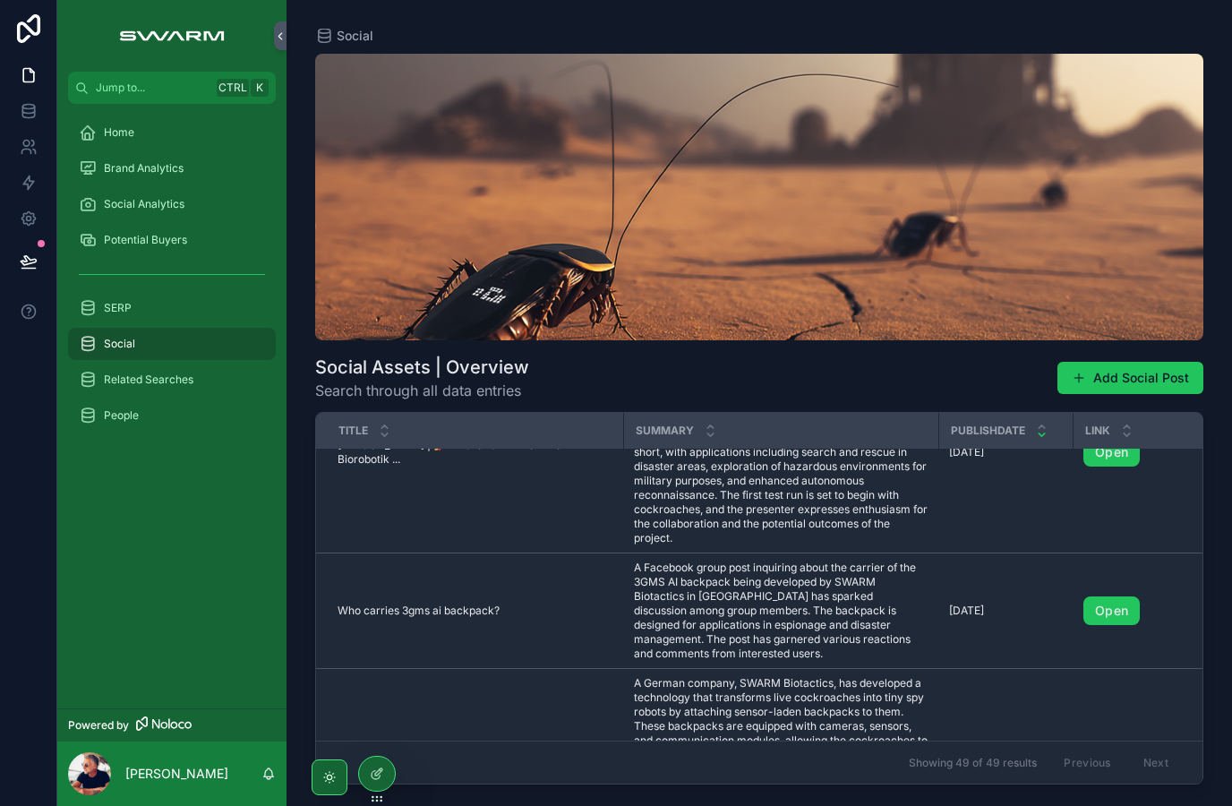
click at [1125, 625] on link "Open" at bounding box center [1111, 610] width 56 height 29
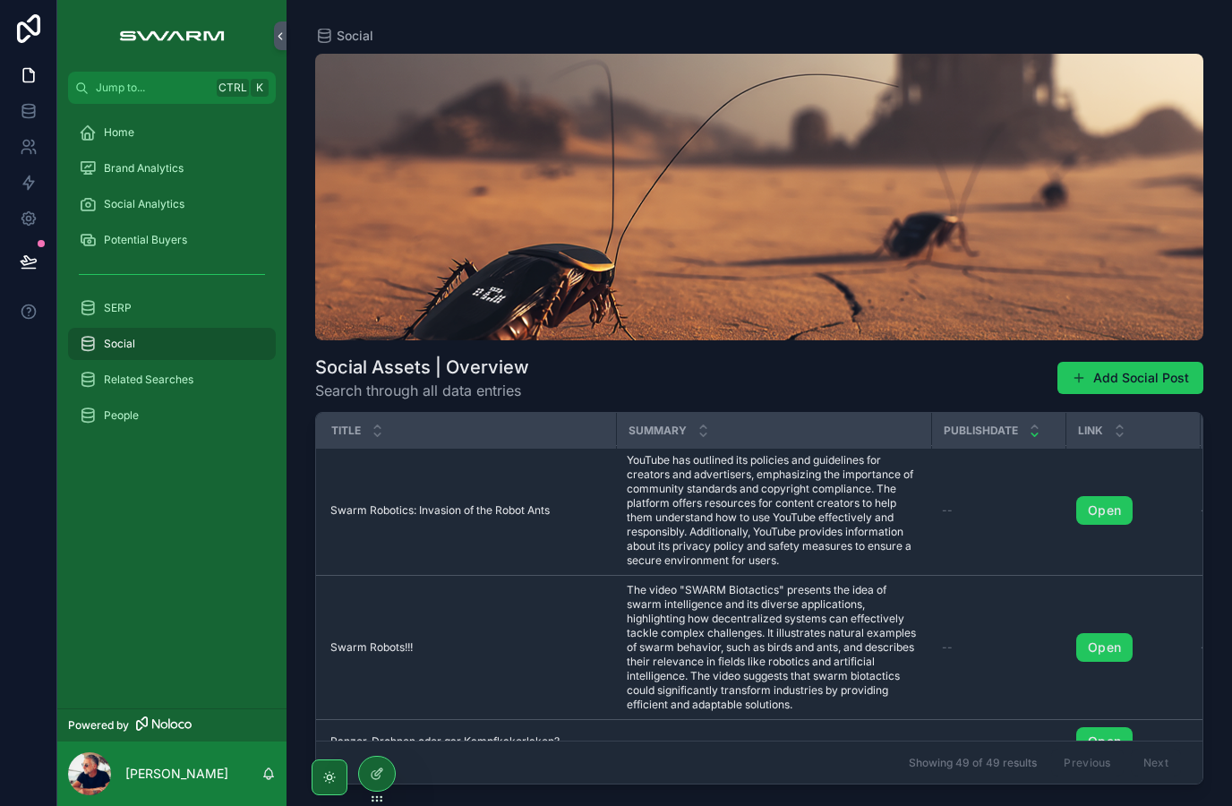
scroll to position [5062, 7]
click at [1123, 654] on link "Open" at bounding box center [1104, 645] width 56 height 29
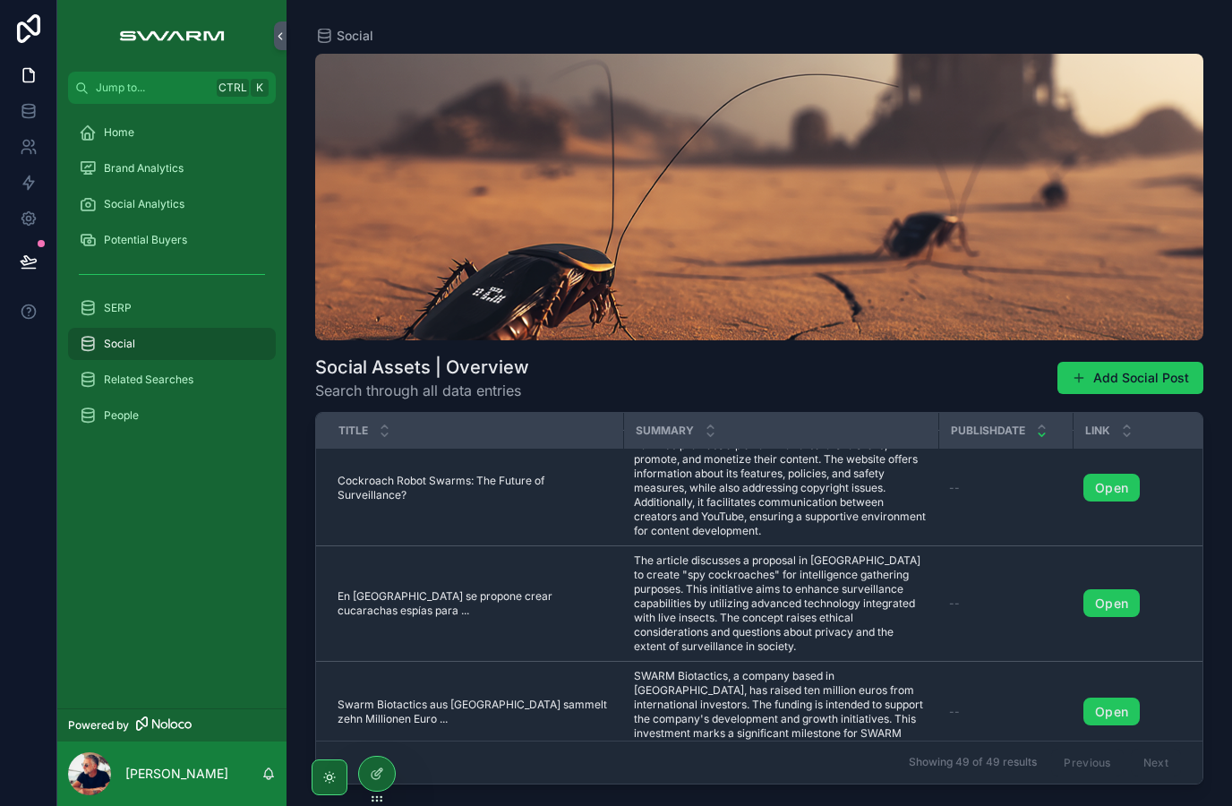
scroll to position [5611, 0]
click at [1121, 611] on link "Open" at bounding box center [1111, 601] width 56 height 29
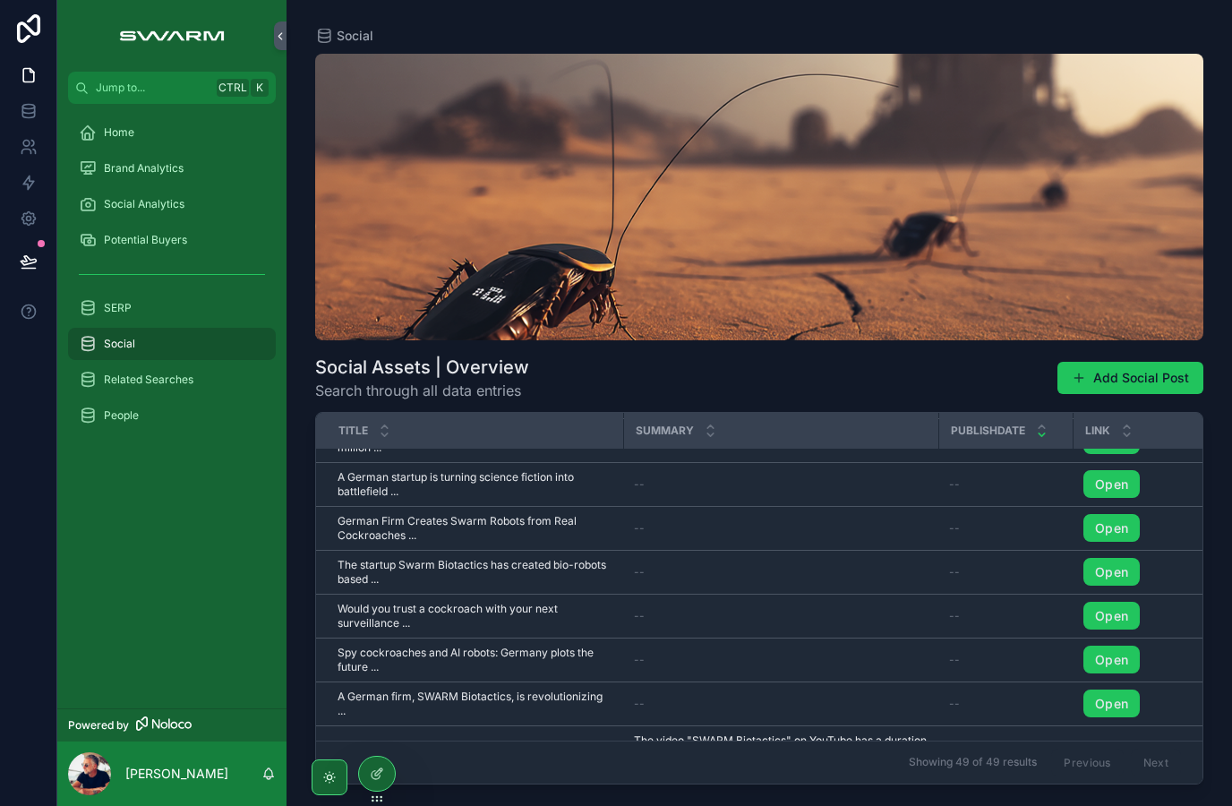
scroll to position [6082, 0]
click at [1123, 660] on link "Open" at bounding box center [1111, 660] width 56 height 29
click at [194, 197] on div "Social Analytics" at bounding box center [172, 204] width 186 height 29
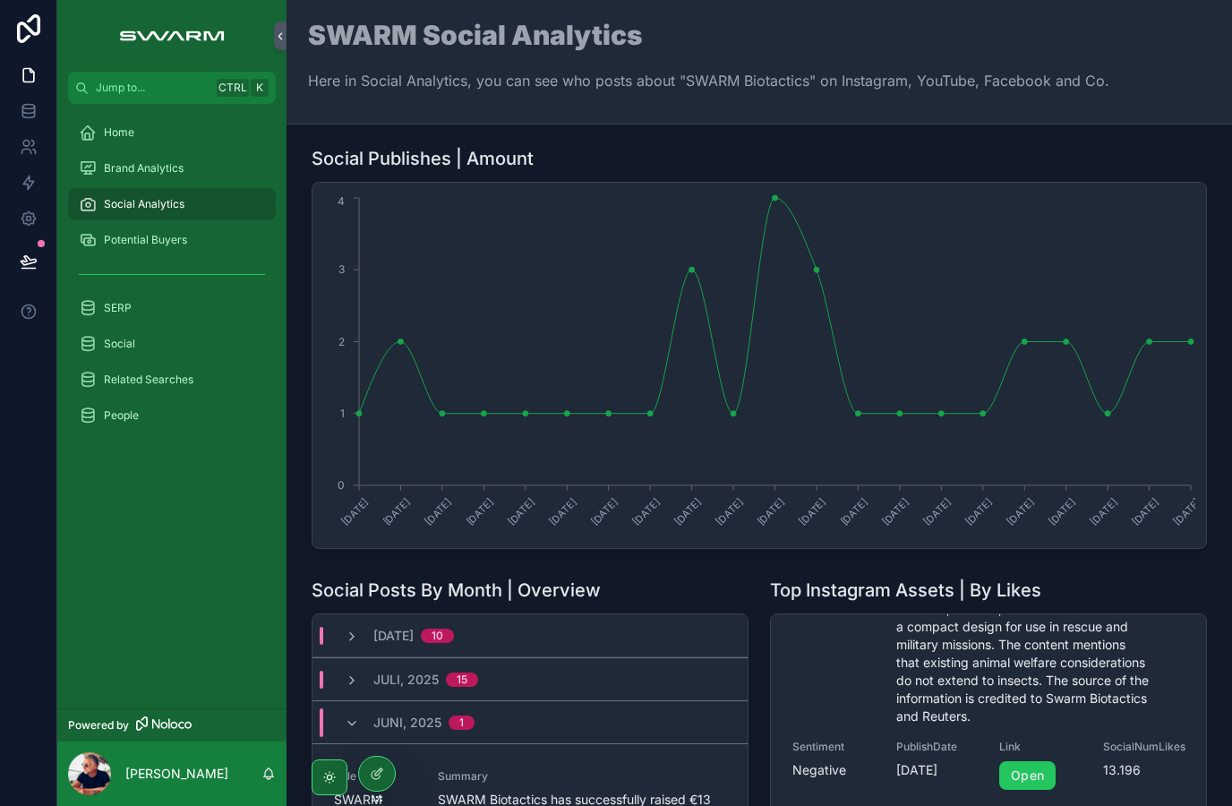
scroll to position [247, 0]
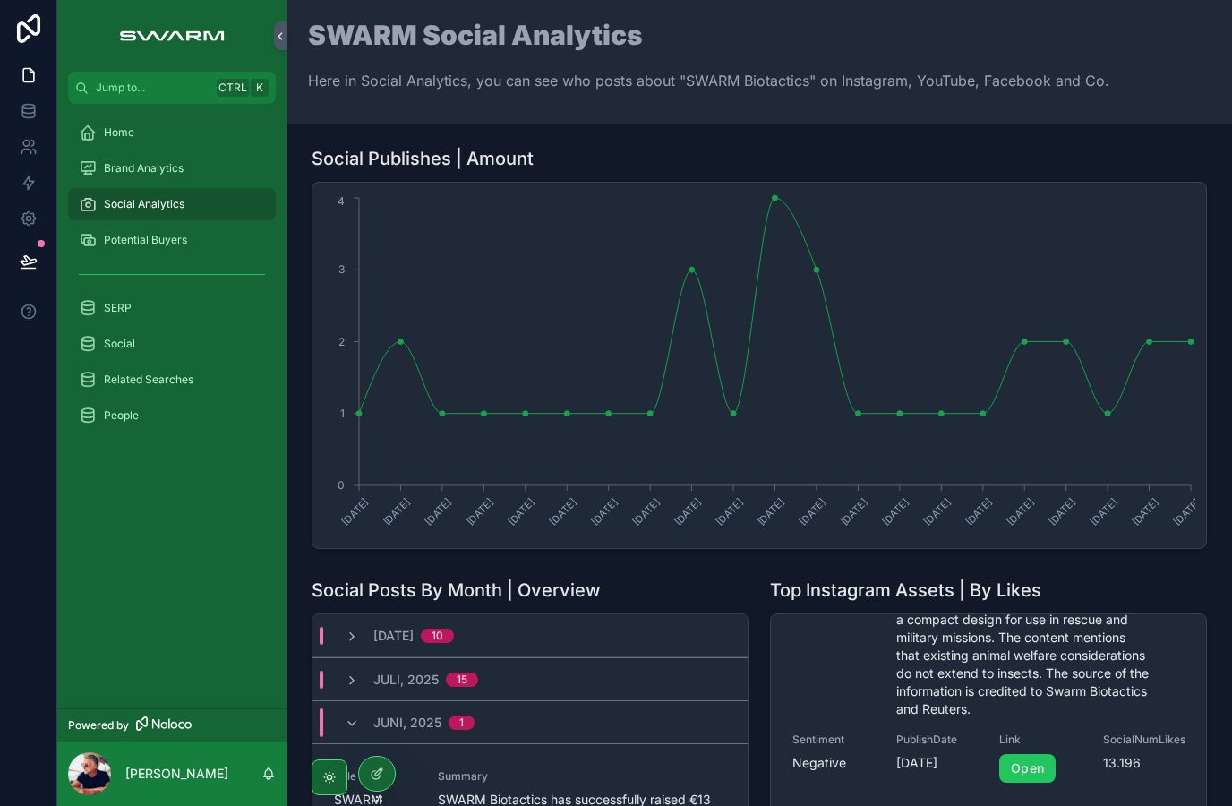
click at [1036, 770] on link "Open" at bounding box center [1027, 768] width 56 height 29
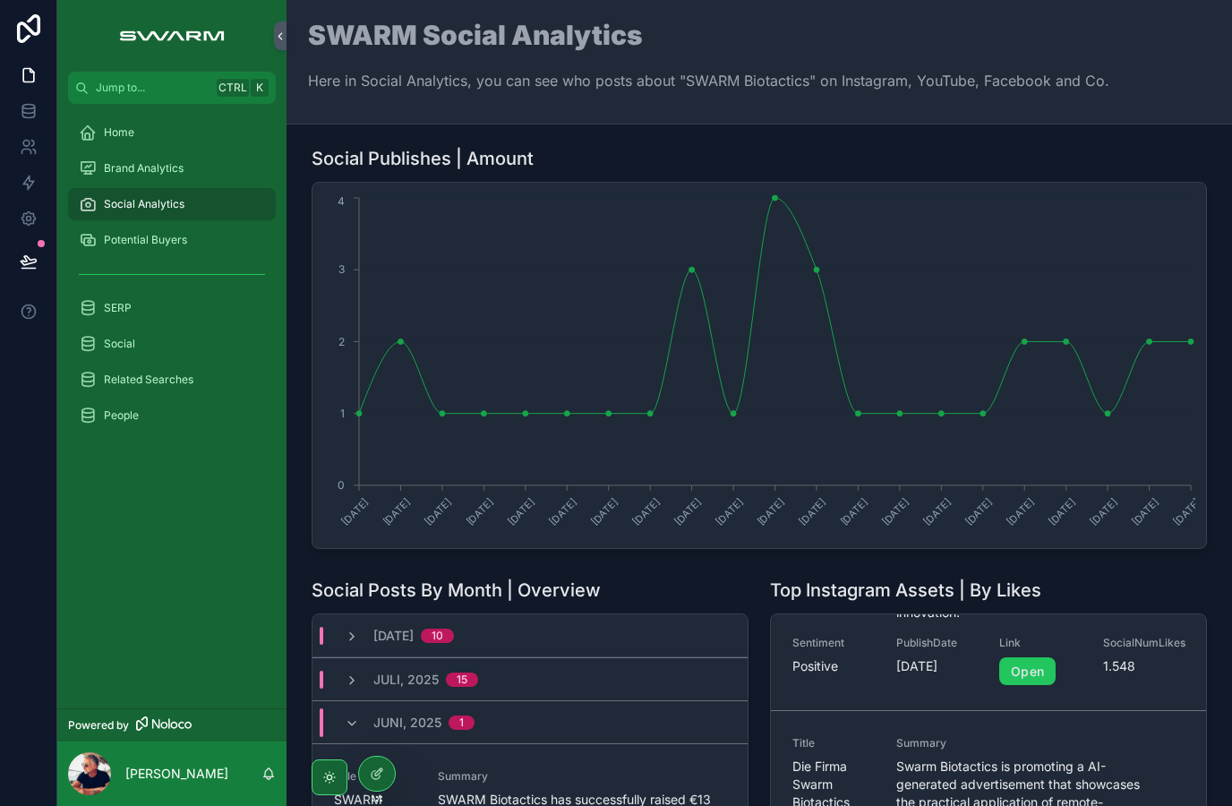
scroll to position [701, 0]
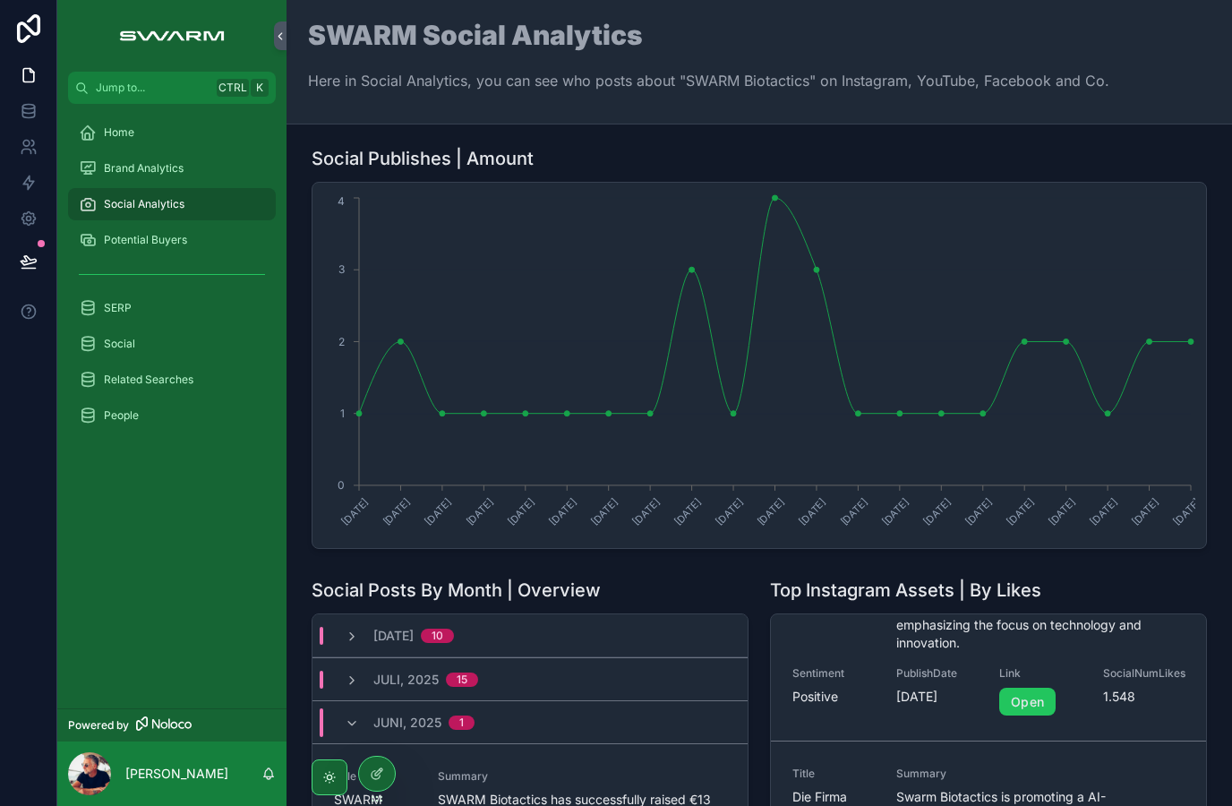
click at [1046, 702] on link "Open" at bounding box center [1027, 702] width 56 height 29
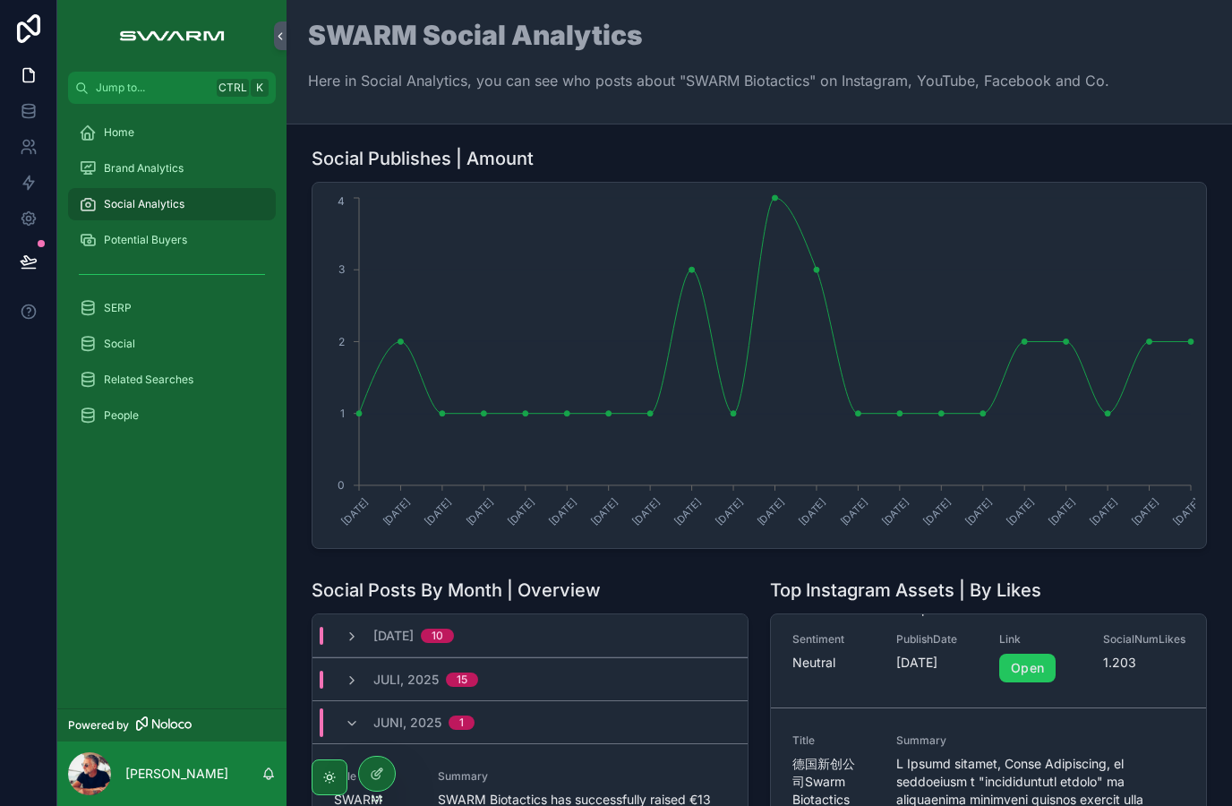
scroll to position [1114, 0]
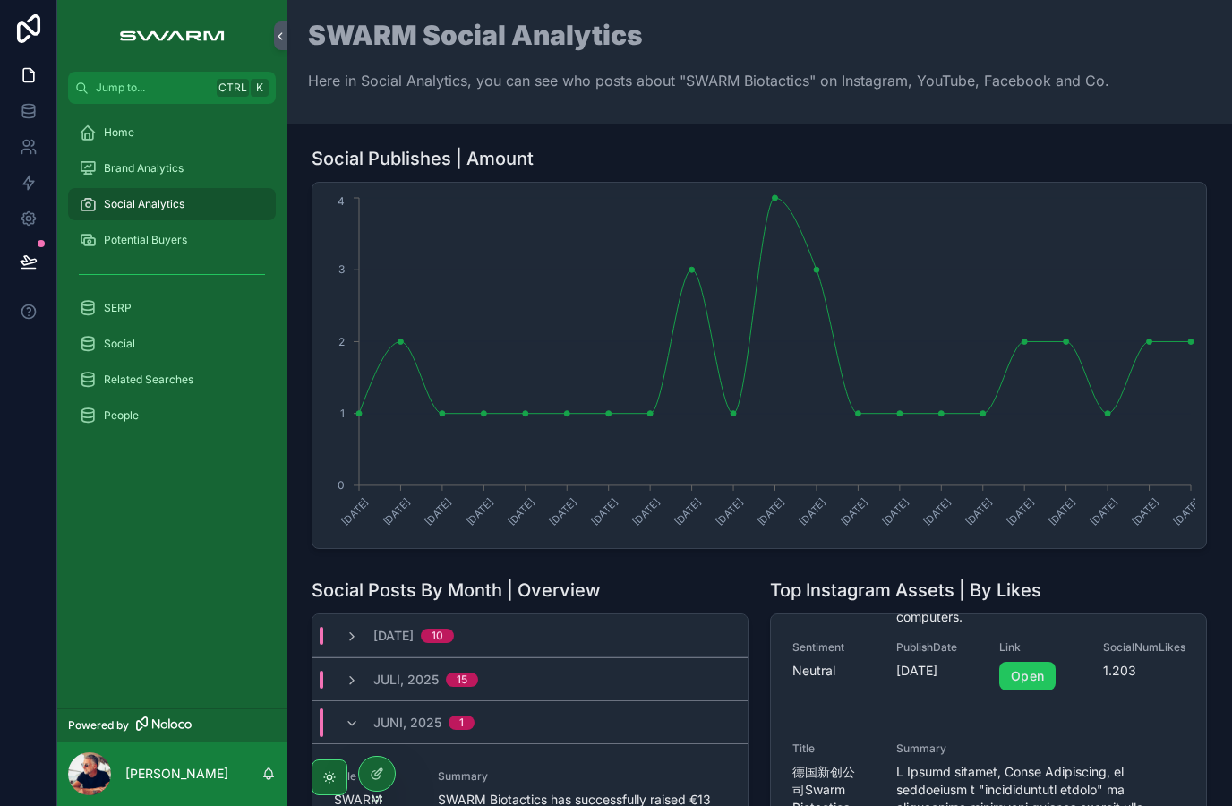
click at [1031, 682] on link "Open" at bounding box center [1027, 676] width 56 height 29
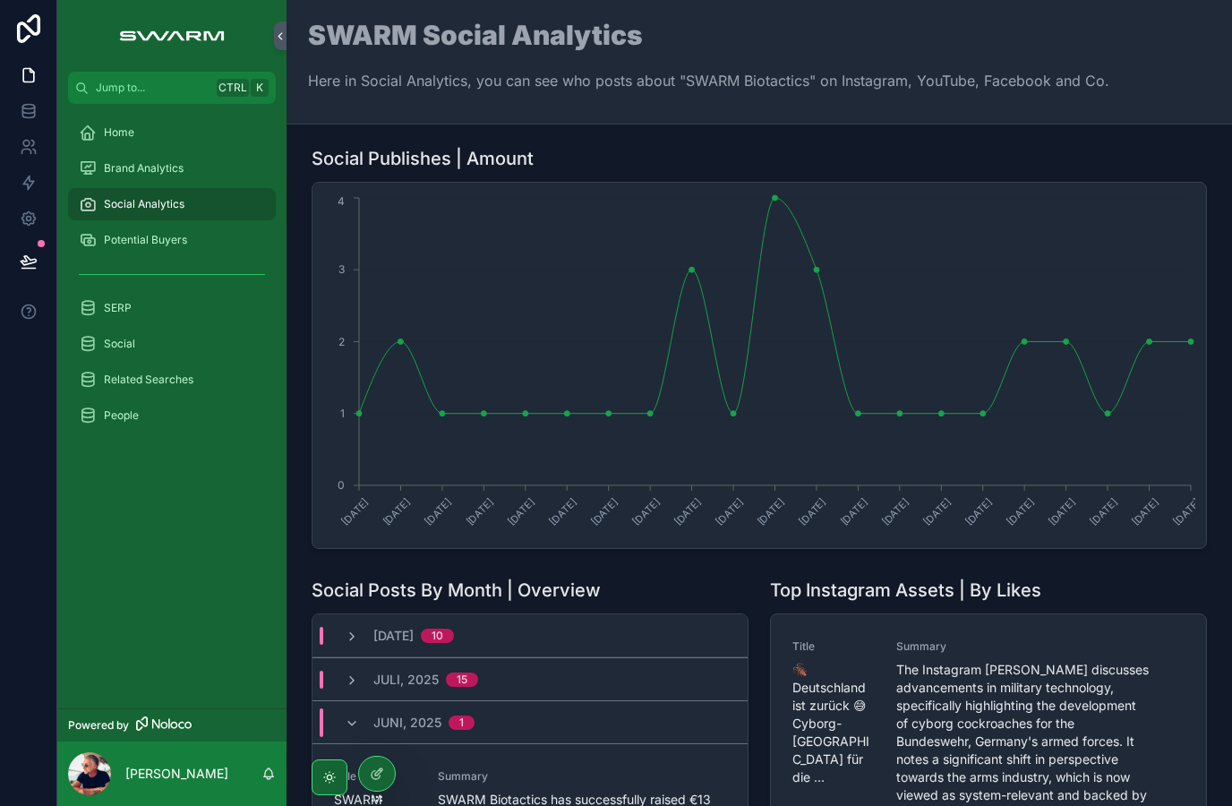
scroll to position [0, 0]
click at [346, 726] on icon "scrollable content" at bounding box center [352, 723] width 14 height 14
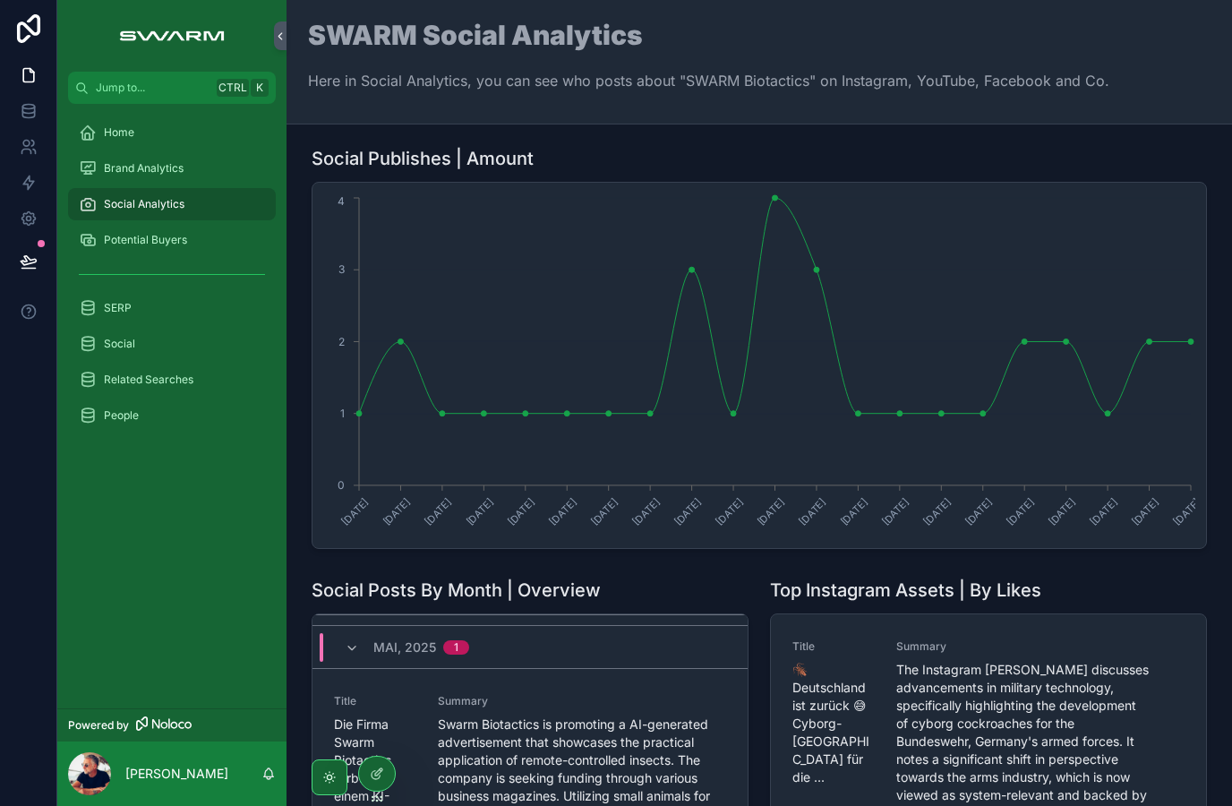
scroll to position [111, 0]
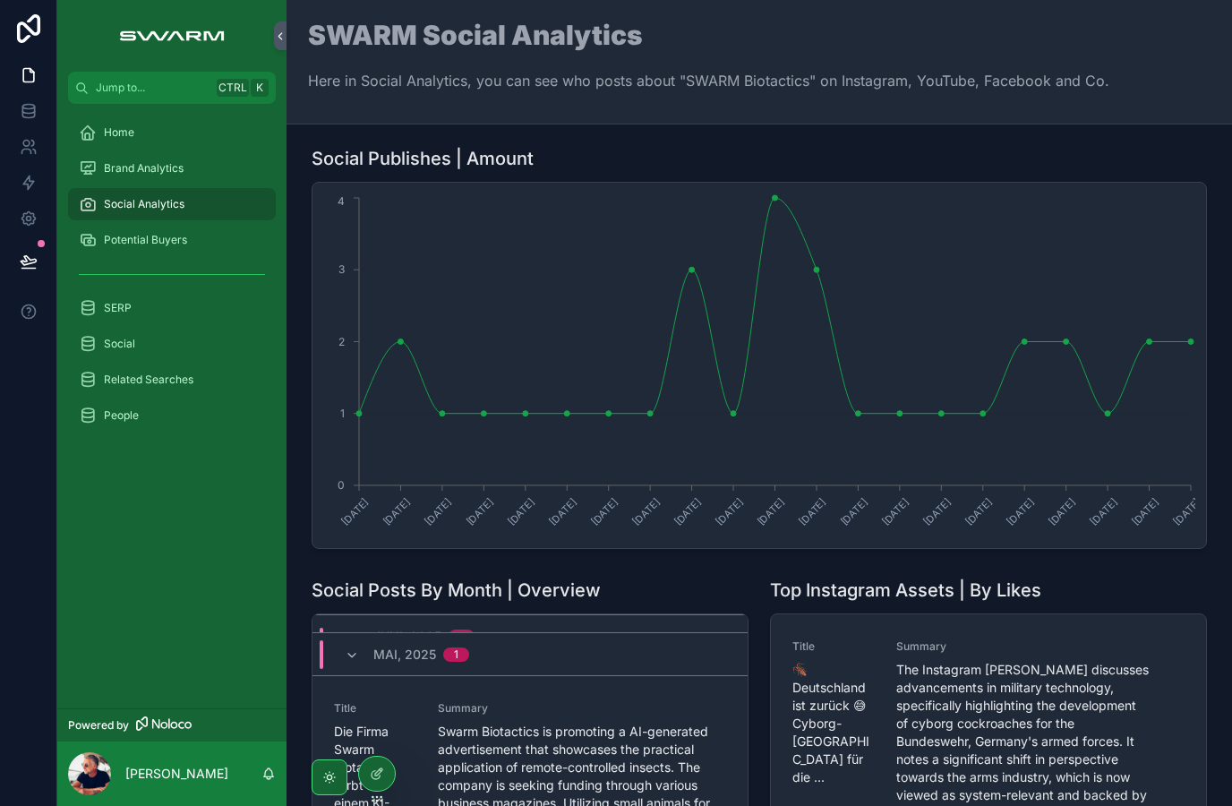
click at [355, 651] on icon "scrollable content" at bounding box center [352, 655] width 14 height 14
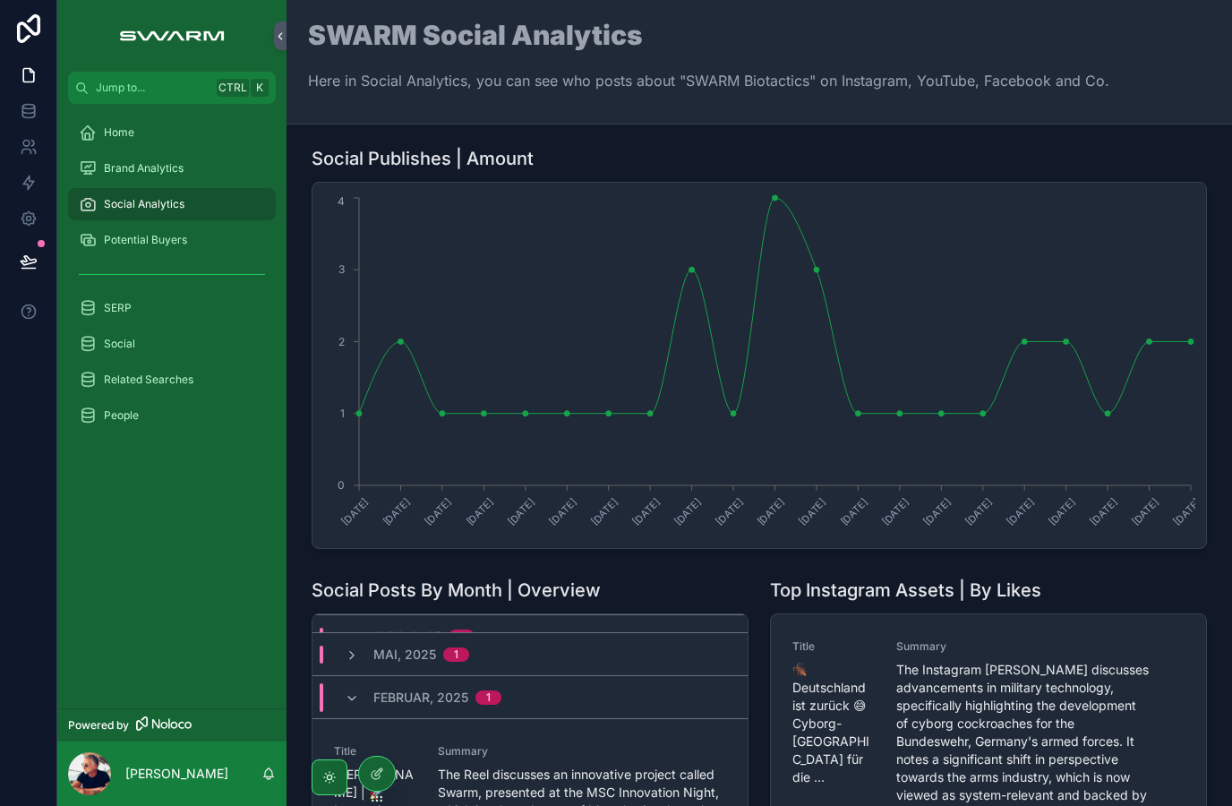
click at [572, 693] on div "Februar, 2025 1" at bounding box center [529, 696] width 435 height 43
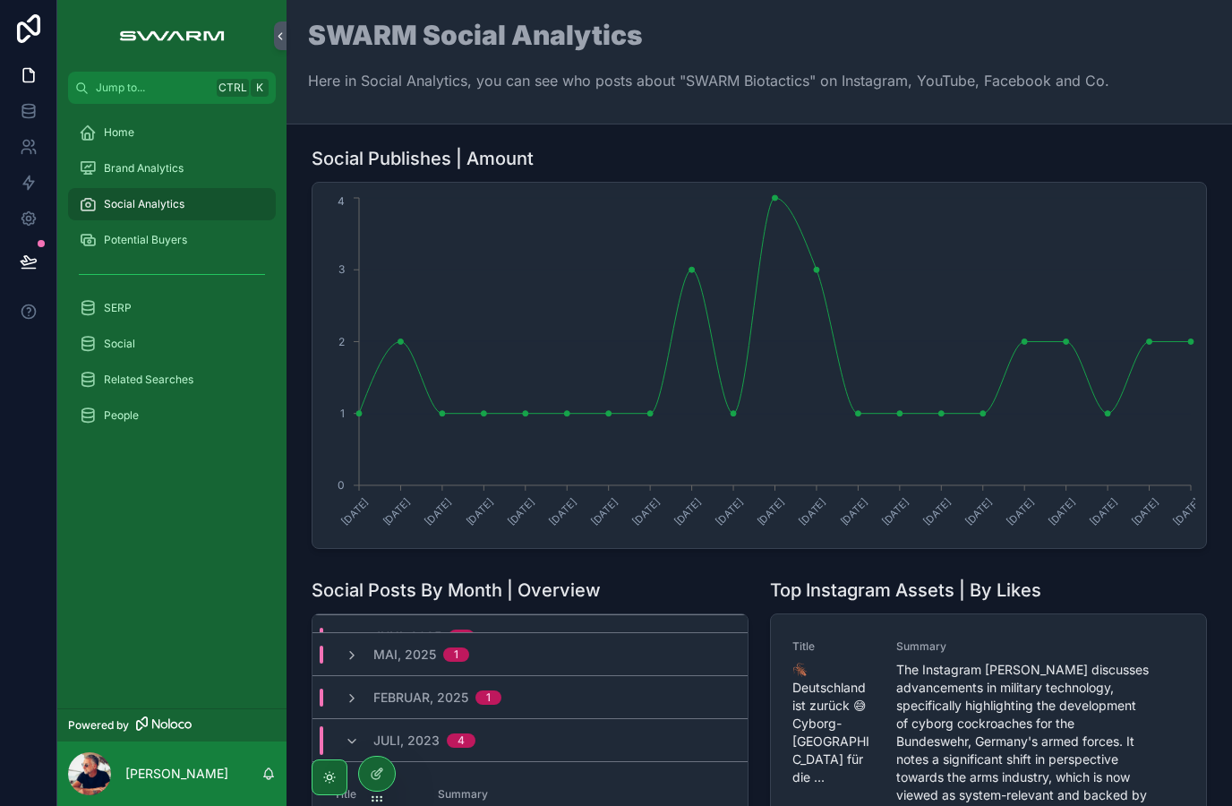
click at [592, 738] on div "Juli, 2023 4" at bounding box center [529, 739] width 435 height 43
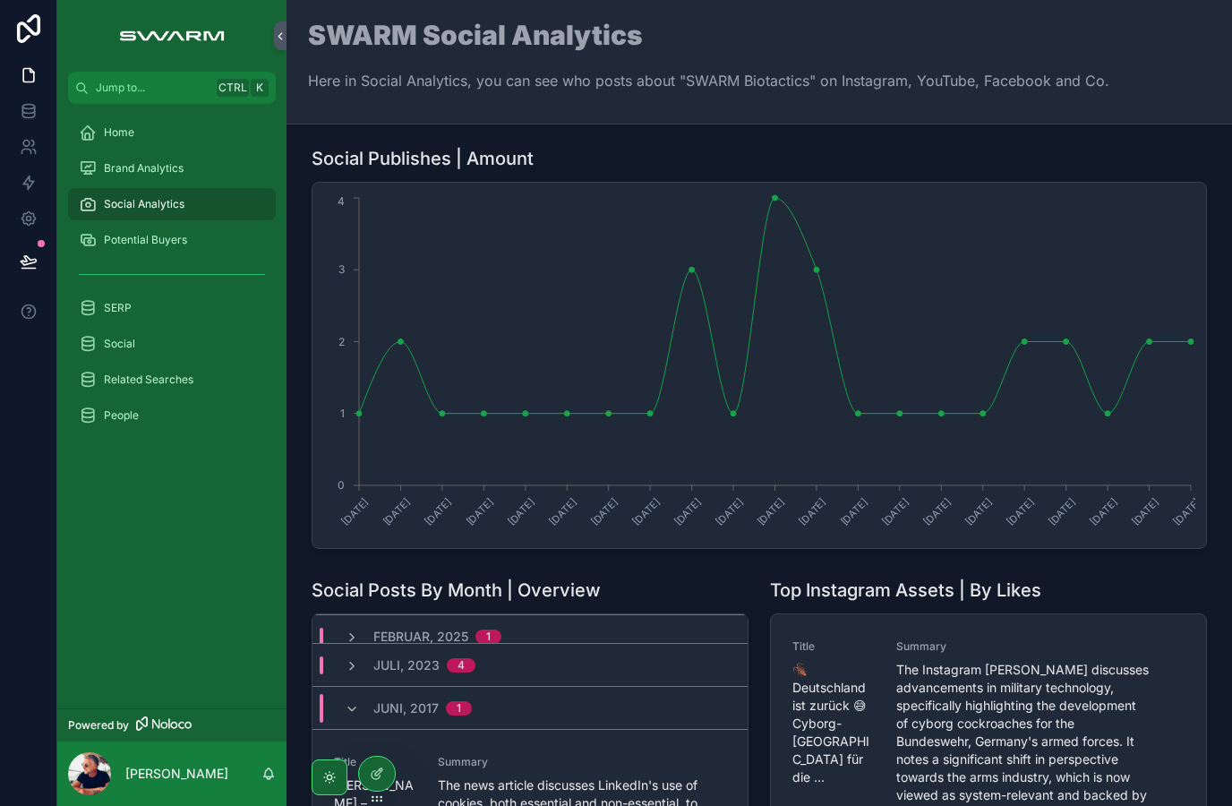
click at [611, 717] on div "Juni, 2017 1" at bounding box center [529, 707] width 435 height 43
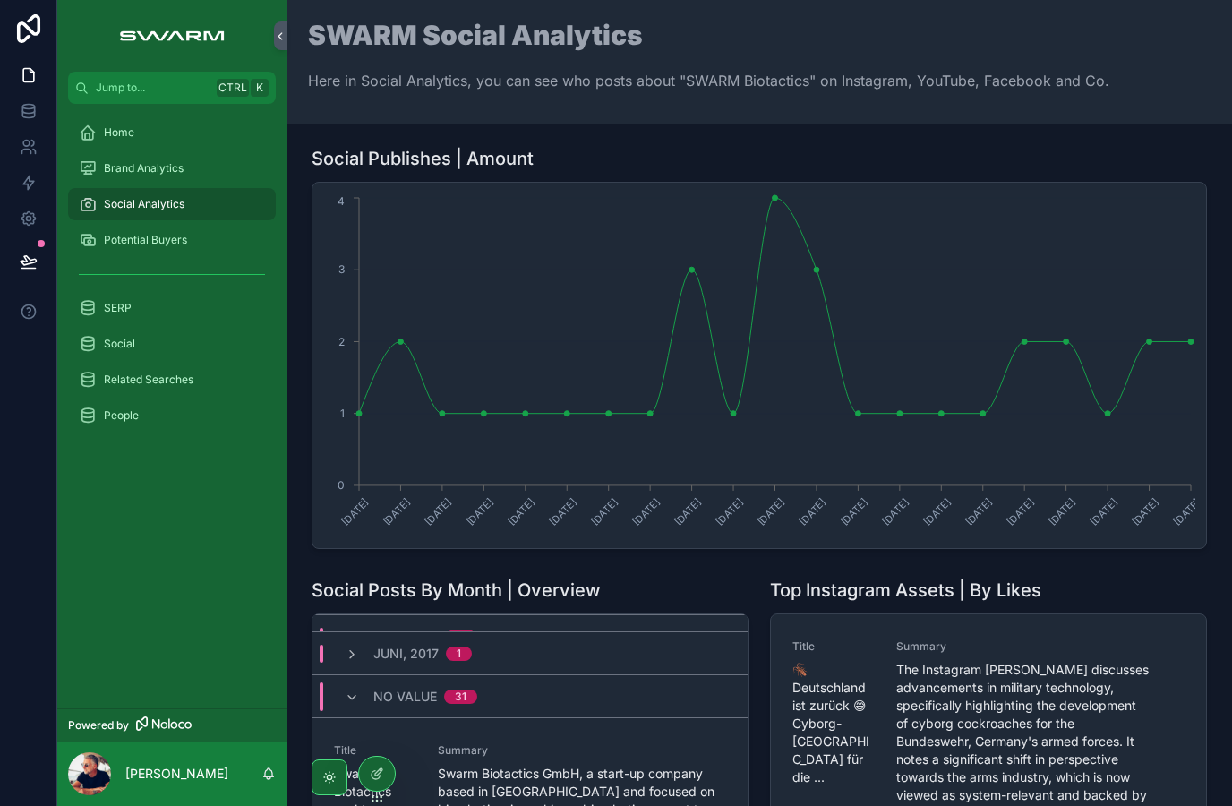
scroll to position [242, 0]
click at [633, 702] on div "No value 31" at bounding box center [529, 694] width 435 height 43
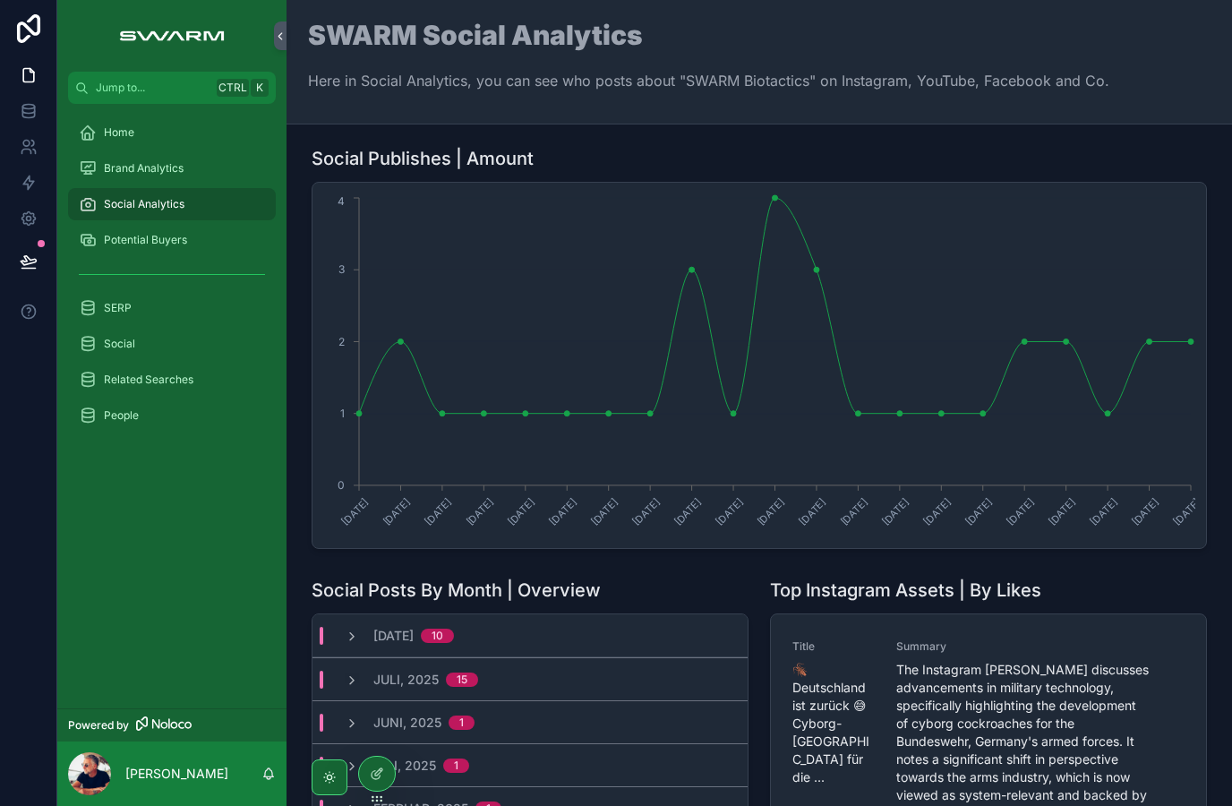
scroll to position [0, 0]
click at [168, 172] on span "Brand Analytics" at bounding box center [144, 168] width 80 height 14
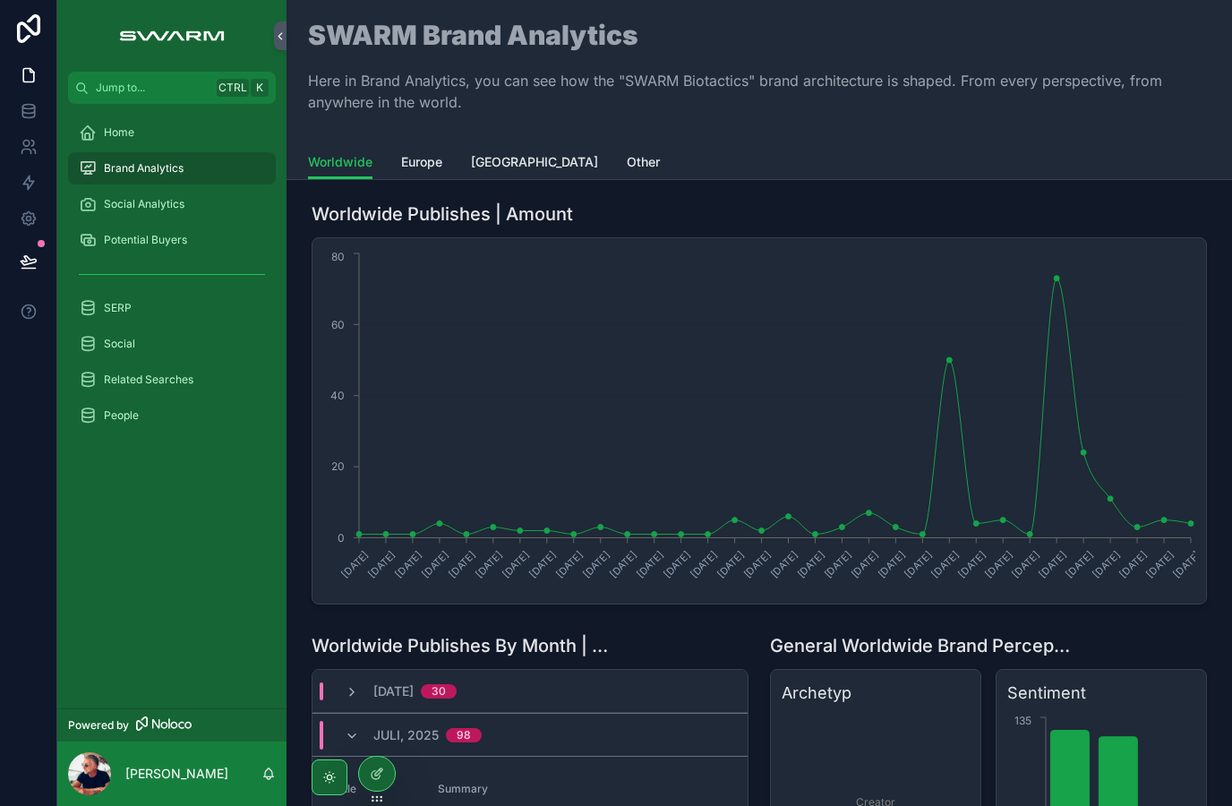
click at [187, 246] on div "Potential Buyers" at bounding box center [172, 240] width 186 height 29
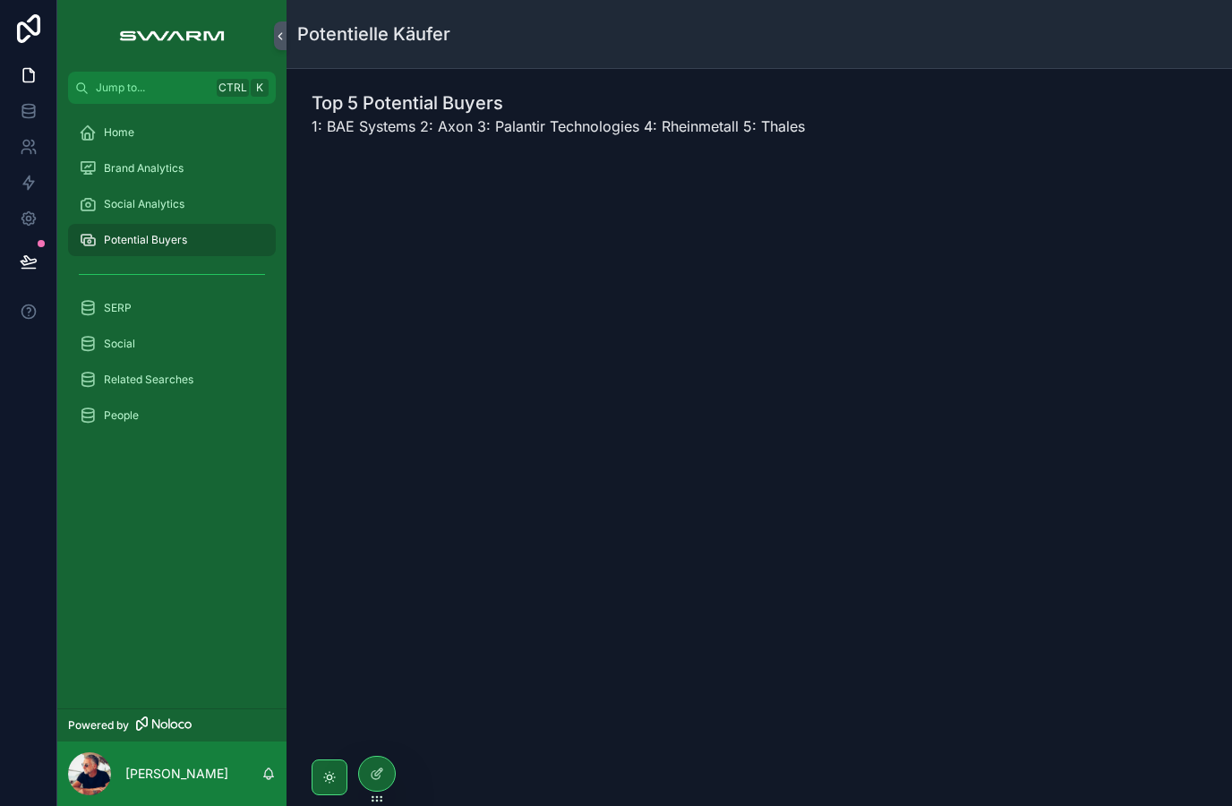
click at [149, 311] on div "SERP" at bounding box center [172, 308] width 186 height 29
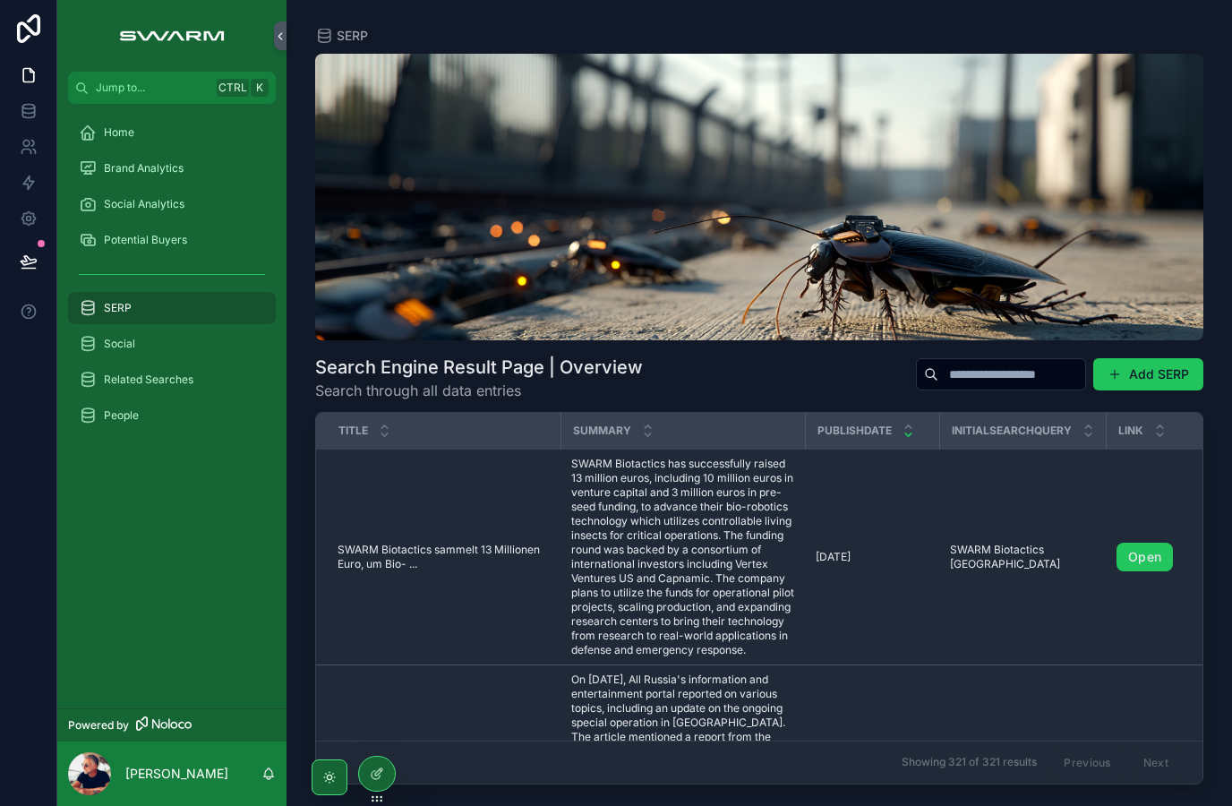
click at [185, 389] on div "Related Searches" at bounding box center [172, 379] width 186 height 29
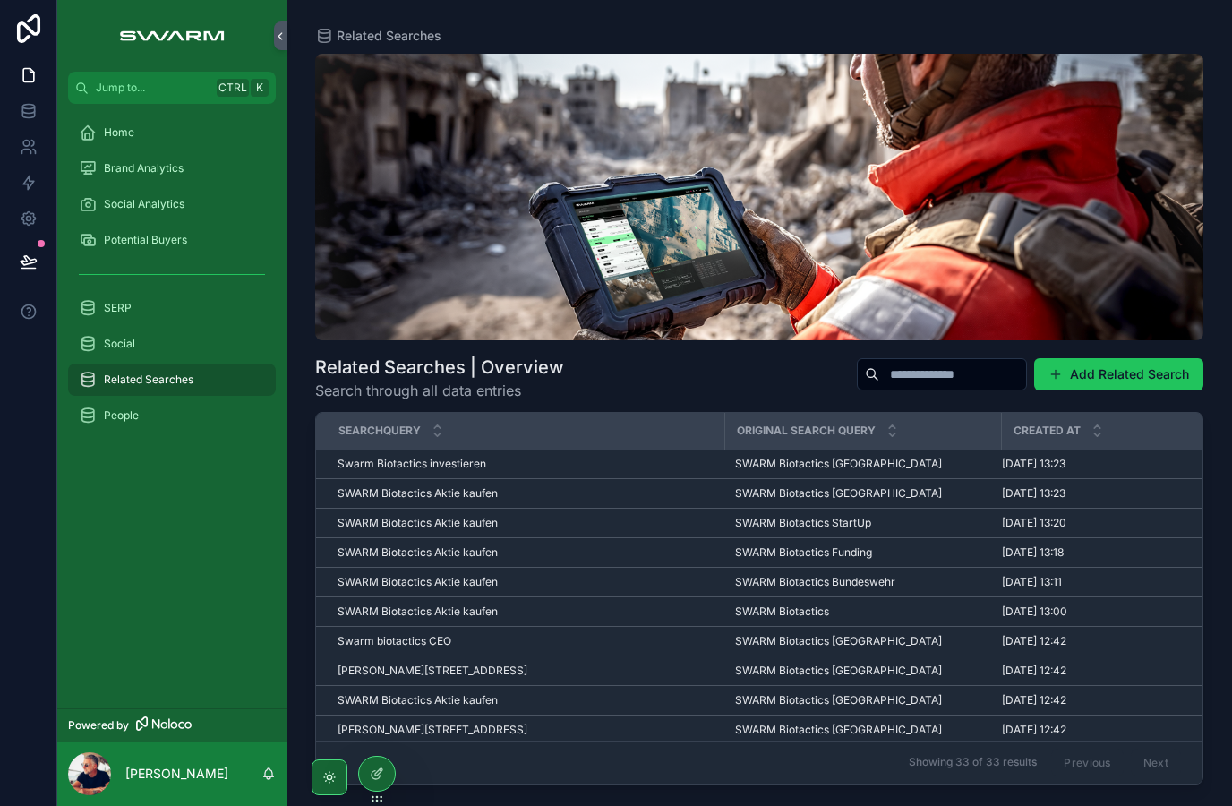
click at [163, 348] on div "Social" at bounding box center [172, 343] width 186 height 29
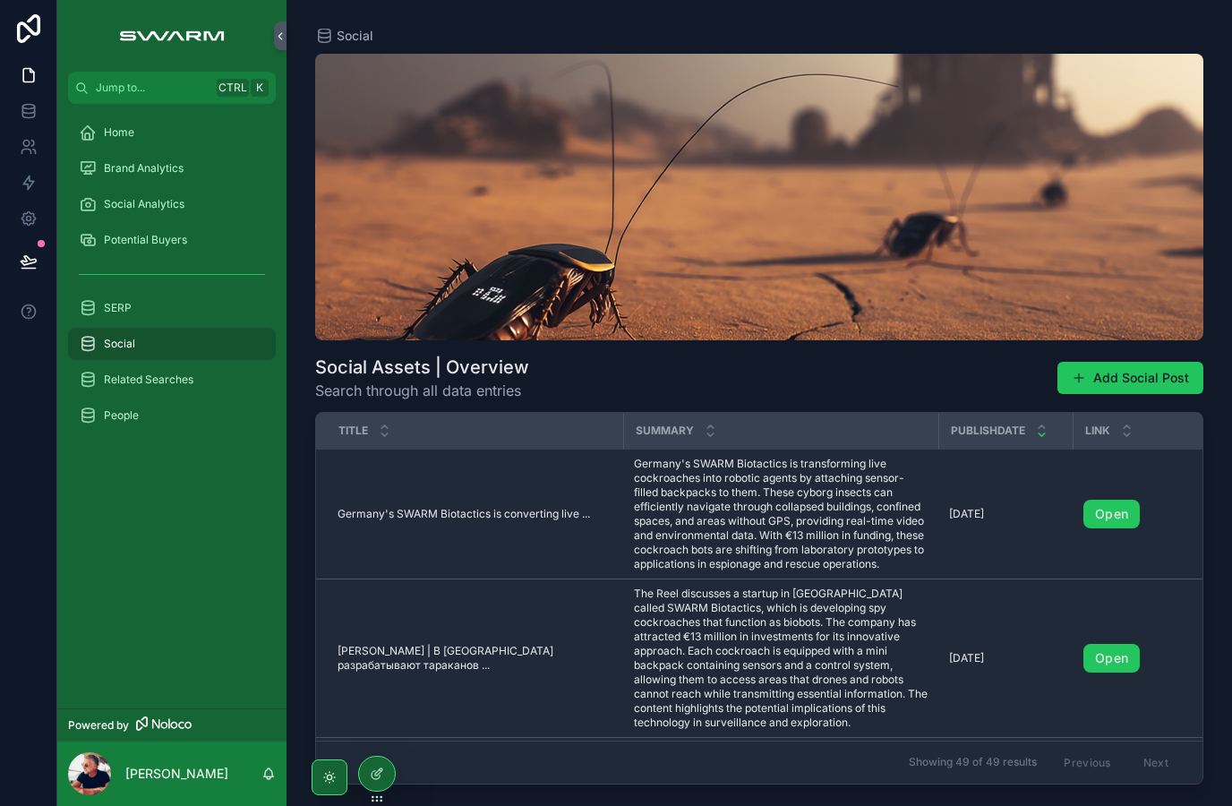
click at [164, 163] on span "Brand Analytics" at bounding box center [144, 168] width 80 height 14
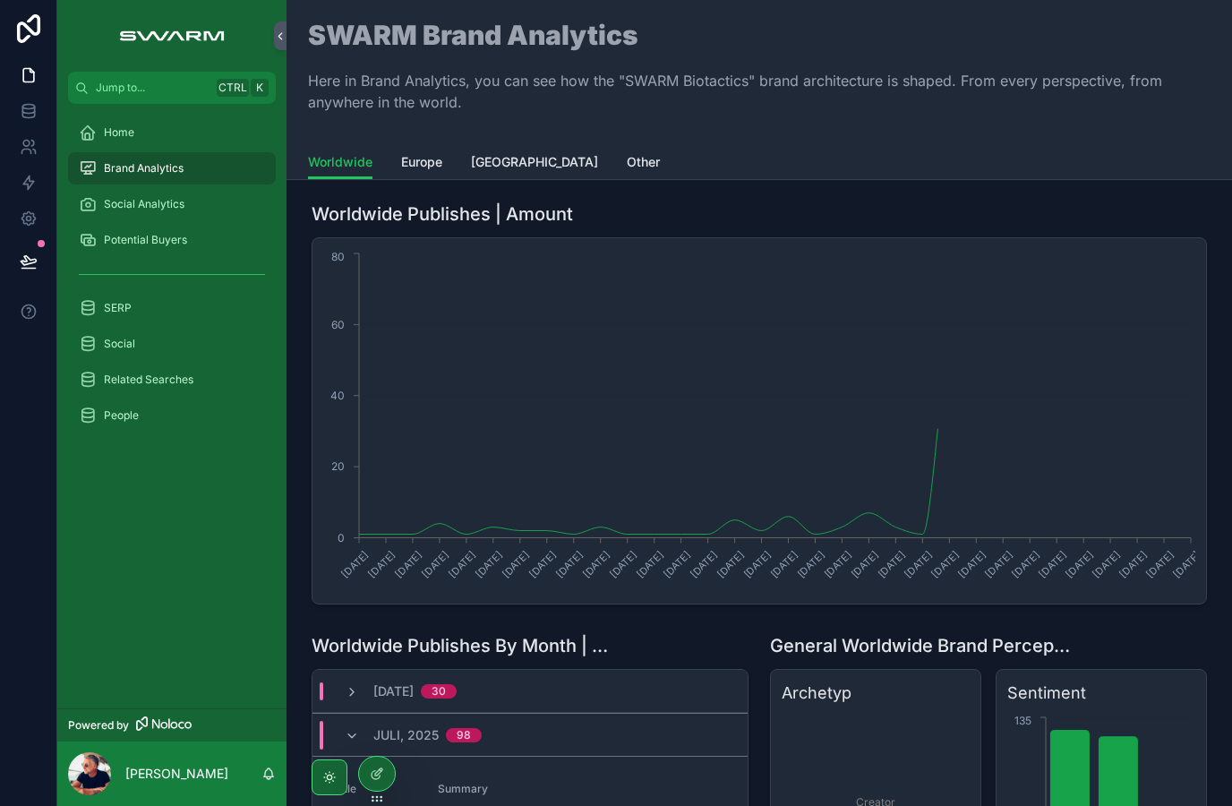
click at [148, 135] on div "Home" at bounding box center [172, 132] width 186 height 29
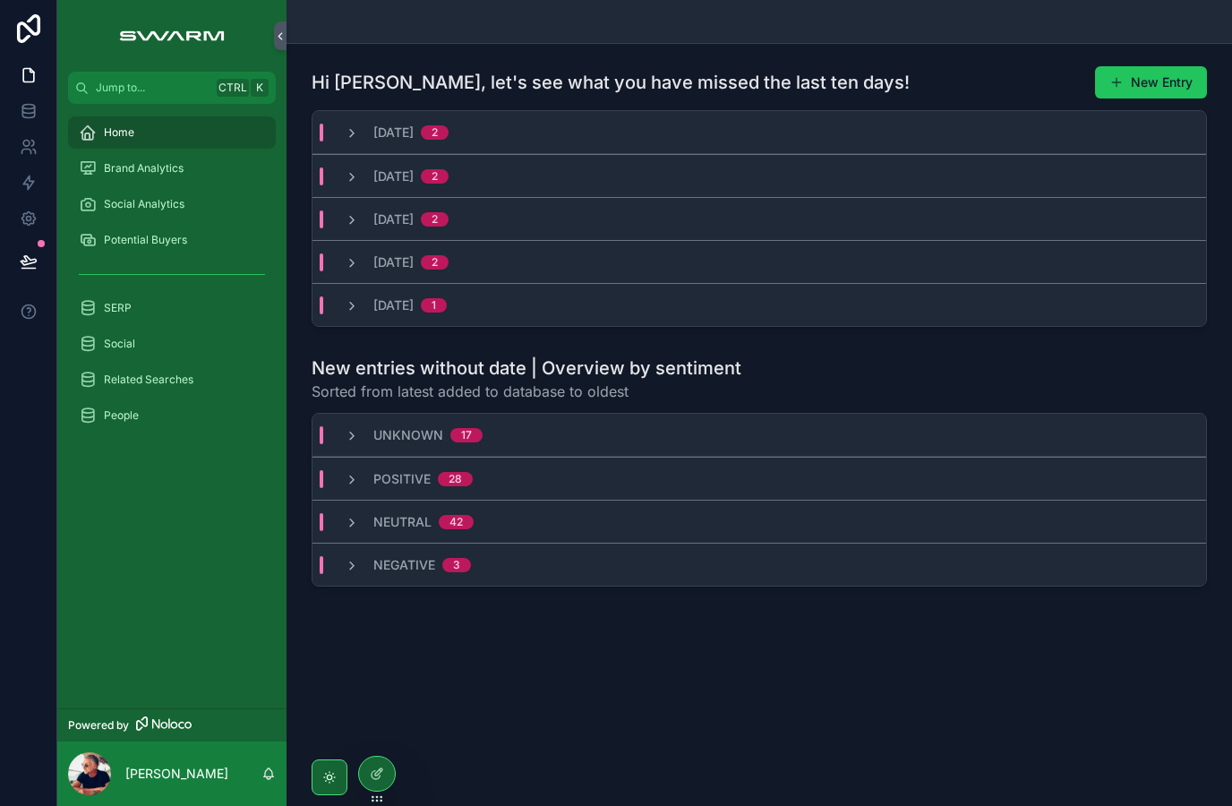
click at [192, 169] on div "Brand Analytics" at bounding box center [172, 168] width 186 height 29
